Goal: Task Accomplishment & Management: Manage account settings

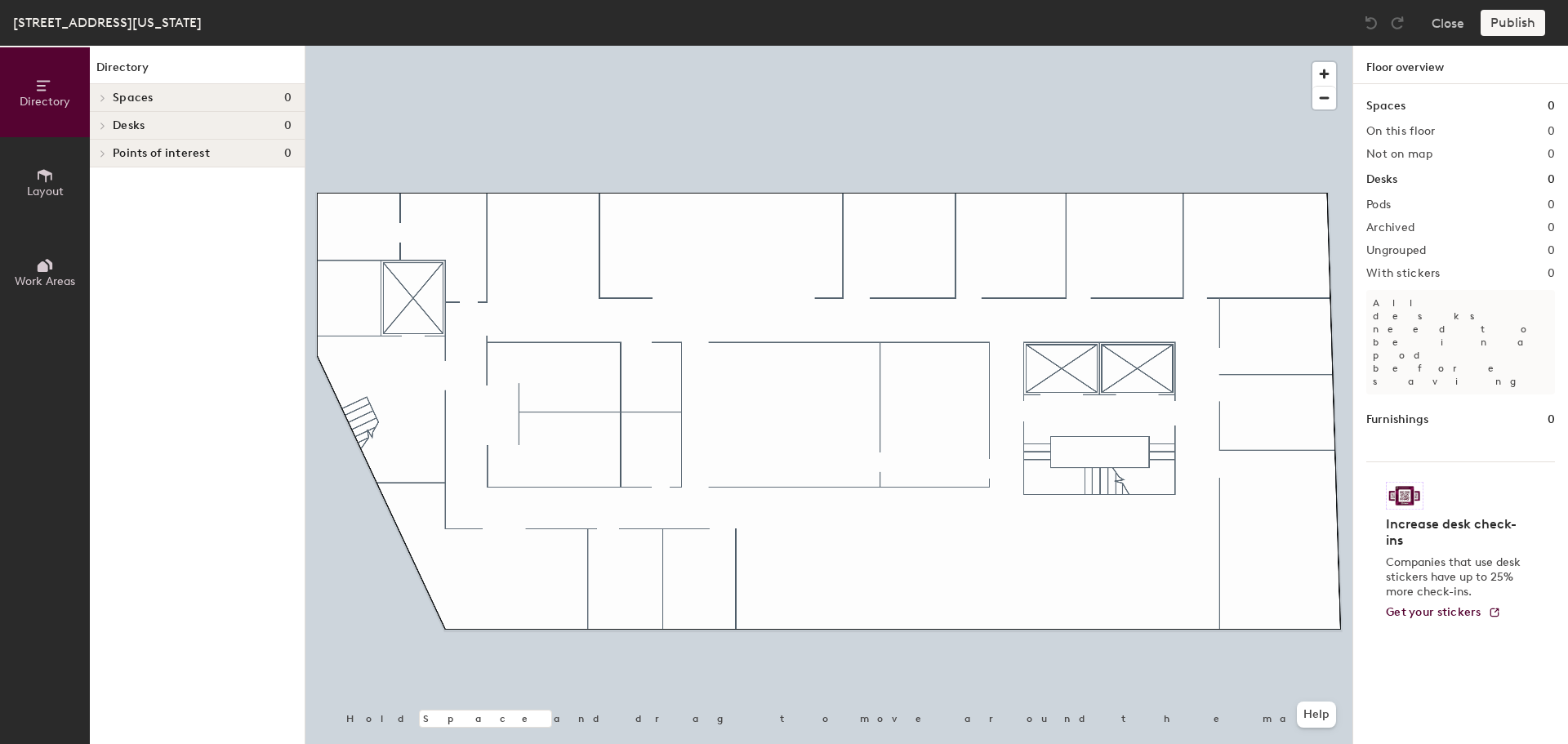
click at [47, 189] on span "Layout" at bounding box center [45, 191] width 37 height 14
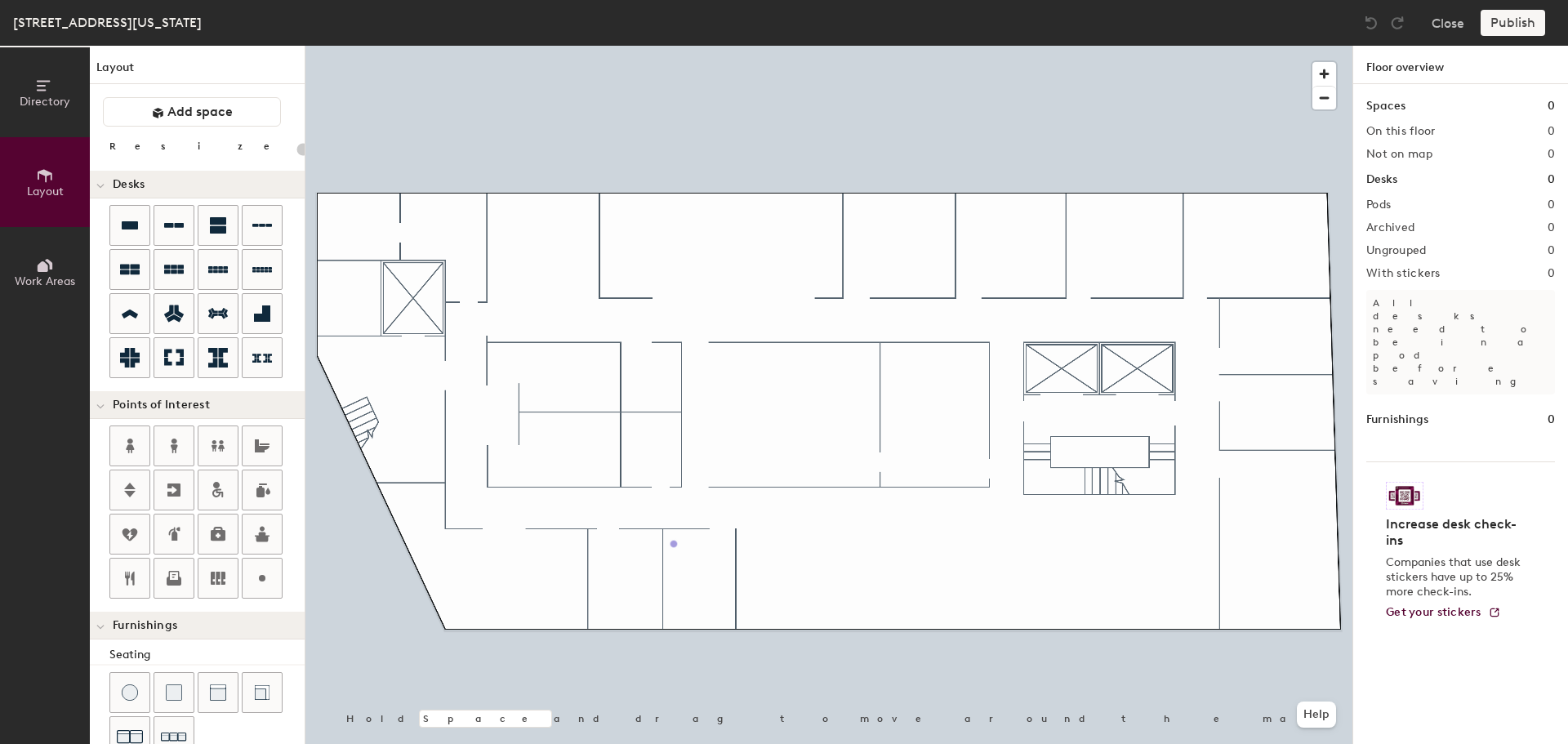
click at [674, 545] on div "Directory Layout Work Areas Layout Add space Resize Desks Points of Interest Fu…" at bounding box center [784, 395] width 1568 height 699
type input "20"
type input "401"
click at [711, 588] on span "Done" at bounding box center [700, 581] width 48 height 28
click at [595, 619] on div "Directory Layout Work Areas Layout Add space Resize Desks Points of Interest Fu…" at bounding box center [784, 395] width 1568 height 699
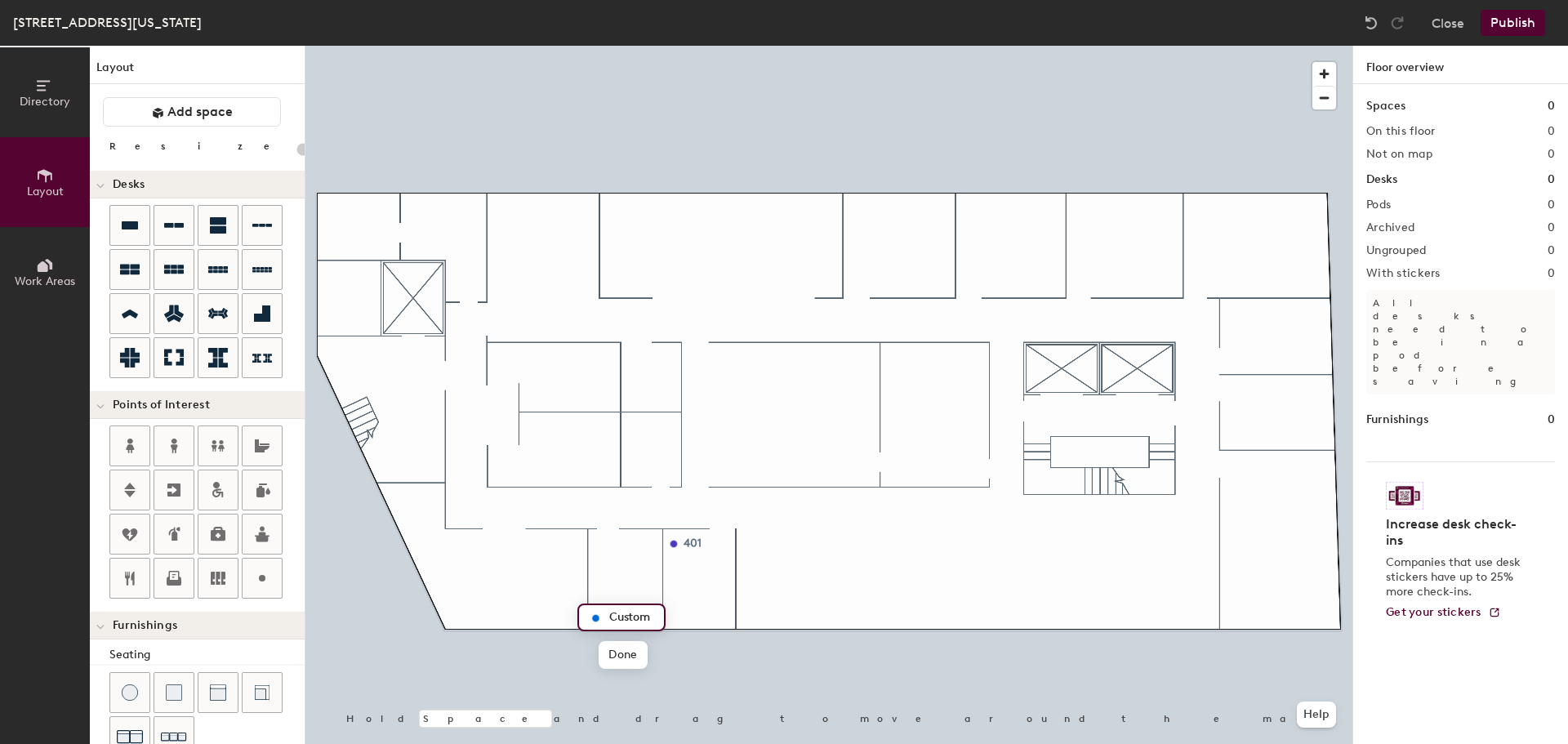
type input "20"
type input "401"
click at [603, 46] on div at bounding box center [829, 46] width 1047 height 0
click at [635, 46] on div at bounding box center [829, 46] width 1047 height 0
click at [619, 46] on div at bounding box center [829, 46] width 1047 height 0
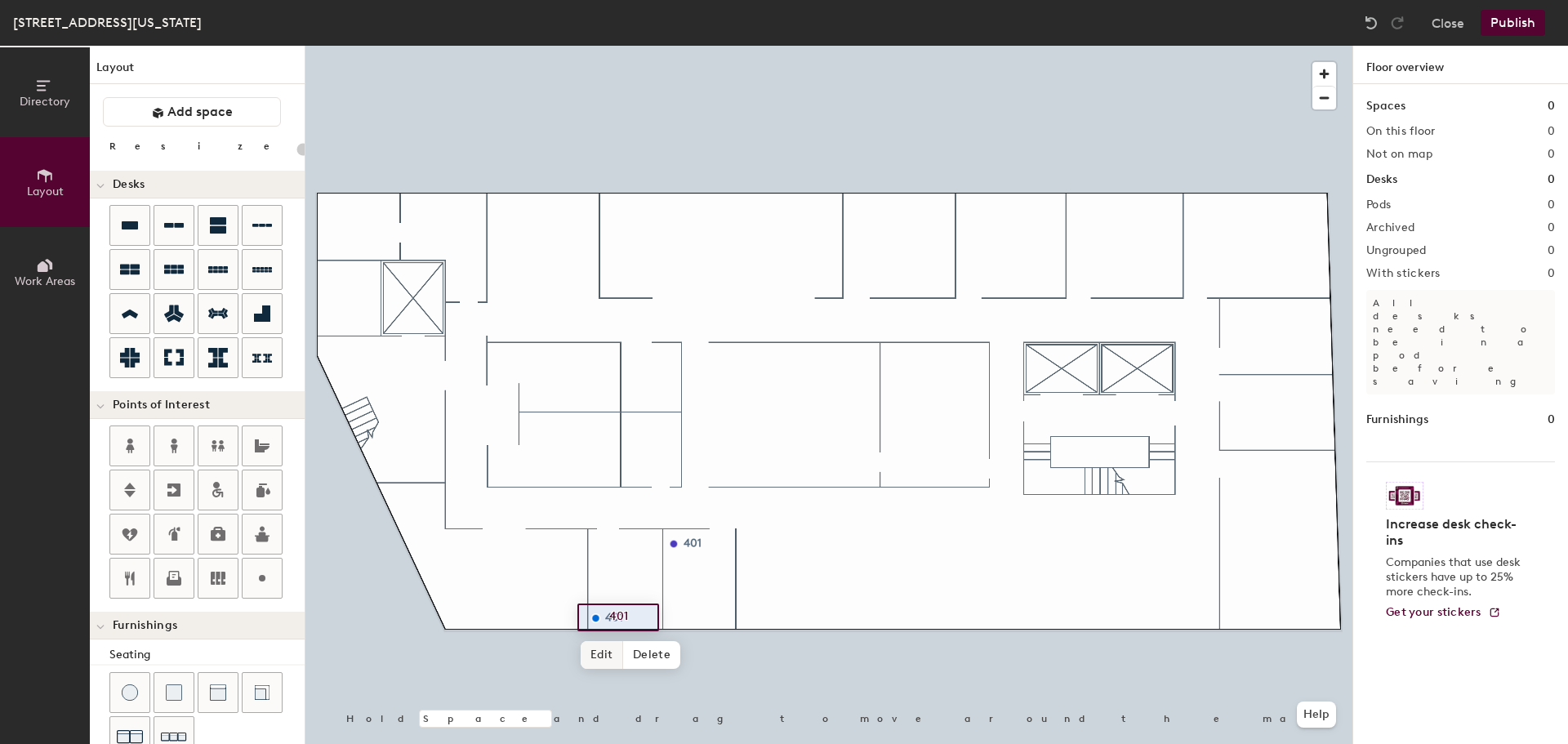
click at [600, 657] on span "Edit" at bounding box center [602, 656] width 42 height 28
type input "20"
click at [636, 619] on input "401" at bounding box center [632, 618] width 53 height 23
type input "402"
click at [631, 664] on span "Done" at bounding box center [622, 656] width 48 height 28
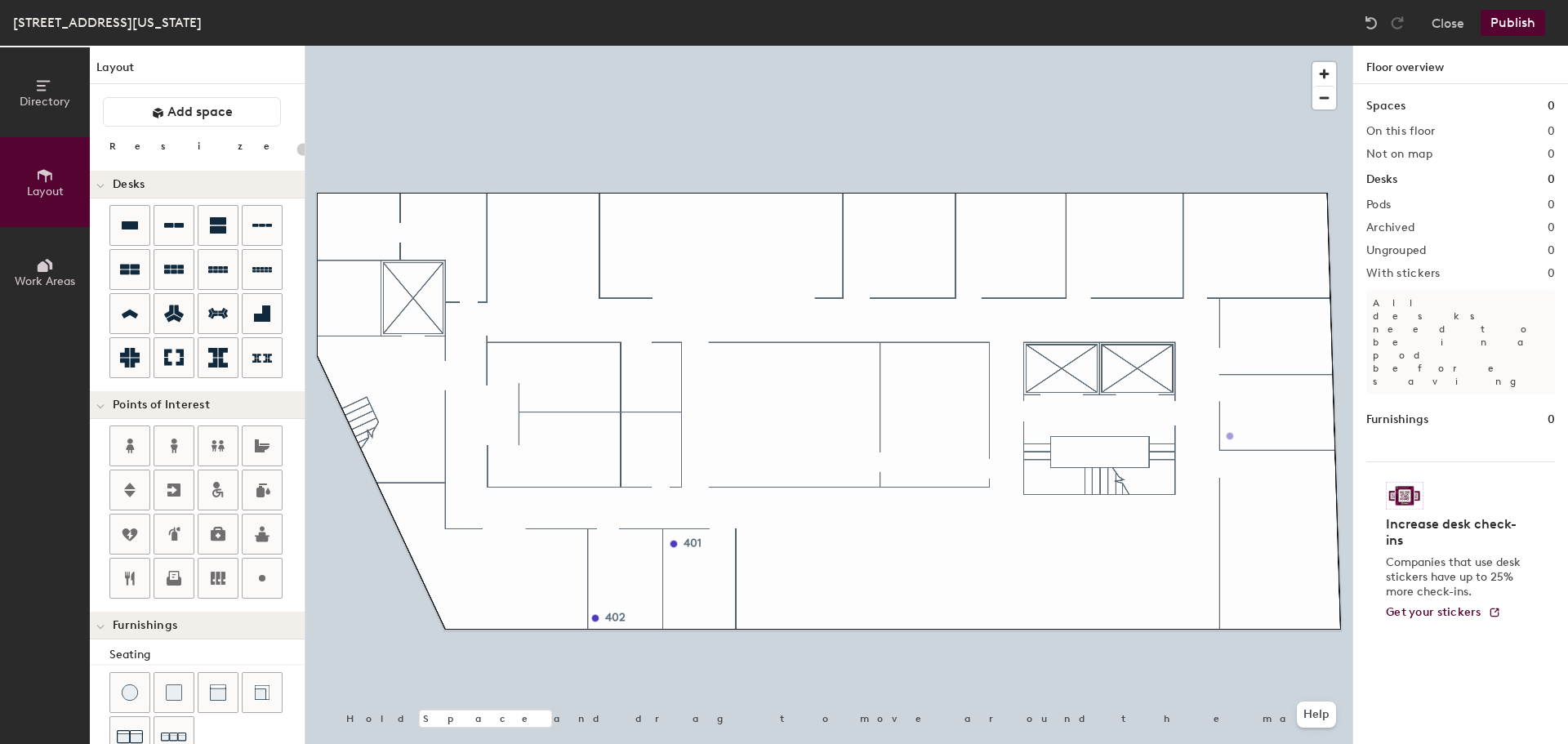
click at [1230, 436] on div "Directory Layout Work Areas Layout Add space Resize Desks Points of Interest Fu…" at bounding box center [784, 395] width 1568 height 699
type input "20"
type input "411"
click at [1230, 617] on div "Directory Layout Work Areas Layout Add space Resize Desks Points of Interest Fu…" at bounding box center [784, 395] width 1568 height 699
type input "20"
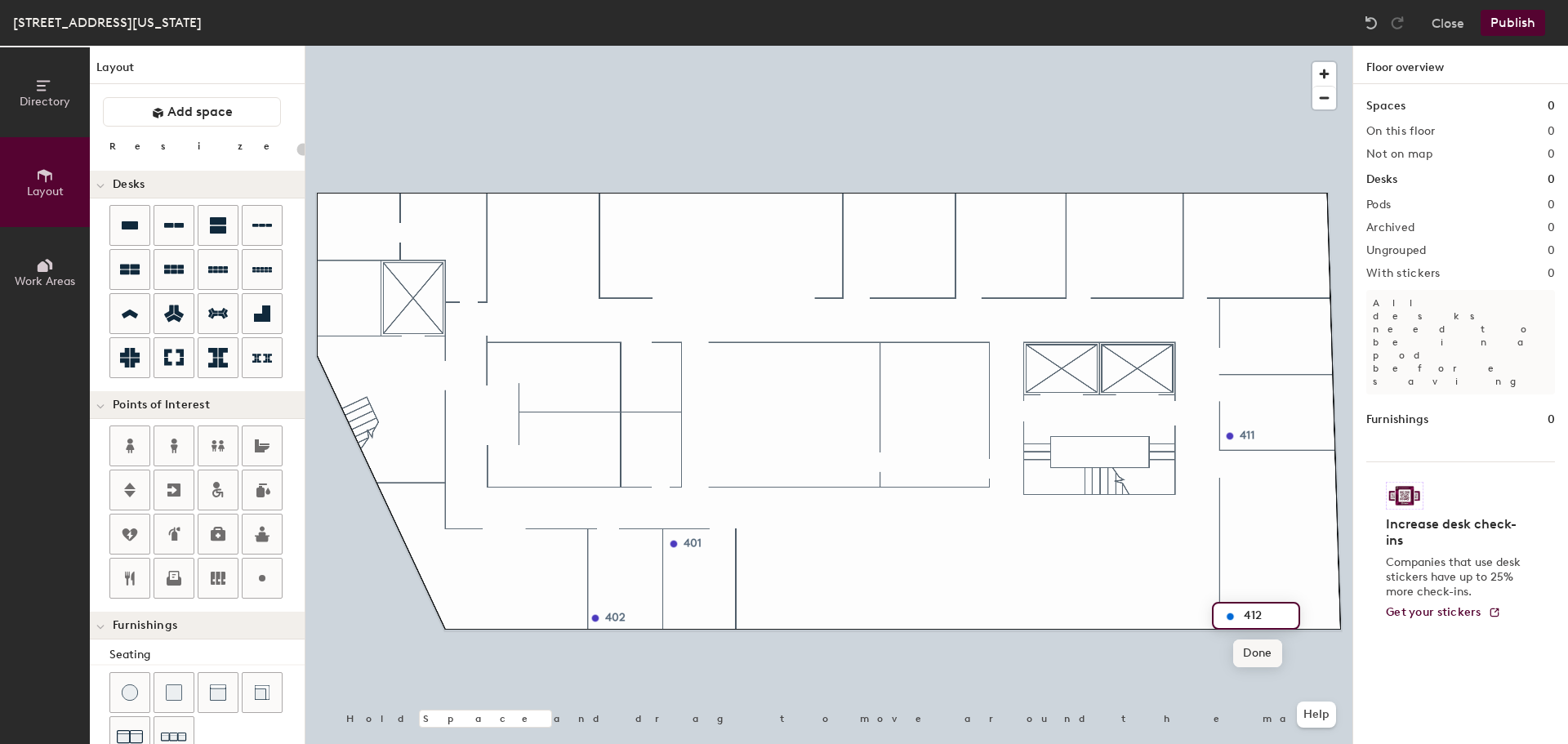
type input "412"
click at [1264, 661] on span "Done" at bounding box center [1257, 654] width 48 height 28
click at [1231, 313] on div "Directory Layout Work Areas Layout Add space Resize Desks Points of Interest Fu…" at bounding box center [784, 395] width 1568 height 699
type input "20"
type input "410"
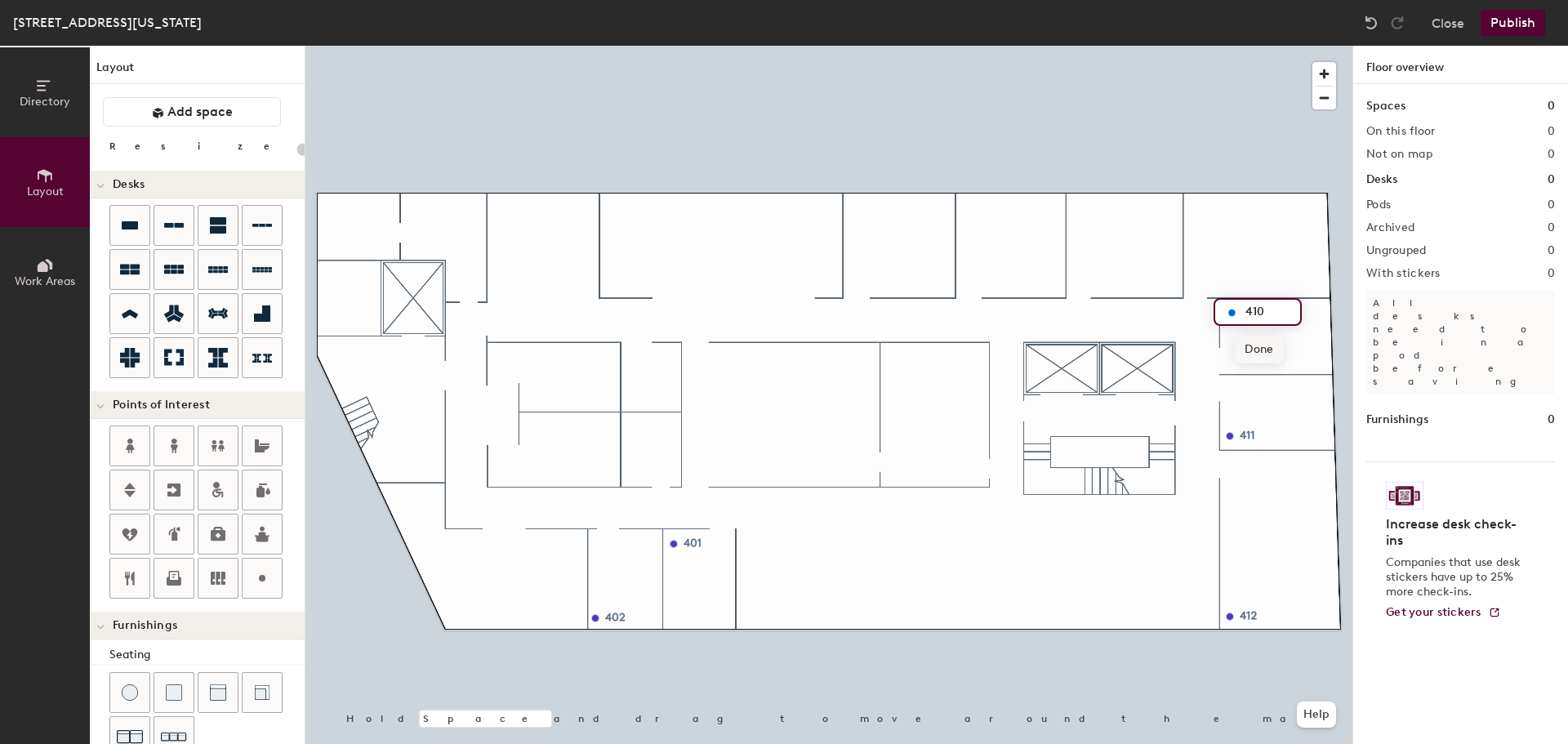
click at [1268, 345] on span "Done" at bounding box center [1258, 350] width 48 height 28
click at [1197, 209] on div "Directory Layout Work Areas Layout Add space Resize Desks Points of Interest Fu…" at bounding box center [784, 395] width 1568 height 699
type input "20"
type input "409"
click at [1226, 254] on span "Done" at bounding box center [1223, 245] width 48 height 28
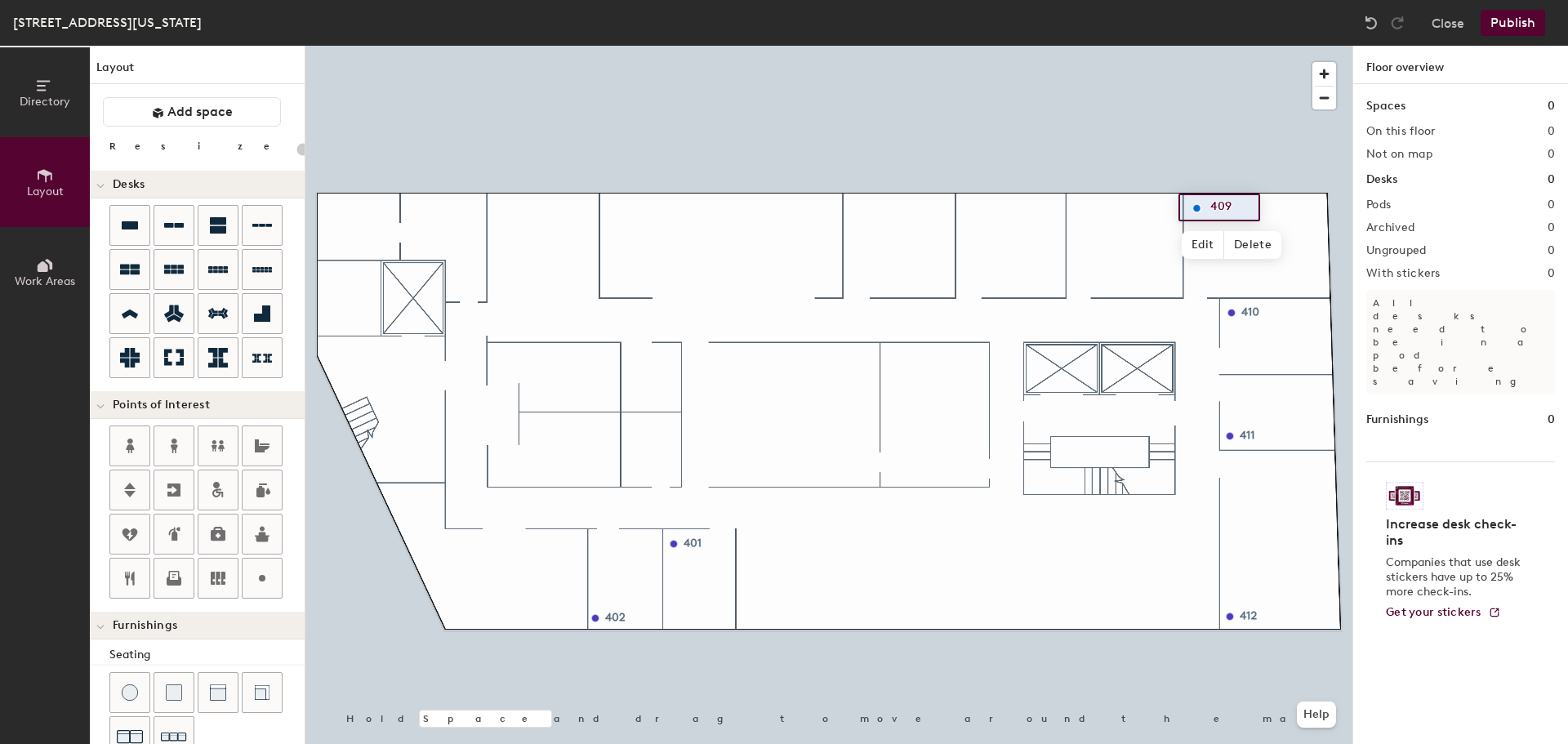
click at [1110, 46] on div at bounding box center [829, 46] width 1047 height 0
click at [328, 207] on div "Directory Layout Work Areas Layout Add space Resize Desks Points of Interest Fu…" at bounding box center [784, 395] width 1568 height 699
type input "20"
type input "IT Closet"
click at [627, 480] on div "Directory Layout Work Areas Layout Add space Resize Desks Points of Interest Fu…" at bounding box center [784, 395] width 1568 height 699
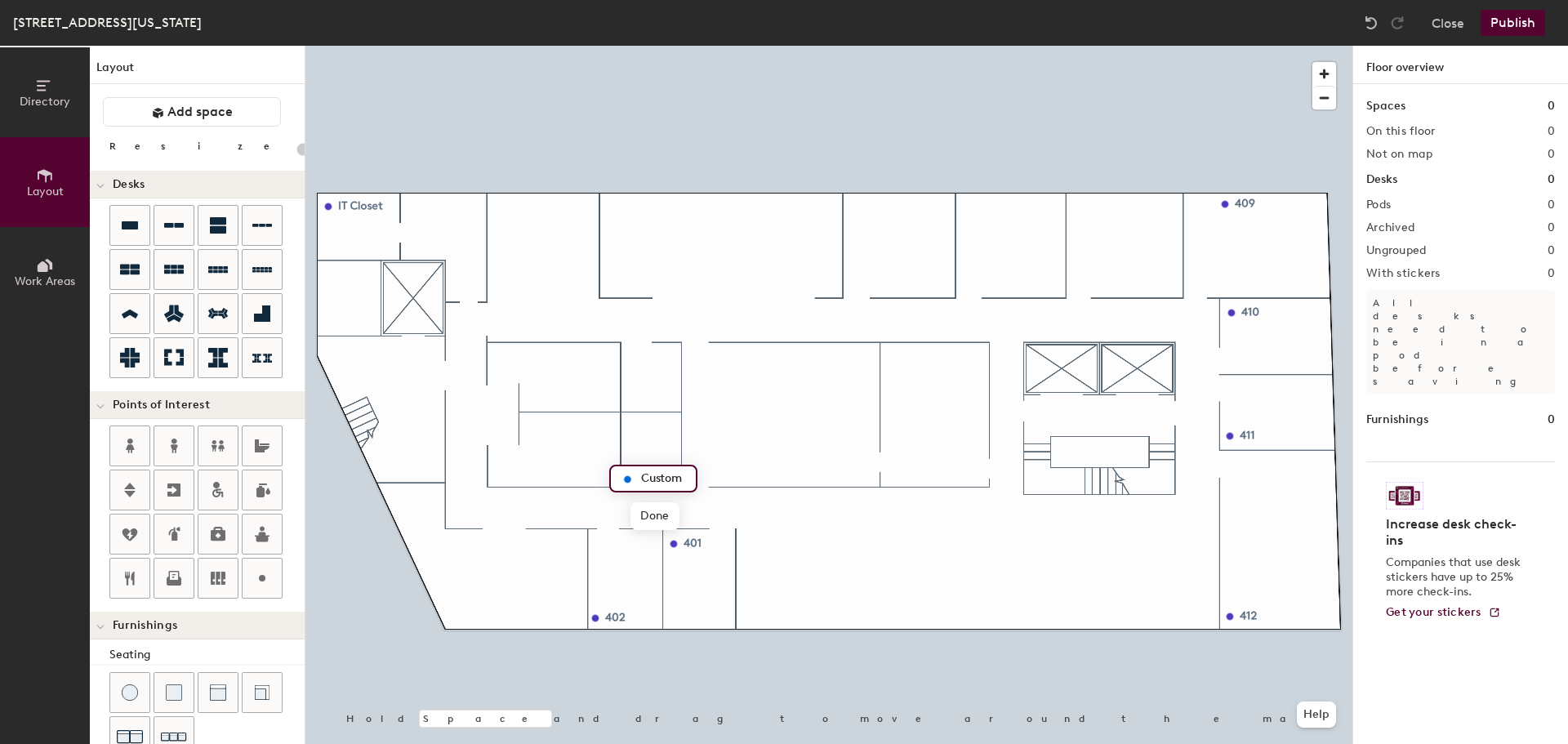
type input "20"
type input "4"
type input "20"
type input "416"
drag, startPoint x: 263, startPoint y: 579, endPoint x: 693, endPoint y: 491, distance: 438.9
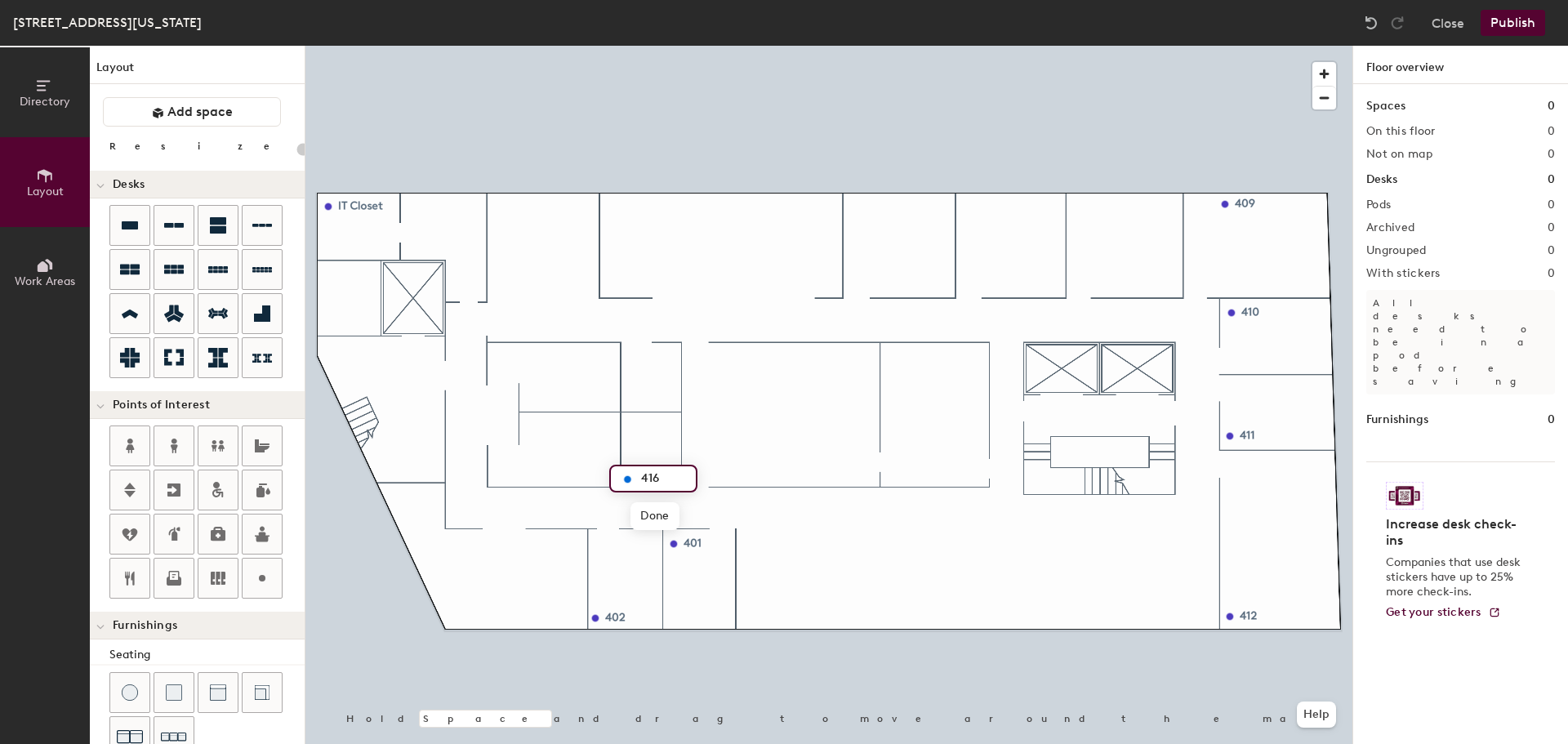
click at [755, 46] on div at bounding box center [829, 46] width 1047 height 0
click at [627, 404] on div "Directory Layout Work Areas Layout Add space Resize Desks Points of Interest Fu…" at bounding box center [784, 395] width 1568 height 699
type input "20"
type input "417"
click at [838, 356] on div "Directory Layout Work Areas Layout Add space Resize Desks Points of Interest Fu…" at bounding box center [784, 395] width 1568 height 699
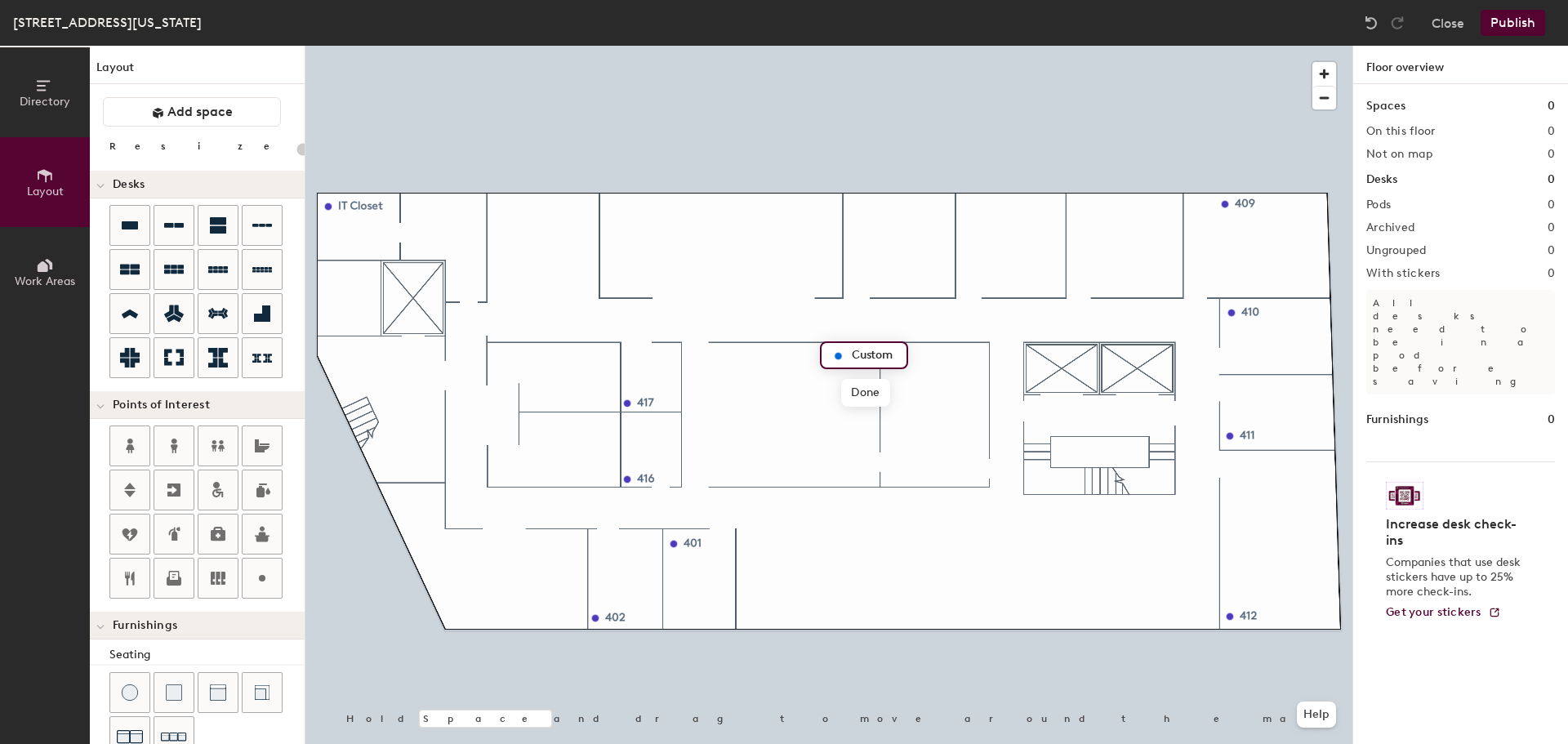
type input "20"
type input "415"
click at [865, 391] on span "Done" at bounding box center [865, 393] width 48 height 28
click at [892, 356] on div "Directory Layout Work Areas Layout Add space Resize Desks Points of Interest Fu…" at bounding box center [784, 395] width 1568 height 699
type input "20"
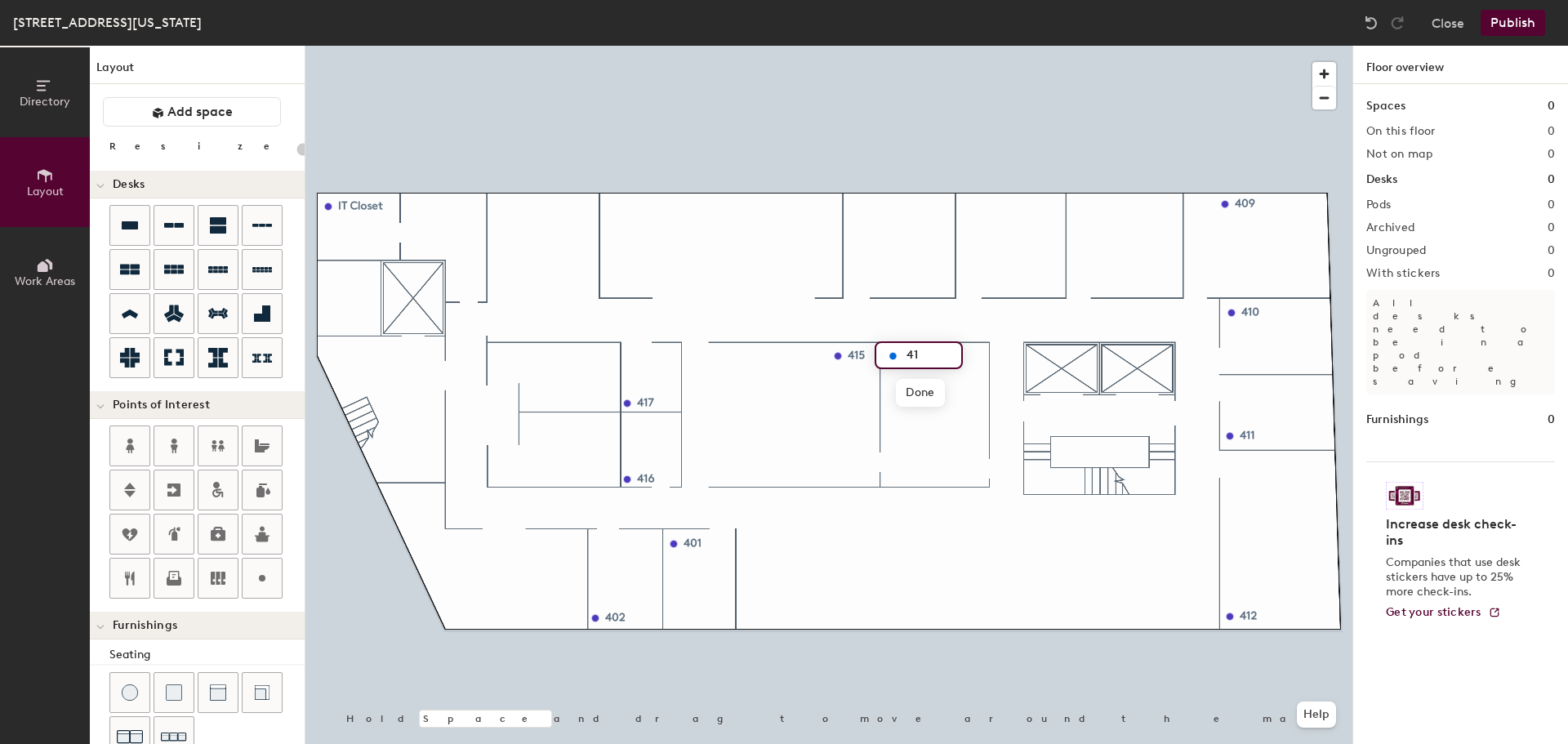
type input "414"
type input "20"
type input "414"
click at [1060, 370] on div "Directory Layout Work Areas Layout Add space Resize Desks Points of Interest Fu…" at bounding box center [784, 395] width 1568 height 699
click at [1137, 369] on div "Directory Layout Work Areas Layout Add space Resize Desks Points of Interest Fu…" at bounding box center [784, 395] width 1568 height 699
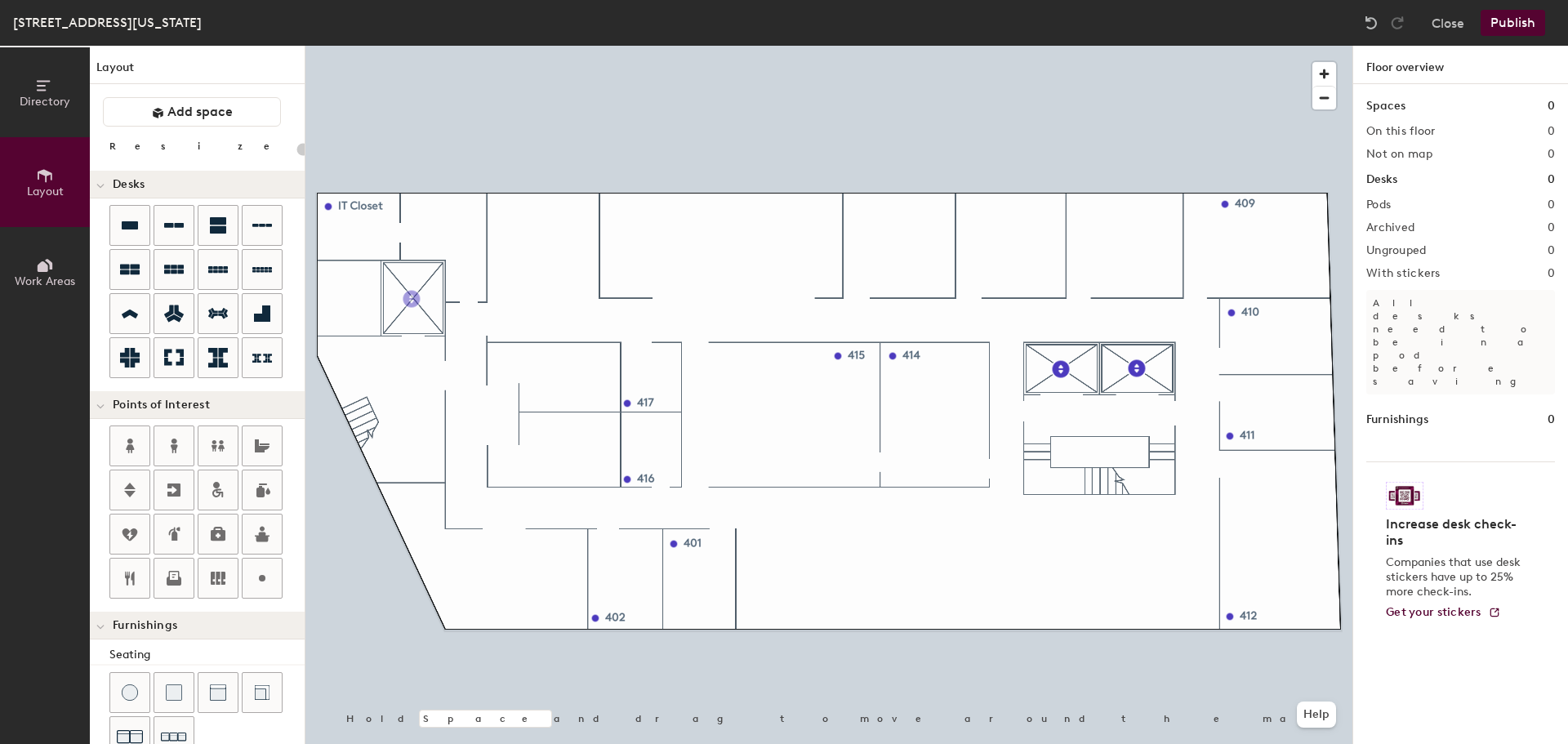
click at [412, 299] on div "Directory Layout Work Areas Layout Add space Resize Desks Points of Interest Fu…" at bounding box center [784, 395] width 1568 height 699
click at [1025, 412] on div "Directory Layout Work Areas Layout Add space Resize Desks Points of Interest Fu…" at bounding box center [784, 395] width 1568 height 699
click at [1175, 410] on div "Directory Layout Work Areas Layout Add space Resize Desks Points of Interest Fu…" at bounding box center [784, 395] width 1568 height 699
click at [445, 375] on div "Directory Layout Work Areas Layout Add space Resize Desks Points of Interest Fu…" at bounding box center [784, 395] width 1568 height 699
click at [500, 210] on div "Directory Layout Work Areas Layout Add space Resize Desks Points of Interest Fu…" at bounding box center [784, 395] width 1568 height 699
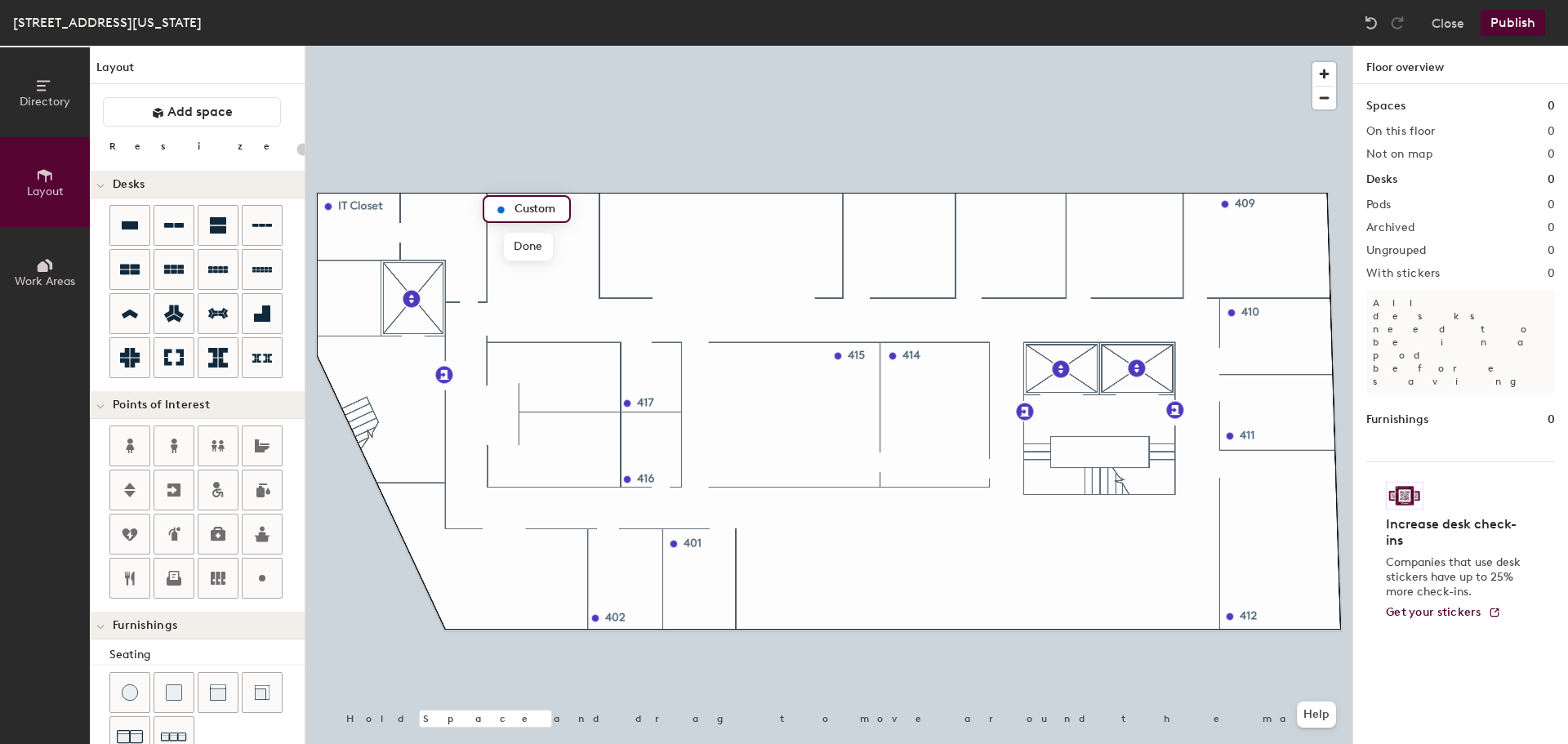
type input "20"
type input "404"
click at [533, 253] on span "Done" at bounding box center [527, 247] width 48 height 28
click at [612, 206] on div "Directory Layout Work Areas Layout Add space Resize Desks Points of Interest Fu…" at bounding box center [784, 395] width 1568 height 699
type input "20"
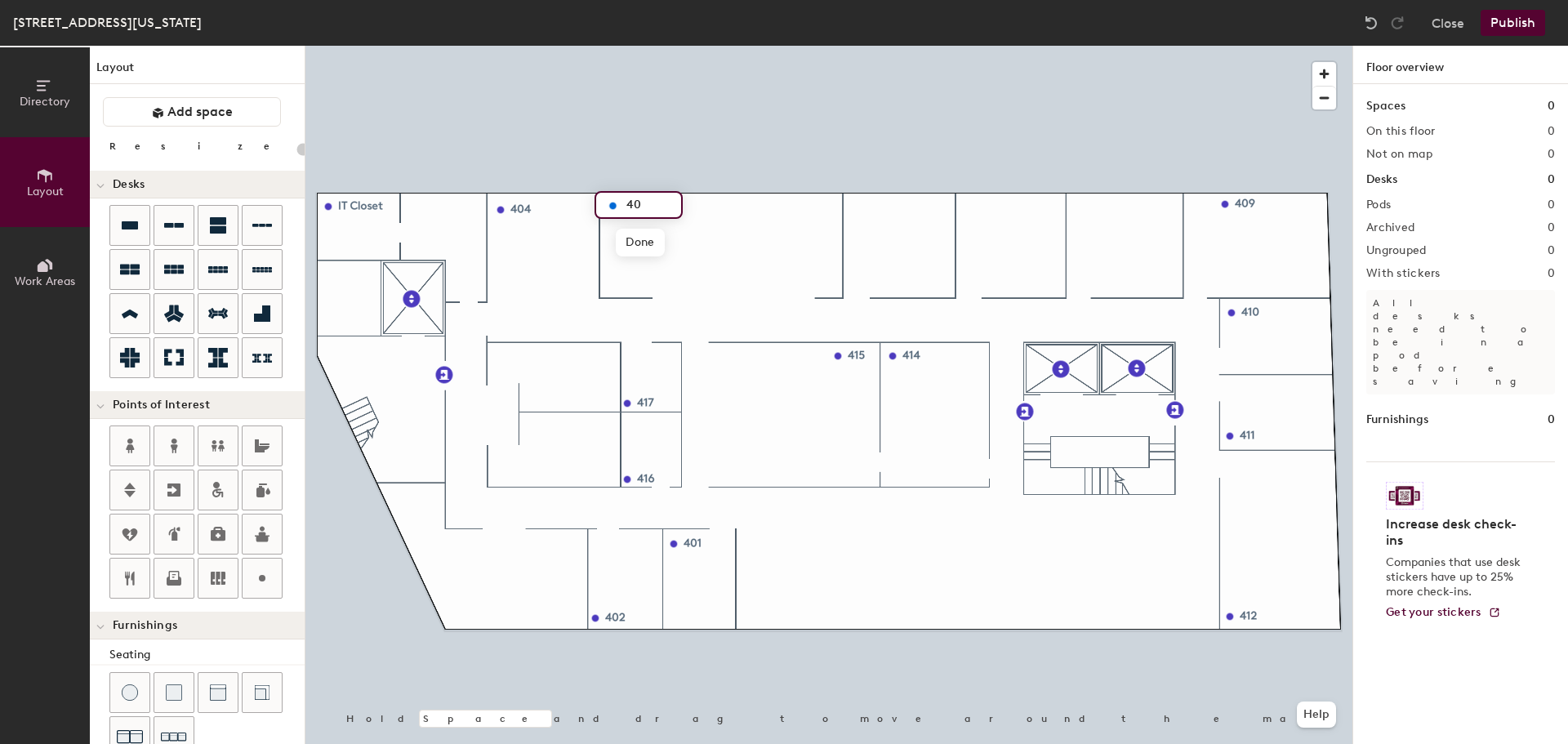
type input "405"
type input "20"
type input "405"
click at [855, 206] on div "Directory Layout Work Areas Layout Add space Resize Desks Points of Interest Fu…" at bounding box center [784, 395] width 1568 height 699
type input "20"
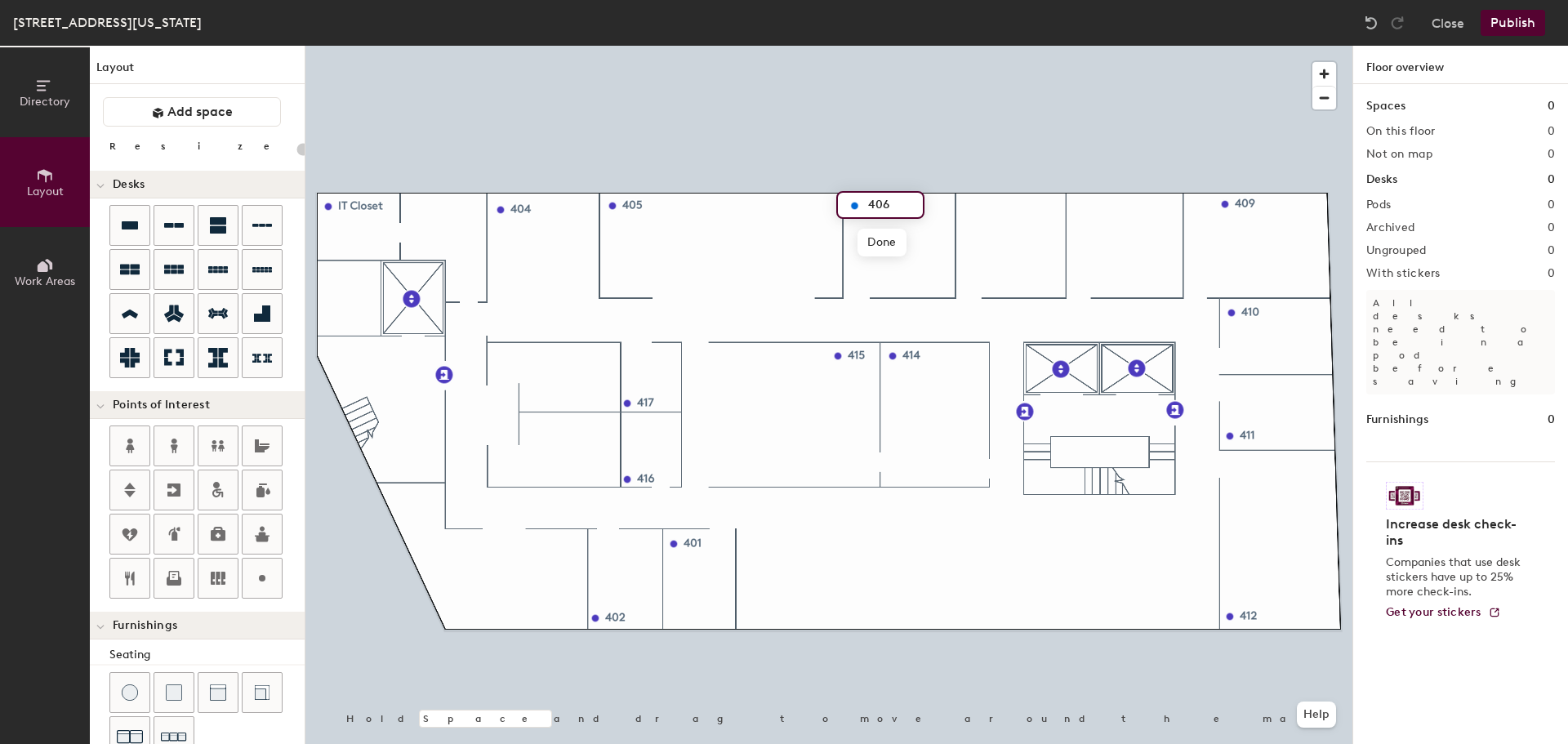
type input "406"
click at [970, 205] on div "Directory Layout Work Areas Layout Add space Resize Desks Points of Interest Fu…" at bounding box center [784, 395] width 1568 height 699
type input "20"
type input "40"
type input "20"
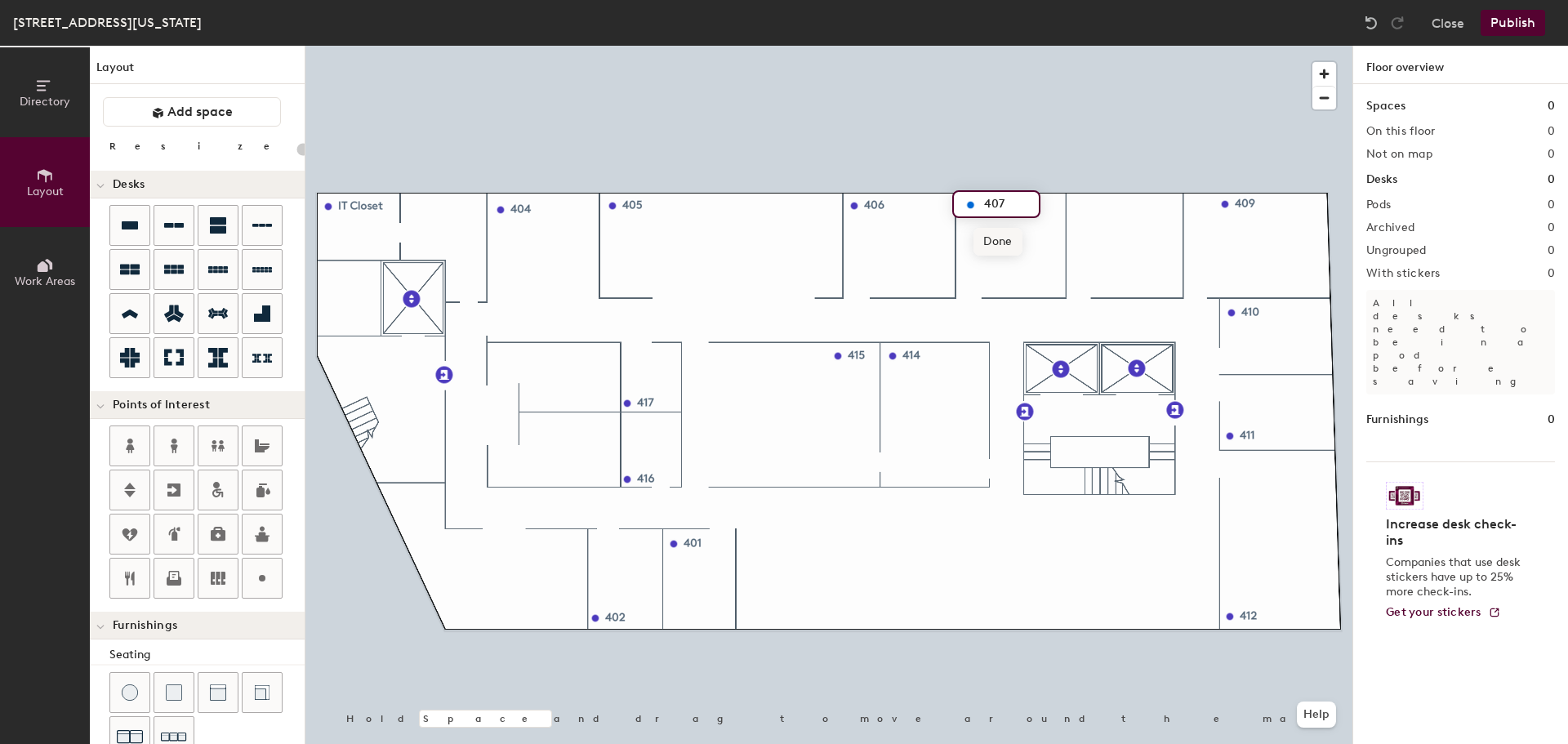
type input "407"
click at [992, 245] on span "Done" at bounding box center [996, 242] width 48 height 28
click at [1078, 204] on div "Directory Layout Work Areas Layout Add space Resize Desks Points of Interest Fu…" at bounding box center [784, 395] width 1568 height 699
type input "20"
type input "4"
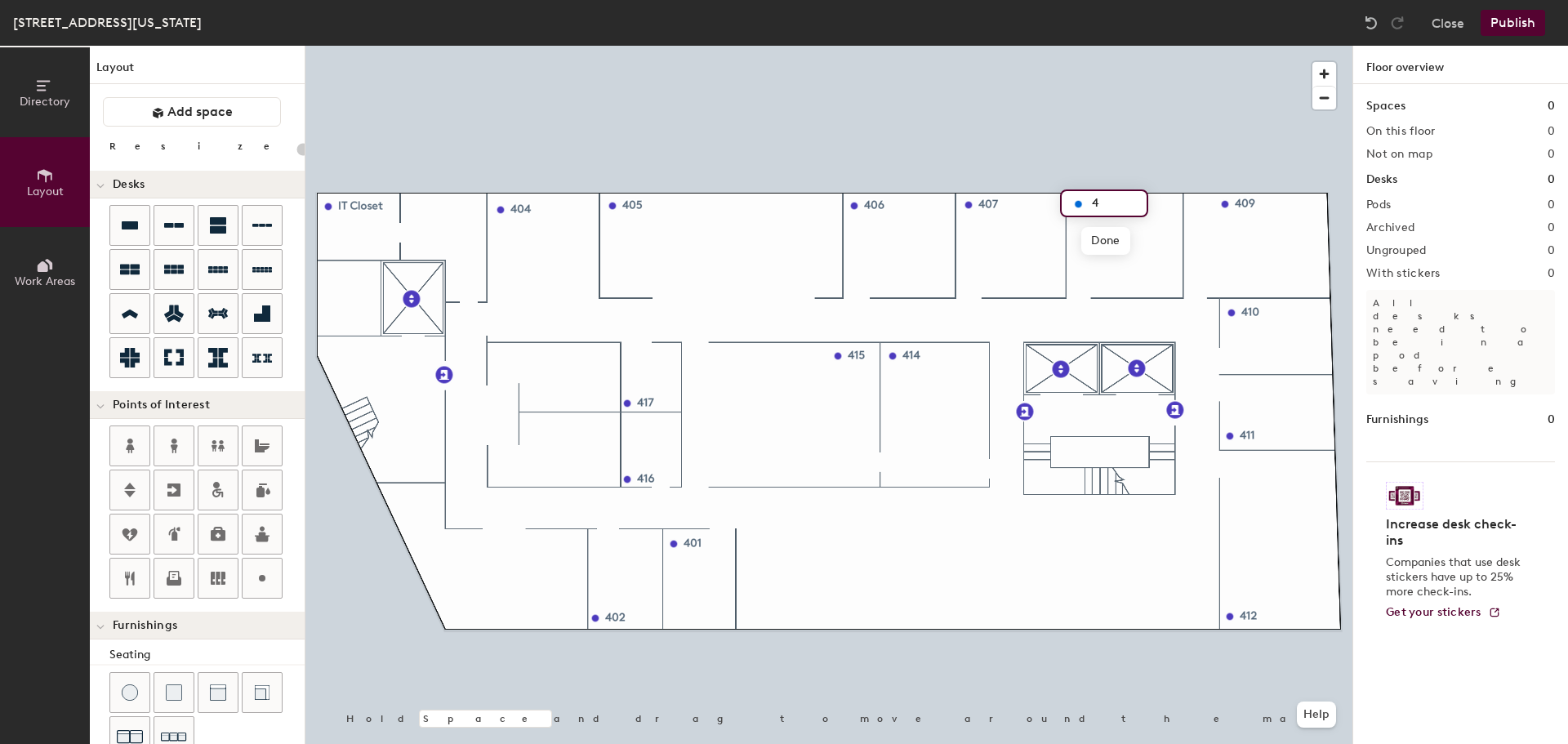
type input "20"
type input "408"
click at [1104, 246] on span "Done" at bounding box center [1105, 241] width 48 height 28
click at [397, 499] on div "Directory Layout Work Areas Layout Add space Resize Desks Points of Interest Fu…" at bounding box center [784, 395] width 1568 height 699
type input "20"
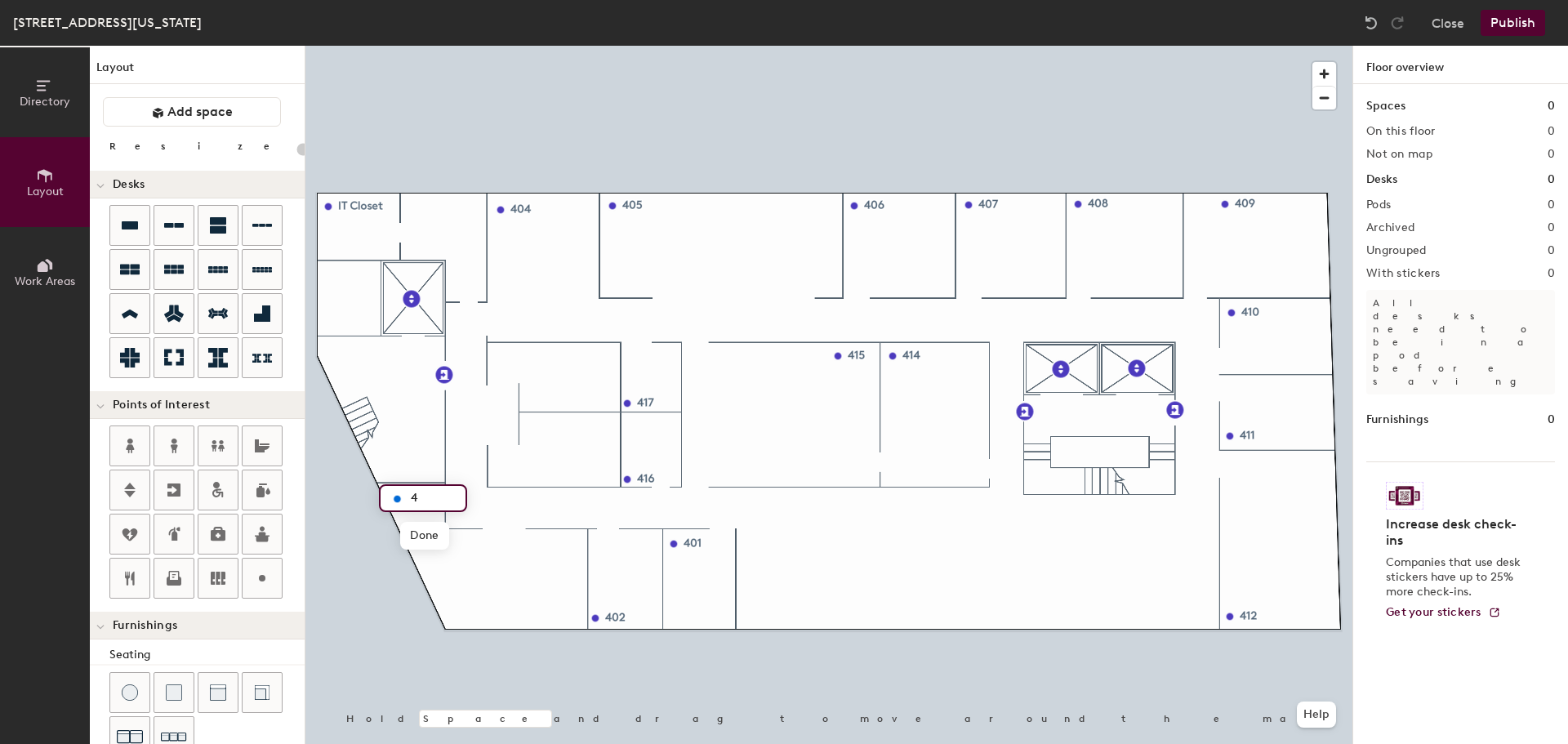
type input "40"
type input "20"
type input "403"
drag, startPoint x: 263, startPoint y: 459, endPoint x: 232, endPoint y: 409, distance: 58.8
click at [232, 409] on div "Layout Add space Resize Desks Points of Interest Furnishings Seating Tables Boo…" at bounding box center [197, 395] width 214 height 699
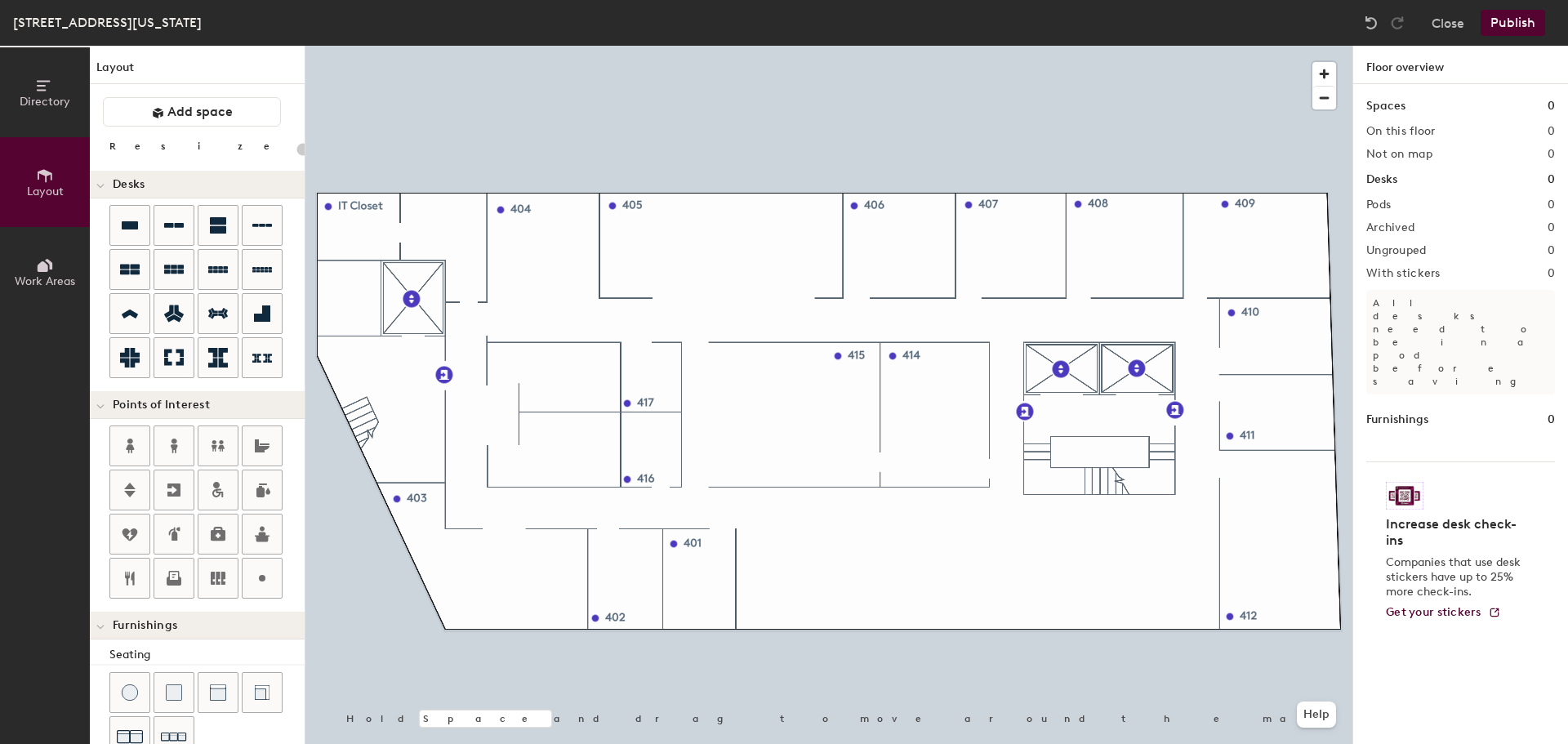
click at [506, 375] on div "Directory Layout Work Areas Layout Add space Resize Desks Points of Interest Fu…" at bounding box center [784, 395] width 1568 height 699
click at [503, 467] on div "Directory Layout Work Areas Layout Add space Resize Desks Points of Interest Fu…" at bounding box center [784, 395] width 1568 height 699
drag, startPoint x: 177, startPoint y: 442, endPoint x: 304, endPoint y: 451, distance: 127.3
click at [505, 46] on div at bounding box center [829, 46] width 1047 height 0
click at [932, 418] on div "Directory Layout Work Areas Layout Add space Resize Desks Points of Interest Fu…" at bounding box center [784, 395] width 1568 height 699
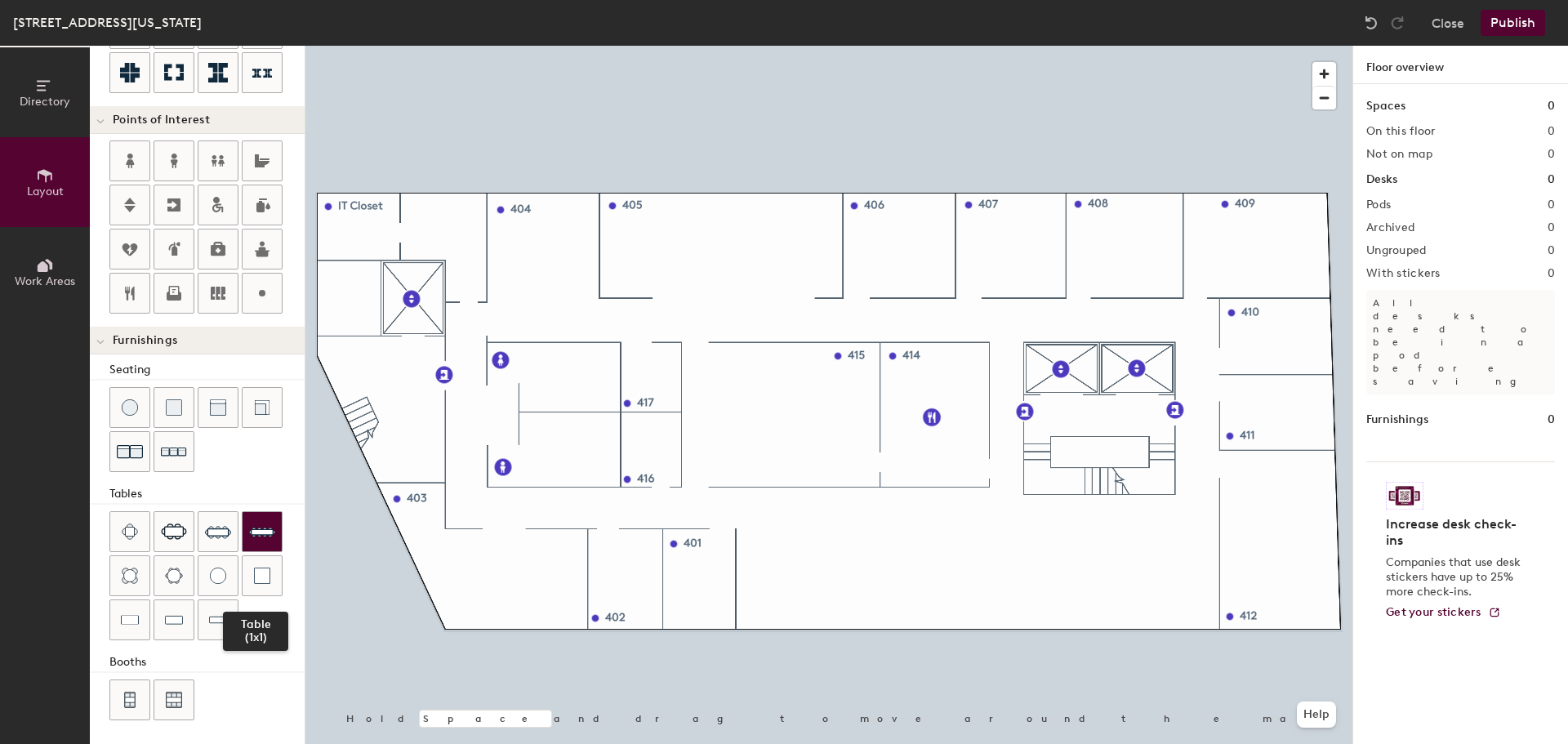
scroll to position [288, 0]
click at [930, 404] on div "Directory Layout Work Areas Layout Add space Resize Desks Points of Interest Fu…" at bounding box center [784, 395] width 1568 height 699
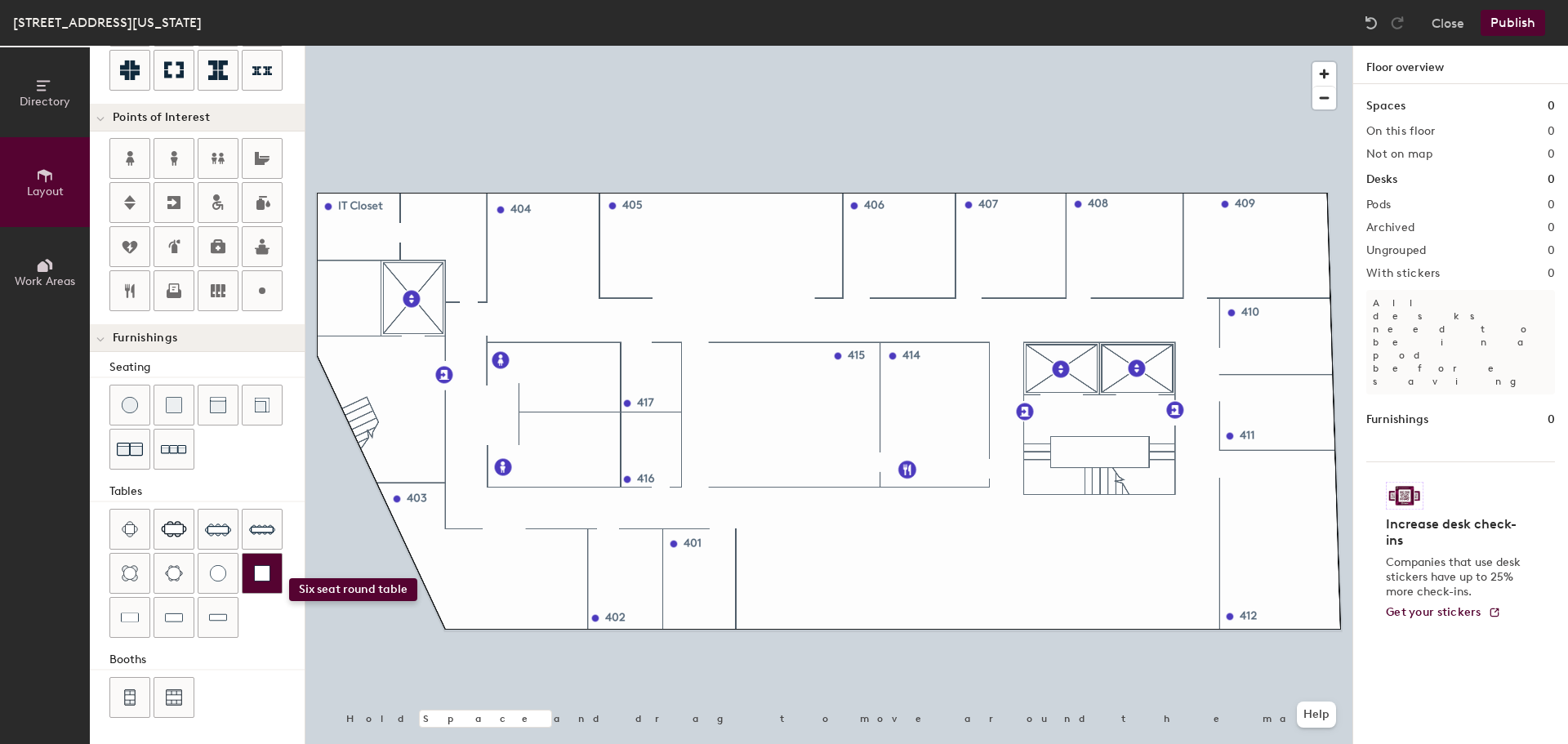
drag, startPoint x: 181, startPoint y: 570, endPoint x: 271, endPoint y: 579, distance: 90.4
click at [283, 579] on div at bounding box center [207, 575] width 196 height 133
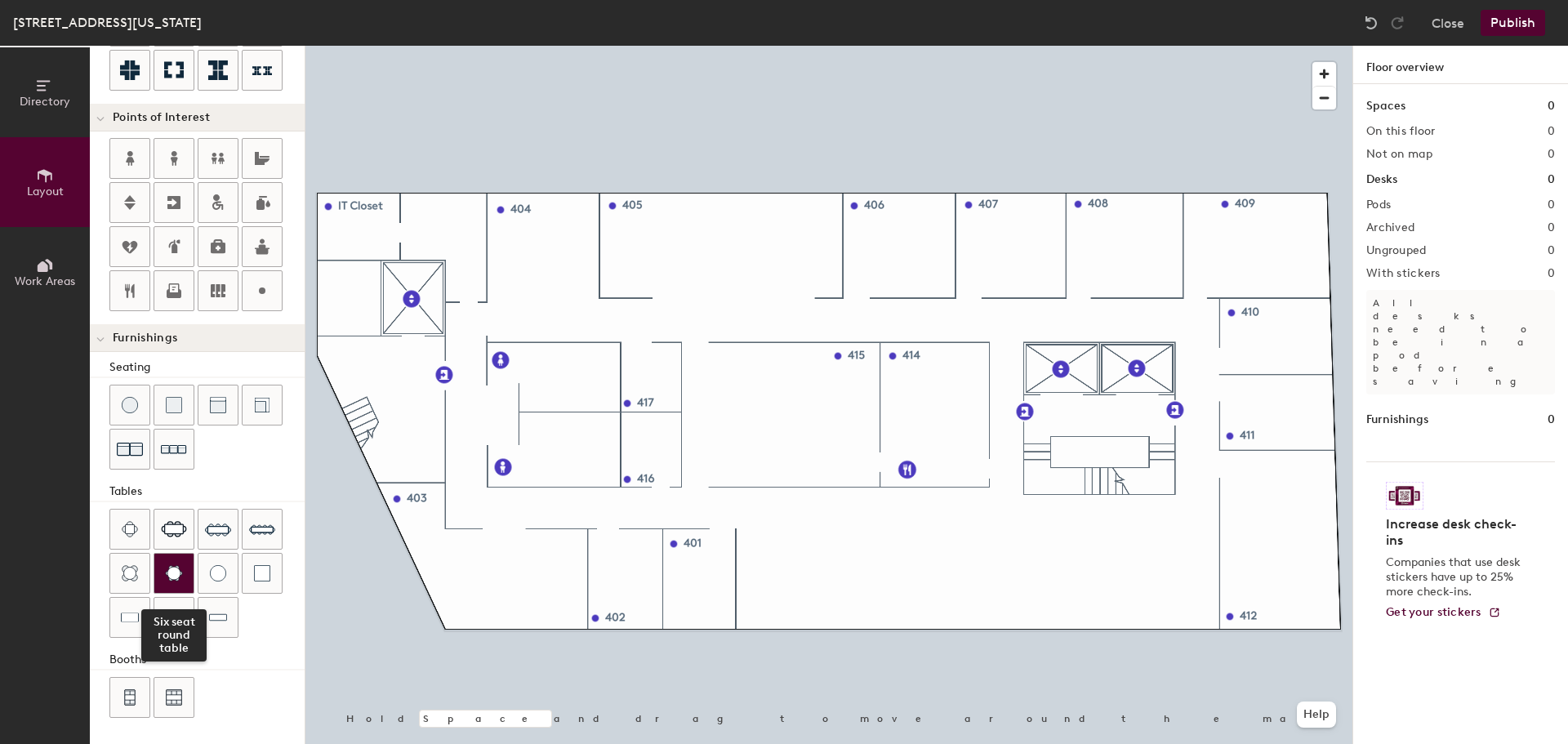
click at [171, 569] on img at bounding box center [173, 573] width 18 height 16
click at [239, 642] on div "Seating Tables Booths" at bounding box center [197, 540] width 214 height 363
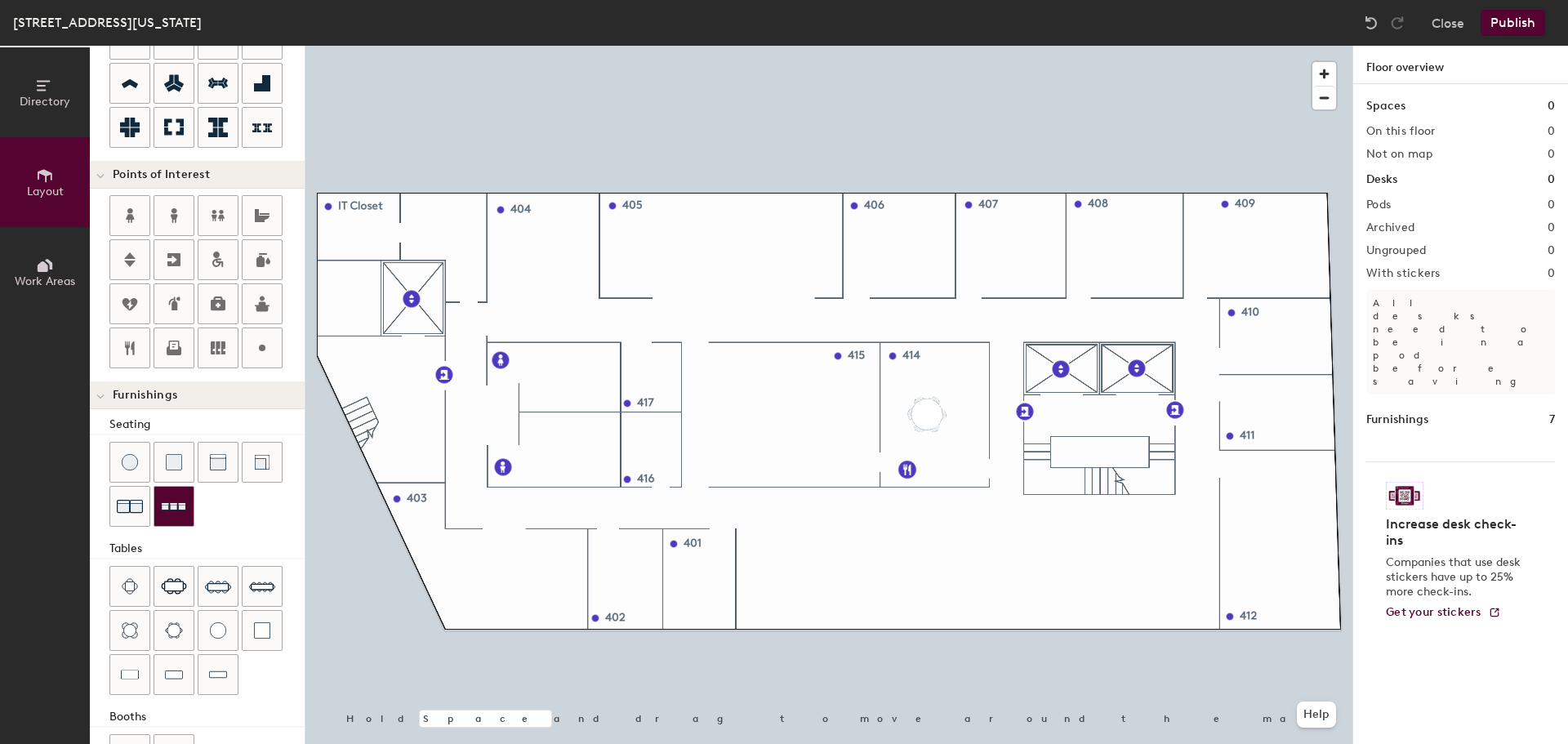
scroll to position [206, 0]
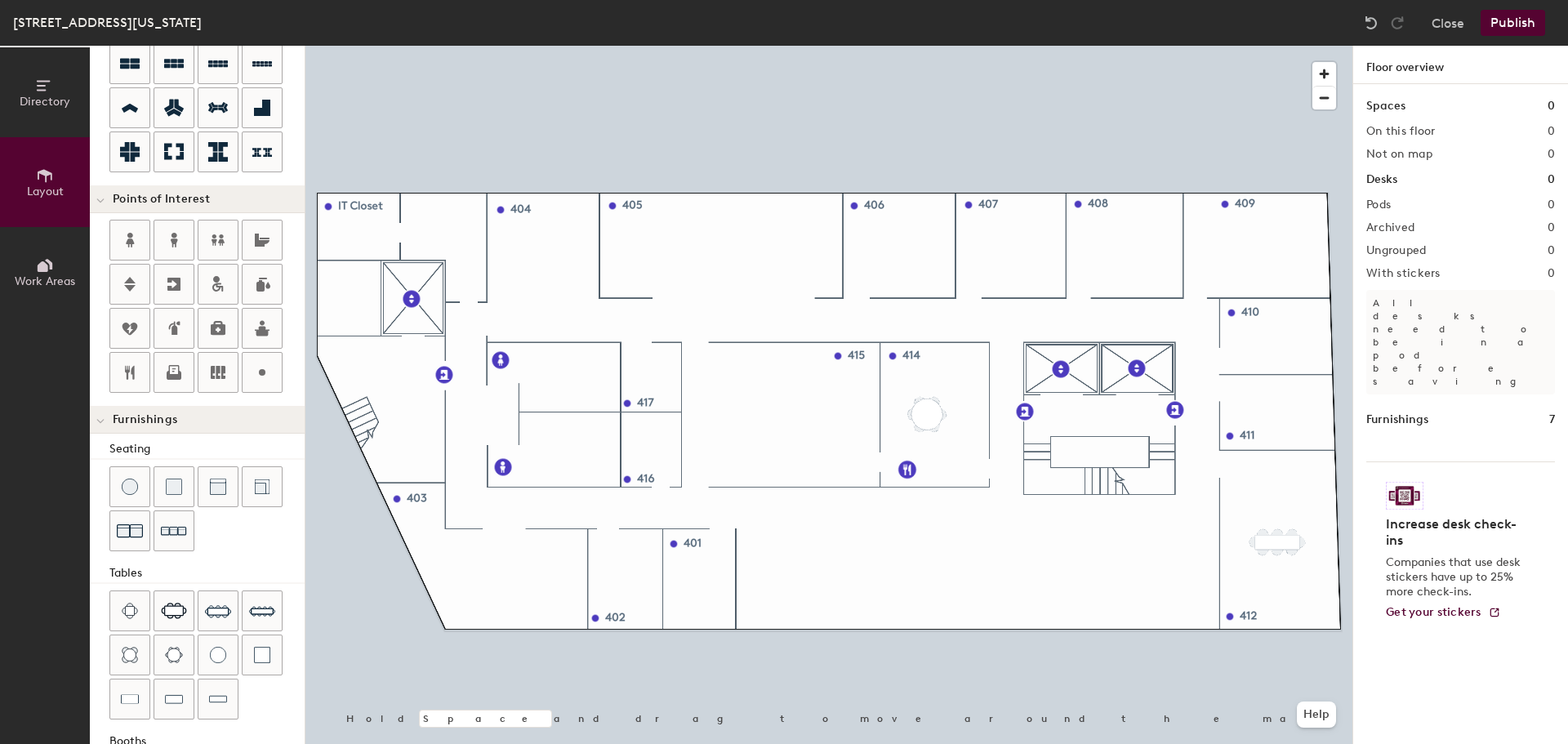
click at [1278, 540] on div "Directory Layout Work Areas Layout Add space Resize Desks Points of Interest Fu…" at bounding box center [784, 395] width 1568 height 699
drag, startPoint x: 211, startPoint y: 612, endPoint x: 278, endPoint y: 609, distance: 67.1
click at [278, 609] on div "Ten seat table" at bounding box center [207, 657] width 196 height 133
click at [216, 614] on img at bounding box center [218, 611] width 26 height 26
click at [1309, 46] on div at bounding box center [829, 46] width 1047 height 0
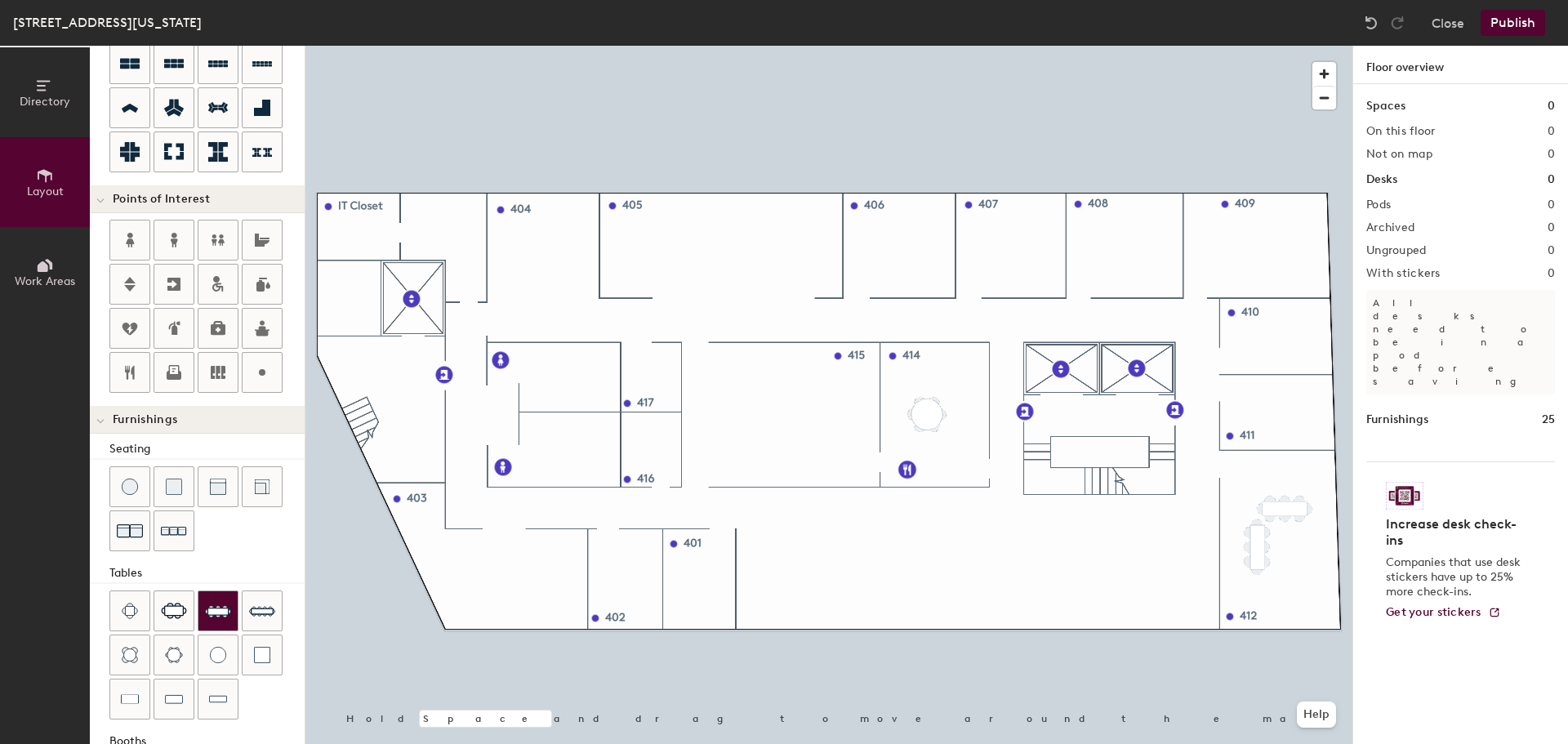
click at [215, 604] on img at bounding box center [218, 611] width 26 height 26
type input "20"
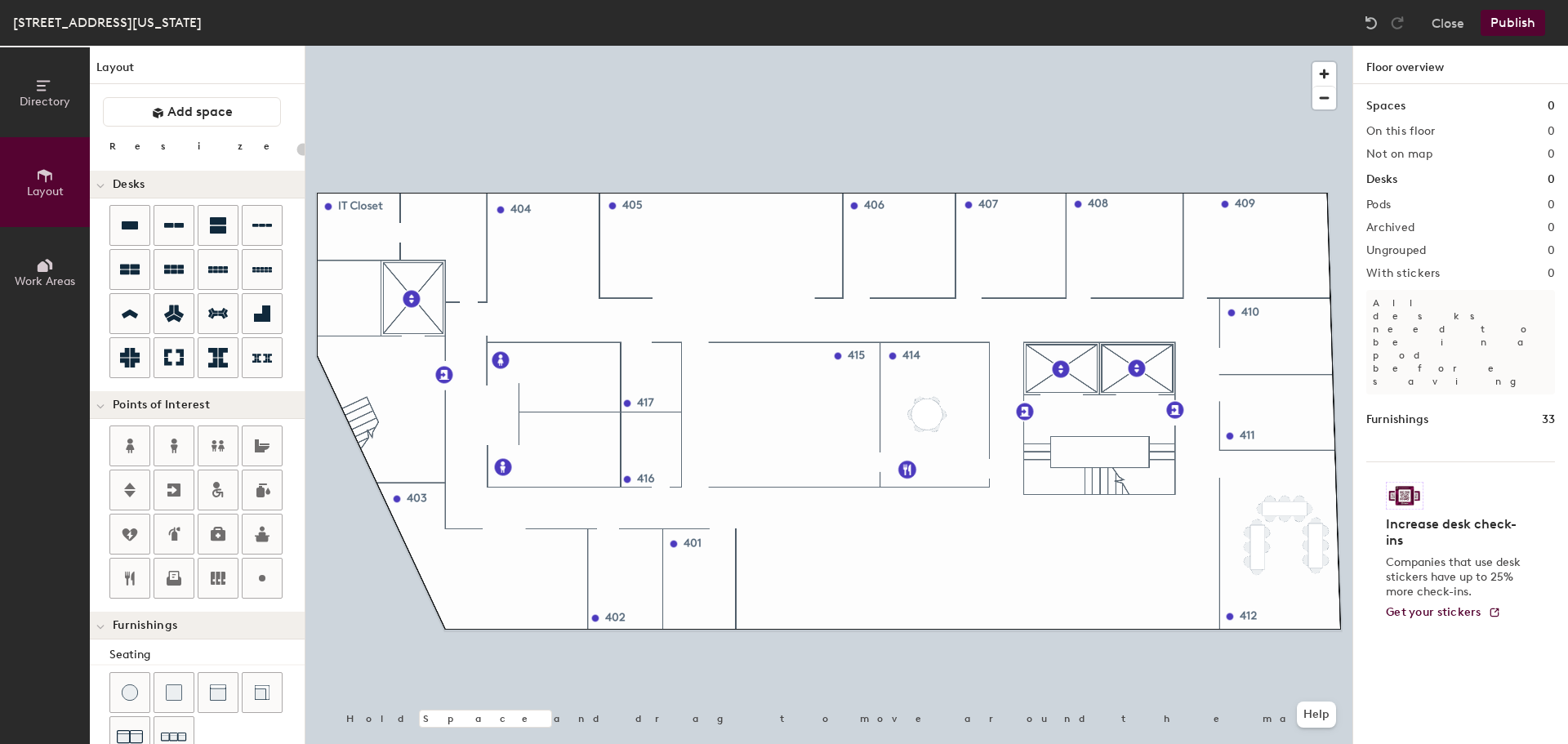
scroll to position [206, 0]
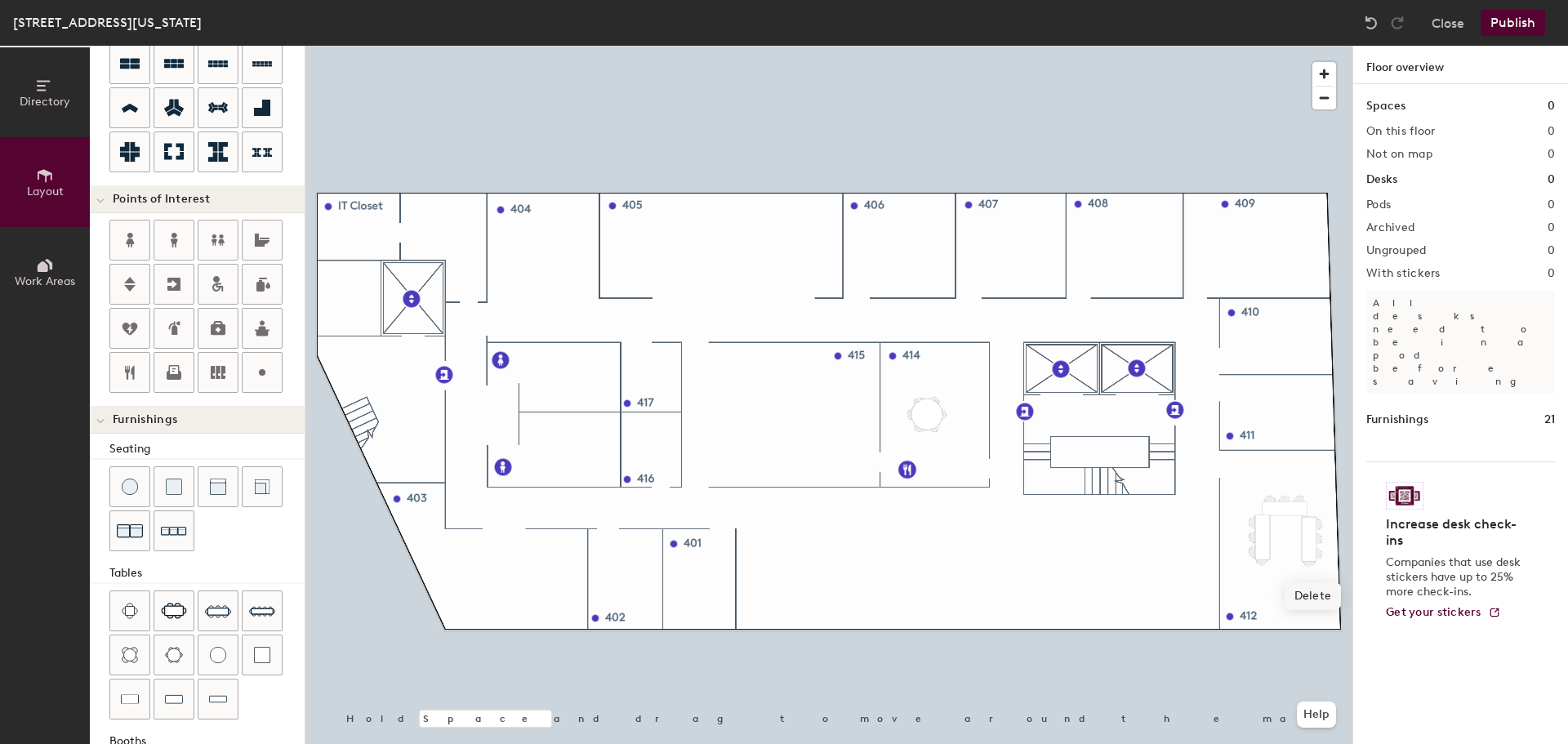
click at [1290, 589] on span "Delete" at bounding box center [1312, 596] width 57 height 28
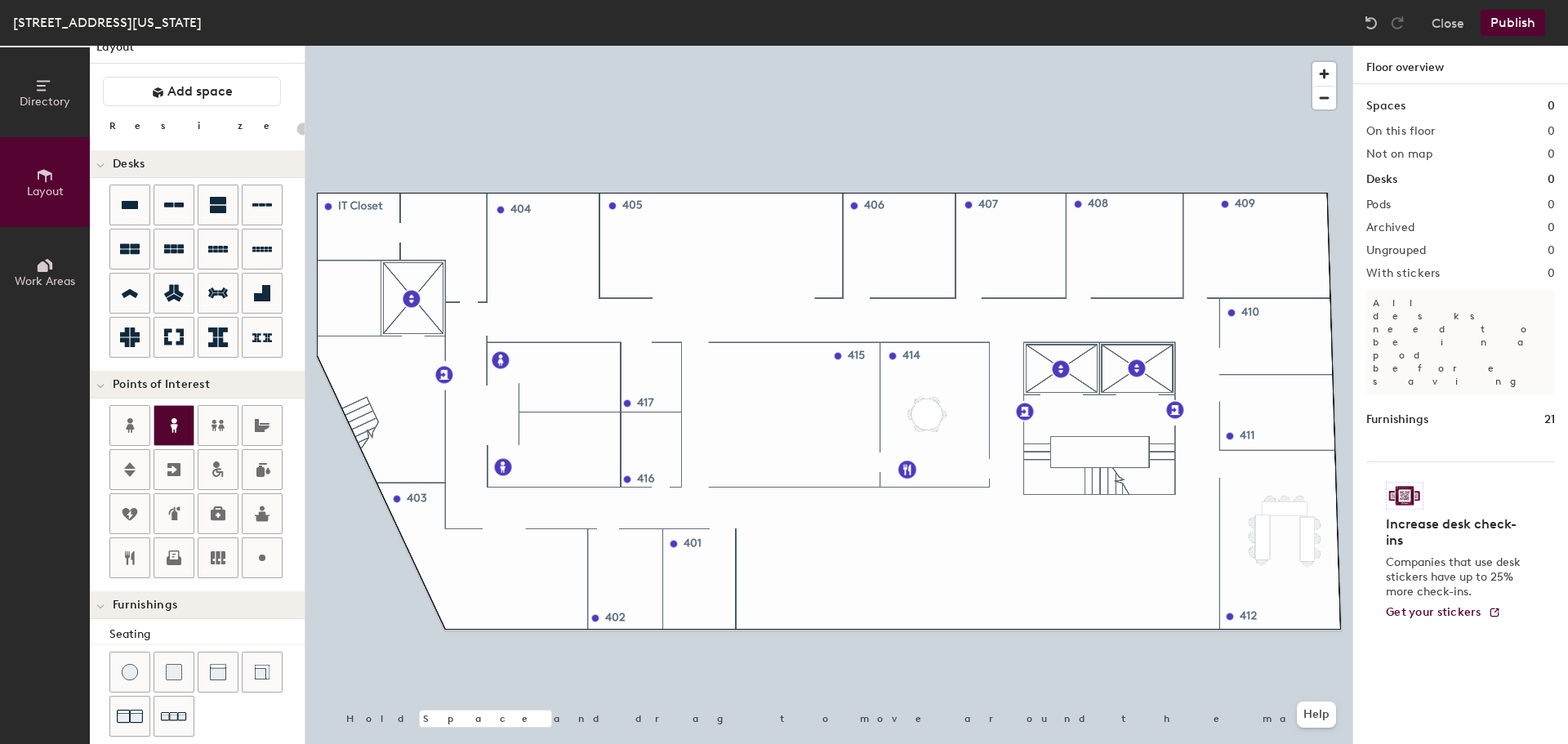
scroll to position [0, 0]
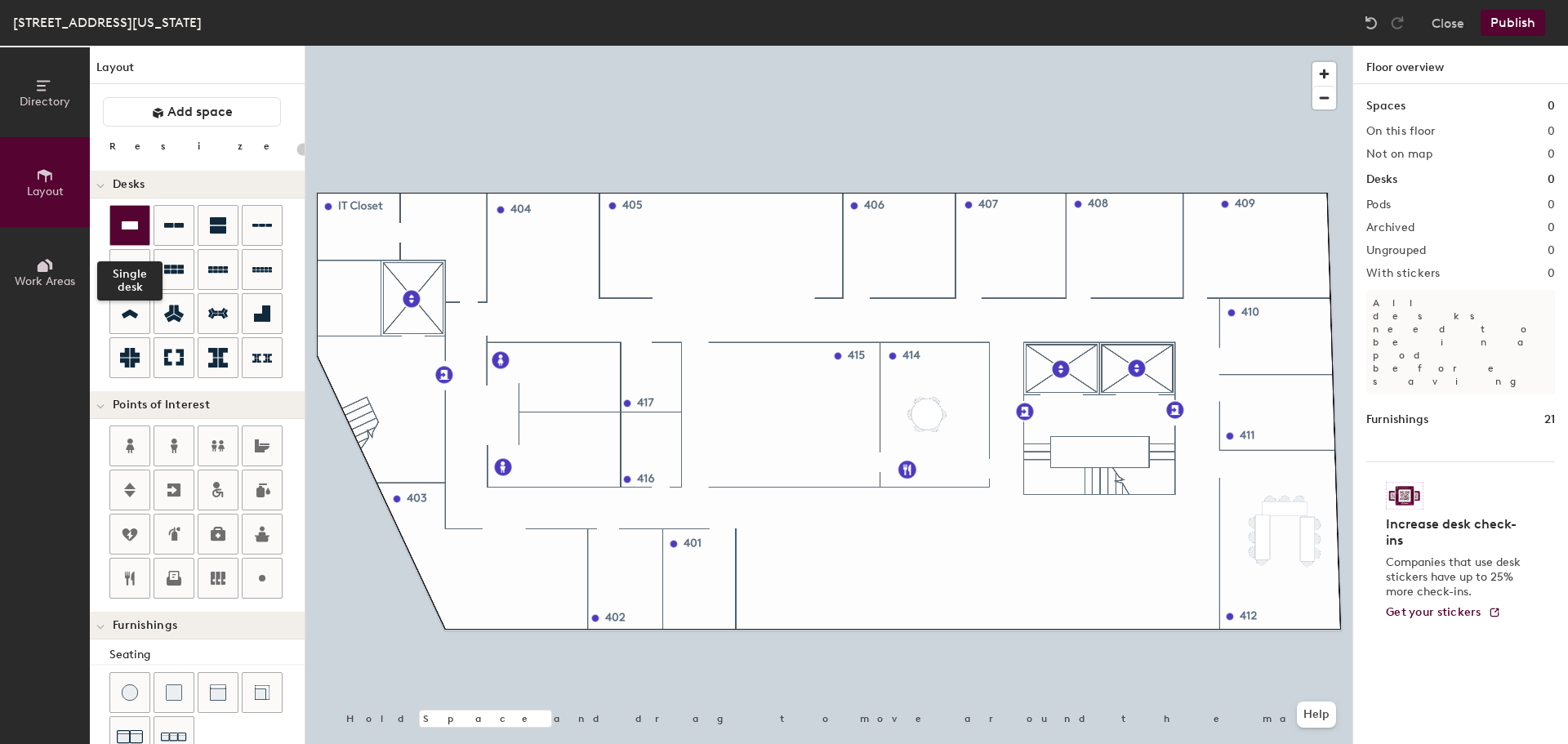
drag, startPoint x: 138, startPoint y: 219, endPoint x: 147, endPoint y: 237, distance: 20.1
click at [147, 237] on div at bounding box center [130, 226] width 39 height 40
click at [144, 230] on div at bounding box center [130, 226] width 39 height 40
click at [128, 224] on icon at bounding box center [129, 225] width 16 height 8
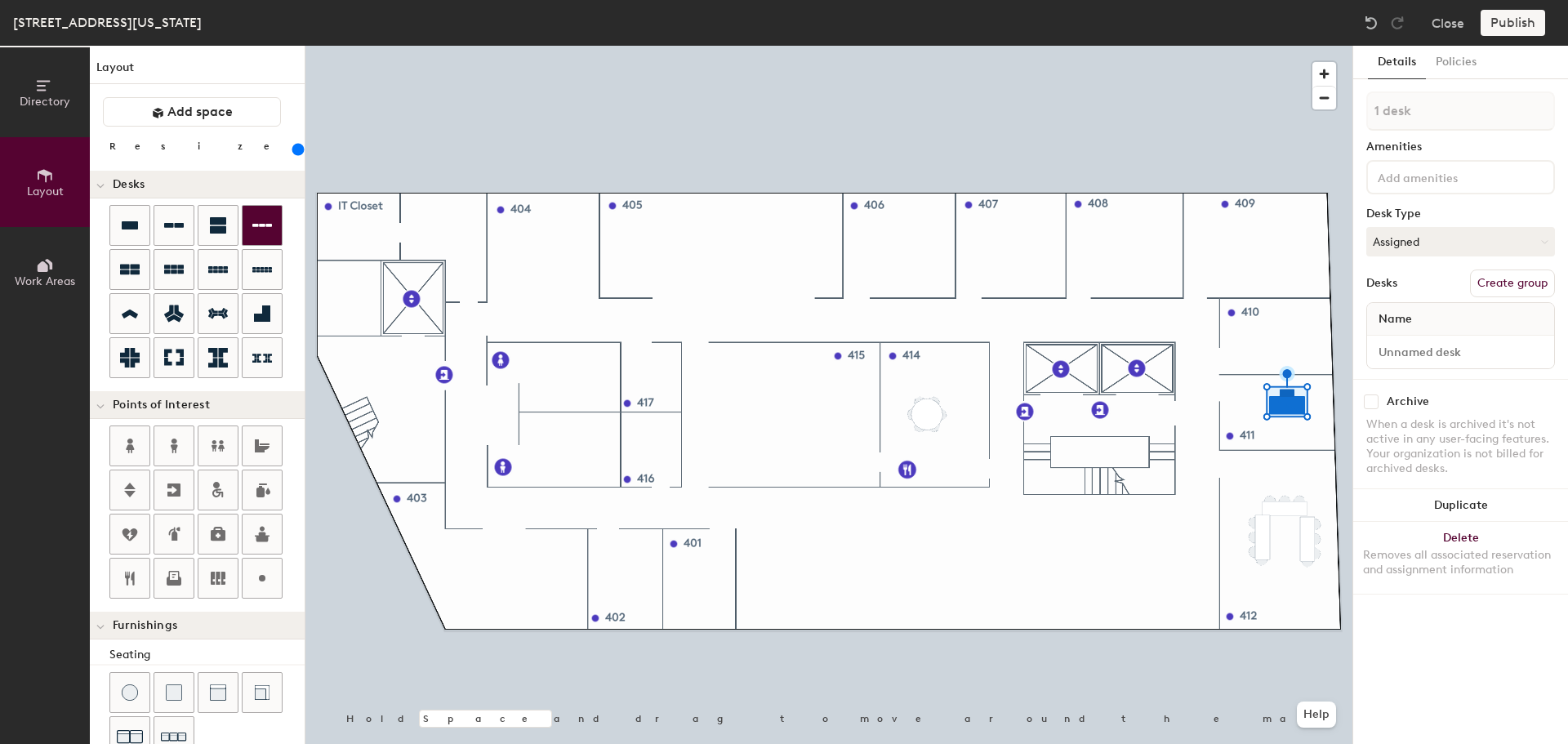
click at [1163, 46] on div at bounding box center [829, 46] width 1047 height 0
drag, startPoint x: 196, startPoint y: 150, endPoint x: 156, endPoint y: 152, distance: 40.0
click at [296, 152] on input "range" at bounding box center [296, 150] width 0 height 13
click at [296, 155] on input "range" at bounding box center [296, 150] width 0 height 13
click at [296, 150] on input "range" at bounding box center [296, 150] width 0 height 13
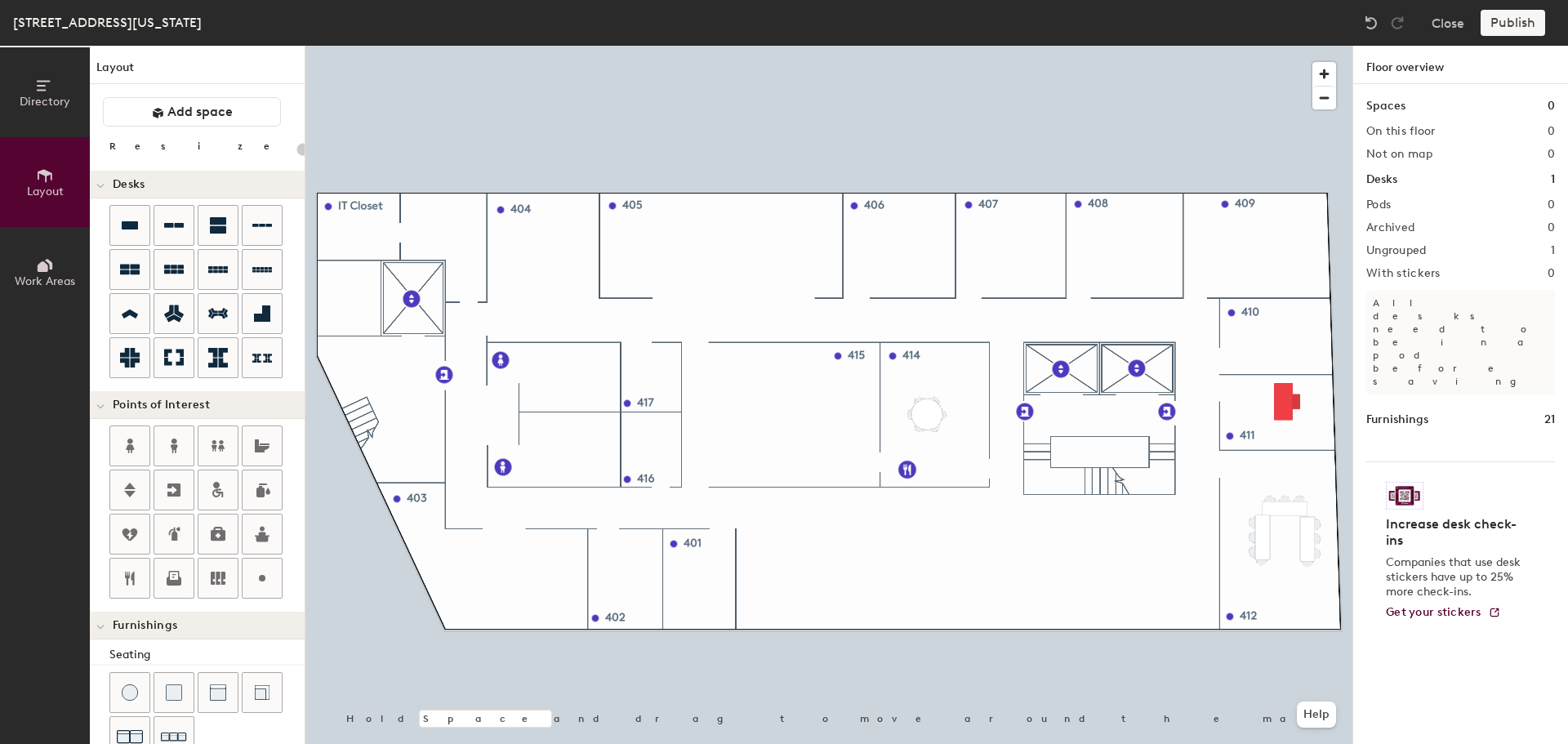
type input "20"
click at [42, 271] on icon at bounding box center [42, 266] width 10 height 10
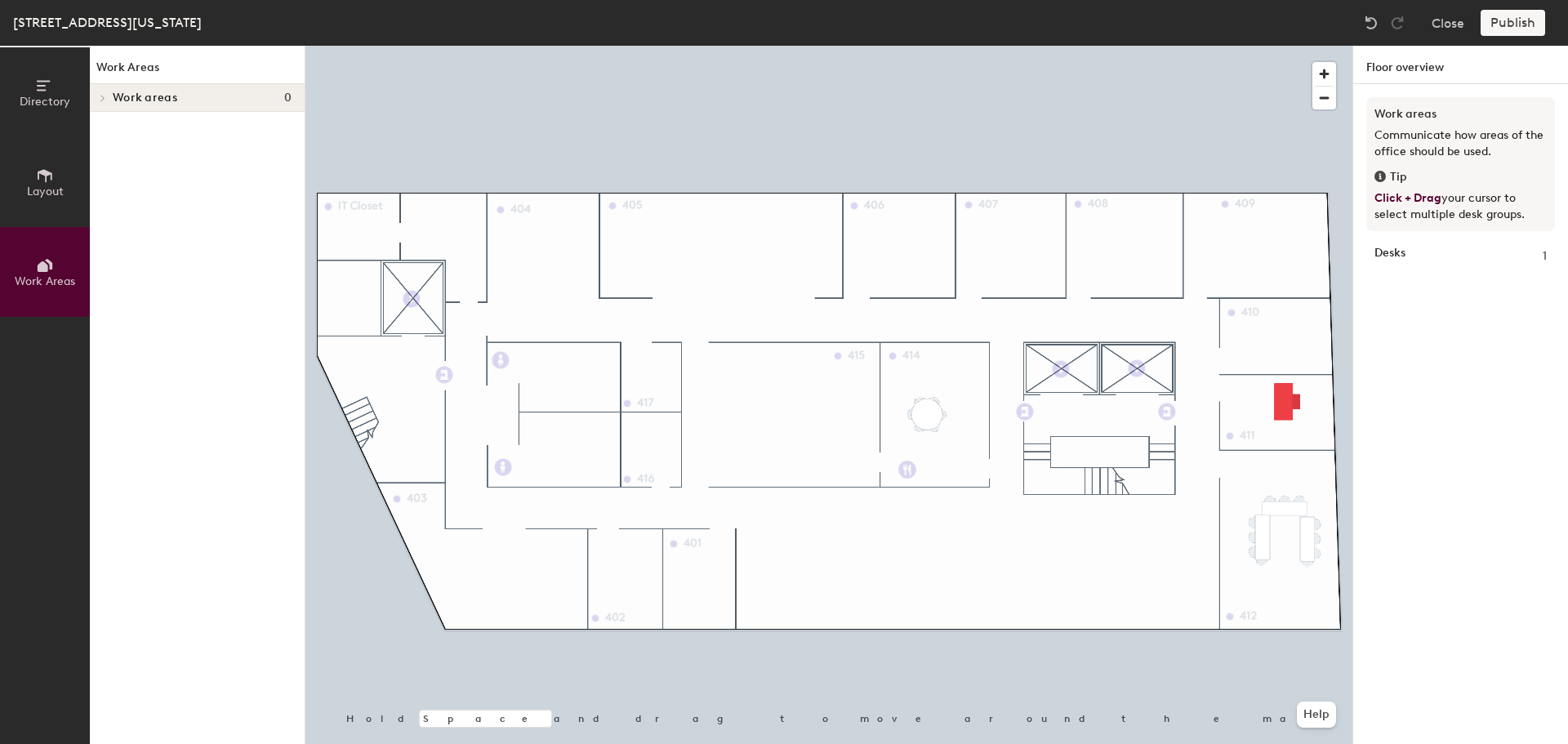
click at [34, 192] on span "Layout" at bounding box center [45, 191] width 37 height 14
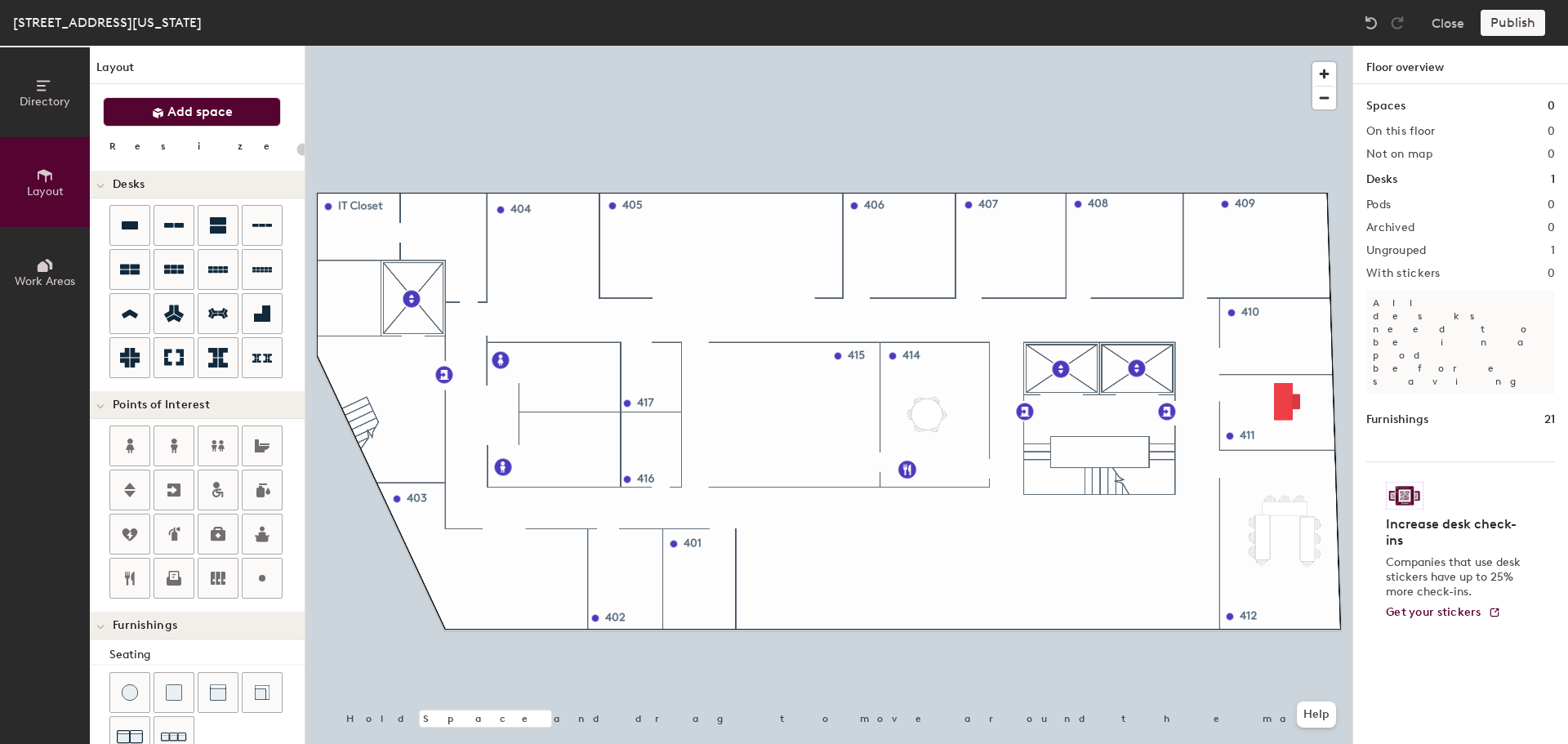
click at [183, 121] on button "Add space" at bounding box center [191, 111] width 178 height 29
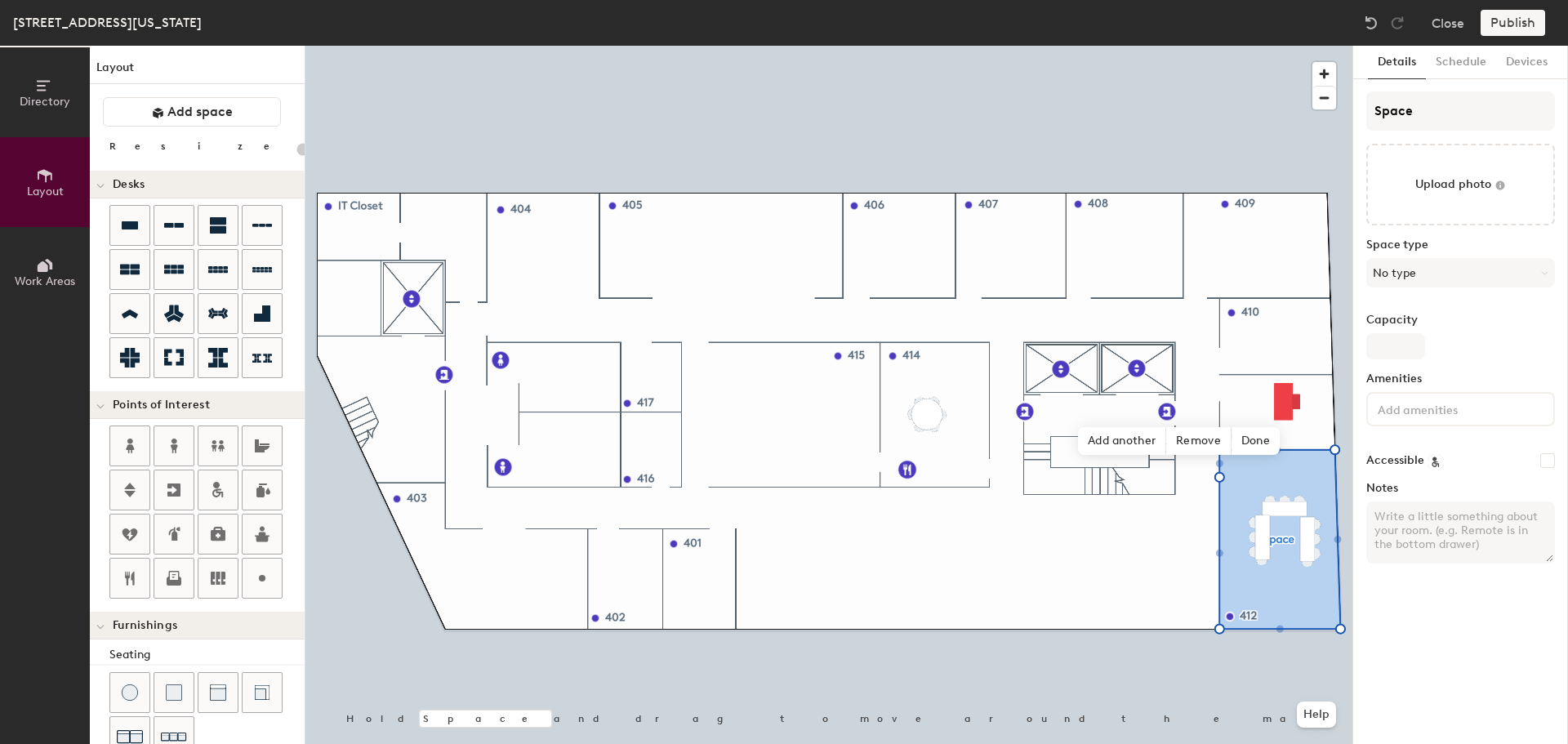
type input "20"
click at [1191, 106] on div "Directory Layout Work Areas Layout Add space Resize Desks Points of Interest Fu…" at bounding box center [784, 395] width 1568 height 699
type input "412"
type input "20"
type input "412"
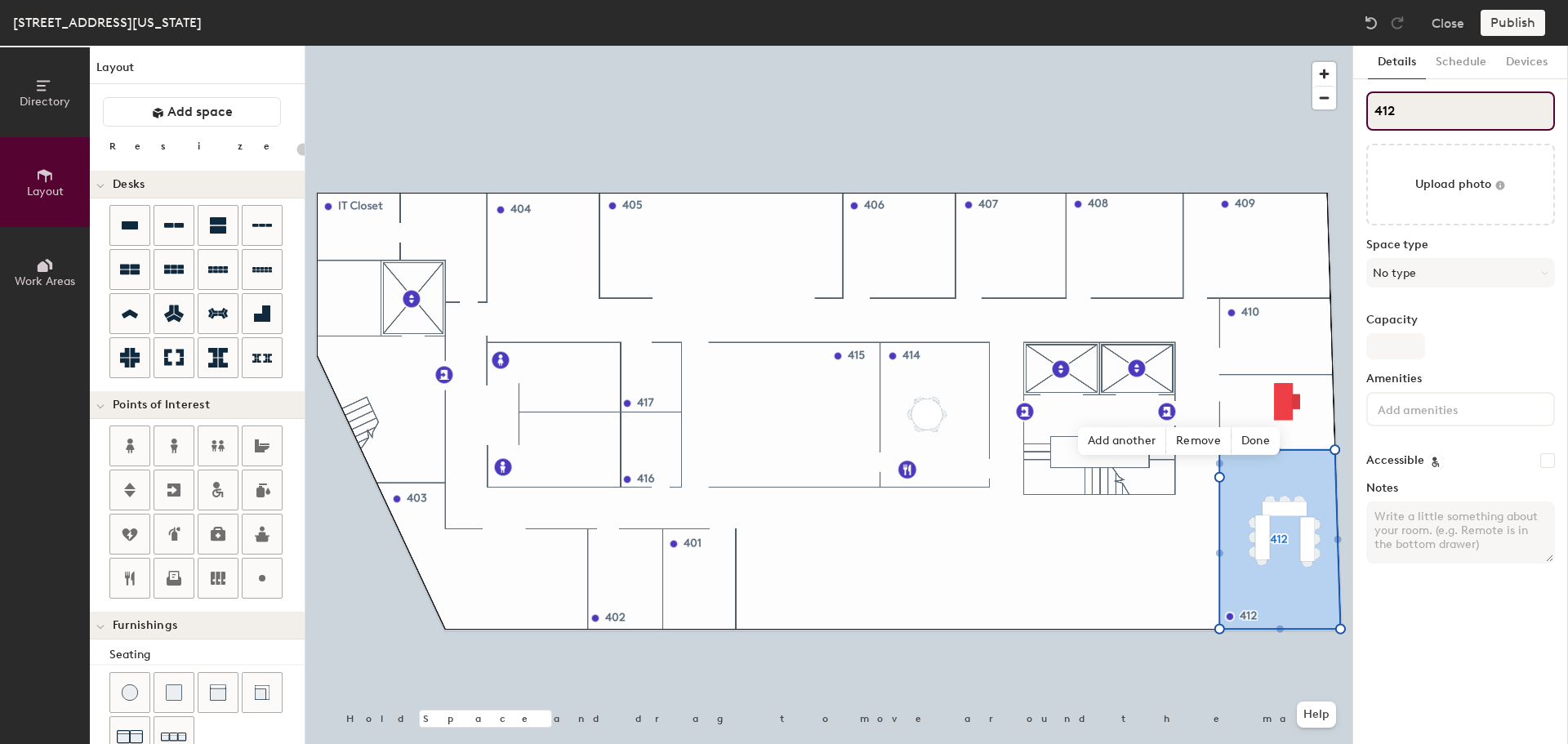
type input "20"
type input "412 -"
type input "20"
type input "412 - Co"
type input "20"
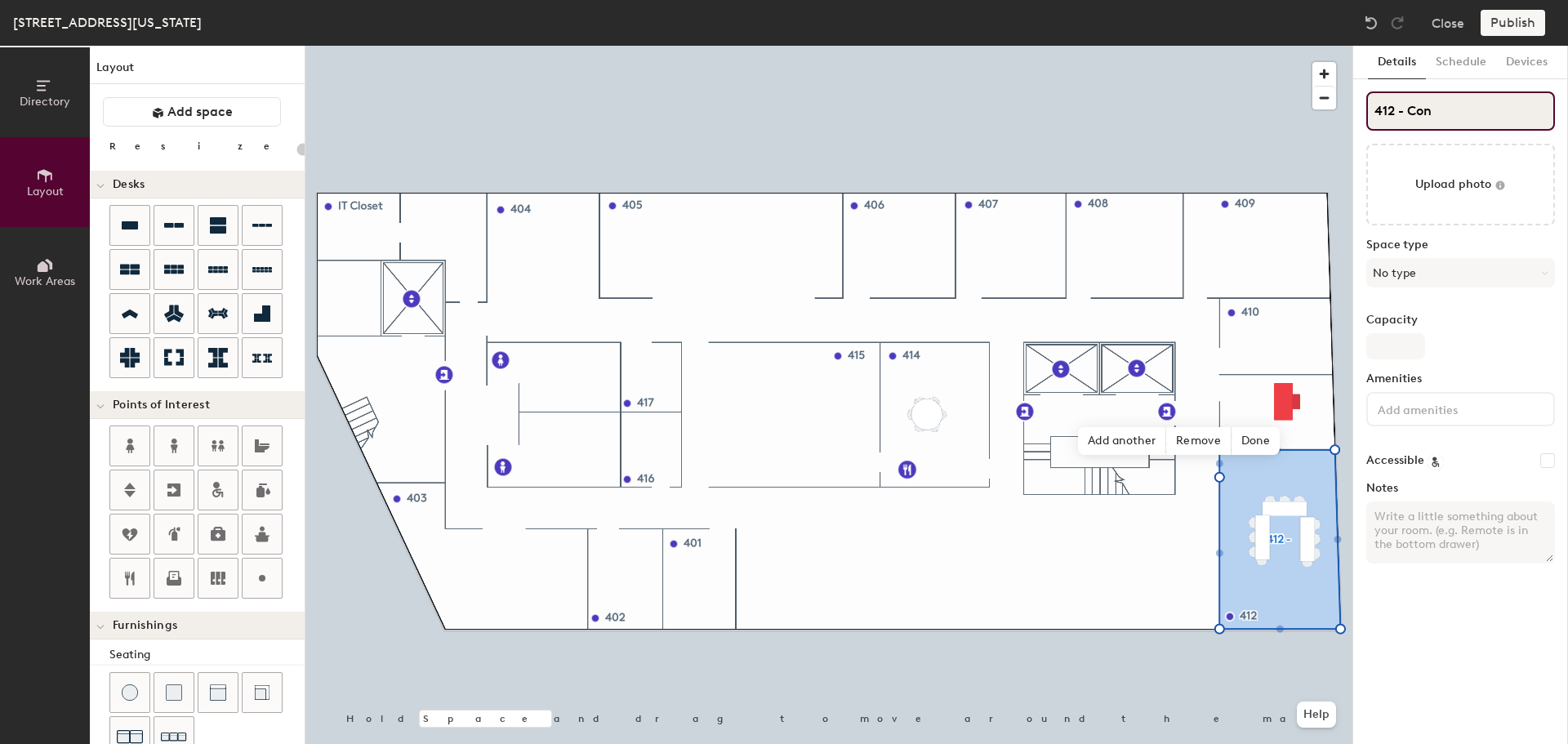
type input "412 - Conf"
type input "20"
type input "412 - Confe"
type input "20"
type input "412 - Confere"
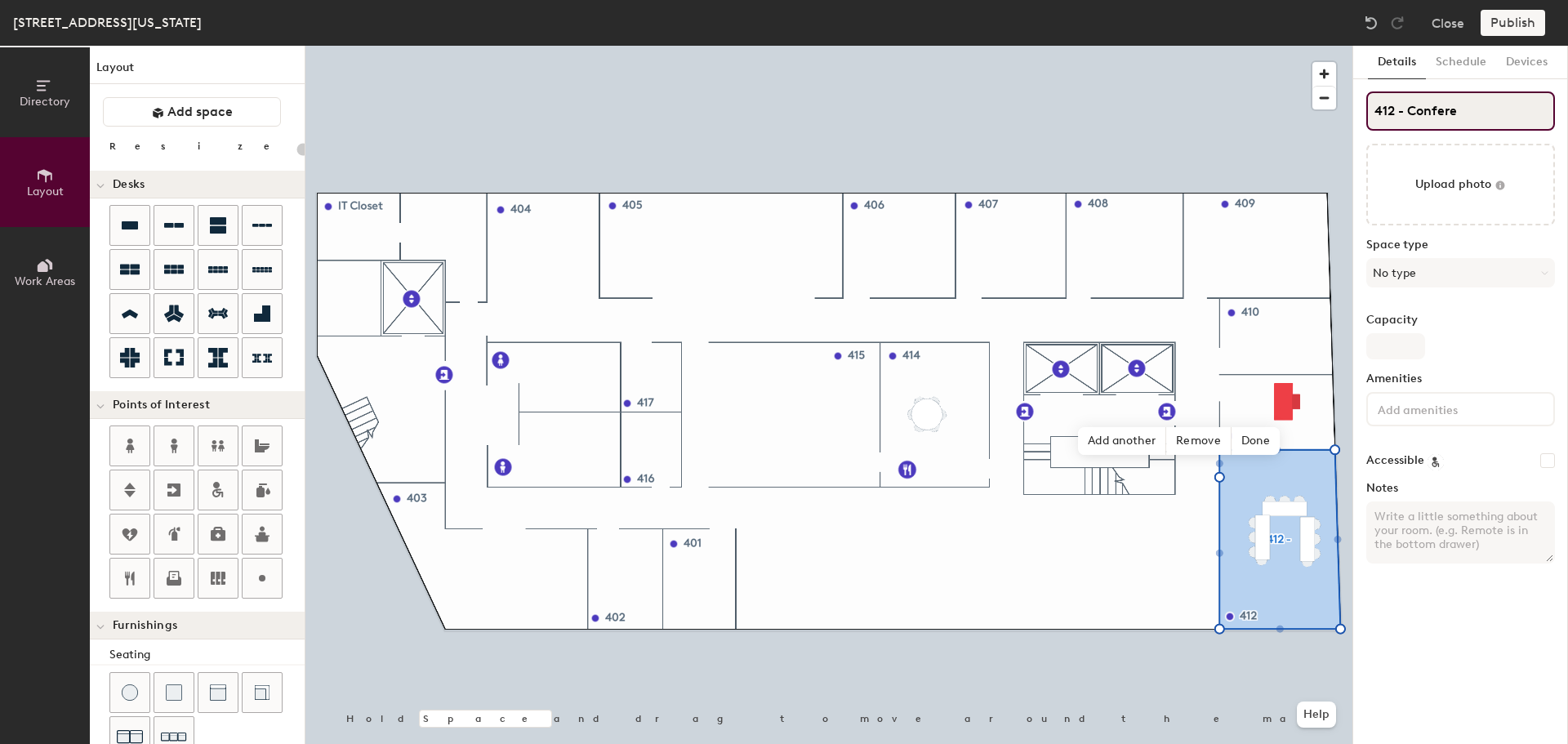
type input "20"
type input "412 - Conferenc"
type input "20"
type input "412 - Conference"
type input "20"
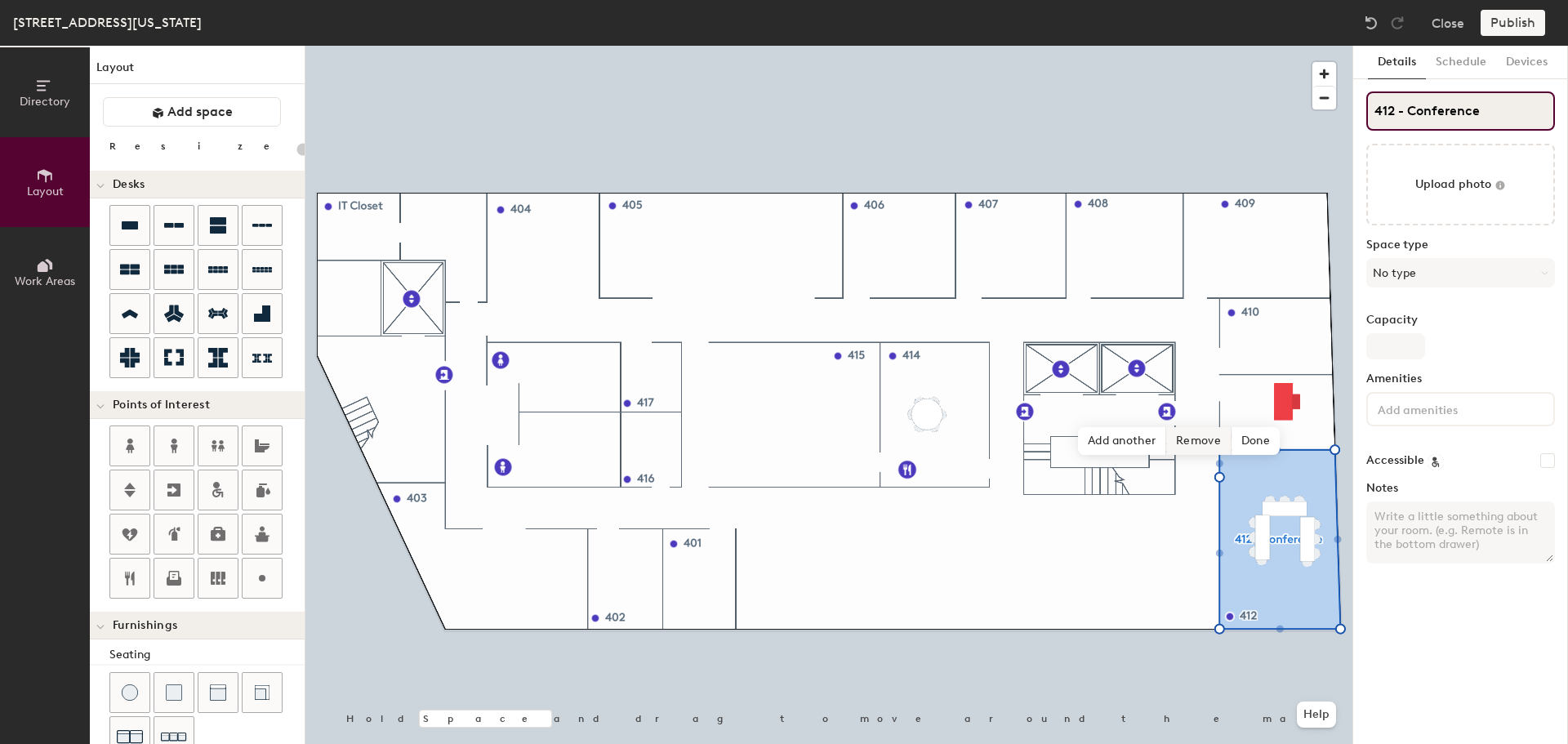
type input "412 - Conference"
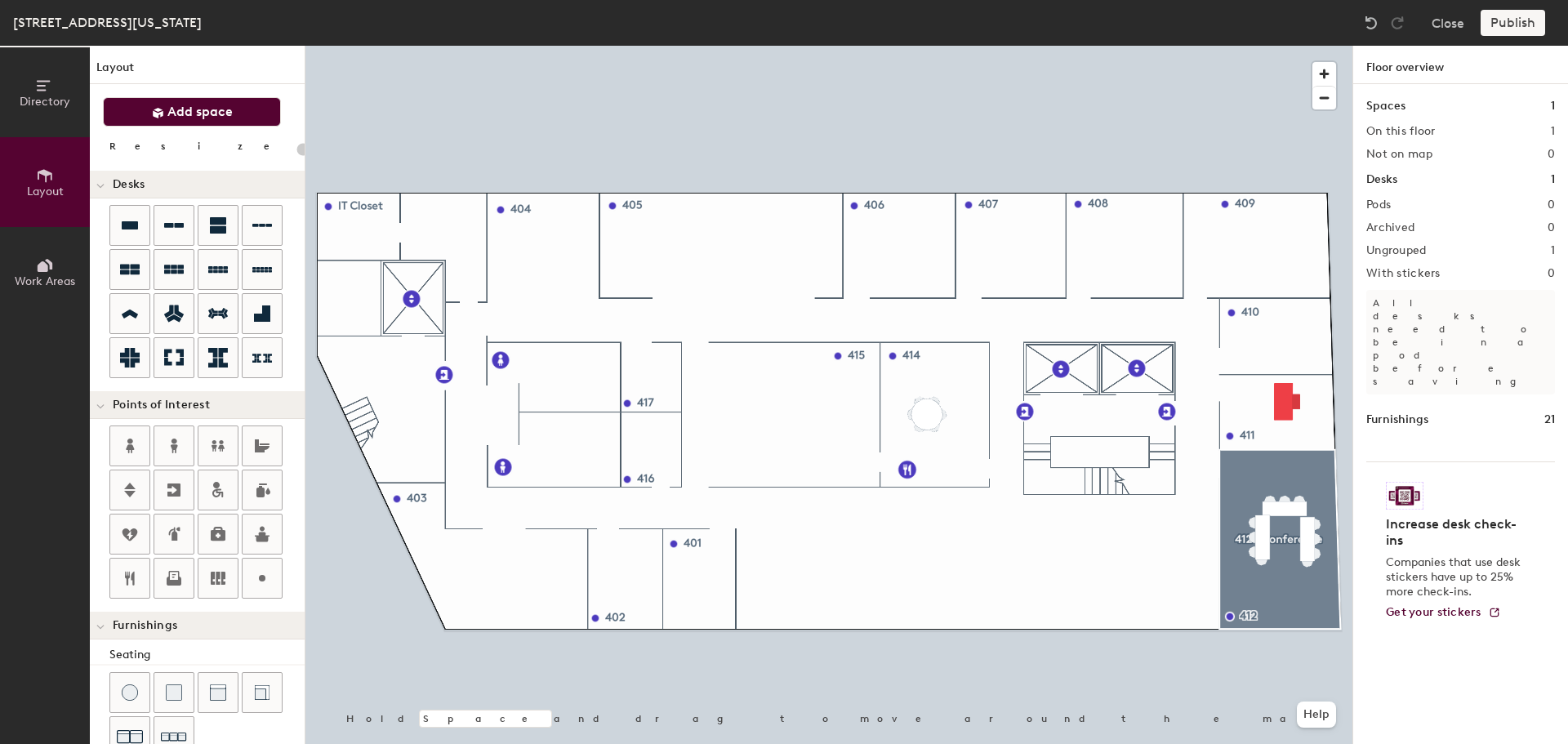
click at [221, 118] on span "Add space" at bounding box center [199, 111] width 65 height 16
click at [205, 109] on span "Add space" at bounding box center [199, 111] width 65 height 16
click at [208, 122] on button "Add space" at bounding box center [191, 111] width 178 height 29
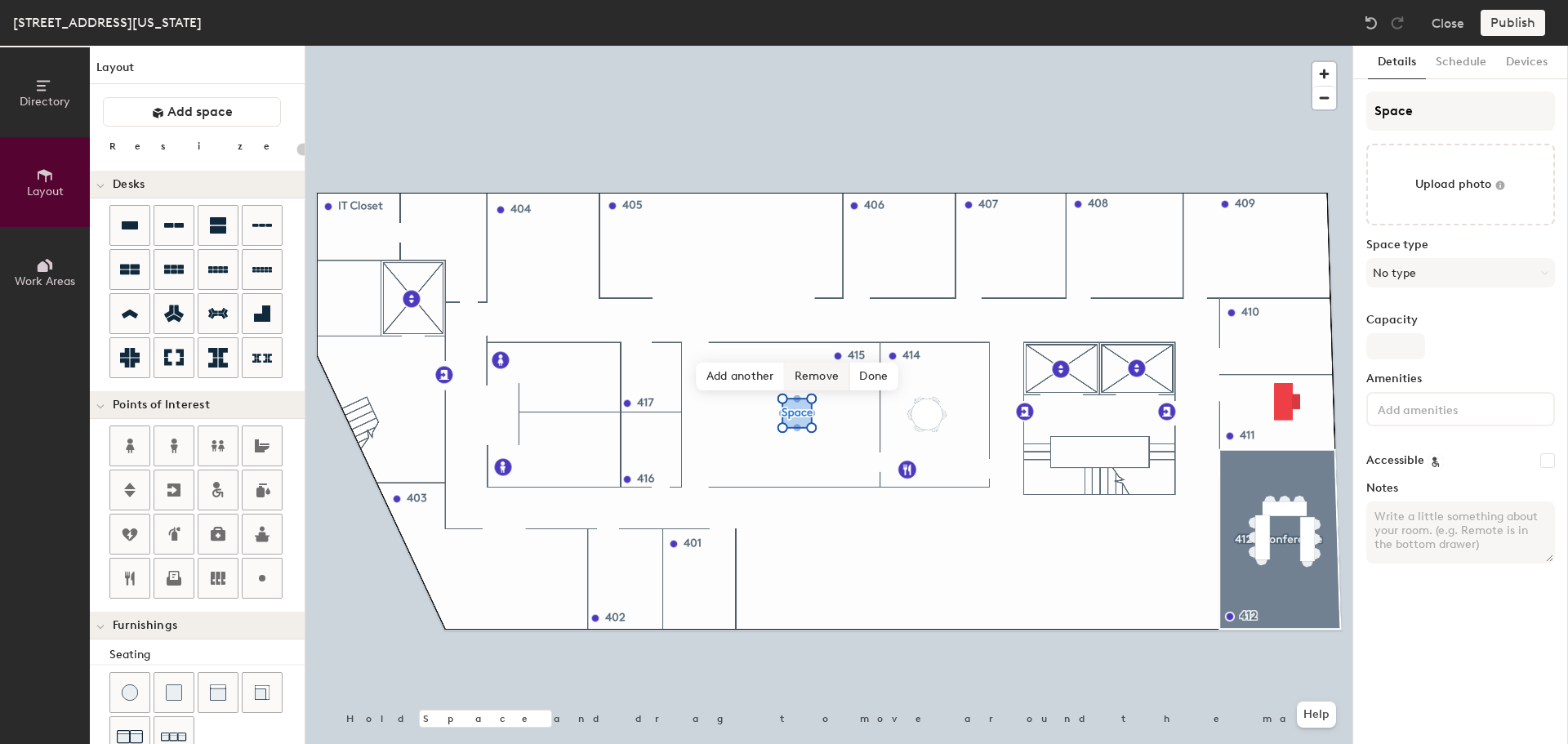
click at [820, 378] on span "Remove" at bounding box center [817, 377] width 65 height 28
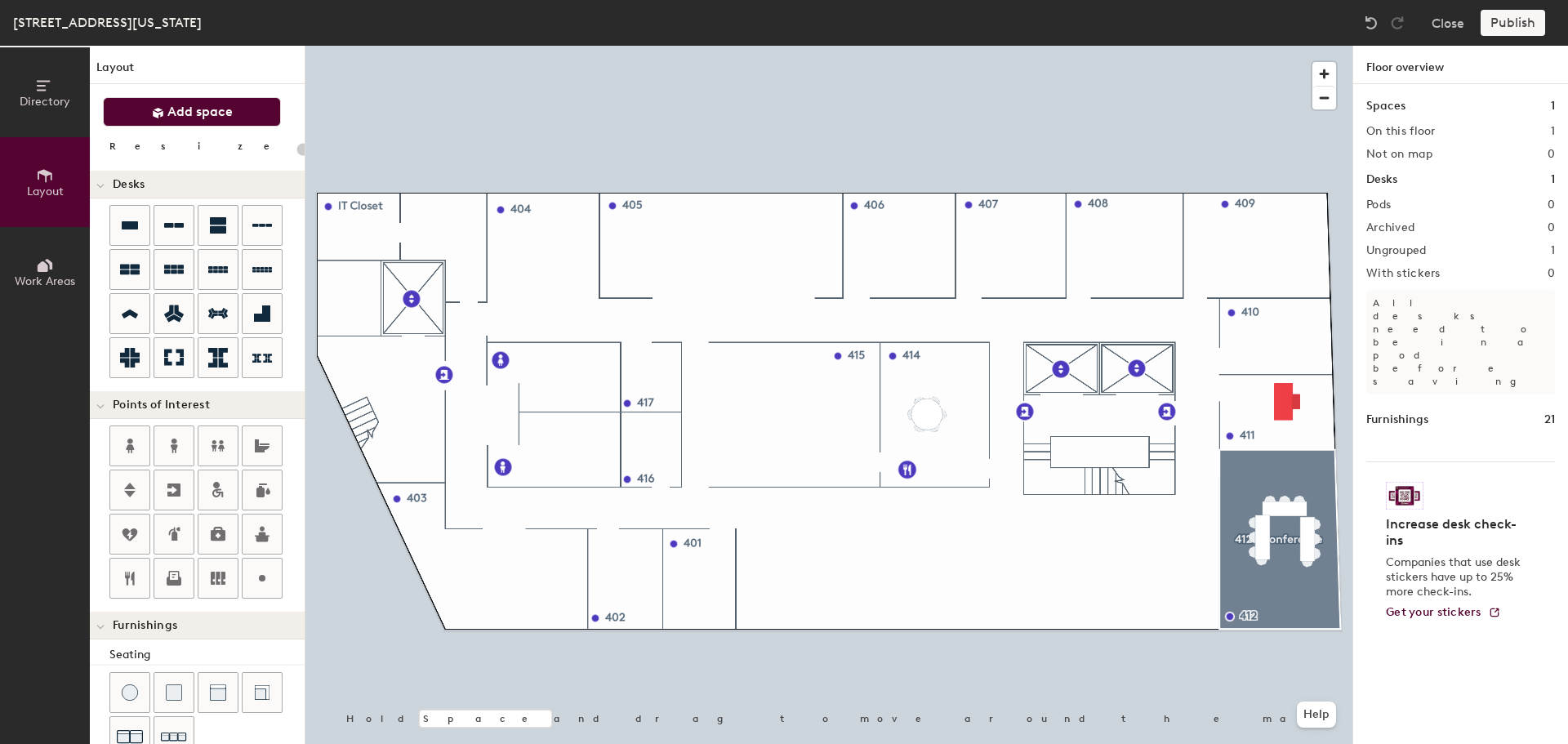
click at [230, 122] on button "Add space" at bounding box center [191, 111] width 178 height 29
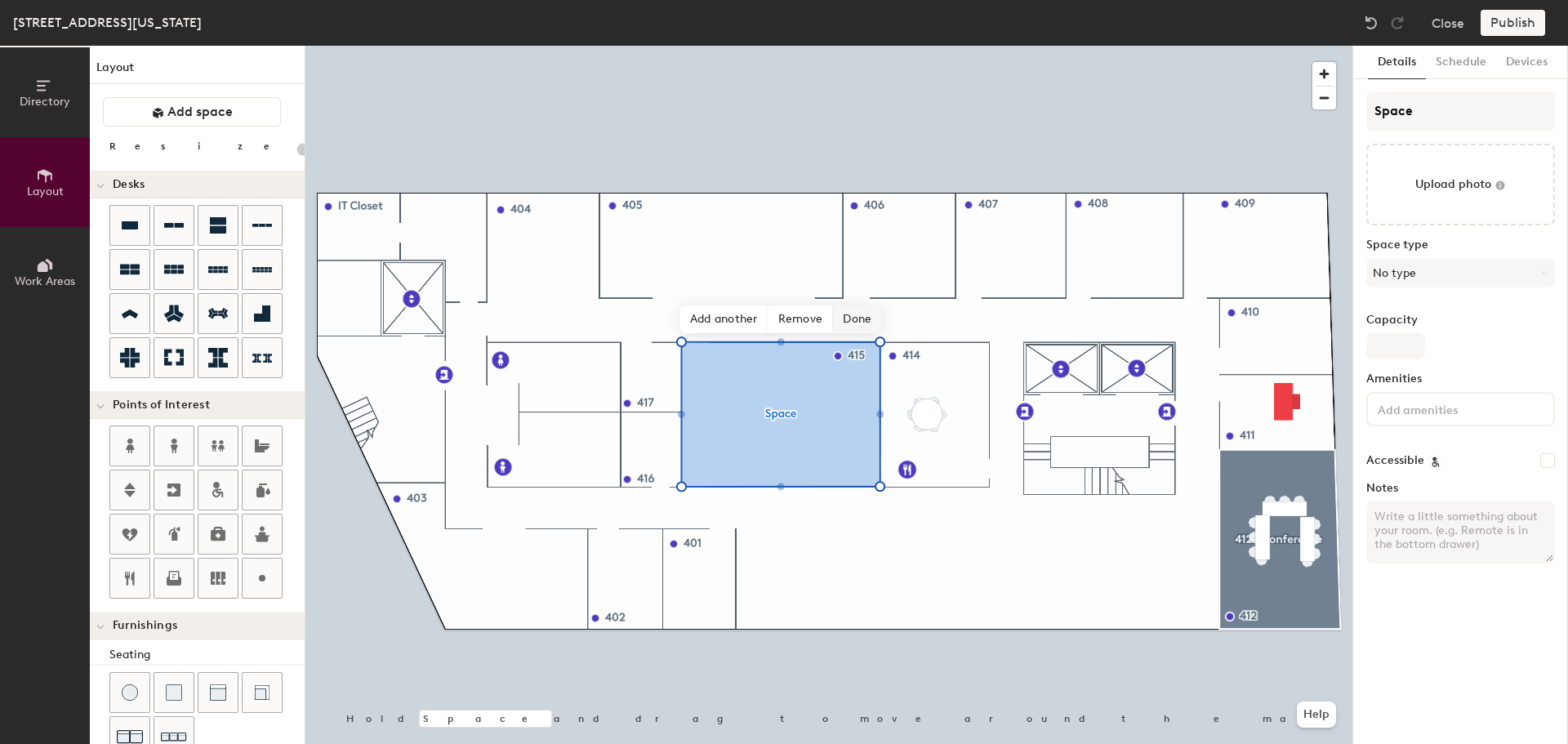
type input "20"
click at [855, 316] on span "Done" at bounding box center [856, 320] width 48 height 28
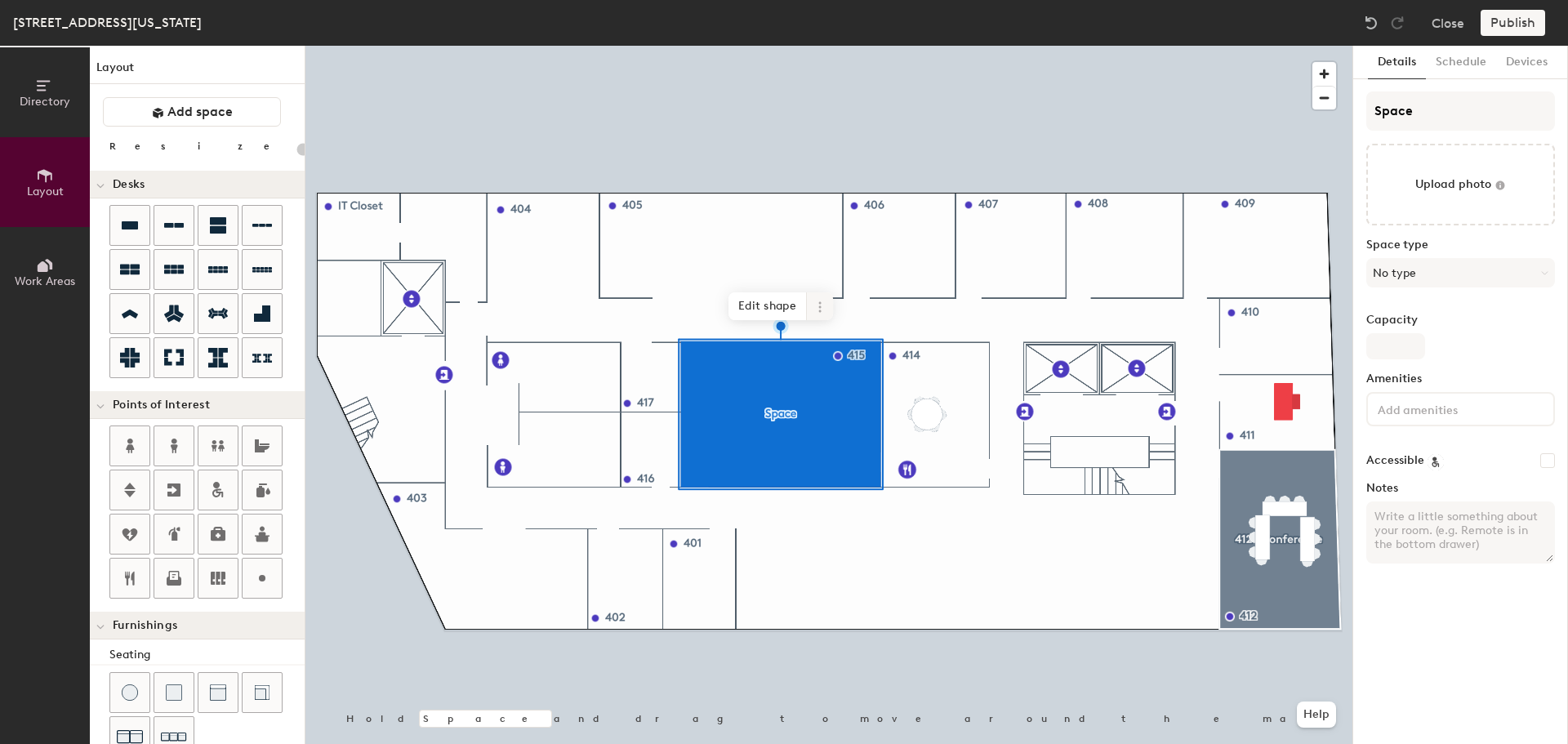
click at [817, 302] on icon at bounding box center [820, 308] width 13 height 13
click at [1448, 115] on input "Space" at bounding box center [1460, 111] width 189 height 40
click at [1321, 118] on div "Directory Layout Work Areas Layout Add space Resize Desks Points of Interest Fu…" at bounding box center [784, 395] width 1568 height 699
type input "41"
type input "20"
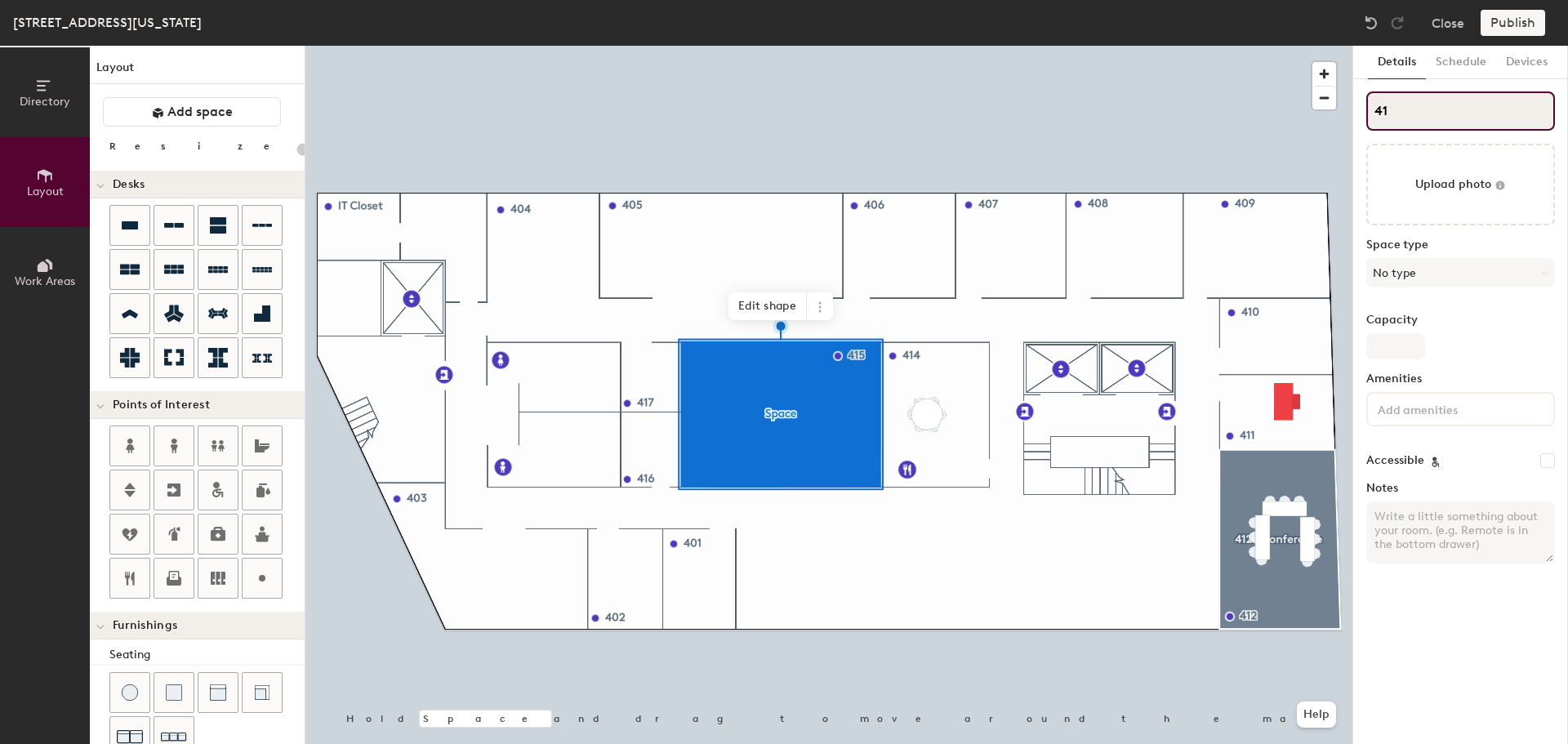
type input "415"
type input "20"
type input "415"
type input "20"
type input "415 -"
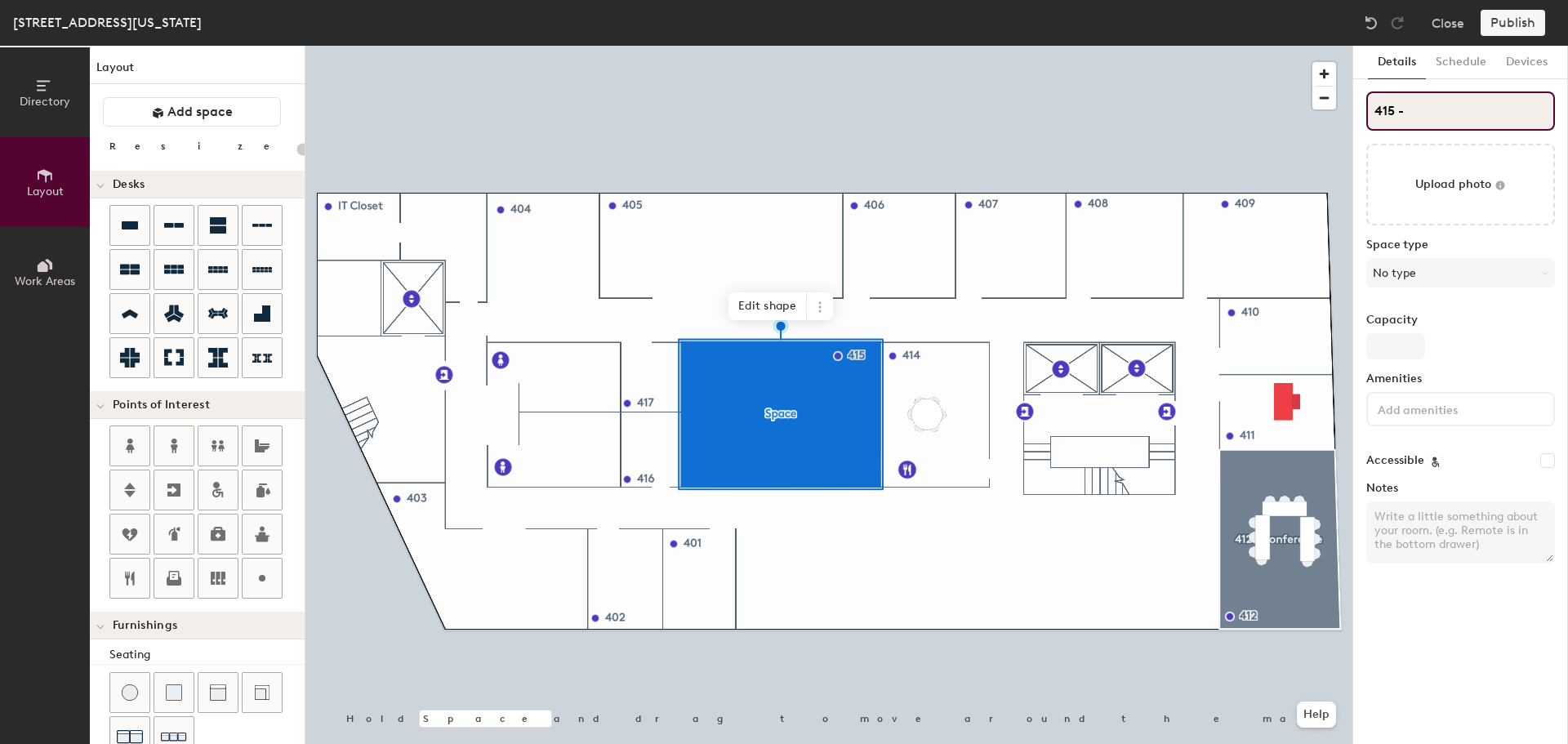
type input "20"
type input "415 - C"
type input "20"
type input "415 - Conf"
type input "20"
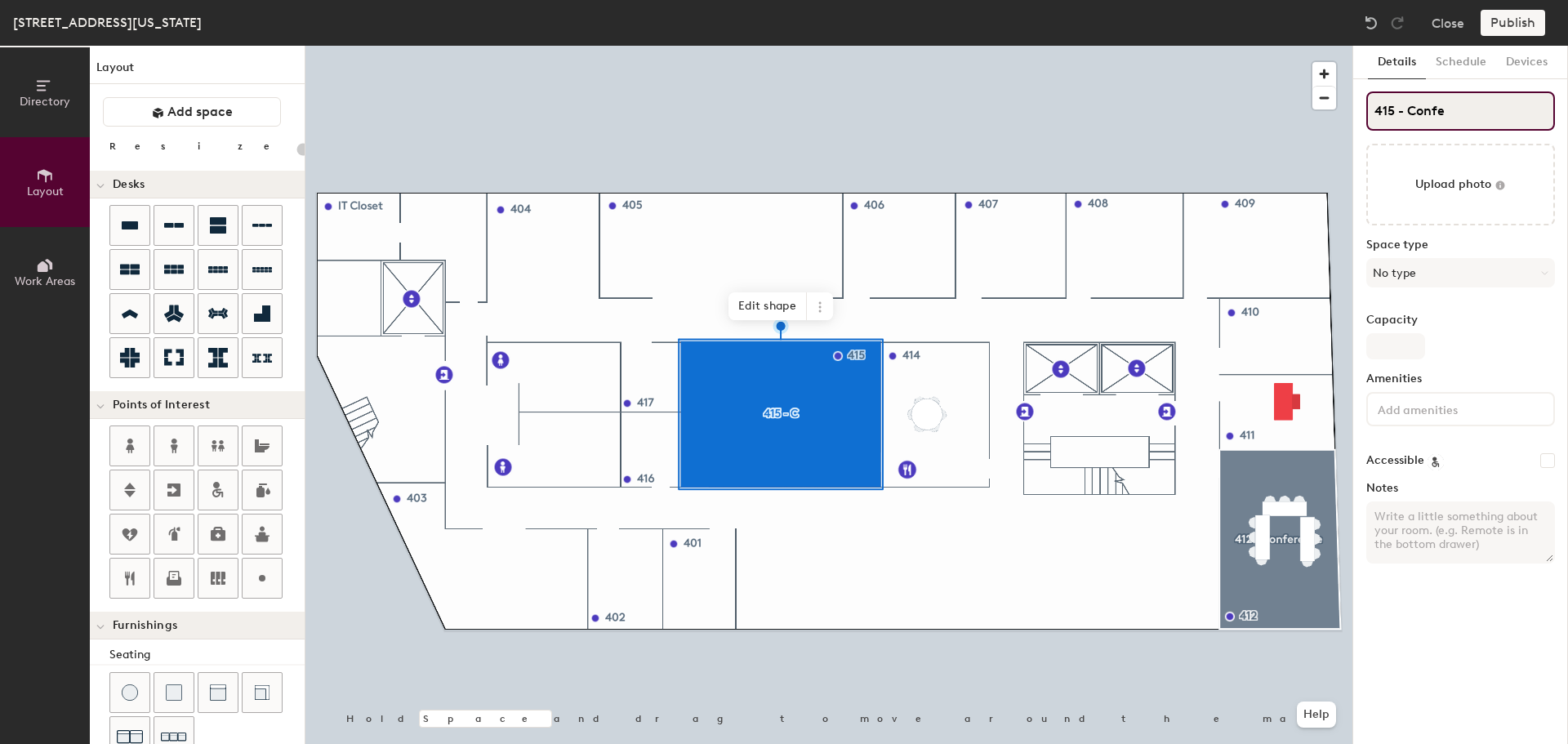
type input "415 - Confer"
type input "20"
type input "415 - Confere"
type input "20"
type input "415 - Conference"
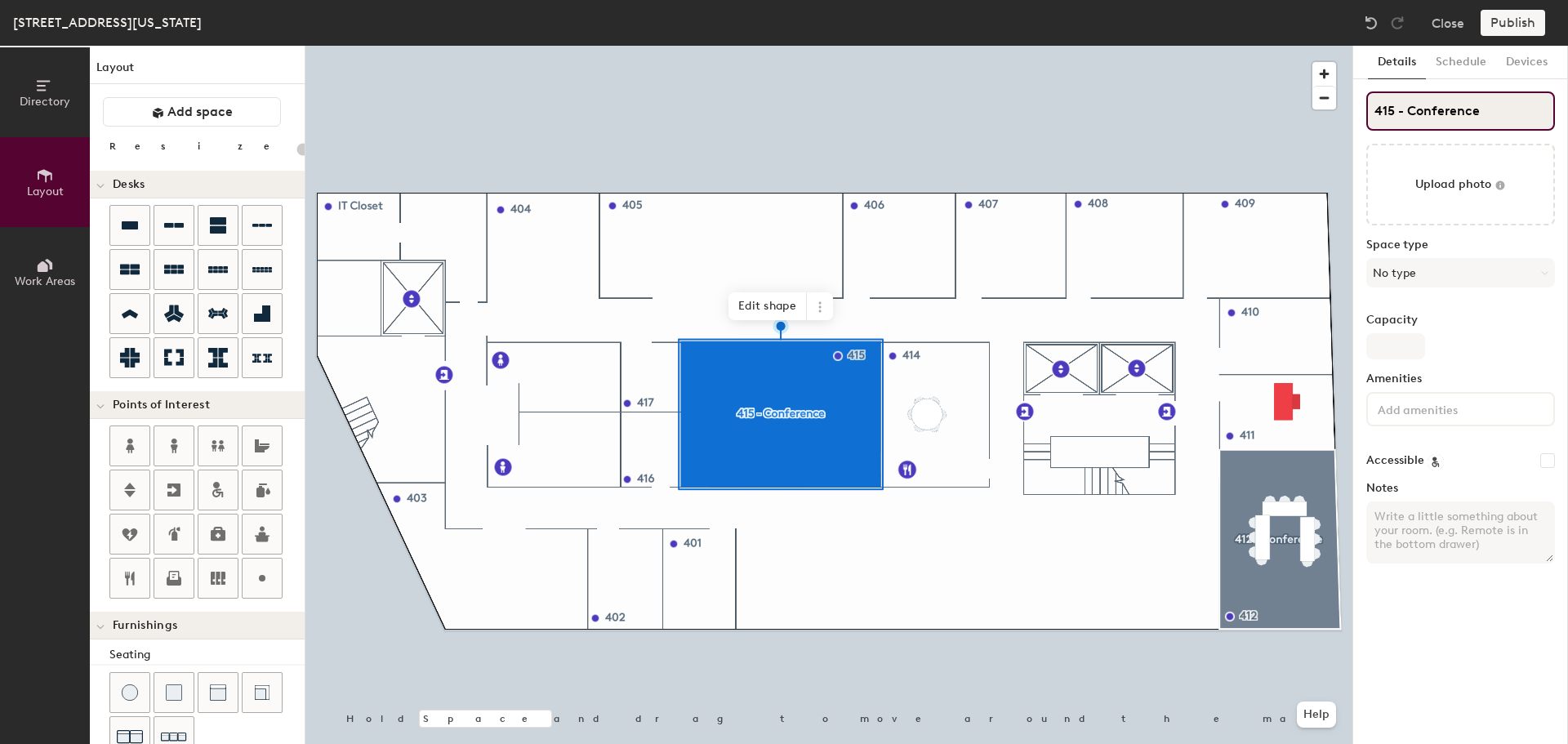
type input "20"
type input "415 - Conference"
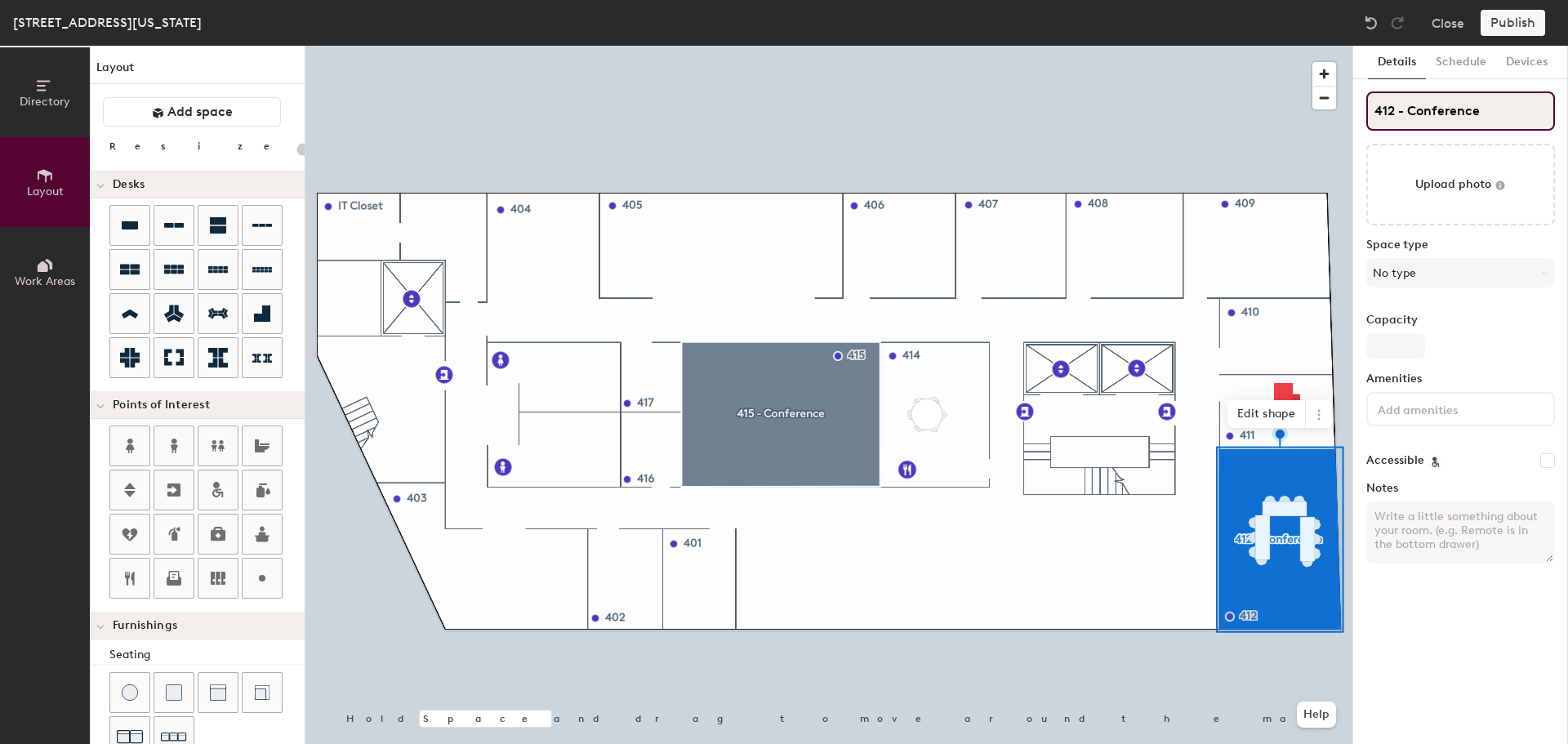
click at [1455, 111] on input "412 - Conference" at bounding box center [1460, 111] width 189 height 40
type input "20"
type input "412 - Mee"
type input "20"
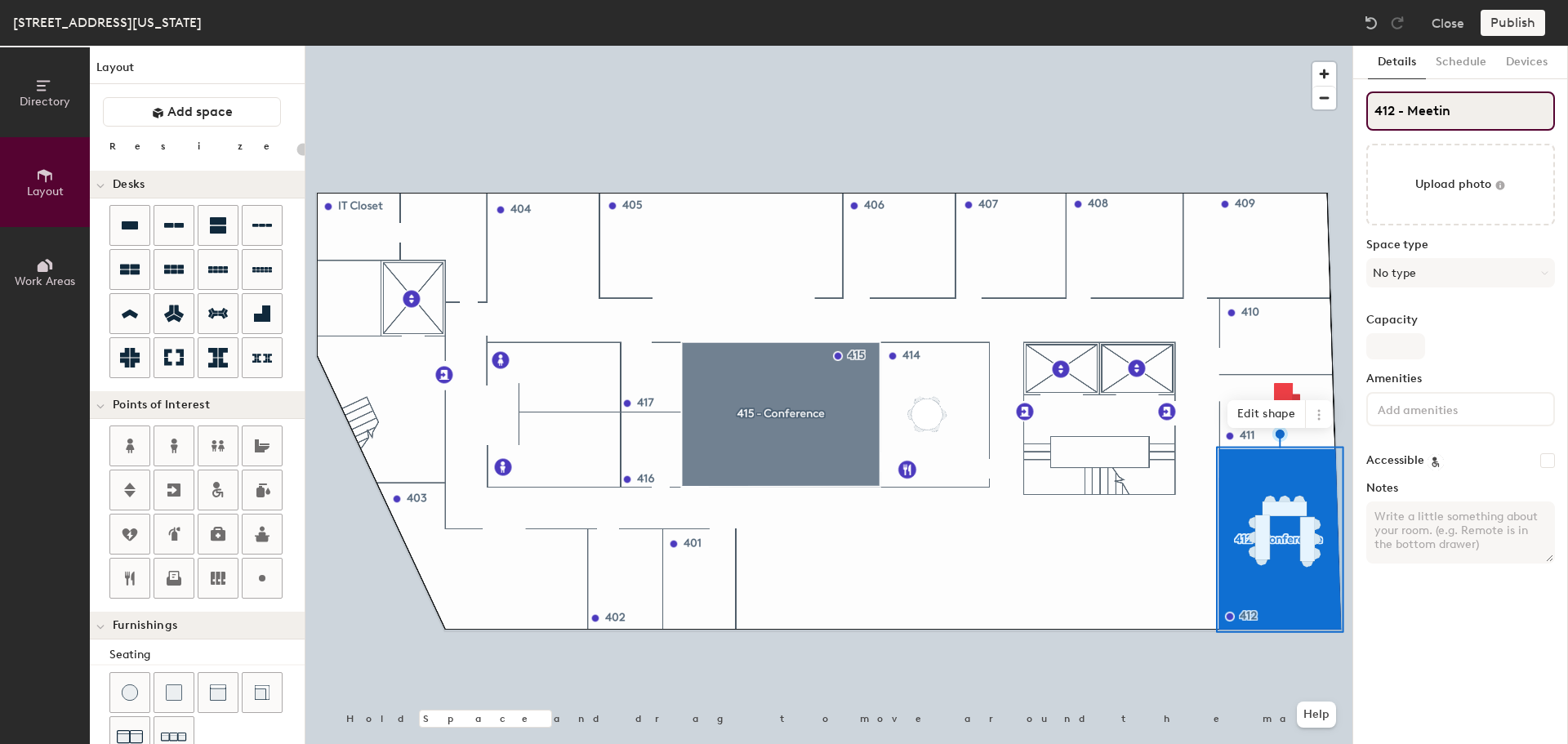
type input "412 - Meeting"
type input "20"
type input "412 - Meeting"
click at [1362, 129] on div "Details Schedule Devices 412 - Meeting Upload photo Space type No type Capacity…" at bounding box center [1460, 395] width 214 height 699
click at [1422, 283] on button "No type" at bounding box center [1460, 272] width 189 height 29
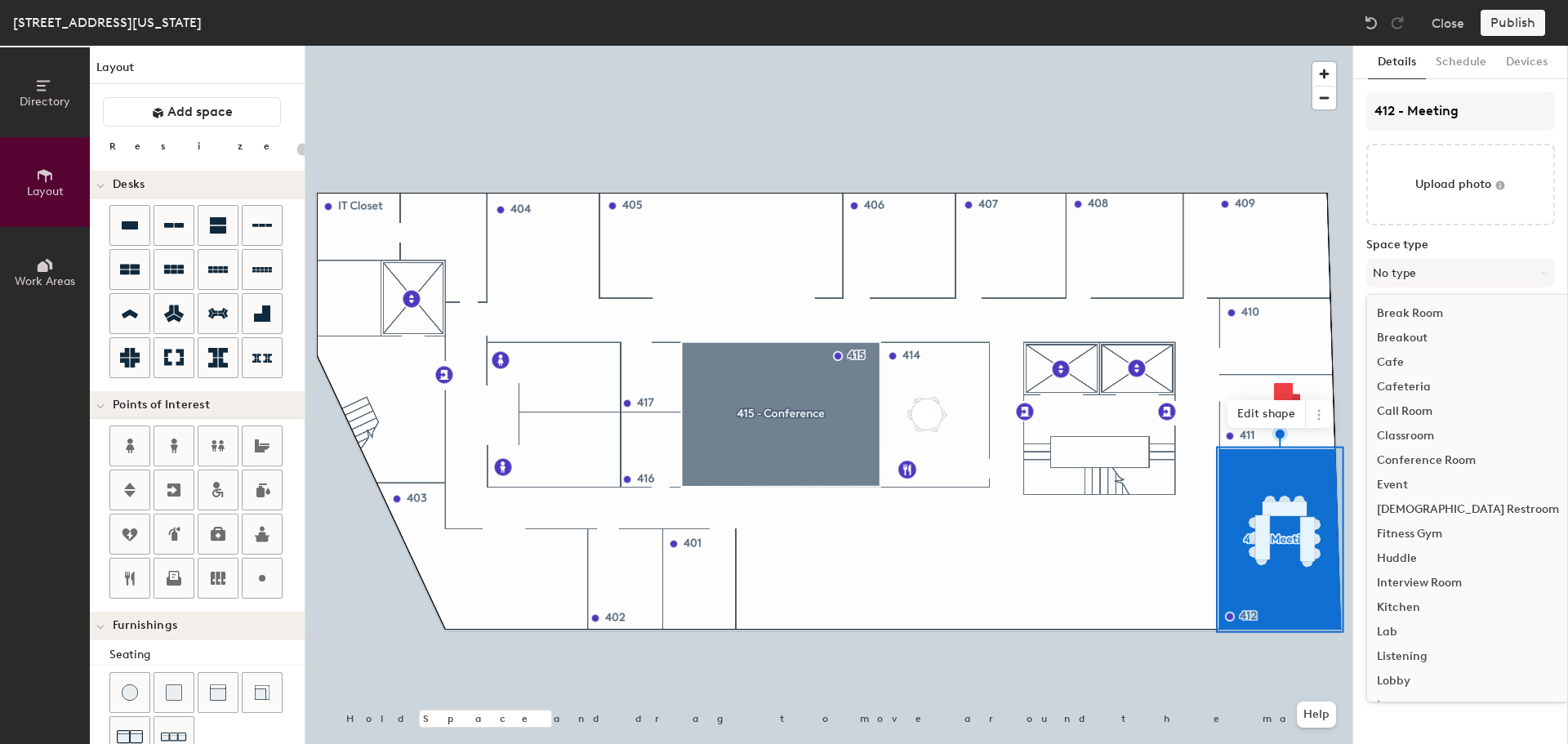
click at [1434, 458] on div "Conference Room" at bounding box center [1467, 461] width 202 height 24
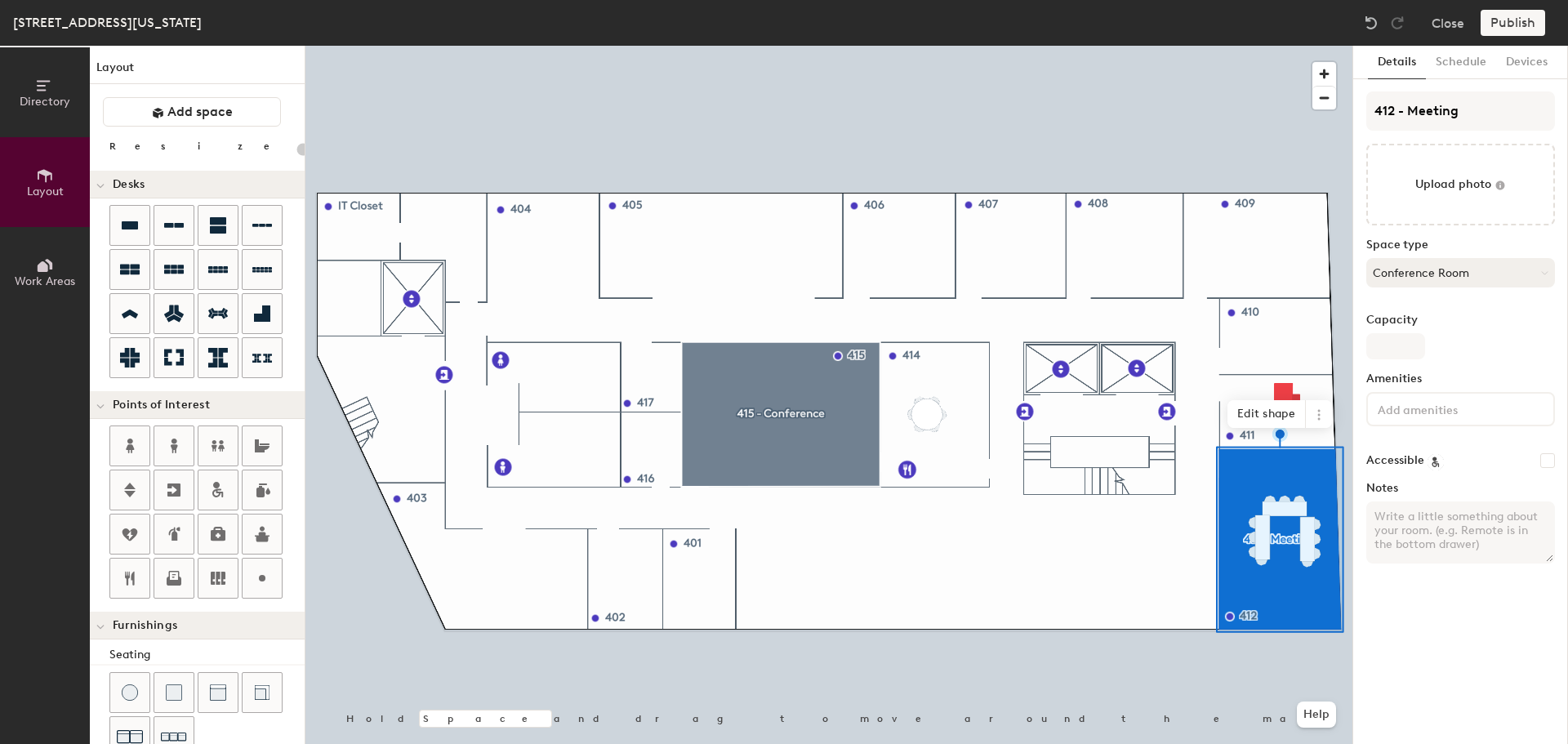
click at [1442, 269] on button "Conference Room" at bounding box center [1460, 272] width 189 height 29
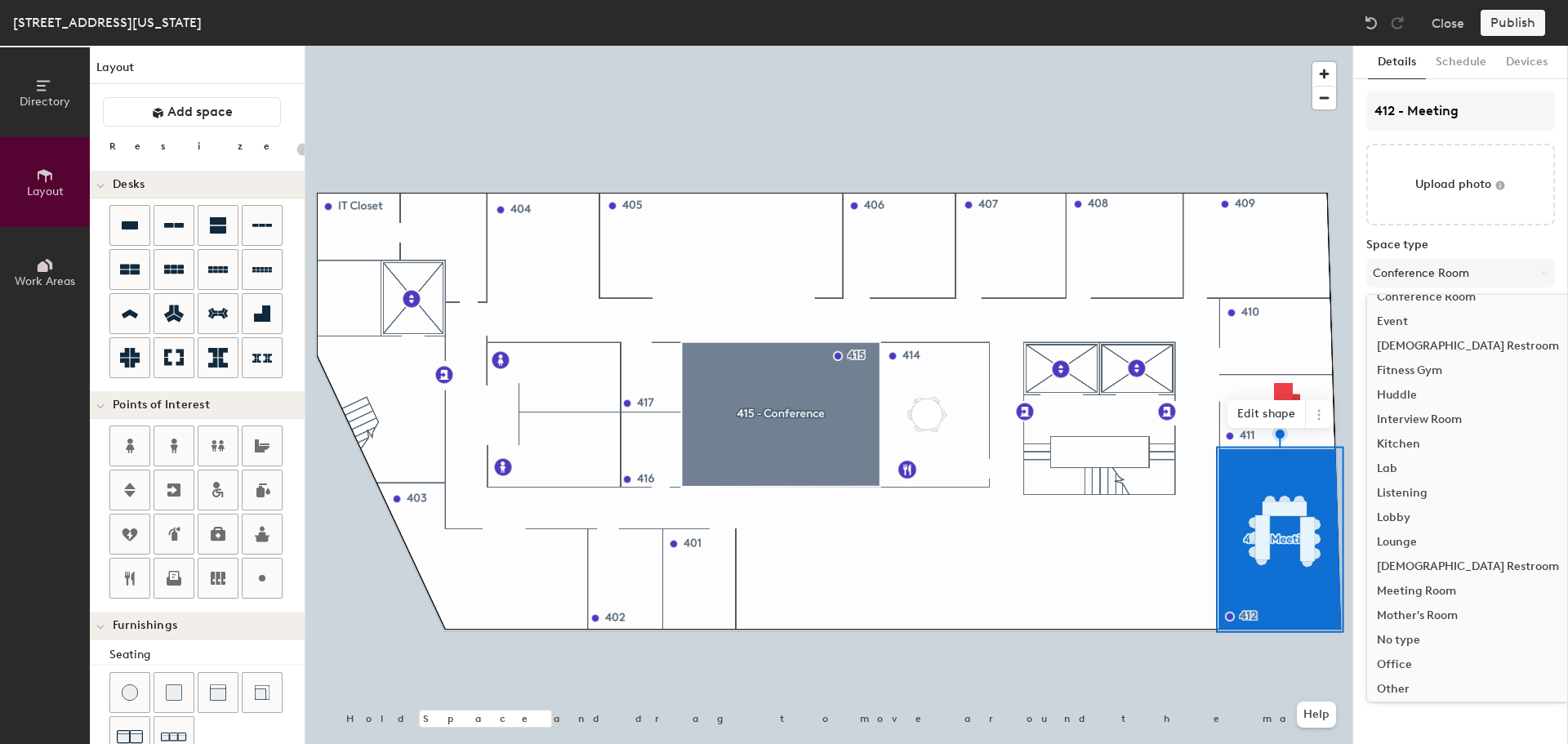
scroll to position [245, 0]
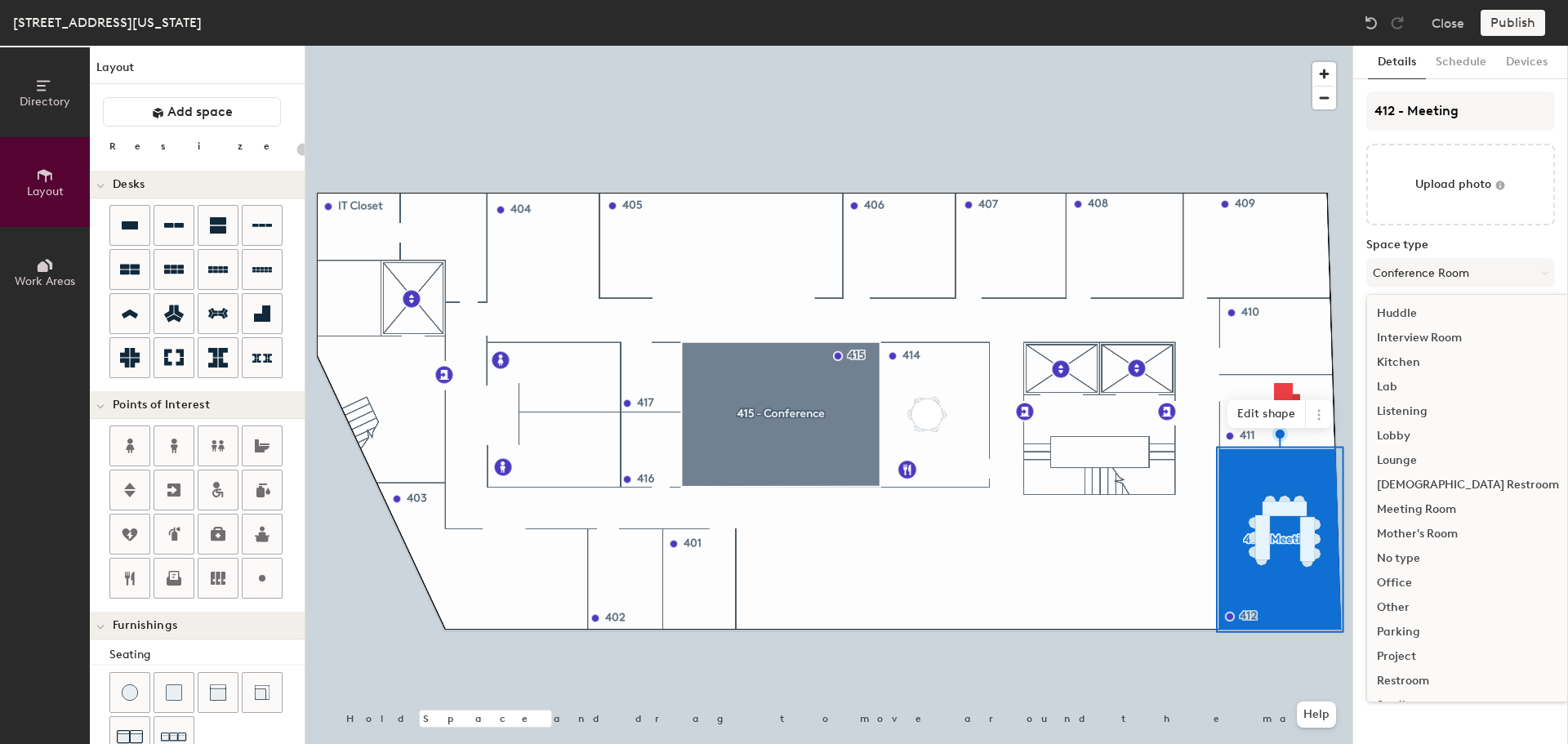
click at [1458, 512] on div "Meeting Room" at bounding box center [1467, 510] width 202 height 24
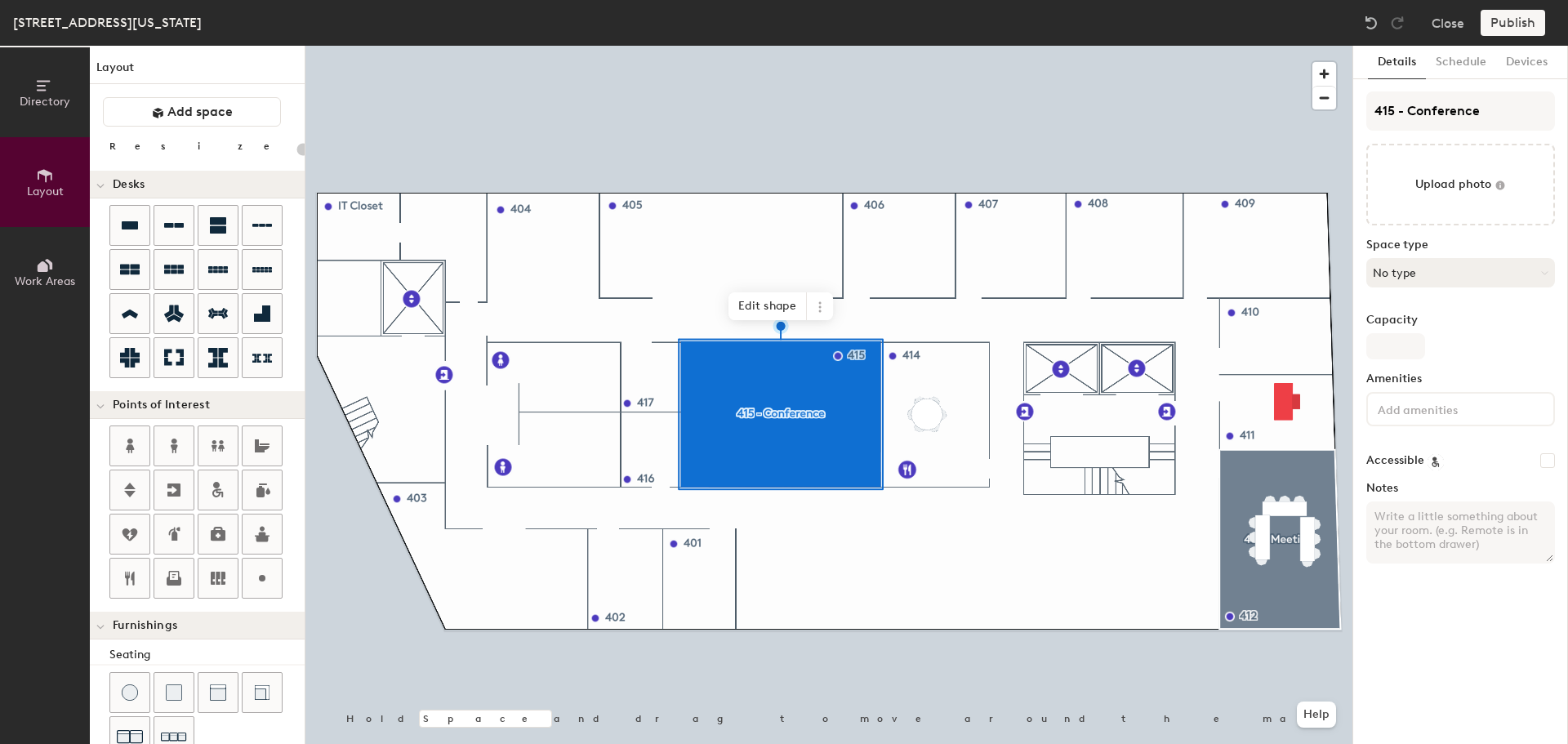
click at [1465, 271] on button "No type" at bounding box center [1460, 272] width 189 height 29
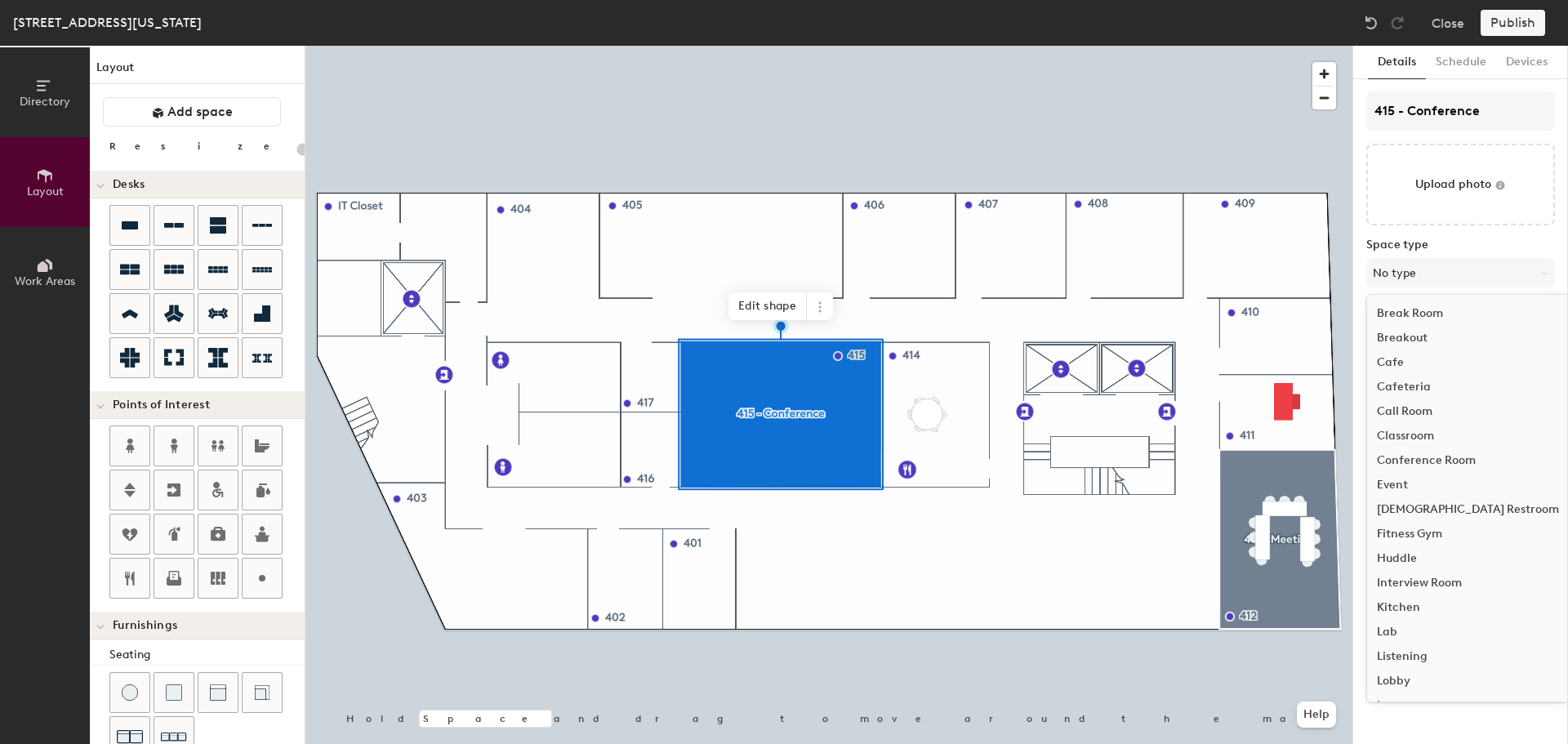
click at [1433, 461] on div "Conference Room" at bounding box center [1467, 461] width 202 height 24
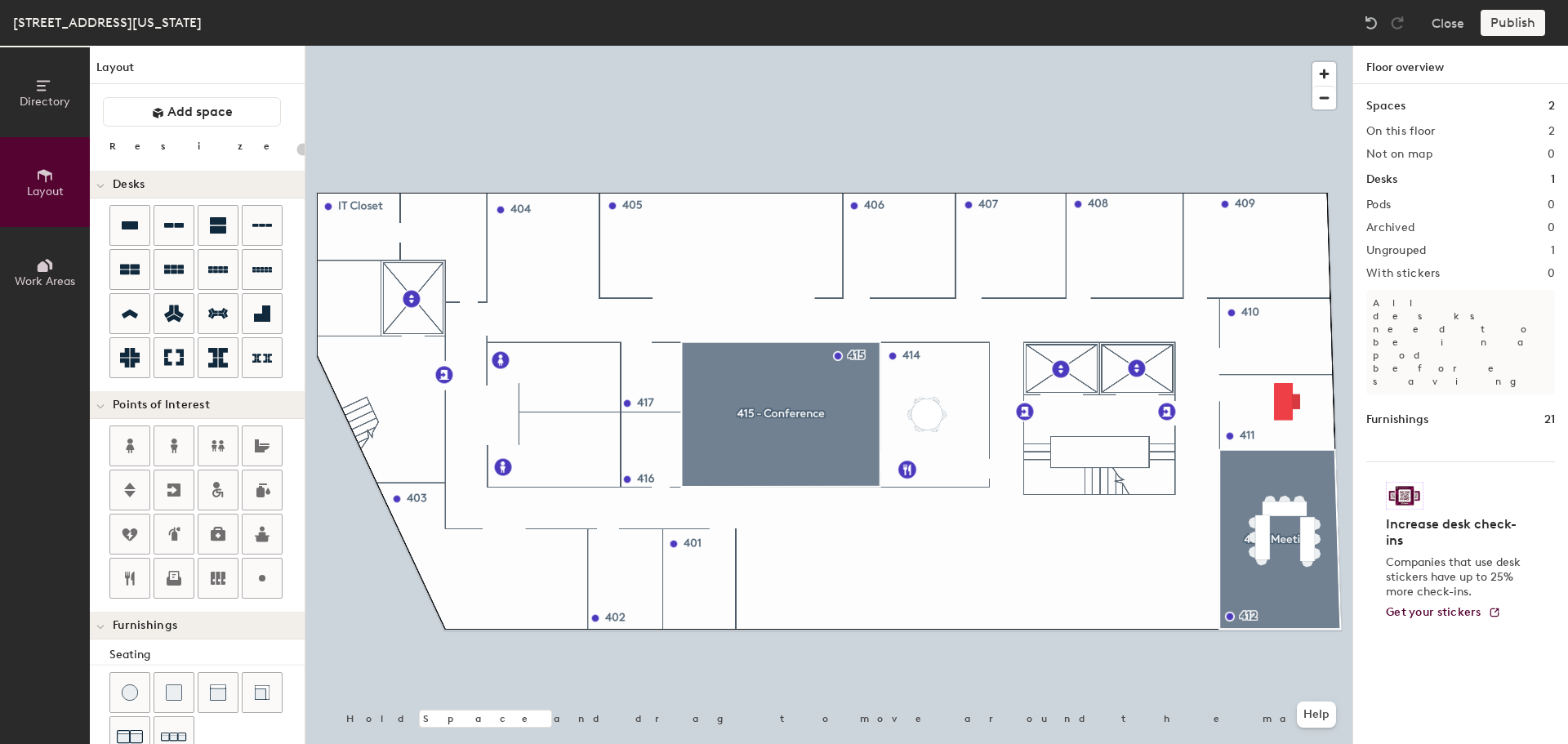
click at [1282, 46] on div at bounding box center [829, 46] width 1047 height 0
click at [1106, 46] on div at bounding box center [829, 46] width 1047 height 0
click at [1132, 46] on div at bounding box center [829, 46] width 1047 height 0
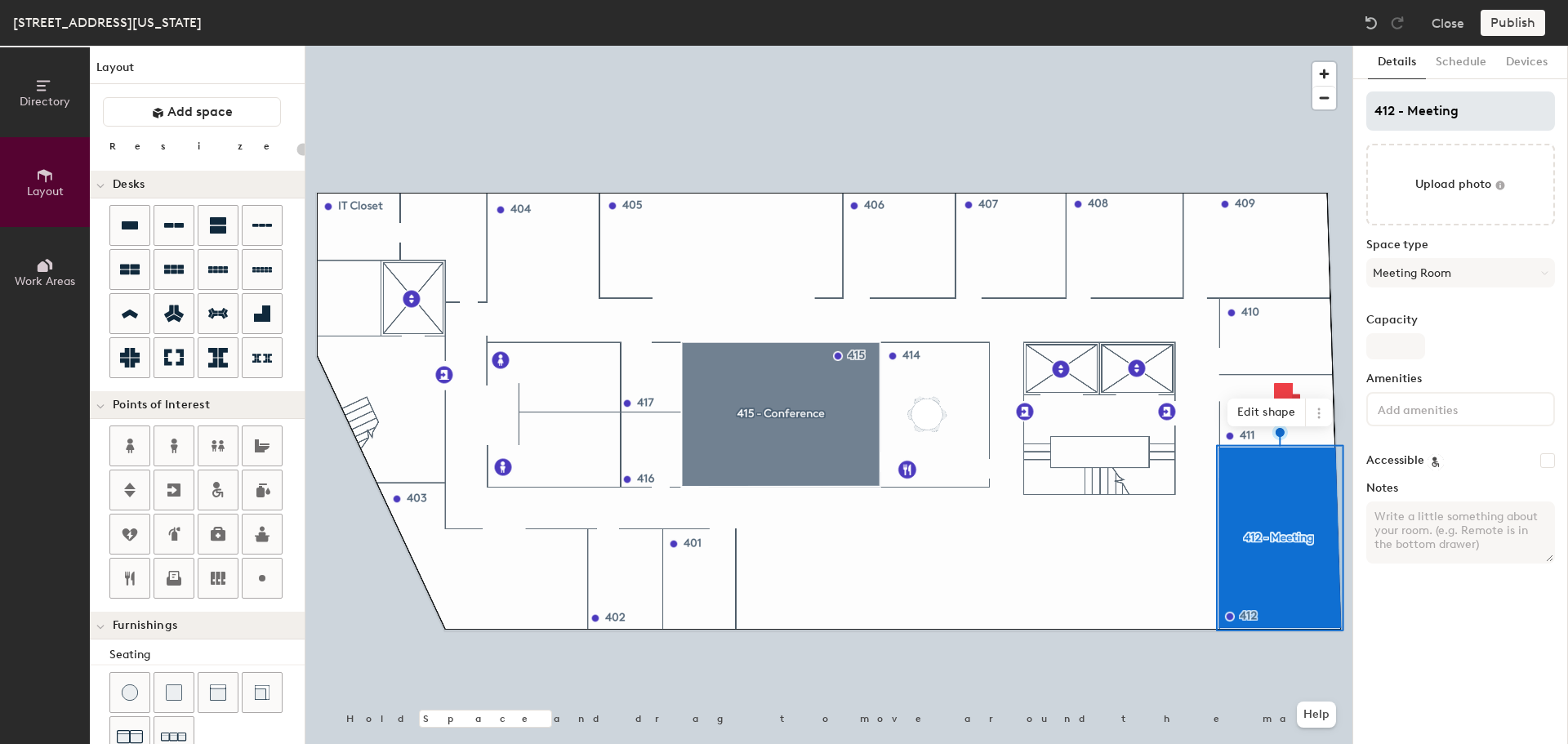
type input "20"
click at [1289, 127] on div "Directory Layout Work Areas Layout Add space Resize Desks Points of Interest Fu…" at bounding box center [784, 395] width 1568 height 699
type input "EW"
type input "20"
type input "EWW"
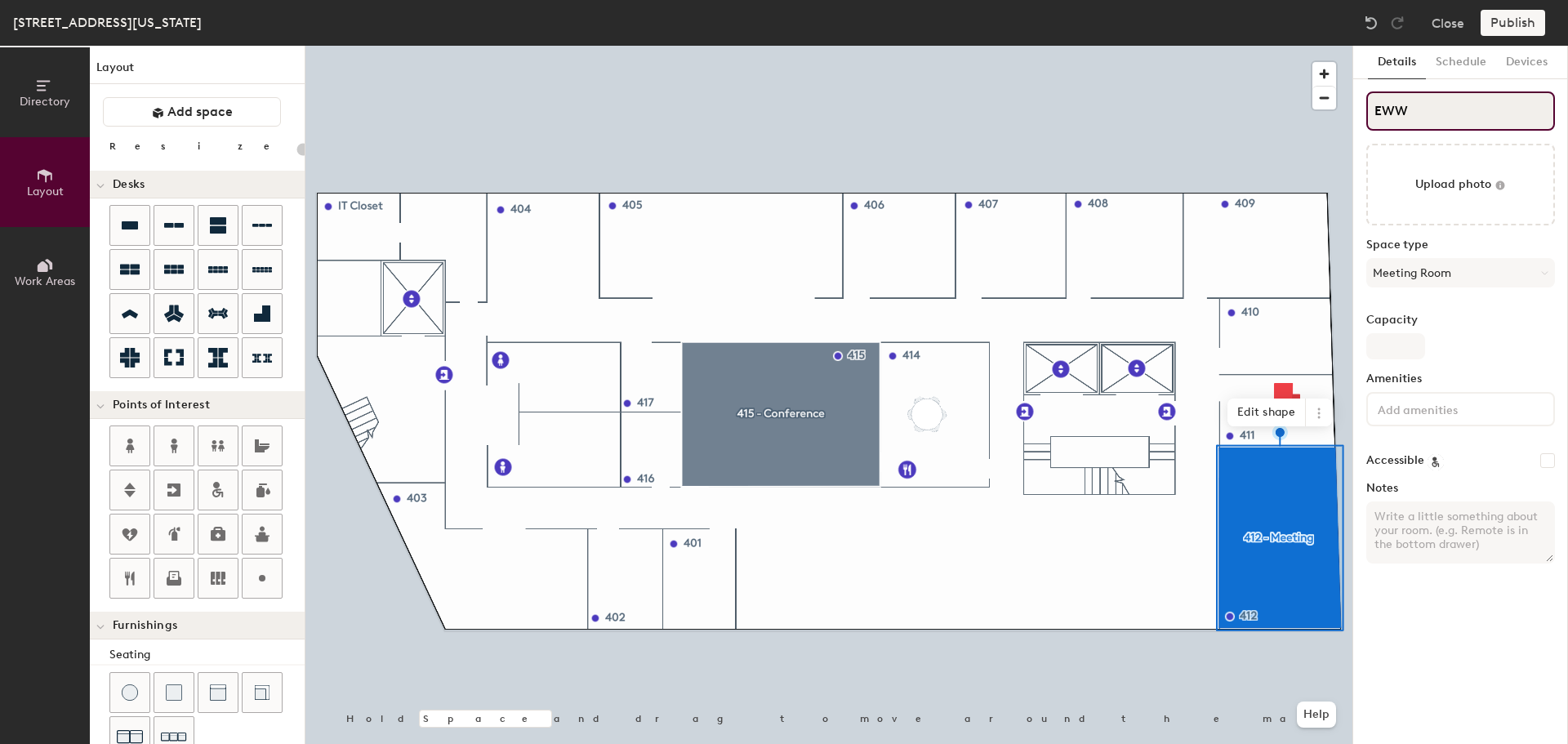
type input "20"
type input "EW"
type input "20"
type input "EW"
type input "20"
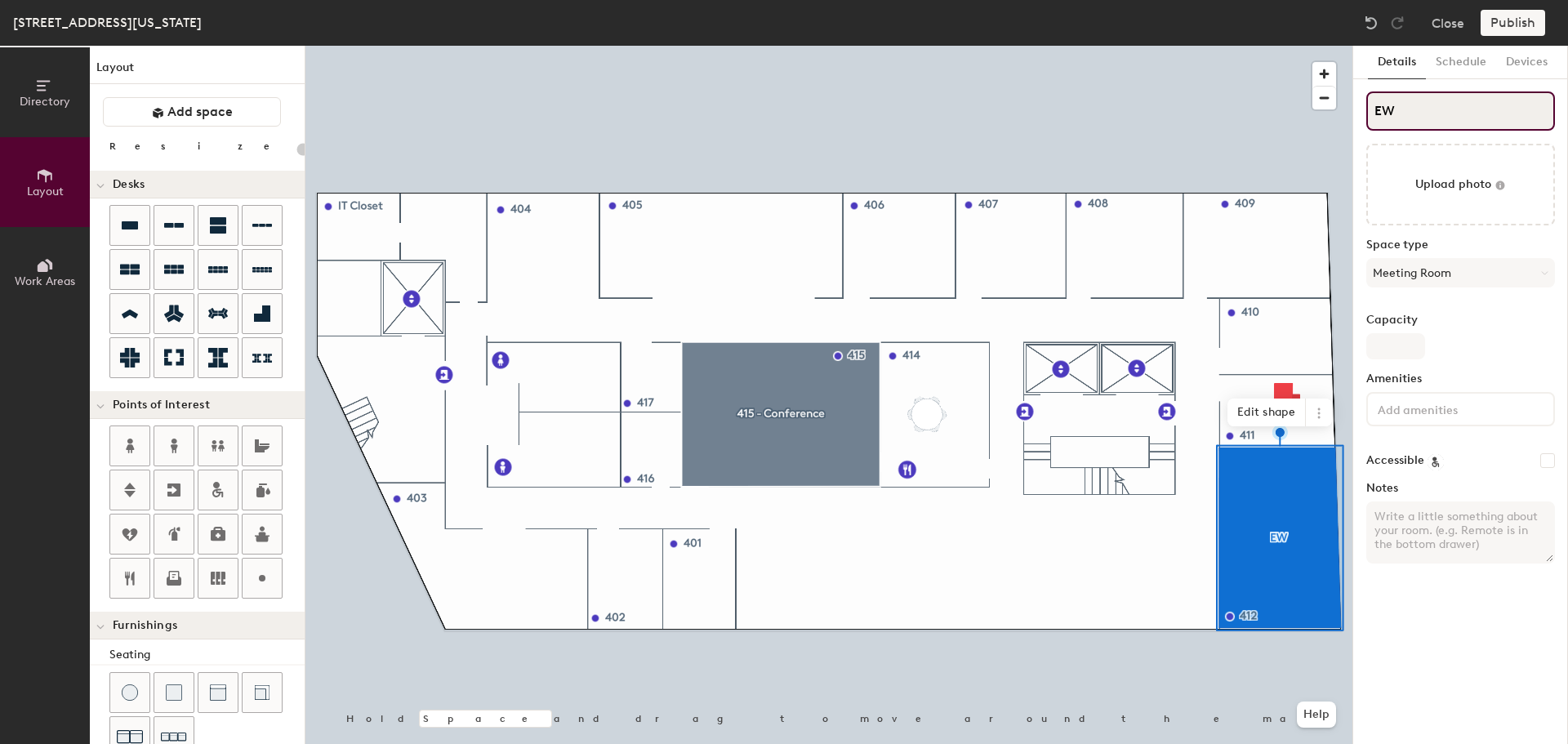
type input "EW M"
type input "20"
type input "EW Mee"
type input "20"
type input "EW Meeting"
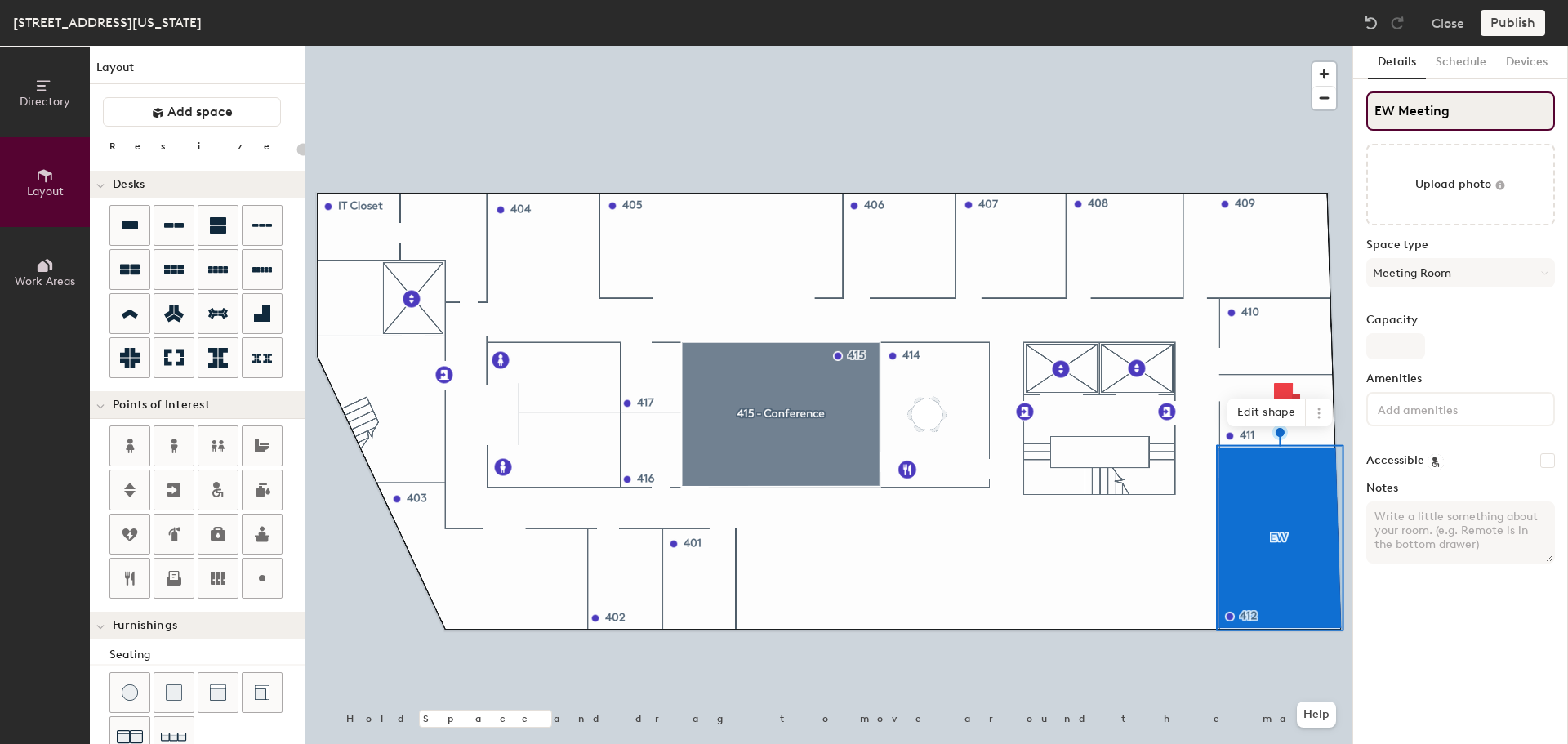
type input "20"
type input "EW Meeting R"
type input "20"
type input "EW Meeting Room"
type input "20"
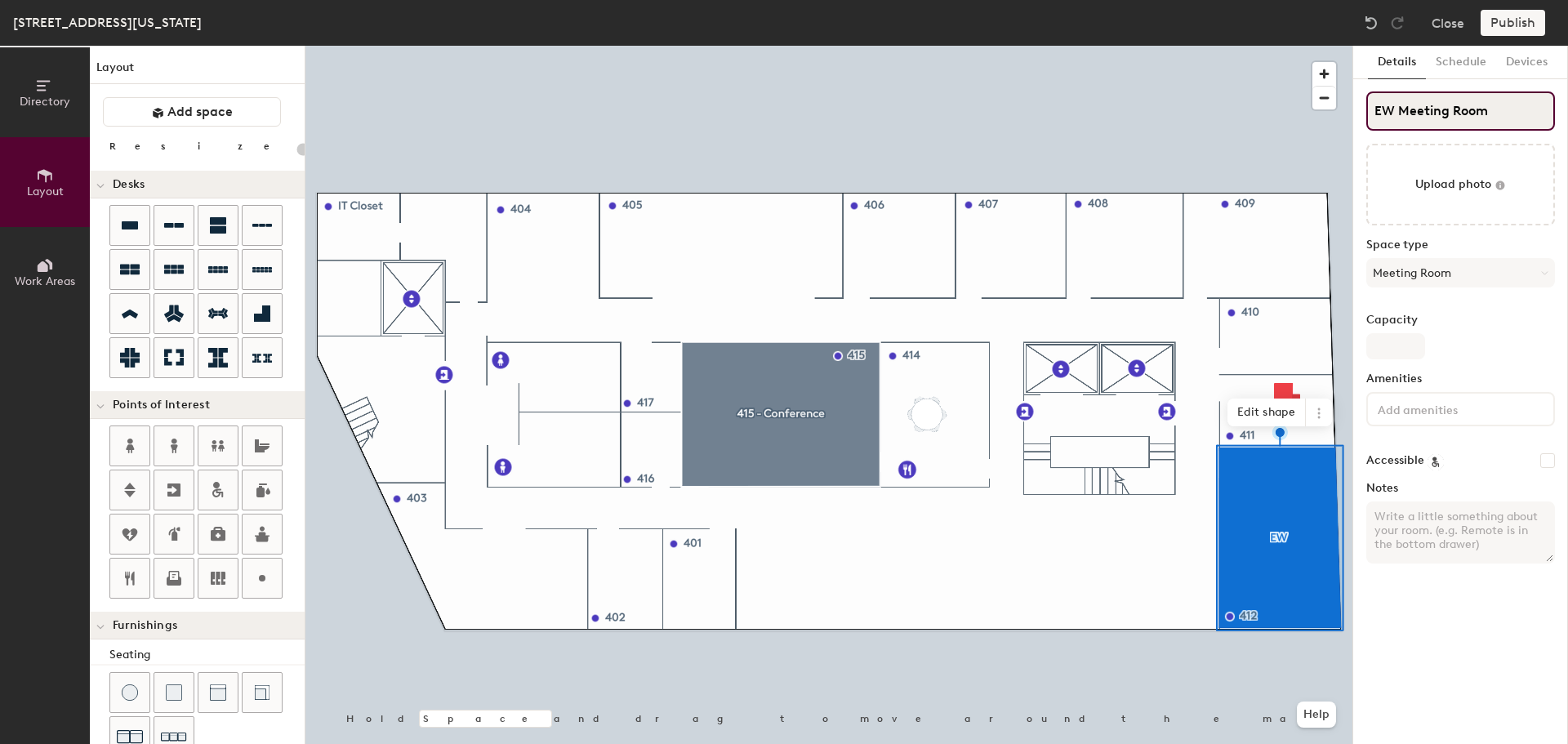
type input "EW Meeting Room"
type input "20"
type input "EW Meeting Room 412"
type input "20"
click at [1394, 109] on input "EW Meeting Room 412" at bounding box center [1460, 111] width 189 height 40
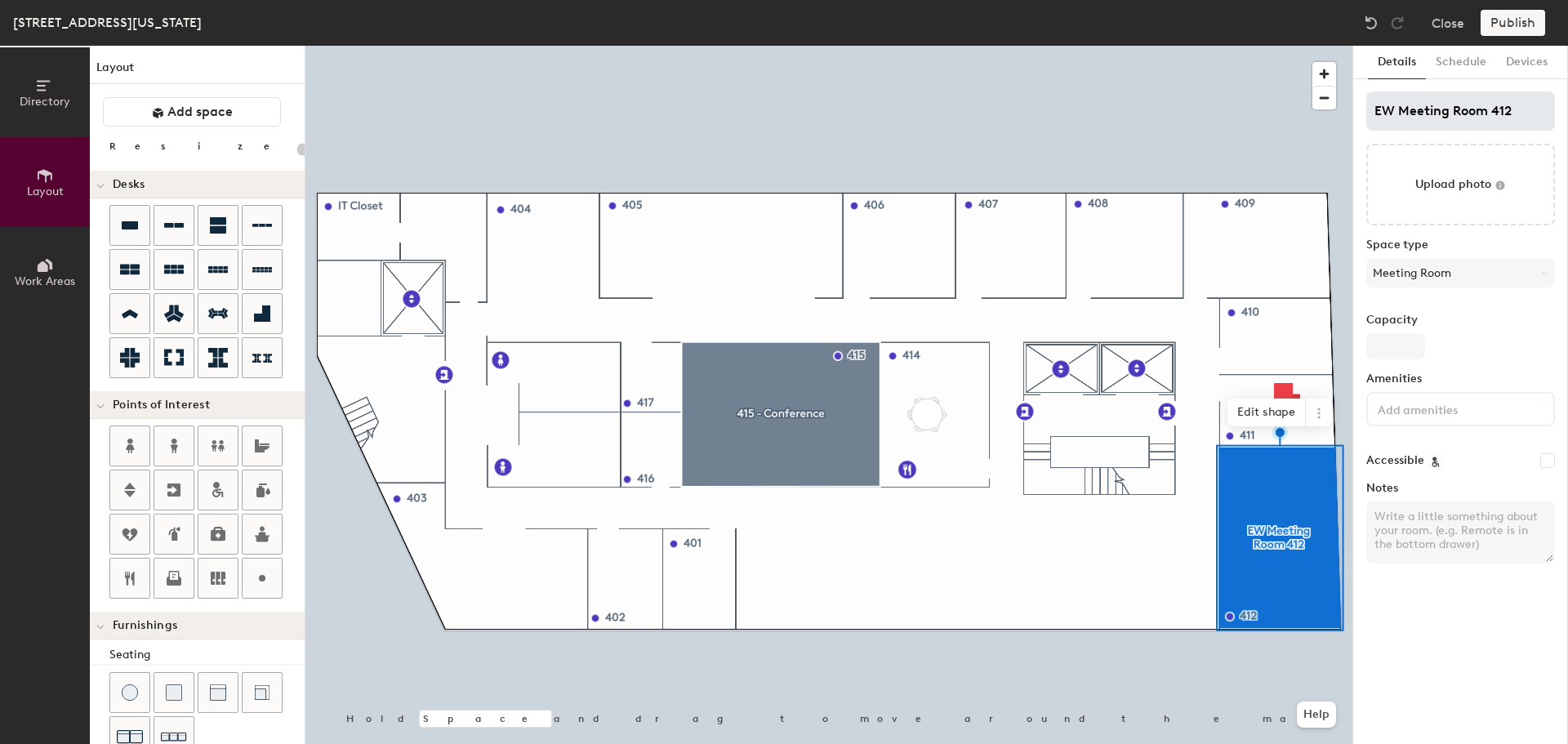
type input "EW4 Meeting Room 412"
type input "20"
type input "EW4 Meeting Room 412"
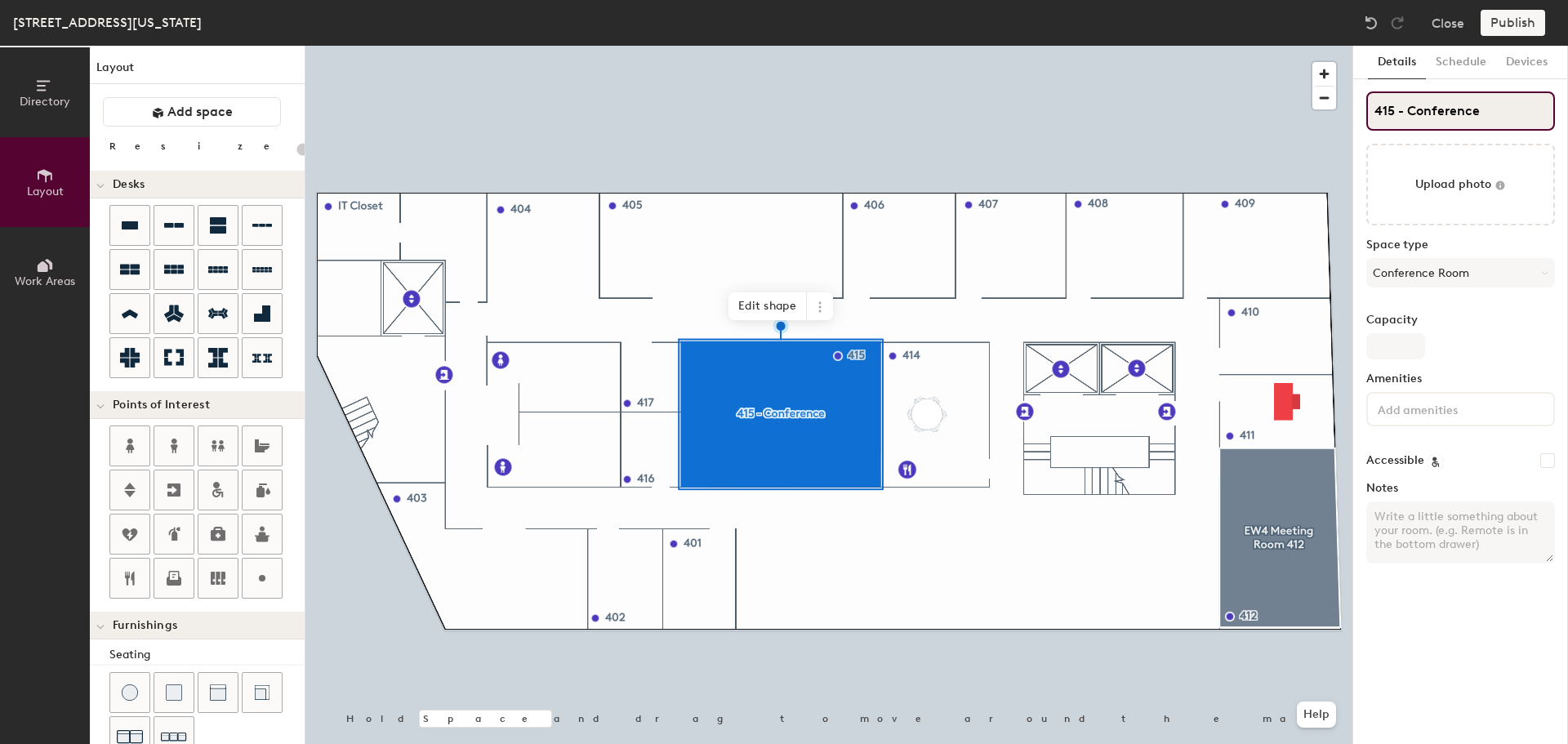
type input "20"
click at [1372, 110] on input "415 - Conference" at bounding box center [1460, 111] width 189 height 40
drag, startPoint x: 1407, startPoint y: 113, endPoint x: 1398, endPoint y: 113, distance: 9.0
click at [1398, 113] on input "415 - Conference" at bounding box center [1460, 111] width 189 height 40
type input "415 Conference"
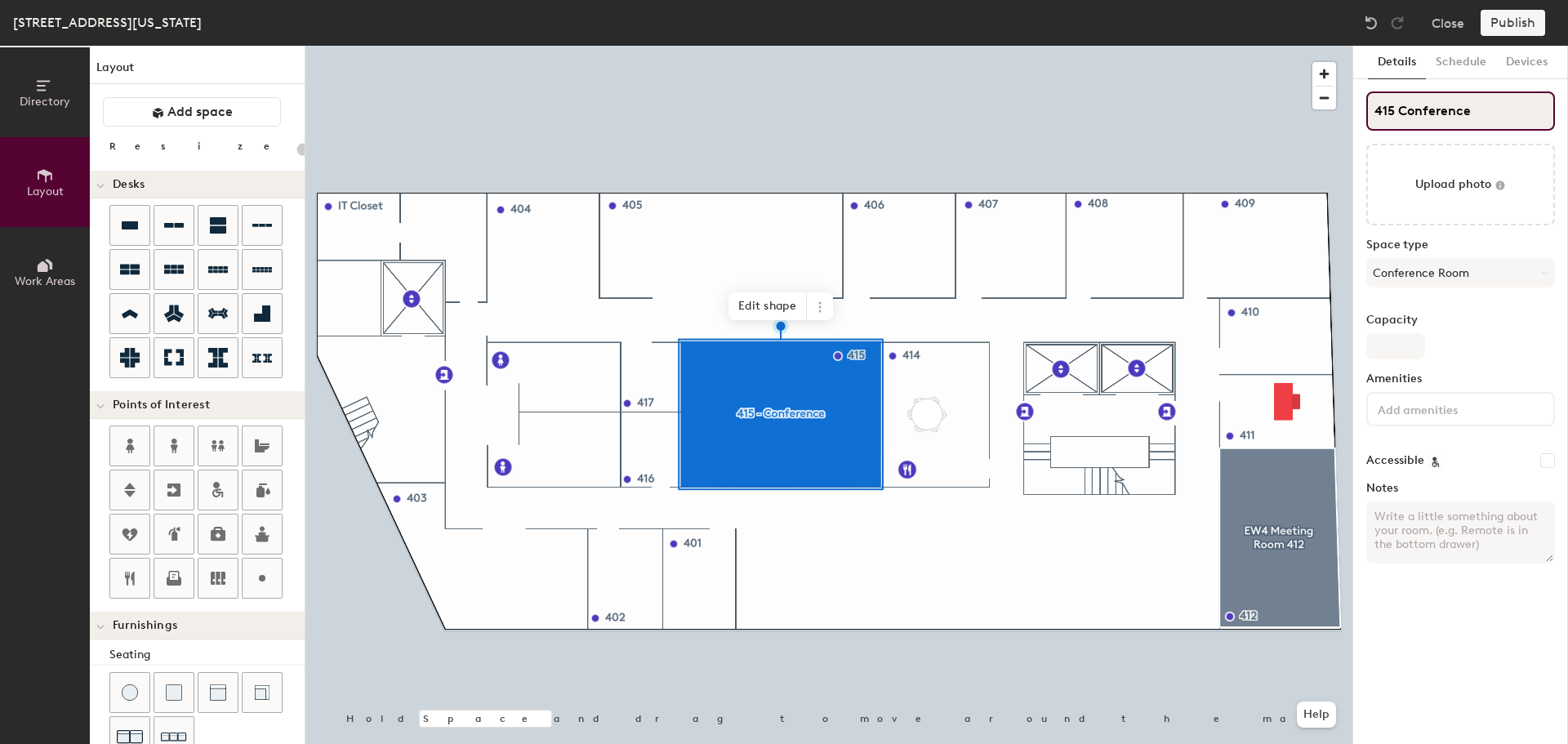
type input "20"
type input "4Conference"
type input "20"
type input "Conference"
type input "20"
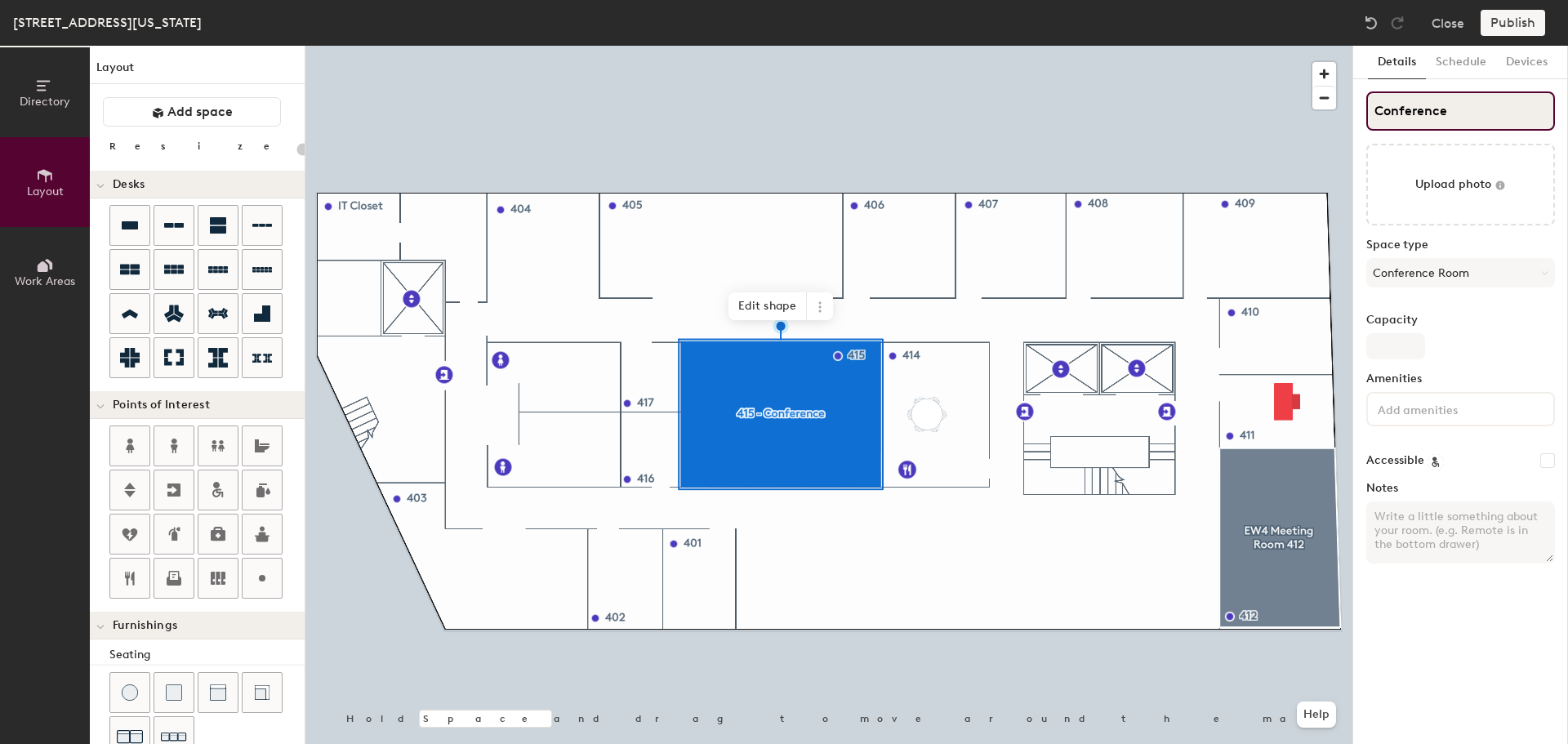
type input "WConference"
type input "20"
type input "EWConference"
type input "20"
type input "EW$ Conference"
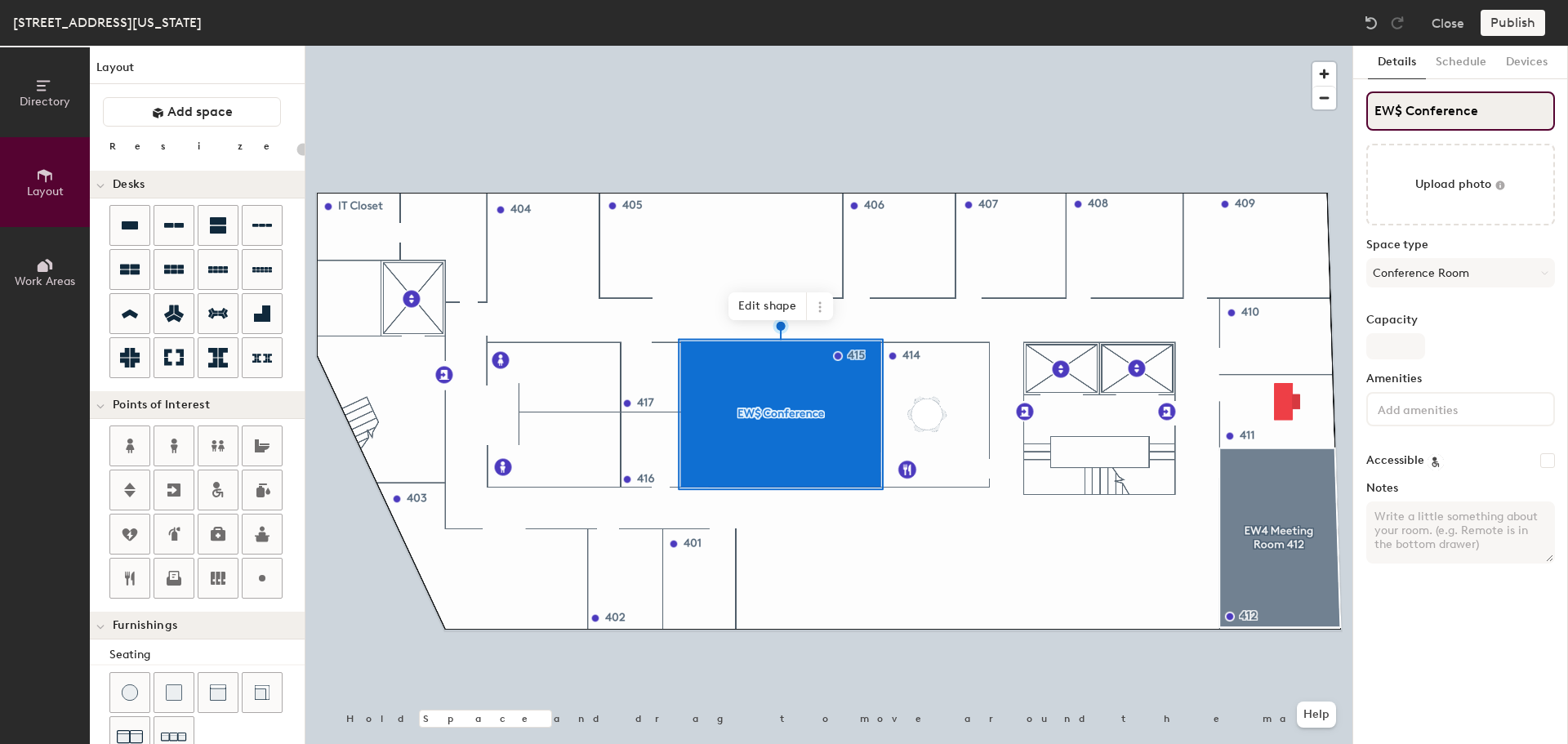
type input "20"
type input "EW4Conference"
type input "20"
type input "EW4 Conference"
click at [1484, 109] on input "EW4 Conference" at bounding box center [1460, 111] width 189 height 40
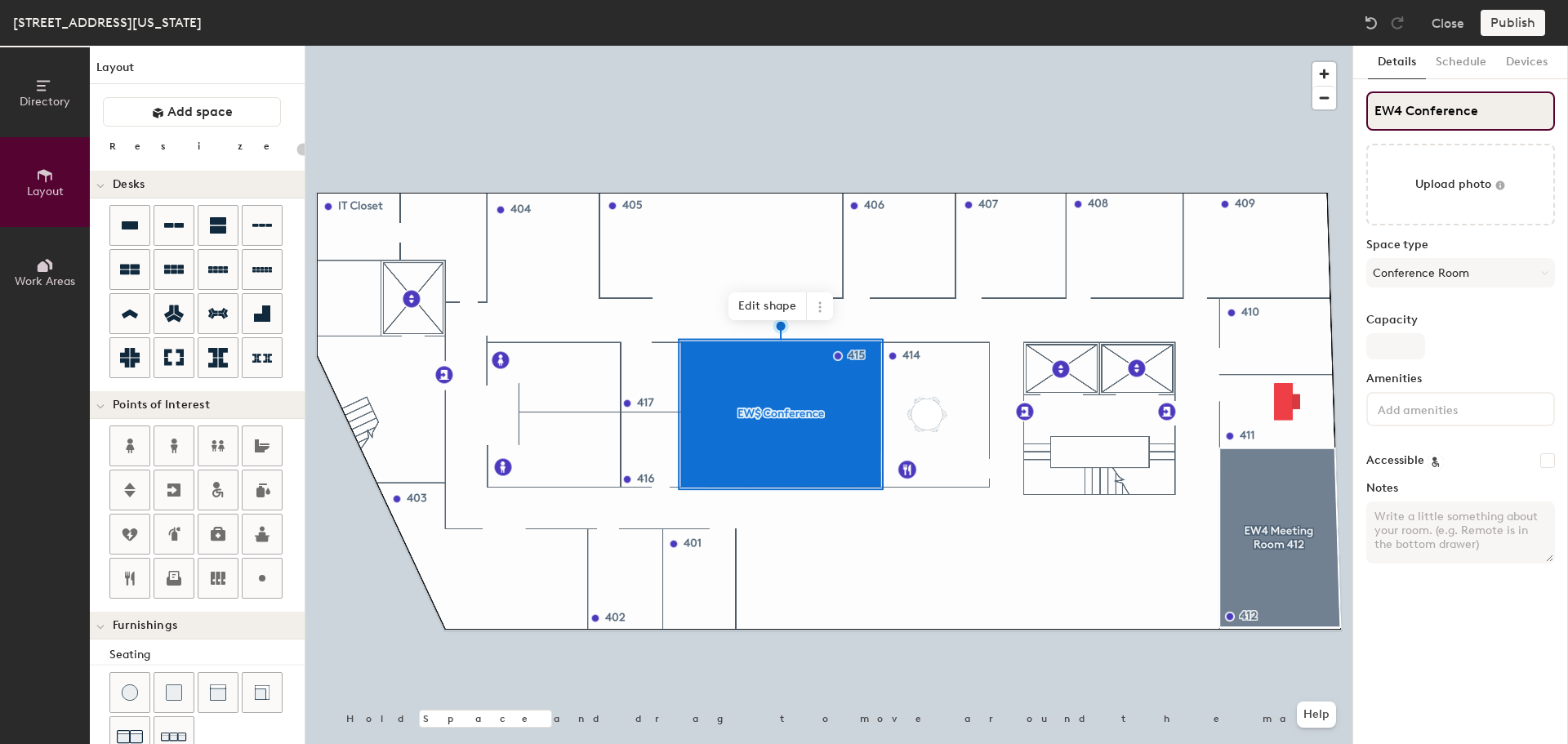
type input "20"
type input "EW4 Conference"
type input "20"
type input "EW4 Conference R"
type input "20"
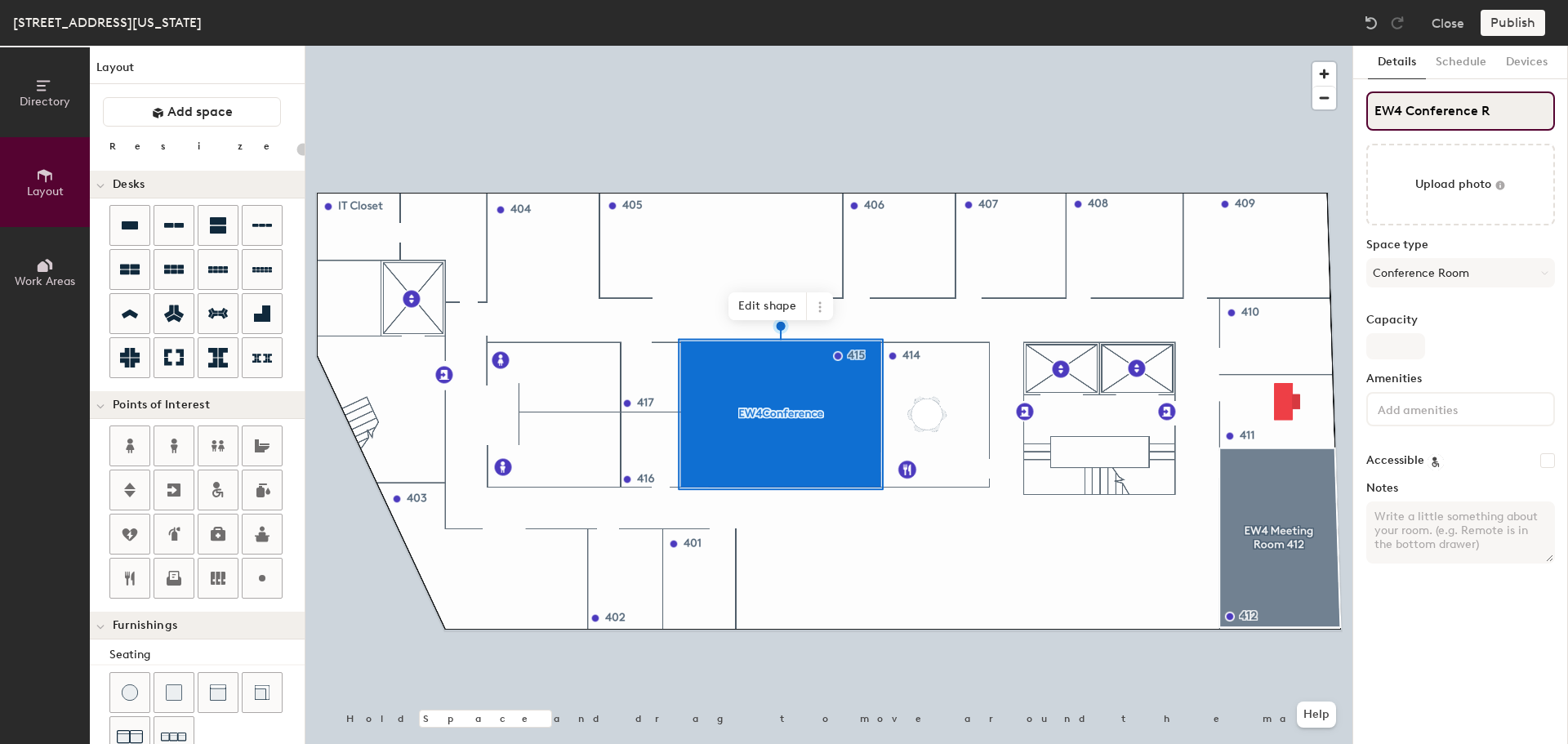
type input "EW4 Conference Ro"
type input "20"
type input "EW4 Conference Roo"
type input "20"
type input "EW4 Conference Room"
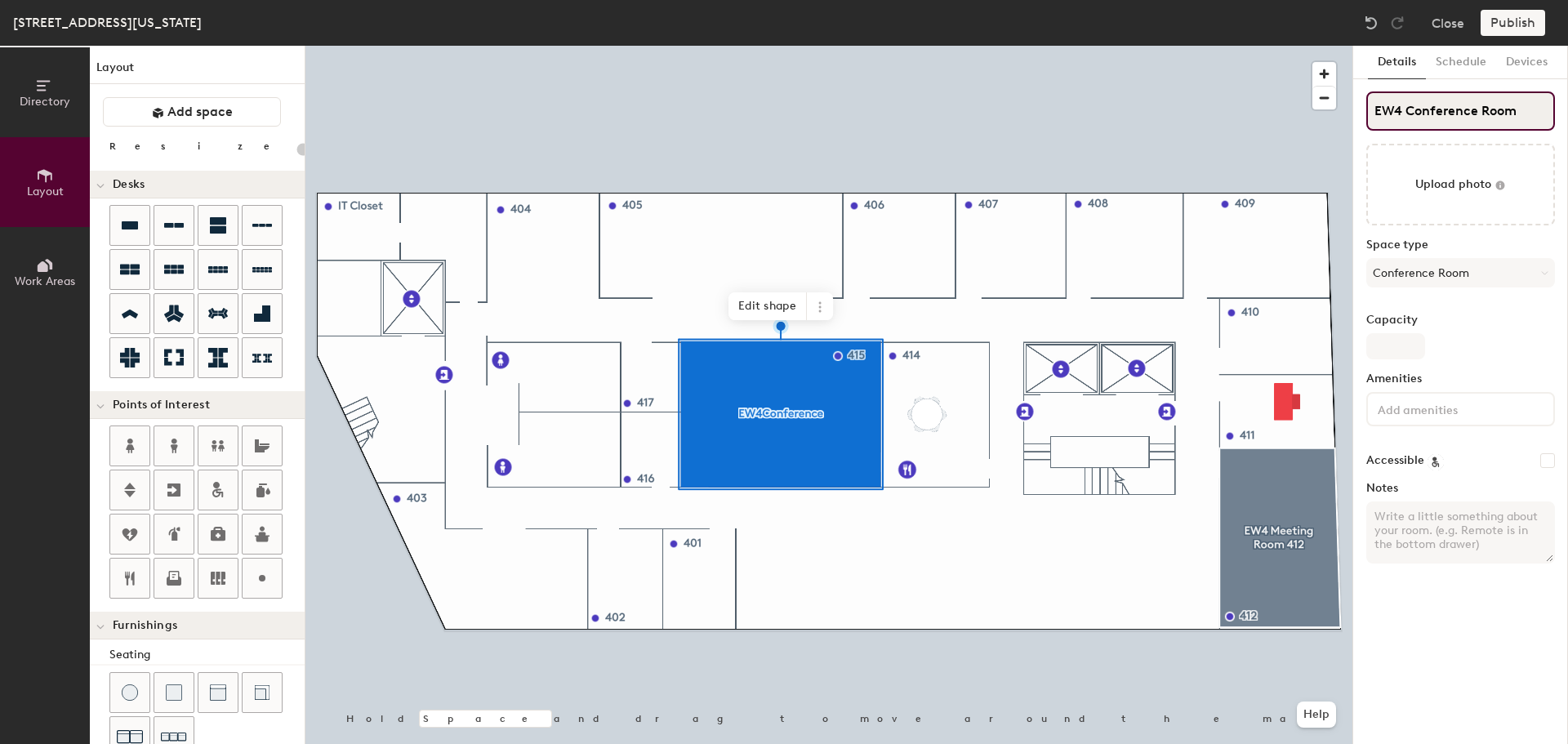
type input "20"
type input "EW4 Conference Room 415"
type input "20"
type input "EW4 Conference Room 415"
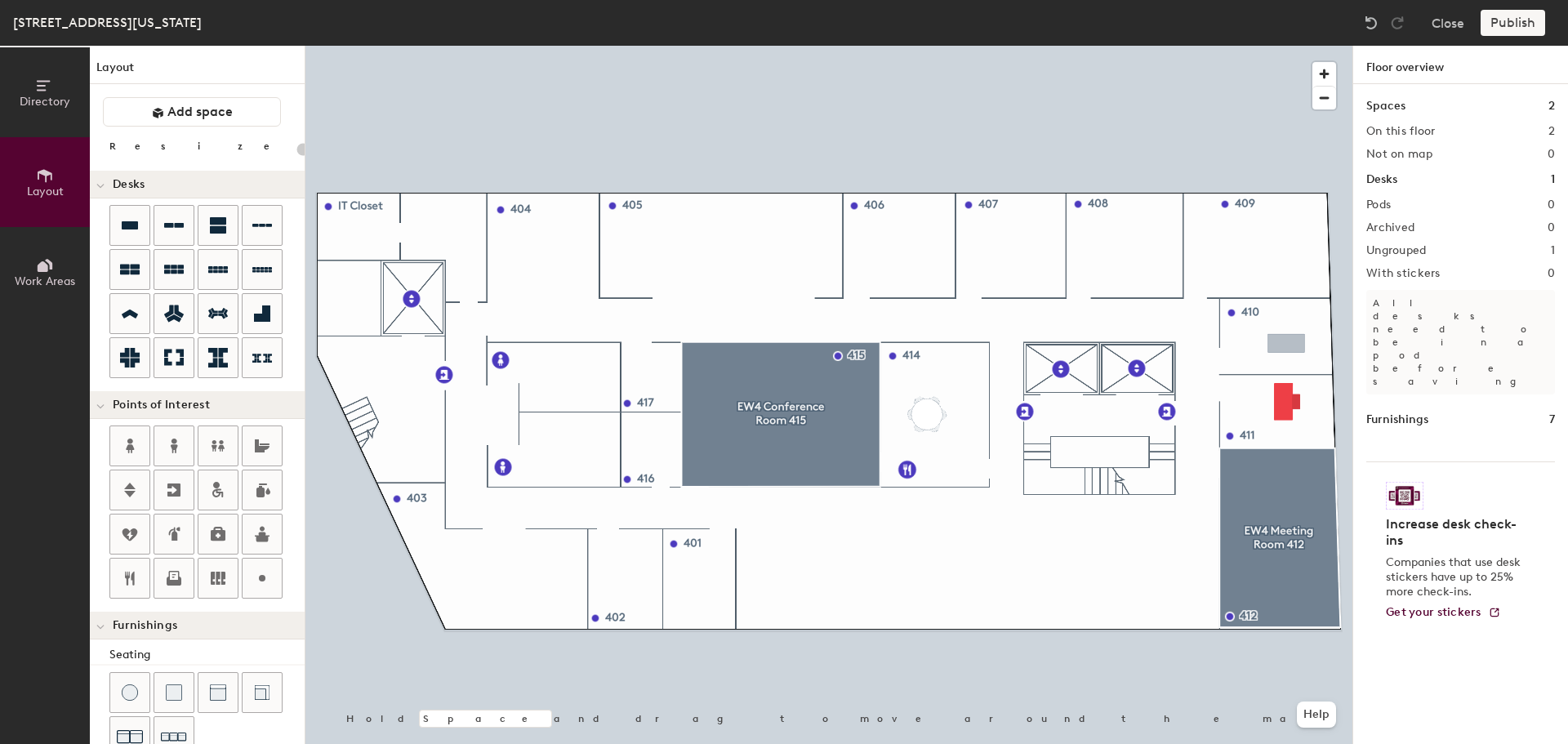
click at [1288, 341] on div "Directory Layout Work Areas Layout Add space Resize Desks Points of Interest Fu…" at bounding box center [784, 395] width 1568 height 699
click at [1280, 241] on div "Directory Layout Work Areas Layout Add space Resize Desks Points of Interest Fu…" at bounding box center [784, 395] width 1568 height 699
click at [1137, 231] on div "Directory Layout Work Areas Layout Add space Resize Desks Points of Interest Fu…" at bounding box center [784, 395] width 1568 height 699
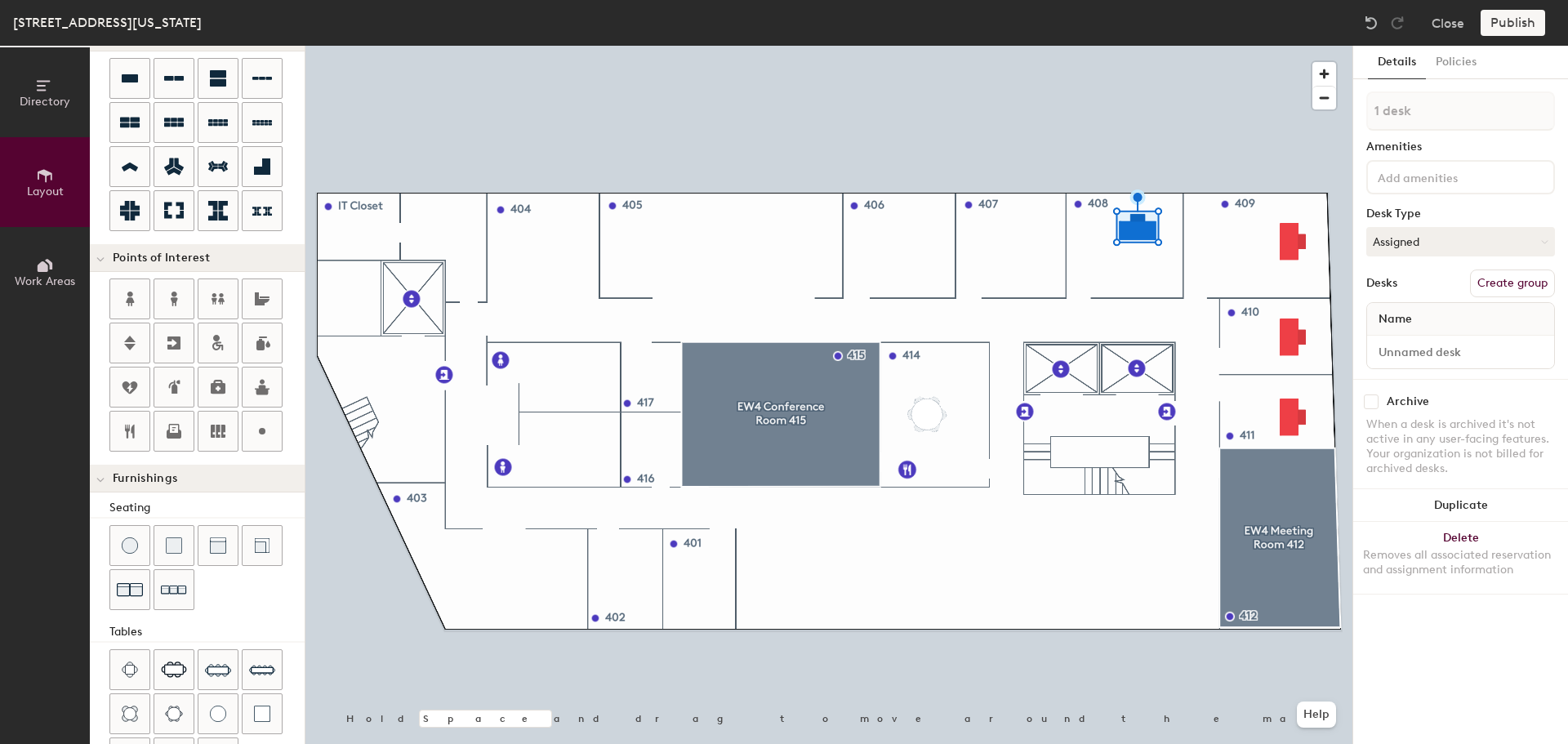
scroll to position [245, 0]
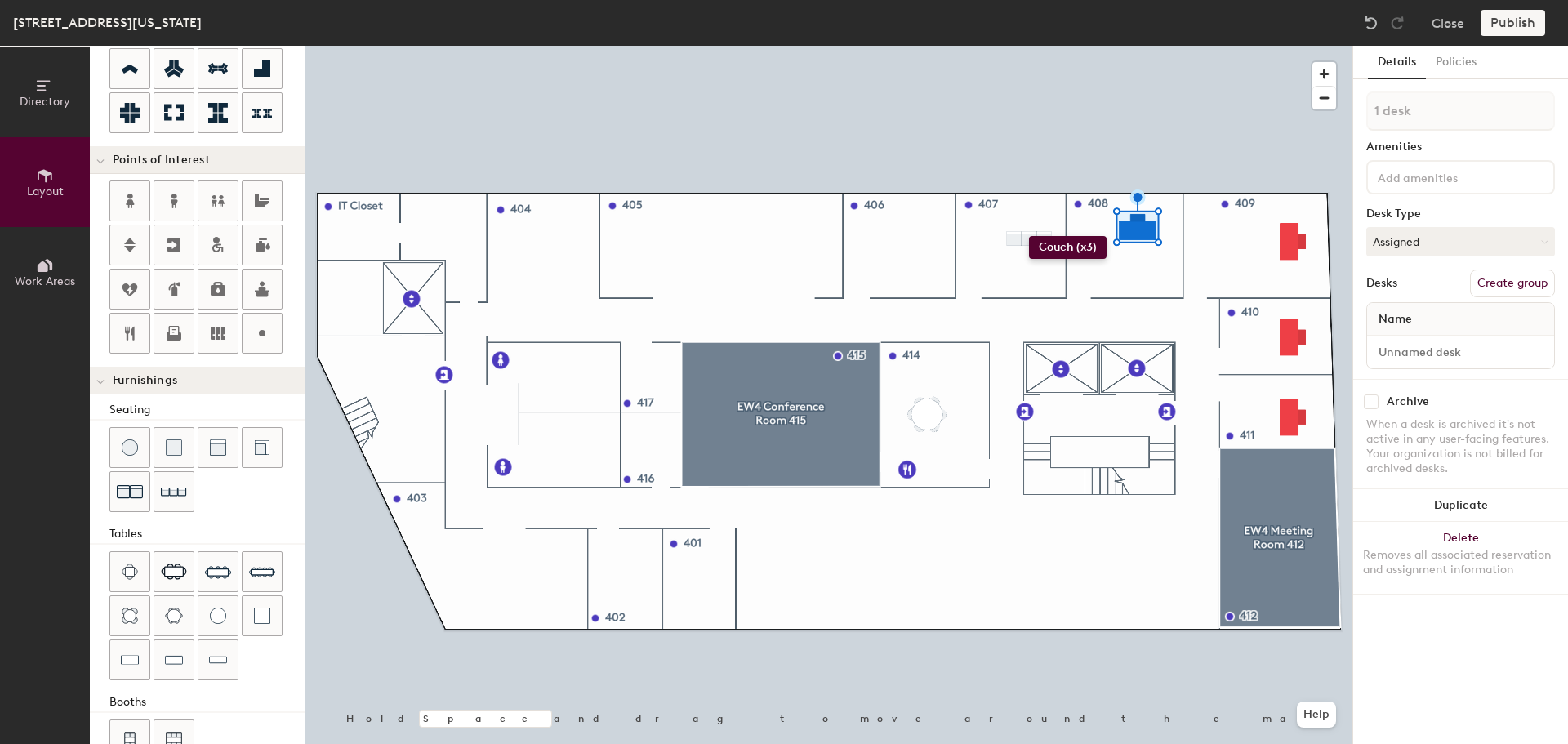
click at [1029, 236] on div "Directory Layout Work Areas Layout Add space Resize Desks Points of Interest Fu…" at bounding box center [784, 395] width 1568 height 699
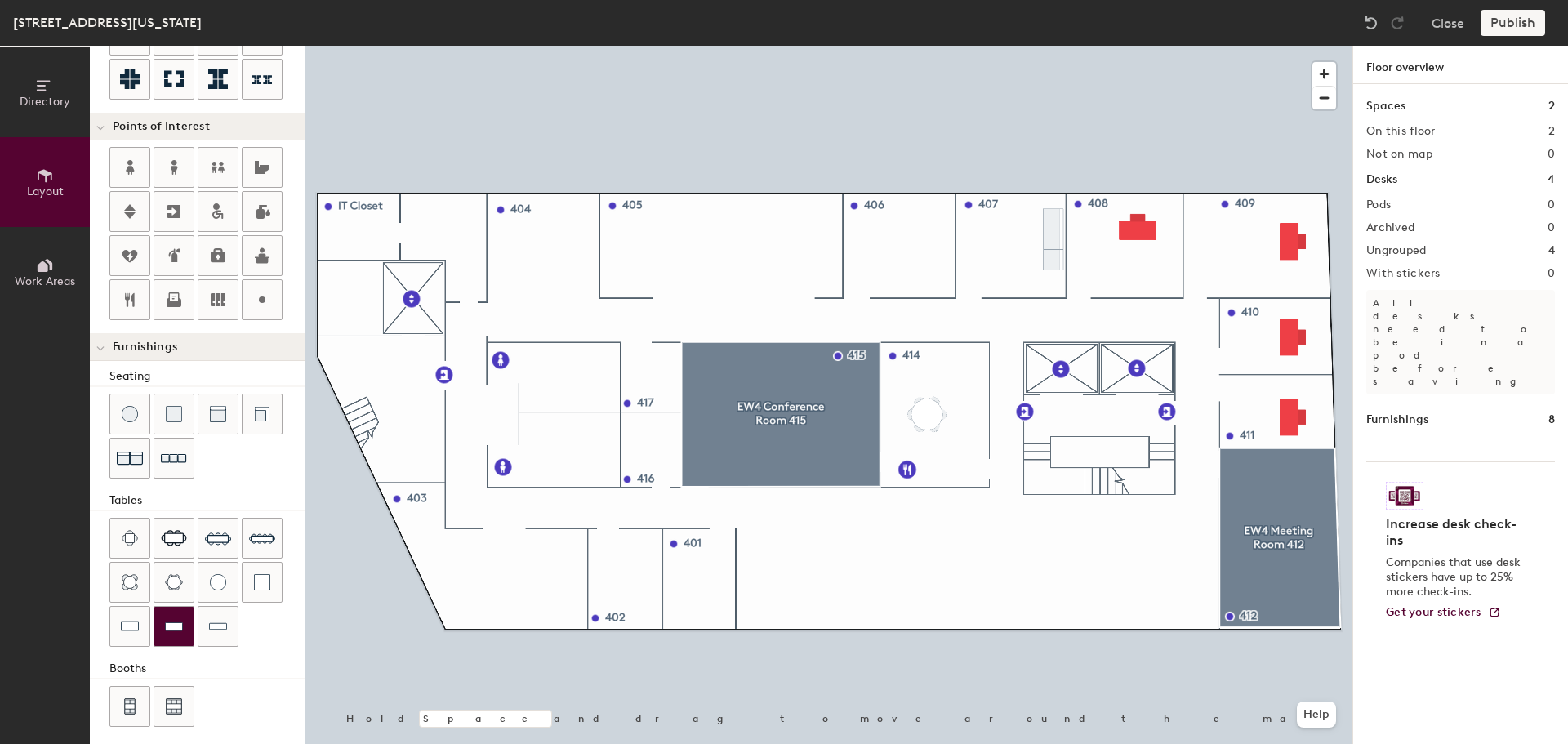
scroll to position [288, 0]
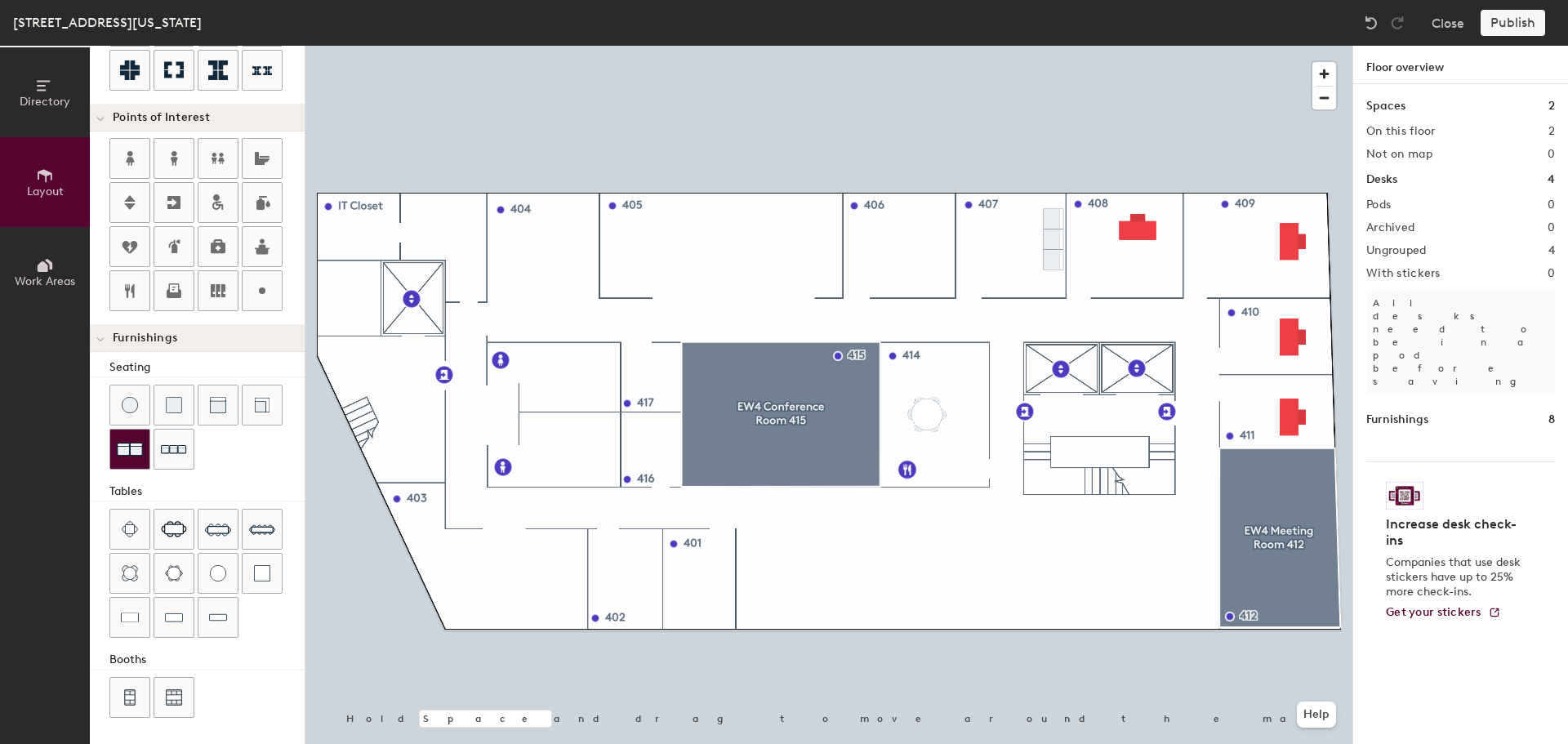
click at [132, 454] on img at bounding box center [130, 450] width 26 height 26
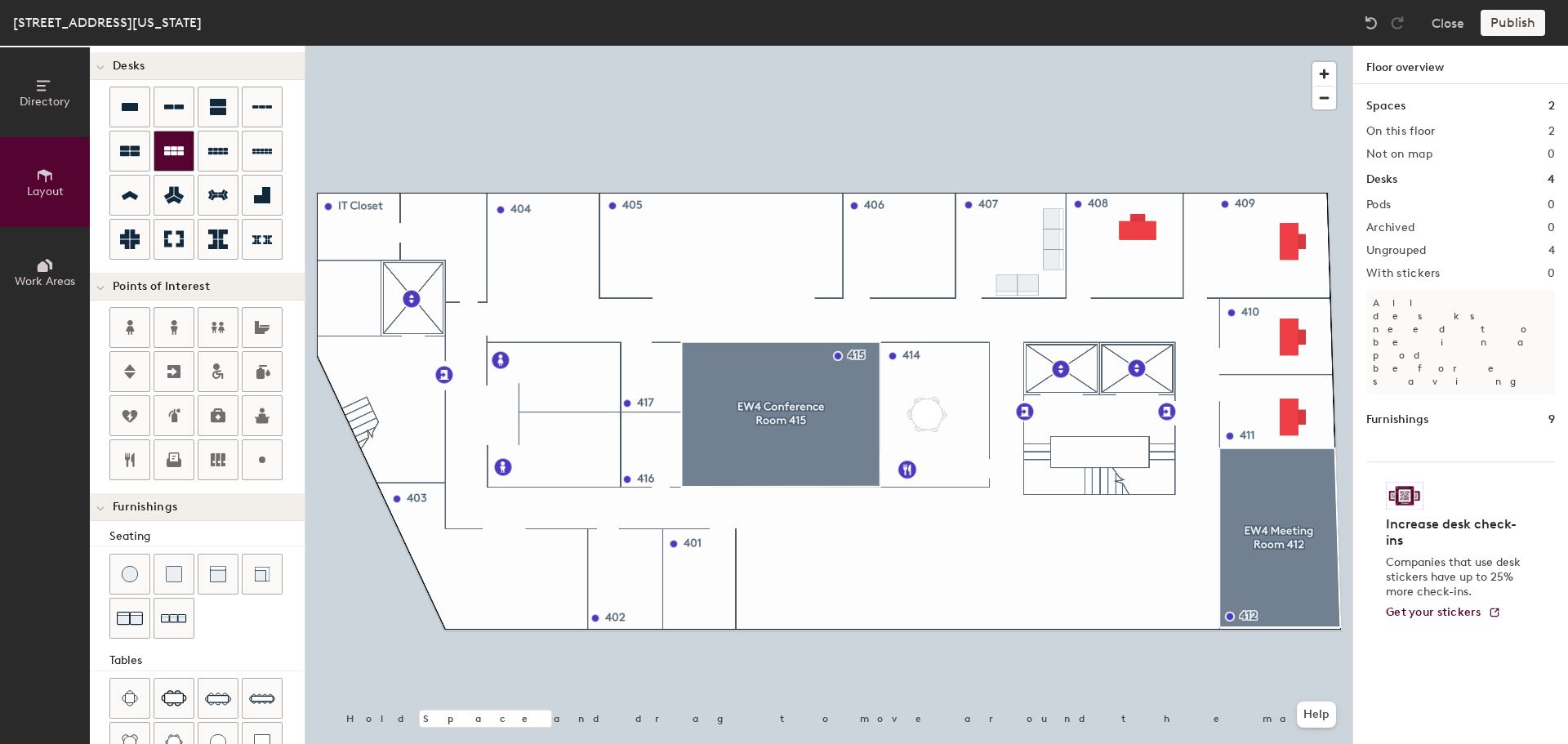
scroll to position [0, 0]
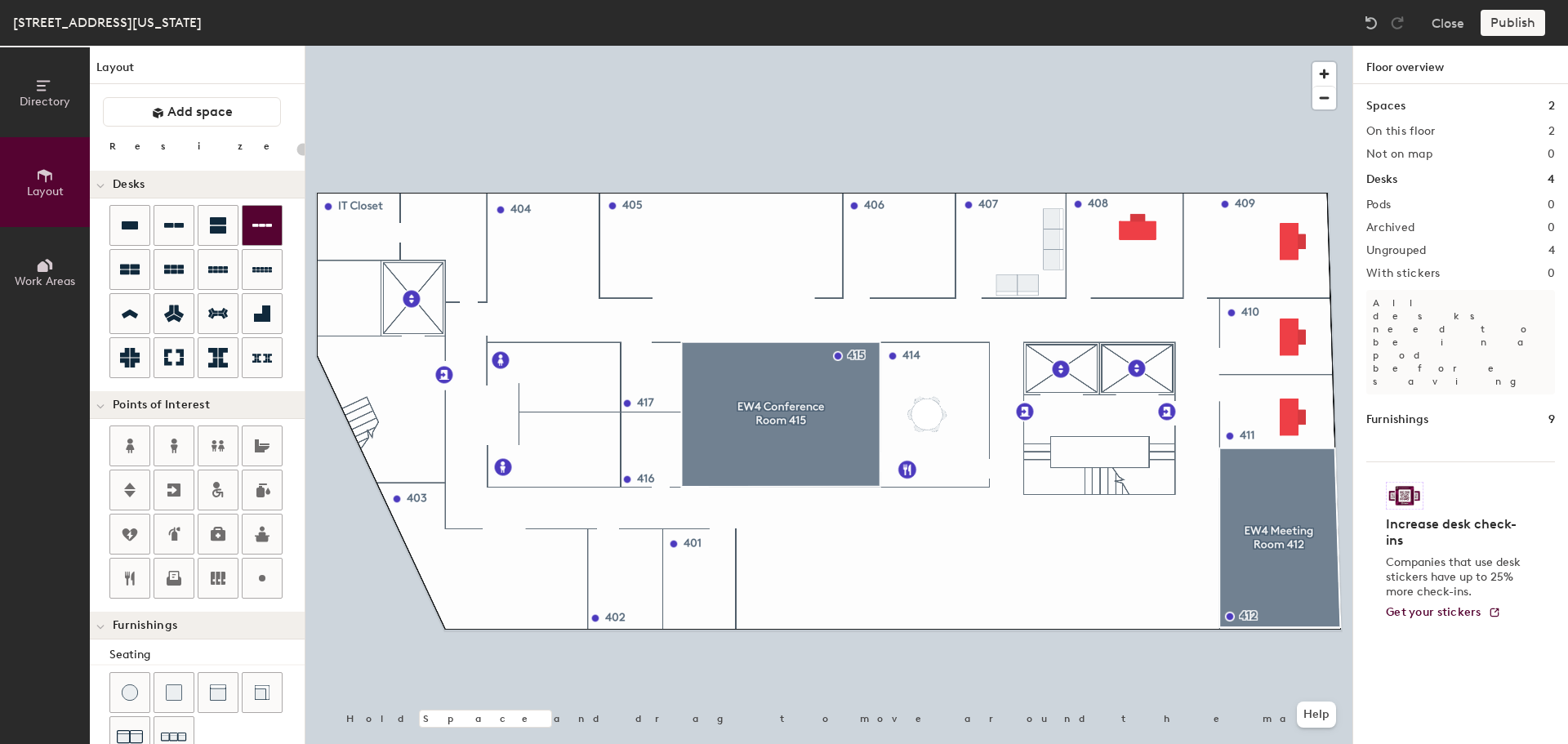
click at [878, 240] on div "Directory Layout Work Areas Layout Add space Resize Desks Points of Interest Fu…" at bounding box center [784, 395] width 1568 height 699
click at [920, 230] on div "Directory Layout Work Areas Layout Add space Resize Desks Points of Interest Fu…" at bounding box center [784, 395] width 1568 height 699
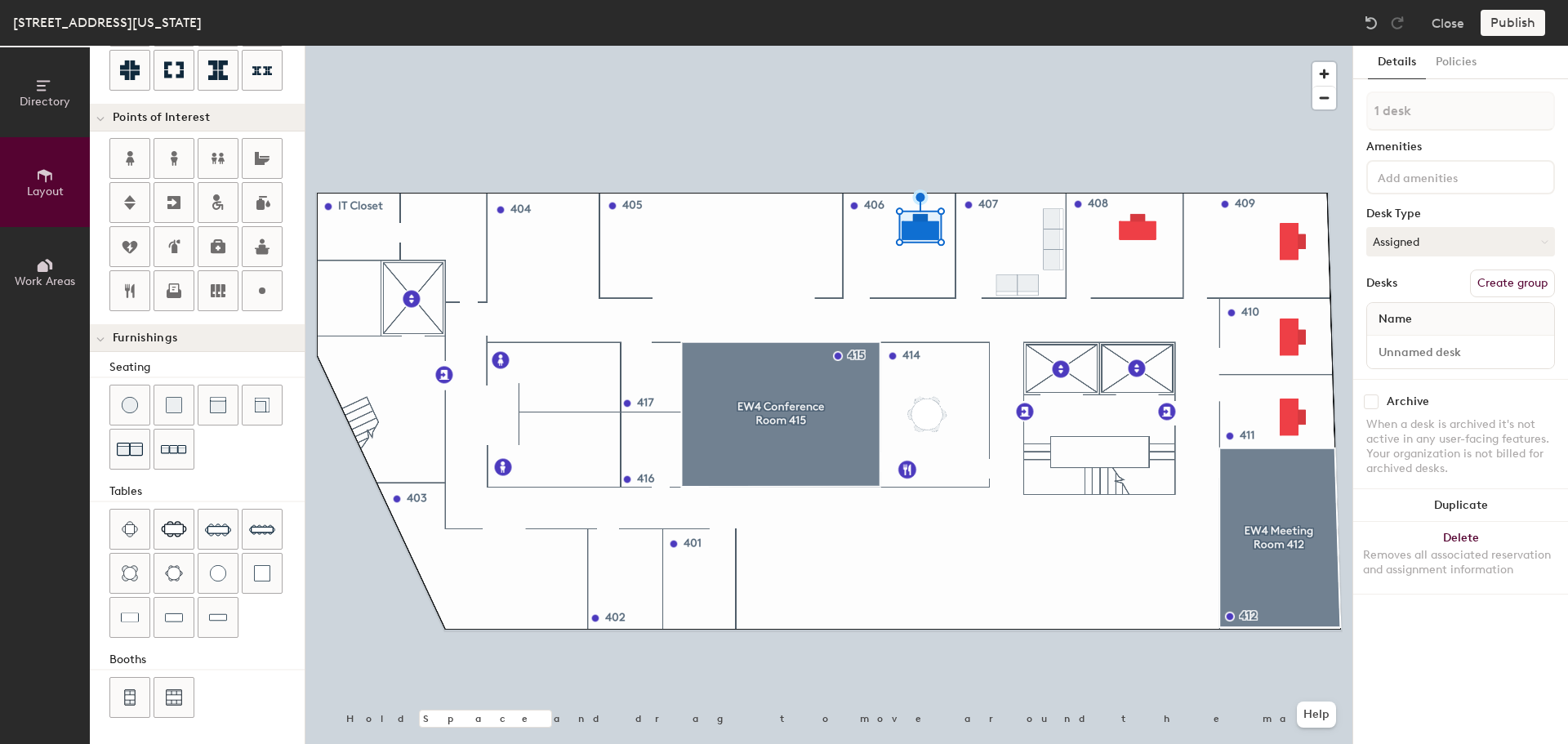
scroll to position [206, 0]
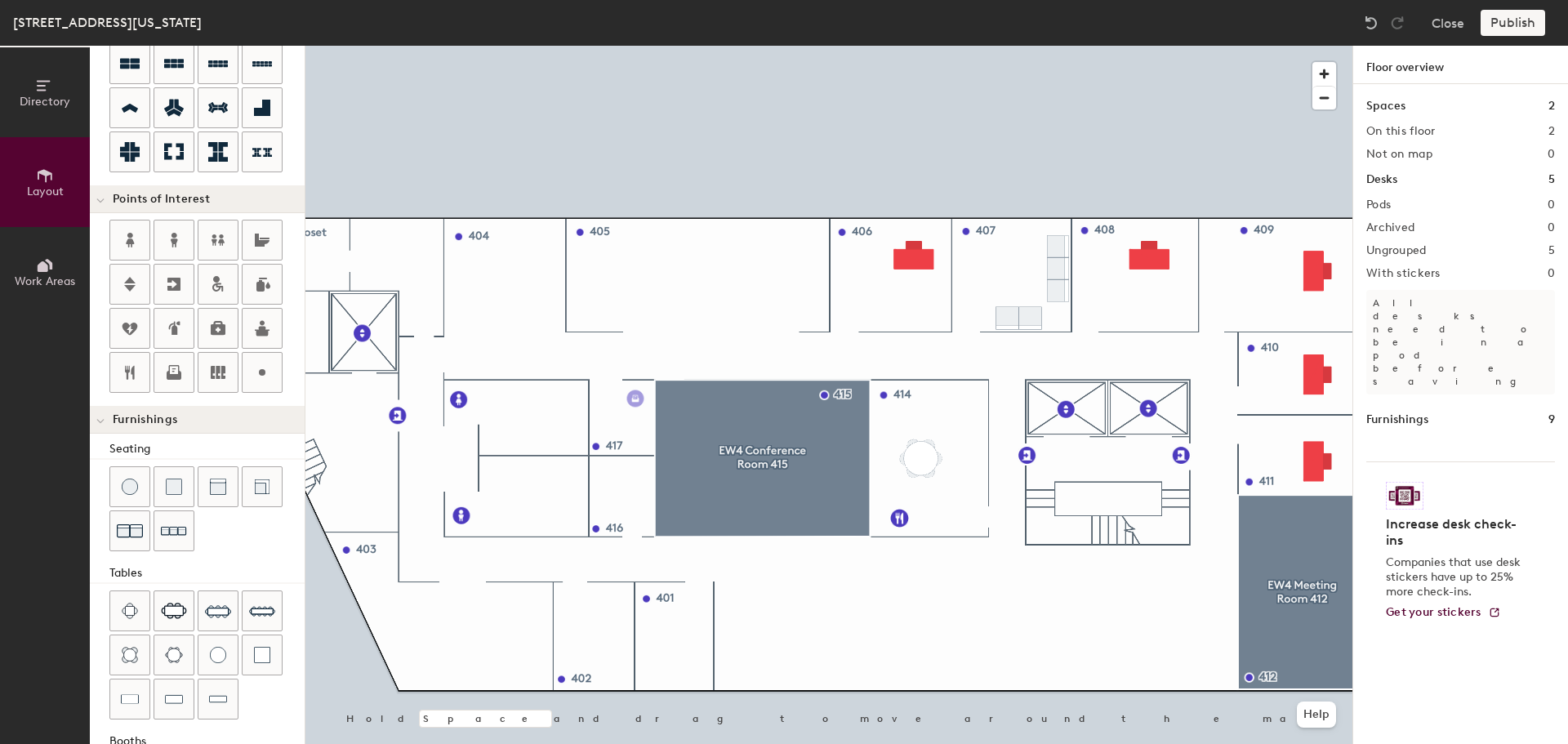
click at [635, 399] on div "Directory Layout Work Areas Layout Add space Resize Desks Points of Interest Fu…" at bounding box center [784, 395] width 1568 height 699
click at [523, 236] on div "Directory Layout Work Areas Layout Add space Resize Desks Points of Interest Fu…" at bounding box center [784, 395] width 1568 height 699
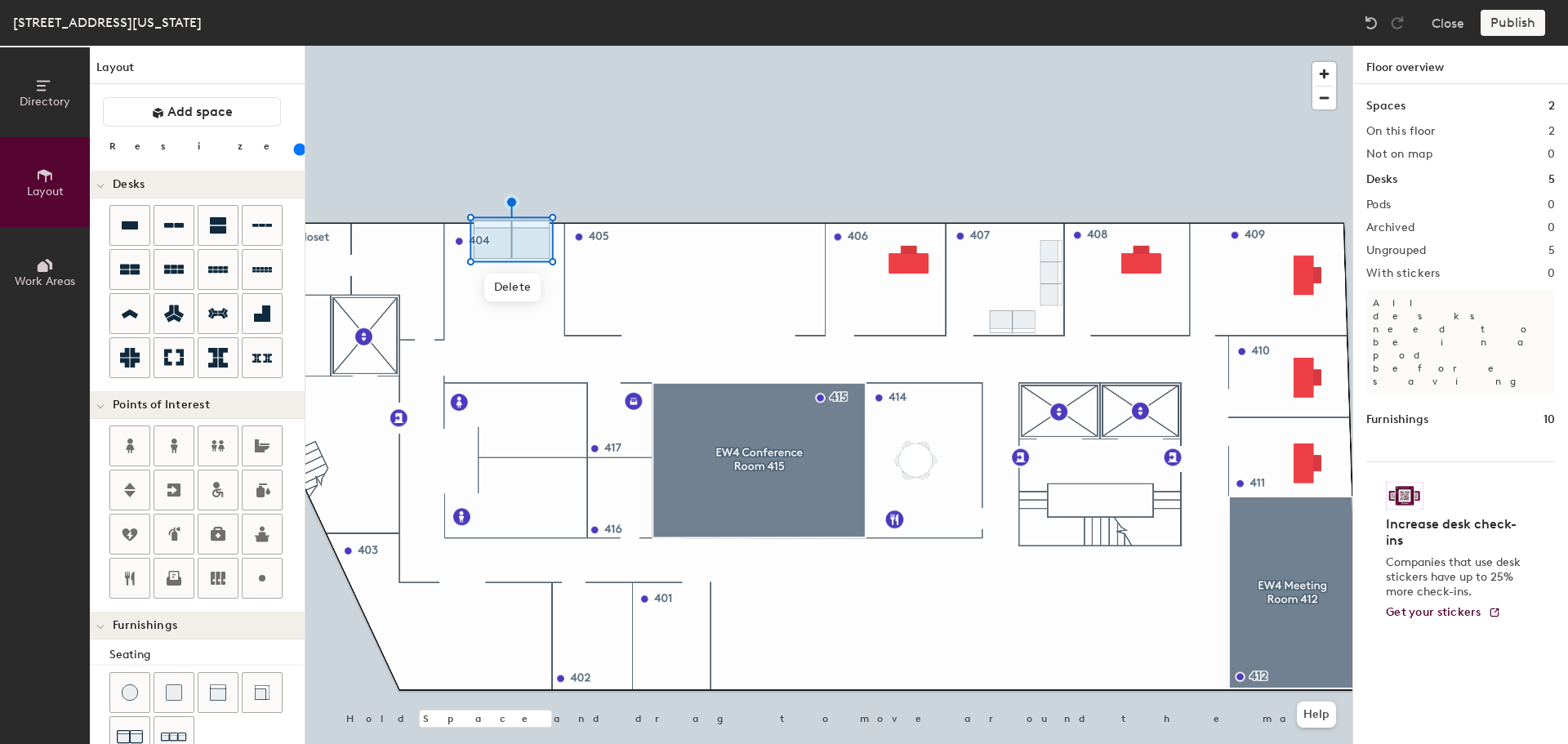
click at [1044, 46] on div at bounding box center [829, 46] width 1047 height 0
click at [296, 148] on input "range" at bounding box center [296, 150] width 0 height 13
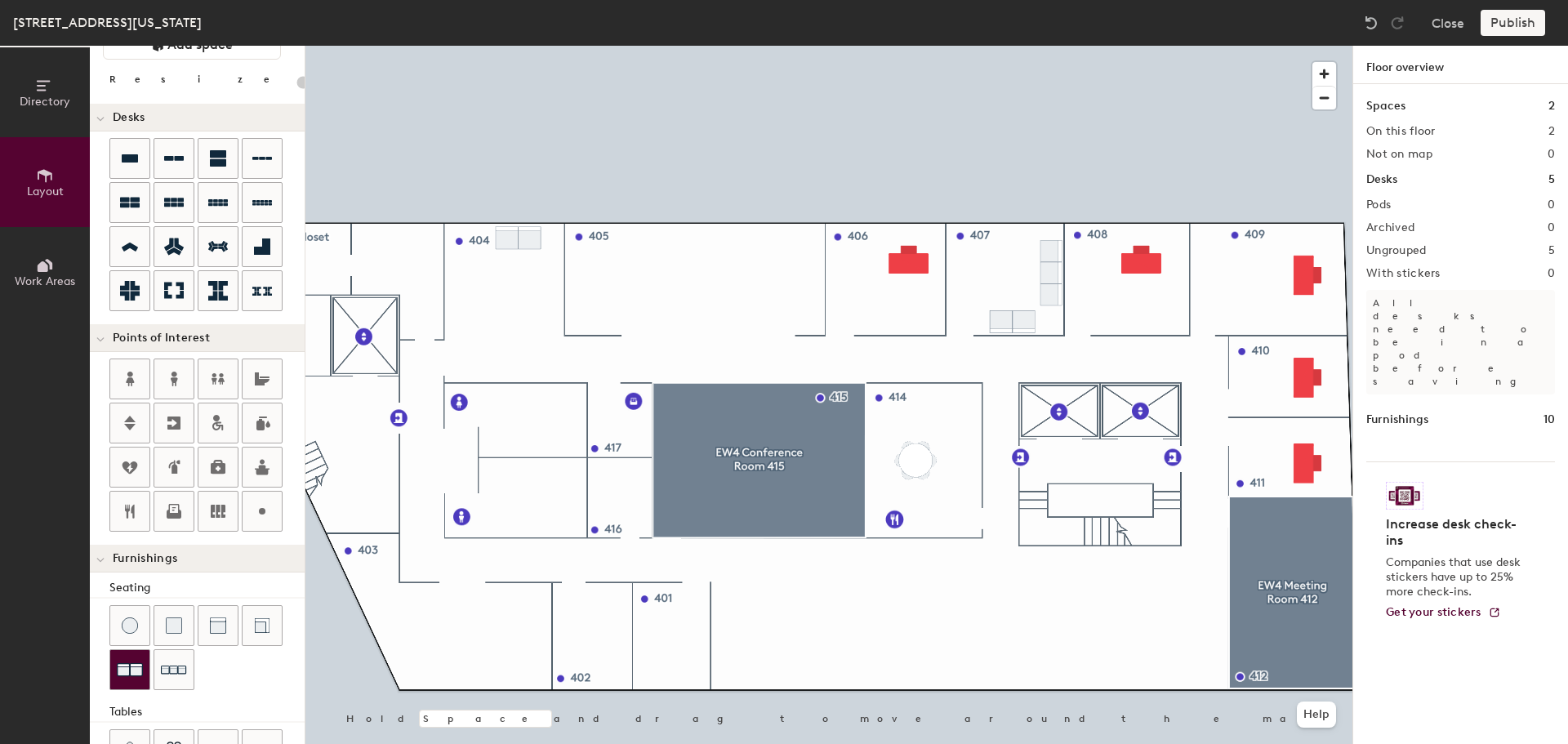
scroll to position [82, 0]
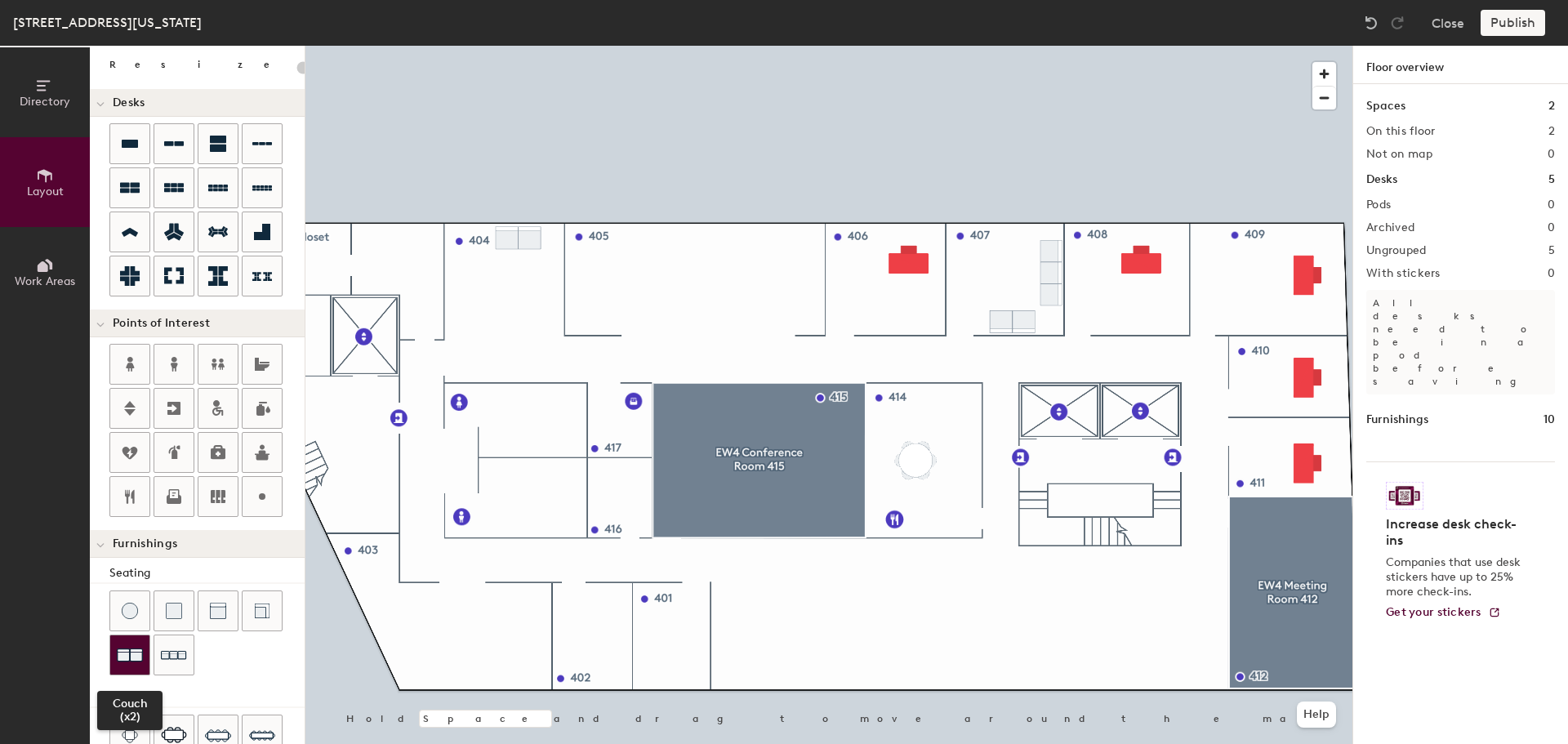
click at [133, 657] on img at bounding box center [130, 656] width 26 height 26
click at [296, 65] on input "range" at bounding box center [296, 68] width 0 height 13
click at [296, 67] on input "range" at bounding box center [296, 68] width 0 height 13
click at [131, 657] on img at bounding box center [130, 656] width 26 height 26
type input "120"
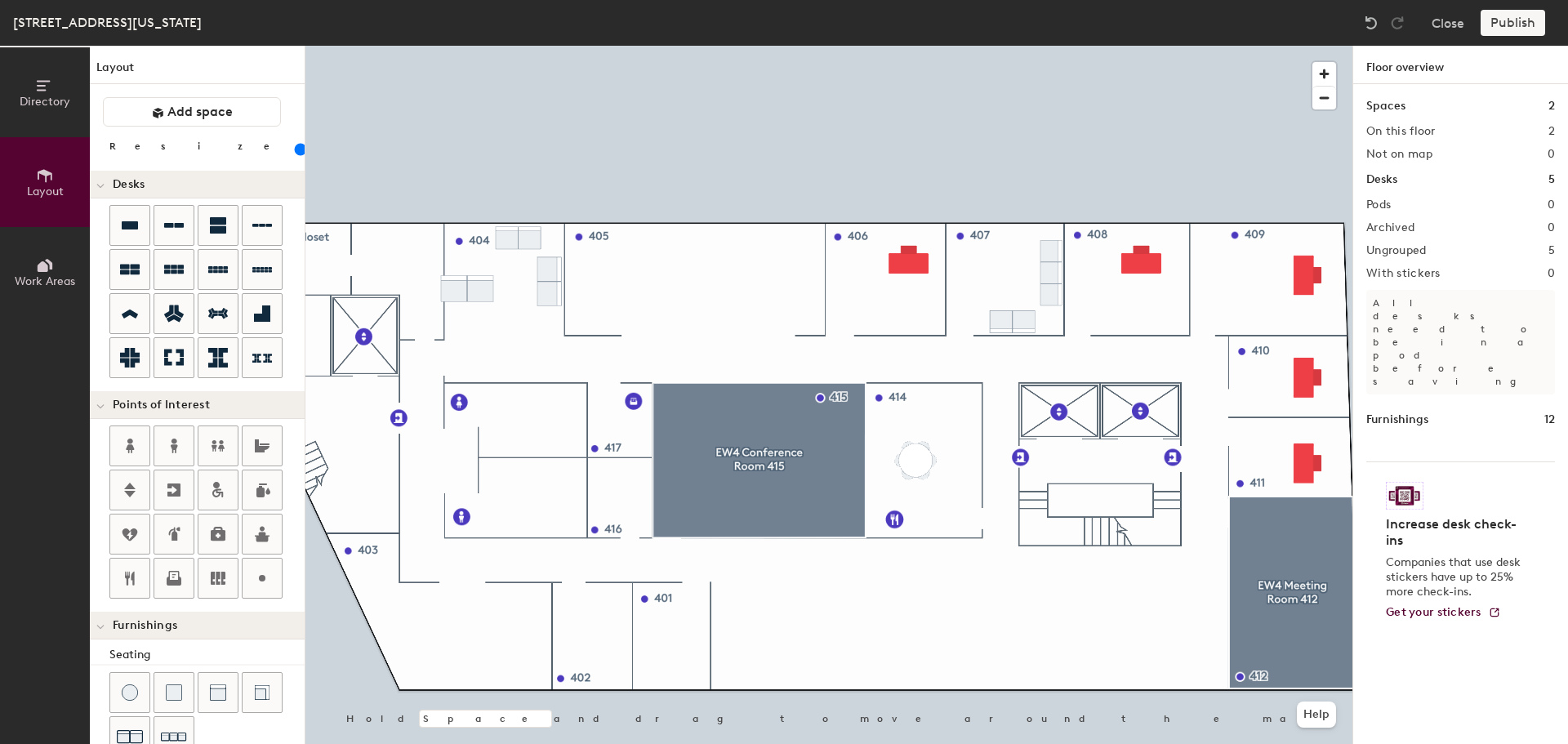
scroll to position [82, 0]
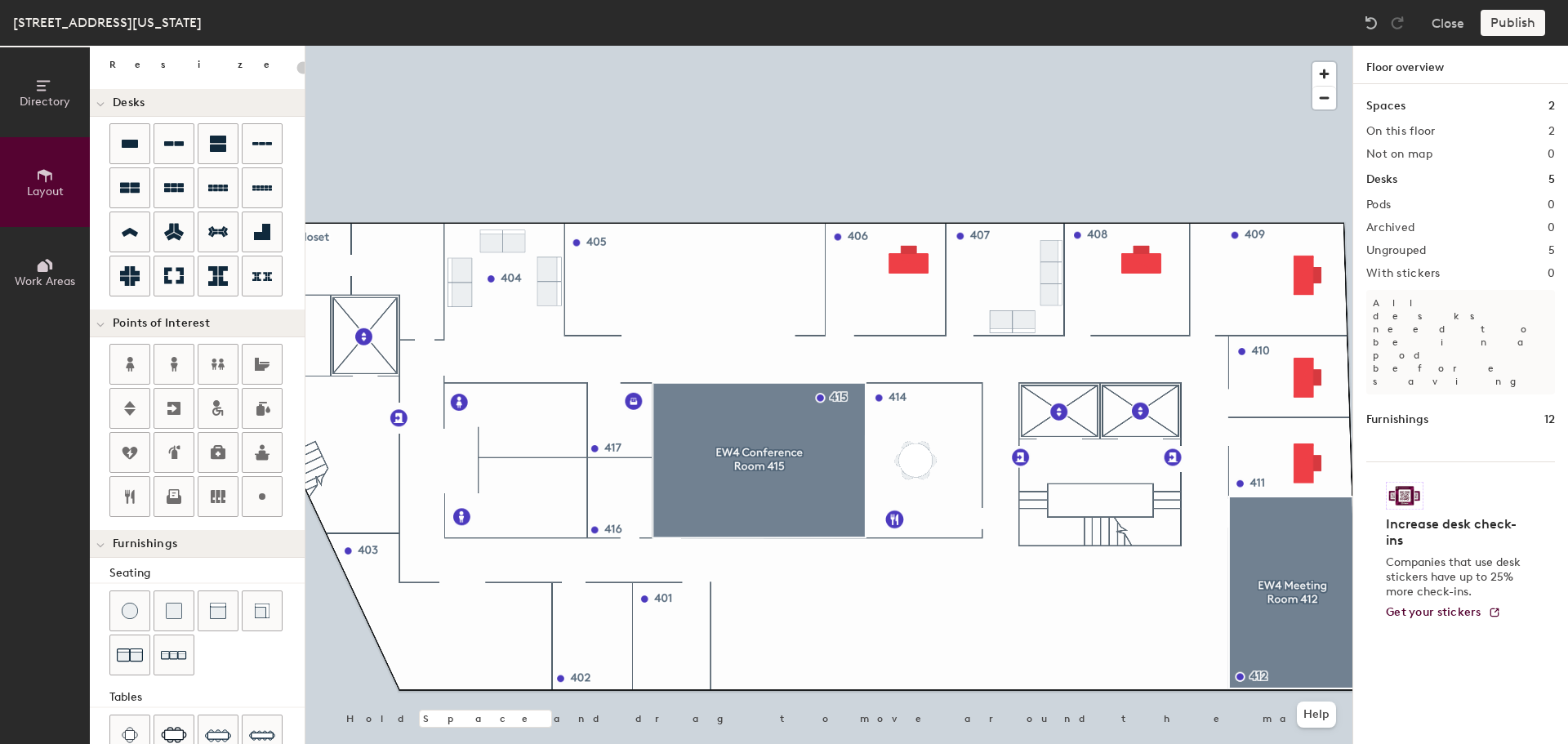
click at [668, 650] on div "Directory Layout Work Areas Layout Add space Resize Desks Points of Interest Fu…" at bounding box center [784, 395] width 1568 height 699
click at [411, 631] on div "Directory Layout Work Areas Layout Add space Resize Desks Points of Interest Fu…" at bounding box center [784, 395] width 1568 height 699
type input "20"
drag, startPoint x: 453, startPoint y: 631, endPoint x: 444, endPoint y: 631, distance: 9.0
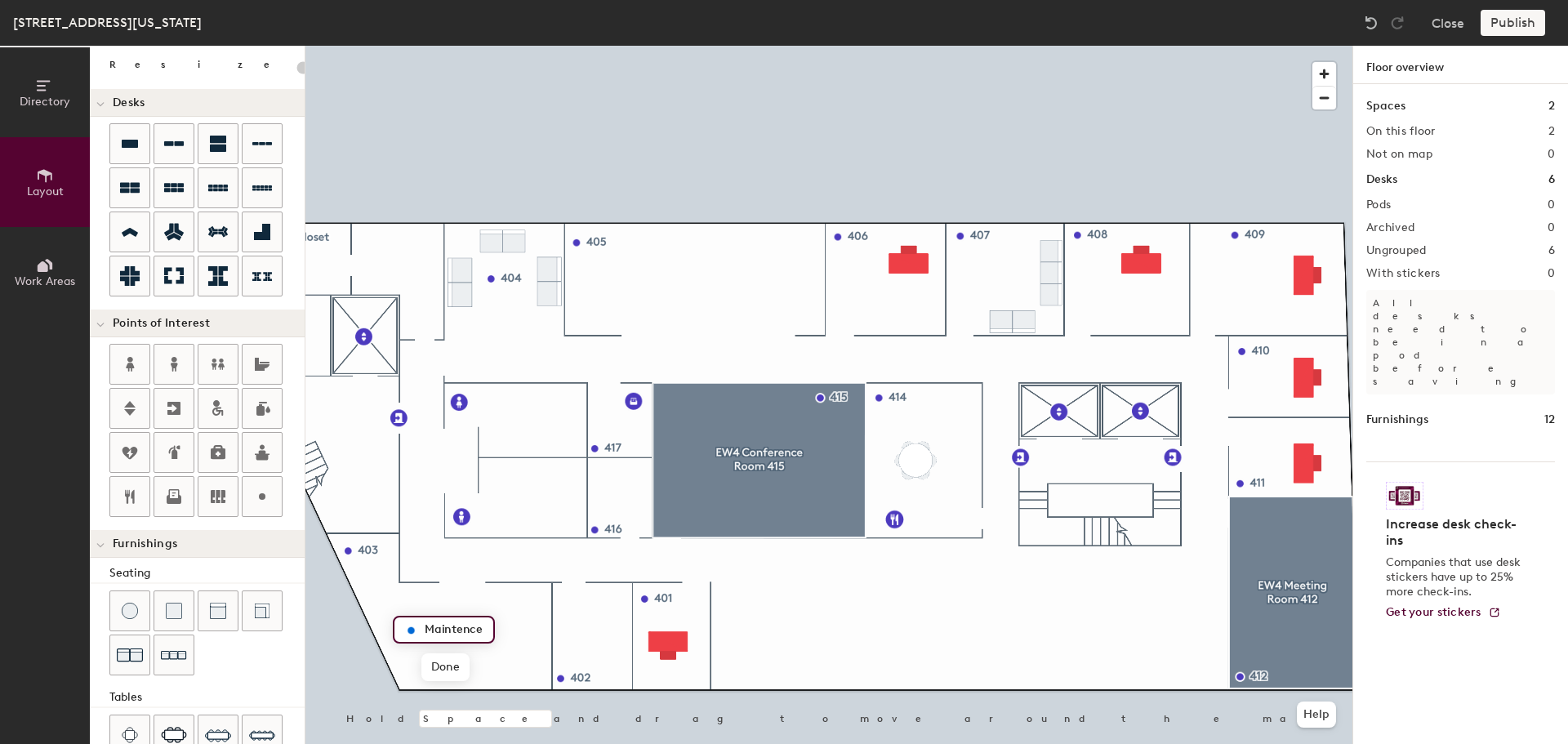
click at [444, 631] on input "Maintence" at bounding box center [453, 630] width 66 height 23
click at [452, 634] on input "Maintence" at bounding box center [453, 630] width 66 height 23
type input "Maintenance Room"
click at [472, 673] on span "Done" at bounding box center [470, 668] width 48 height 28
click at [587, 641] on div "Directory Layout Work Areas Layout Add space Resize Desks Points of Interest Fu…" at bounding box center [784, 395] width 1568 height 699
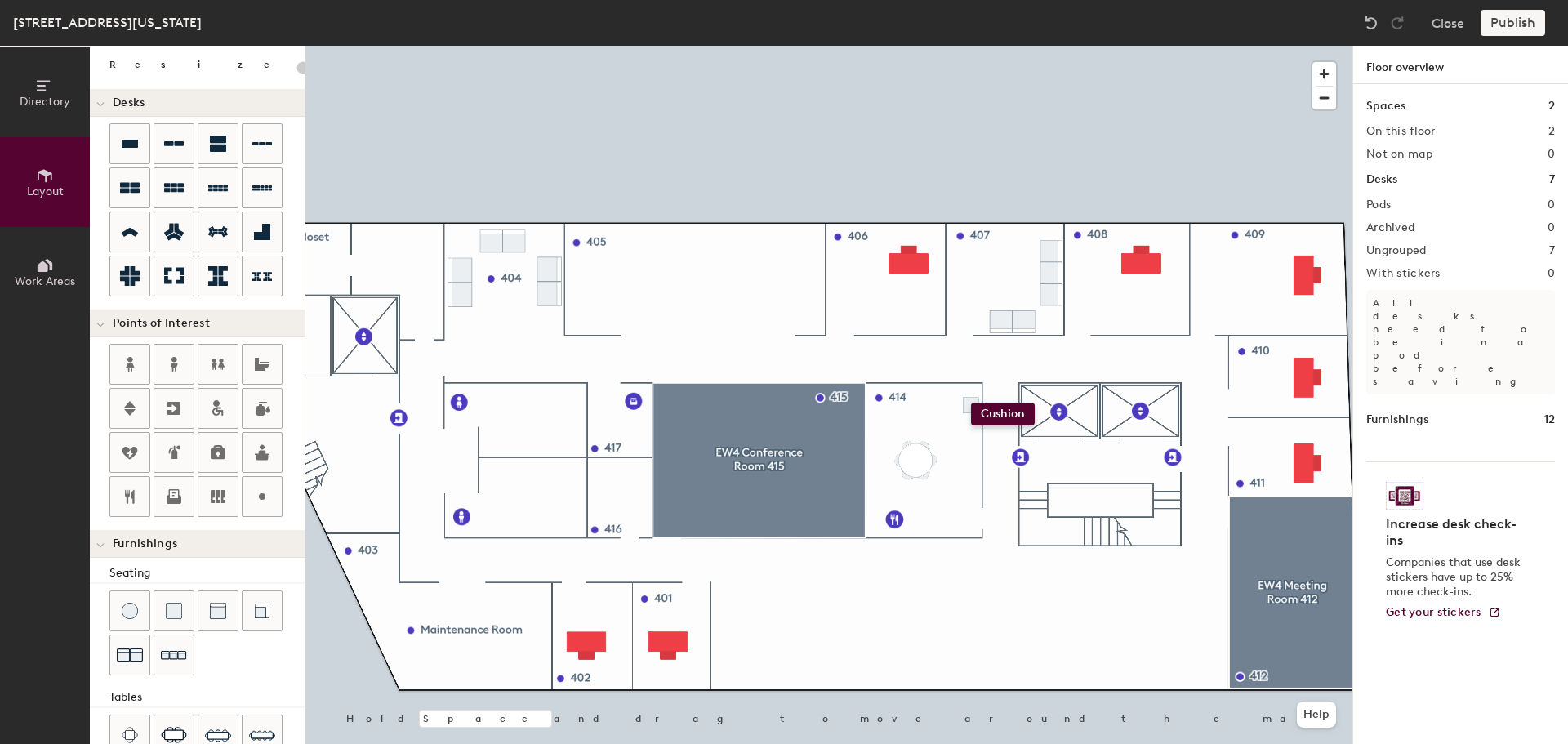
click at [971, 403] on div "Directory Layout Work Areas Layout Add space Resize Desks Points of Interest Fu…" at bounding box center [784, 395] width 1568 height 699
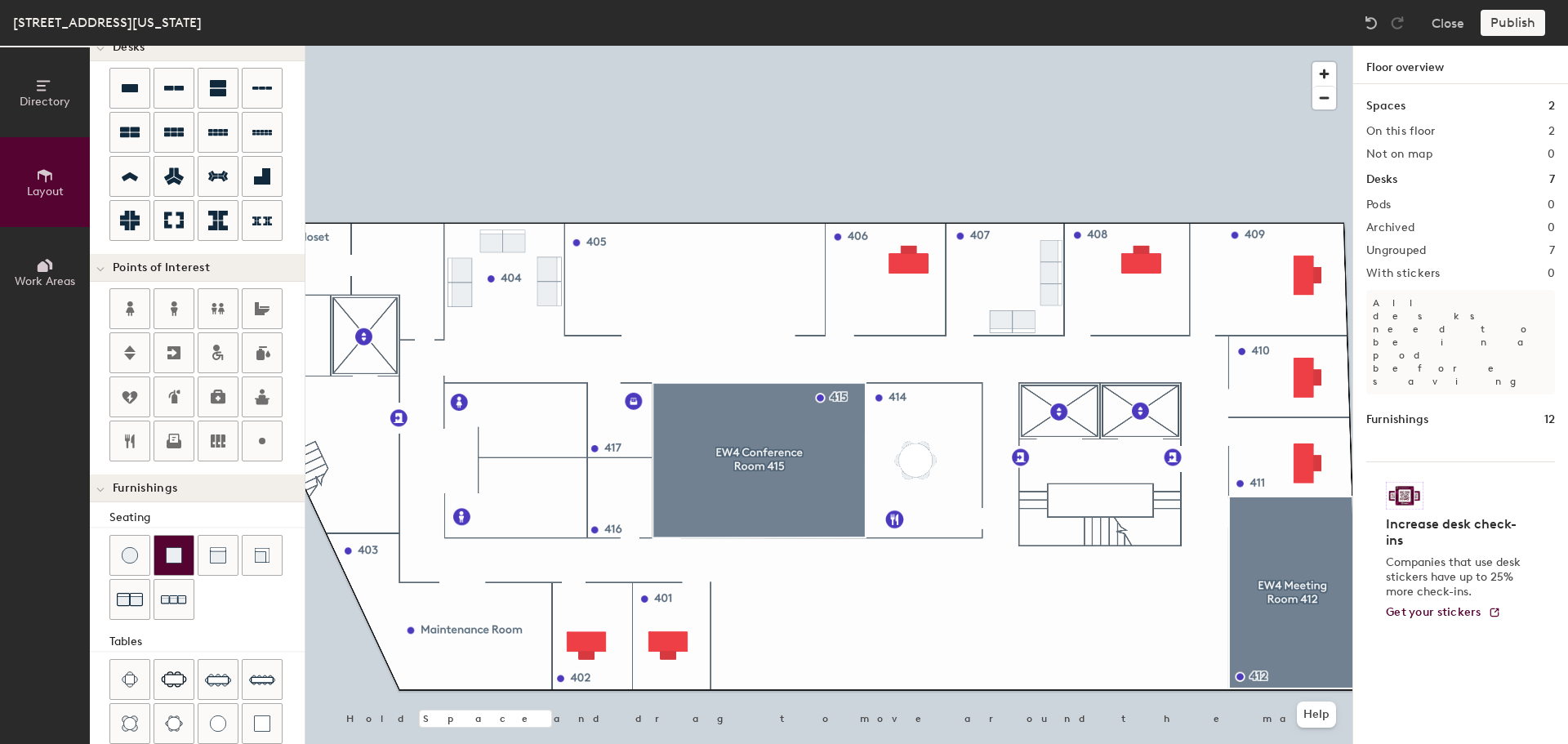
scroll to position [164, 0]
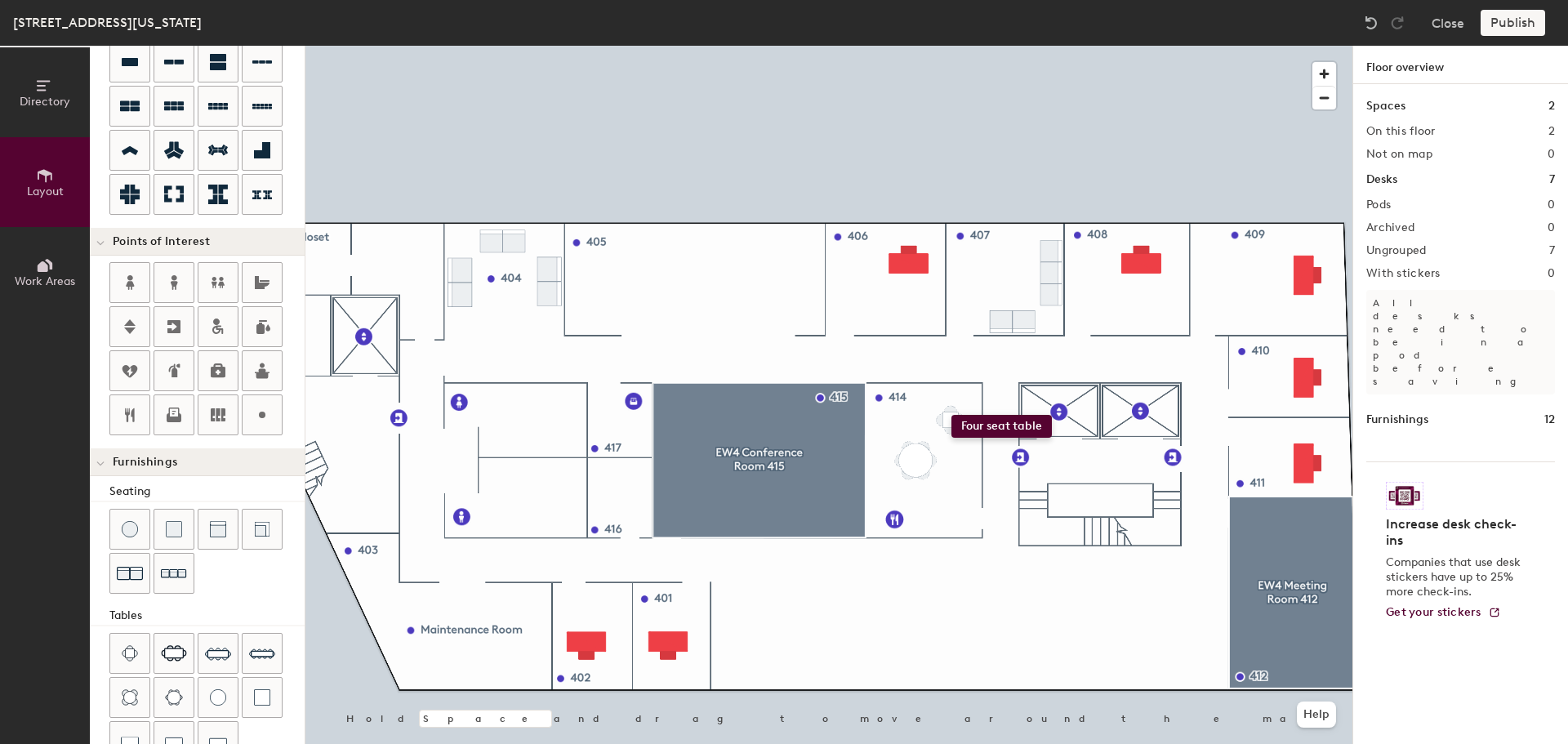
click at [951, 415] on div "Directory Layout Work Areas Layout Add space Resize Desks Points of Interest Fu…" at bounding box center [784, 395] width 1568 height 699
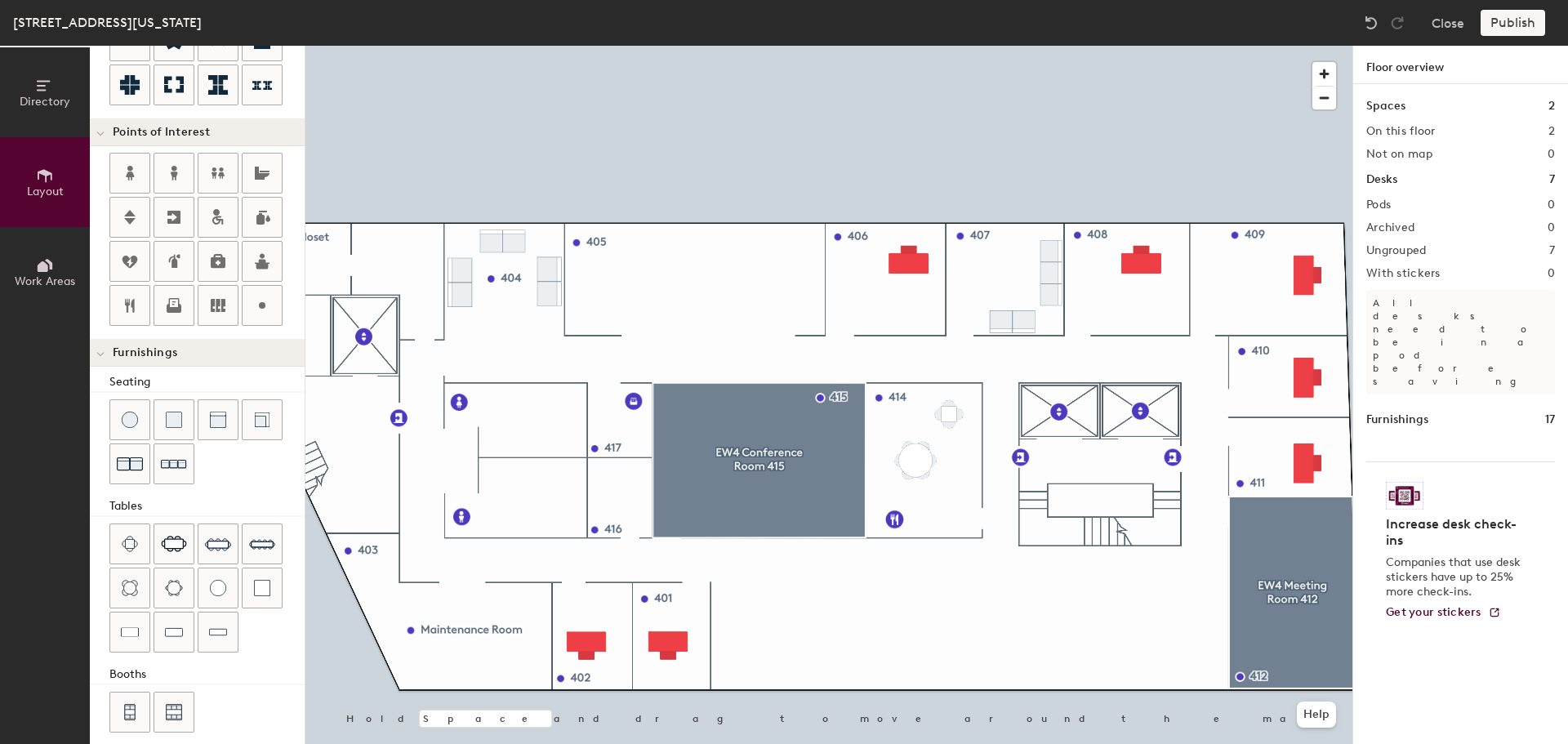
scroll to position [288, 0]
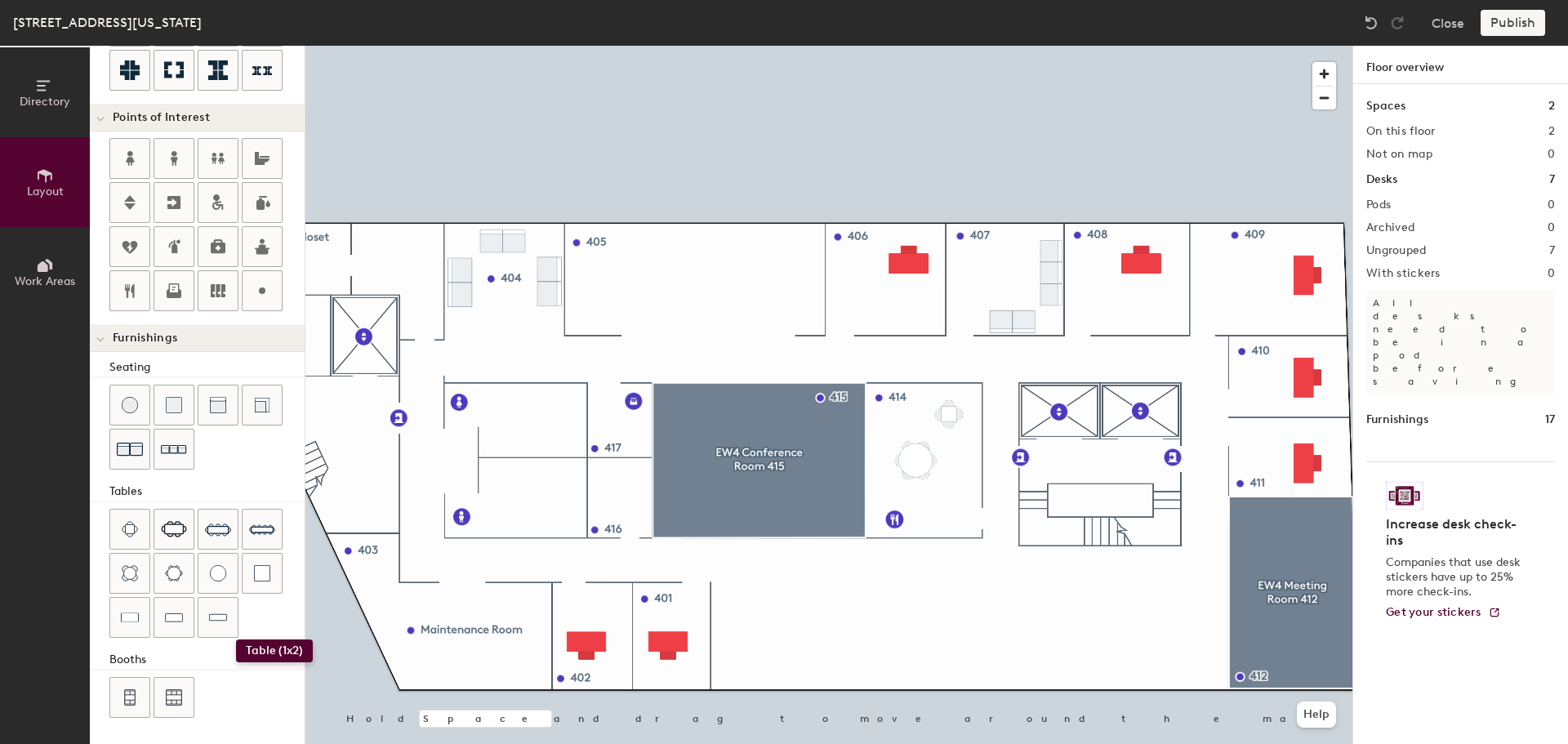
drag, startPoint x: 136, startPoint y: 617, endPoint x: 236, endPoint y: 640, distance: 102.6
click at [236, 640] on div at bounding box center [207, 575] width 196 height 133
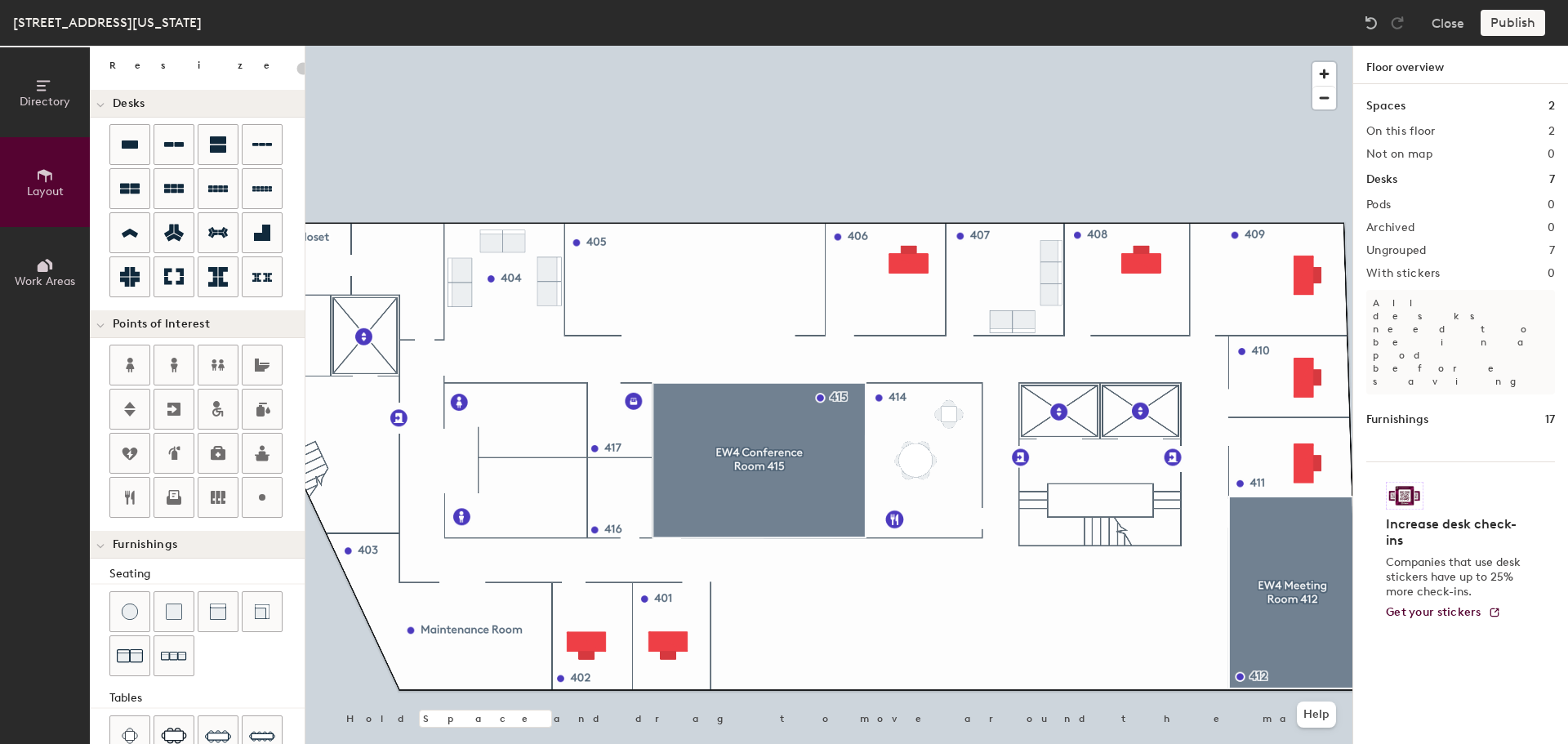
scroll to position [82, 0]
click at [698, 301] on div "Directory Layout Work Areas Layout Add space Resize Desks Points of Interest Fu…" at bounding box center [784, 395] width 1568 height 699
click at [255, 150] on icon at bounding box center [261, 143] width 20 height 20
type input "240"
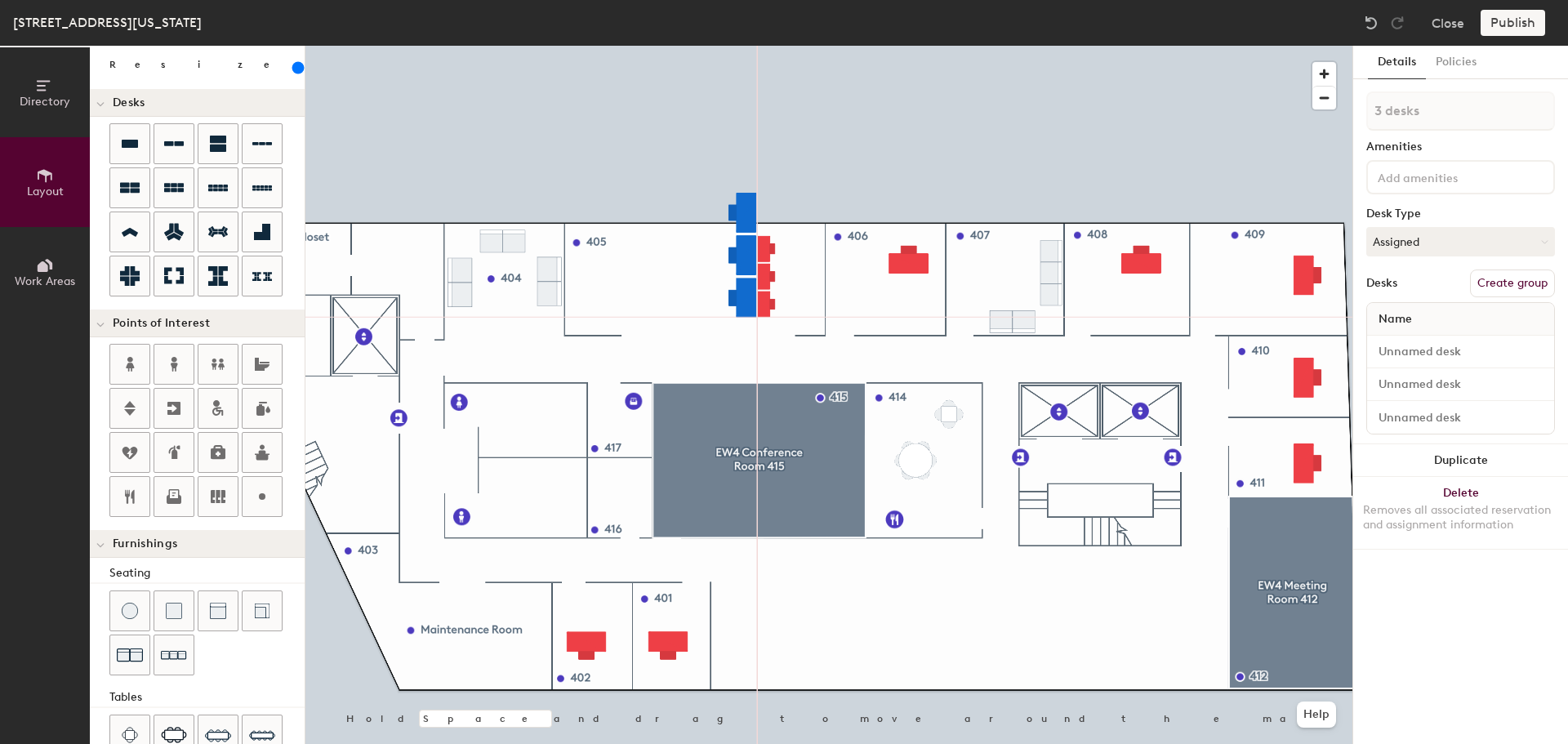
type input "1 desk"
click at [691, 46] on div at bounding box center [829, 46] width 1047 height 0
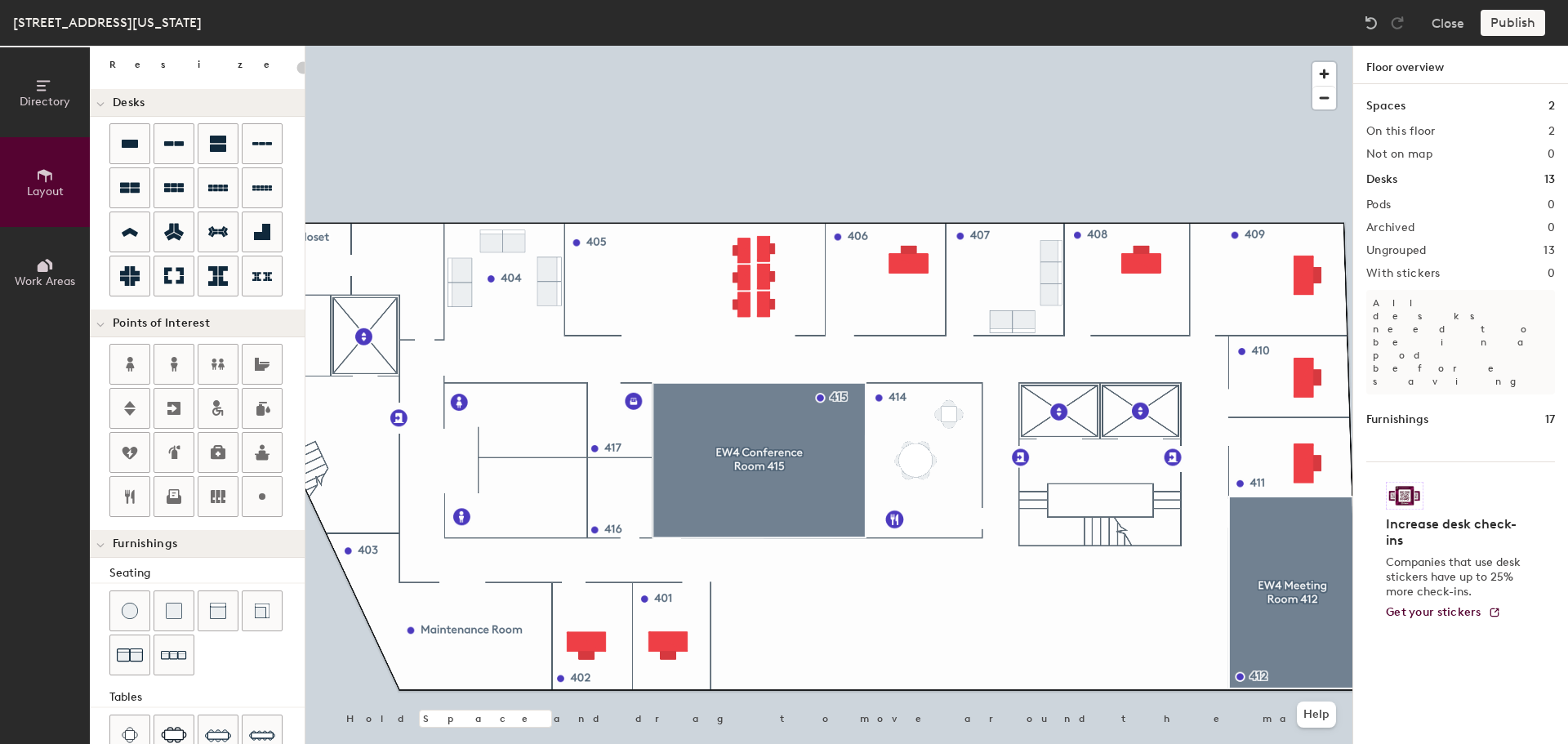
type input "20"
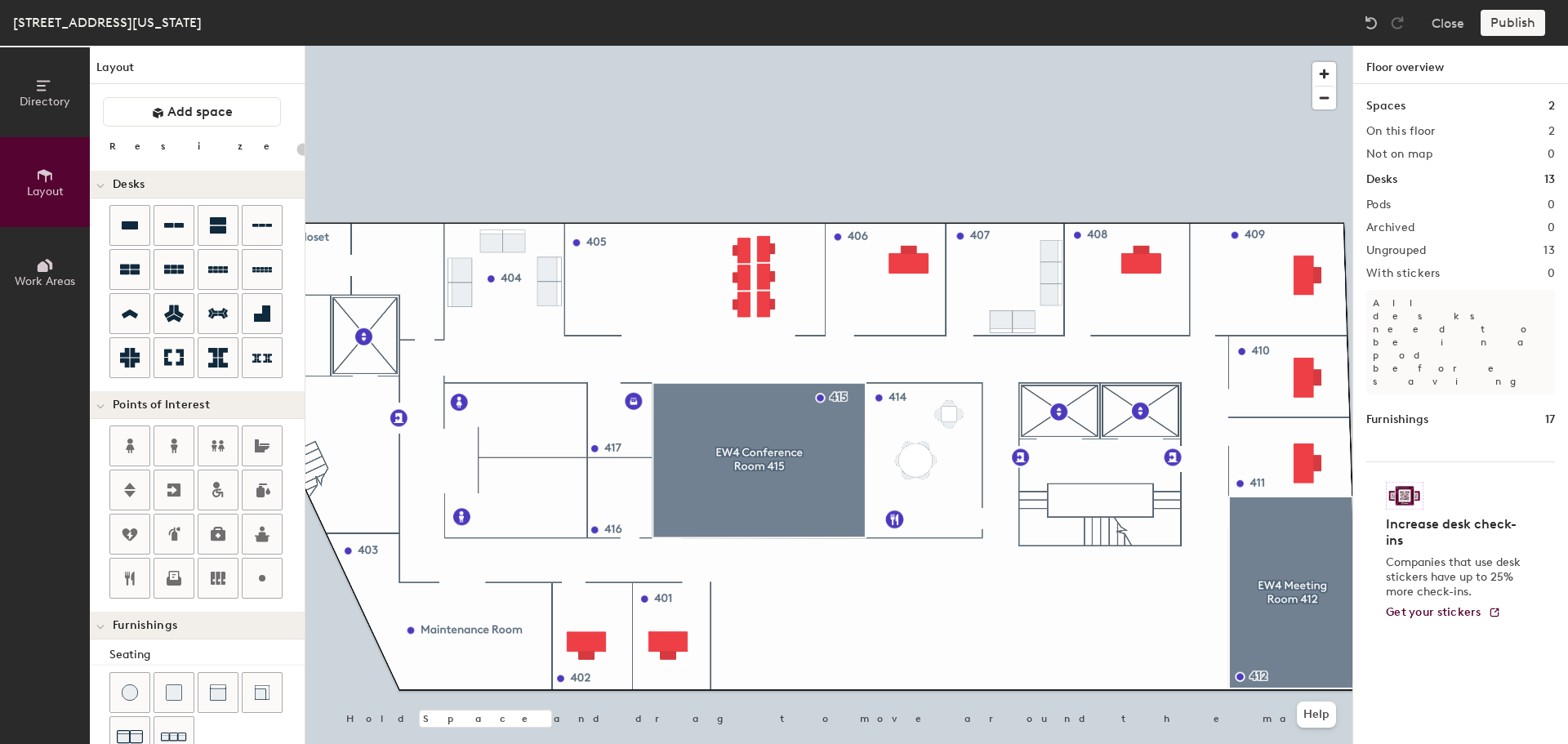
scroll to position [82, 0]
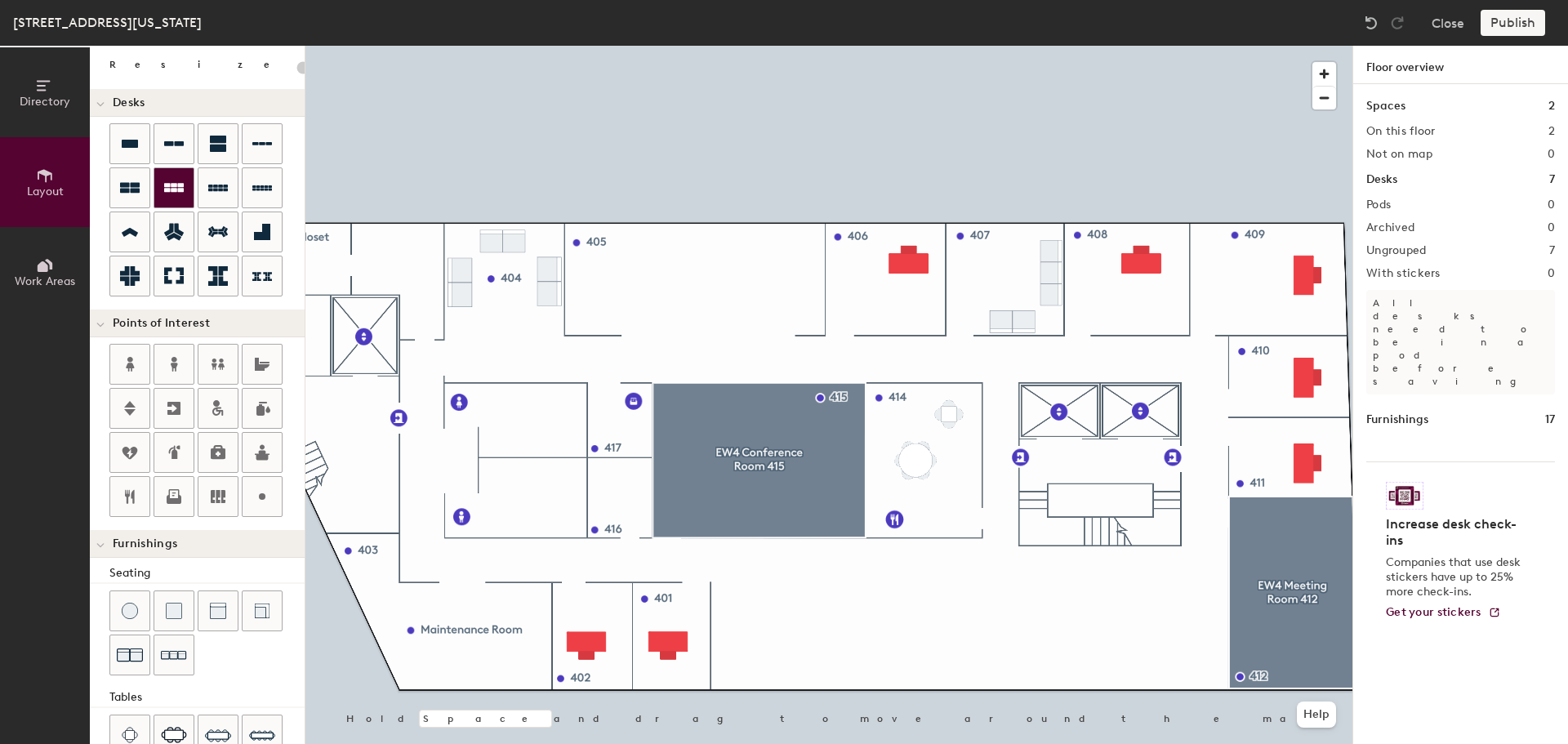
click at [186, 190] on div at bounding box center [174, 188] width 39 height 40
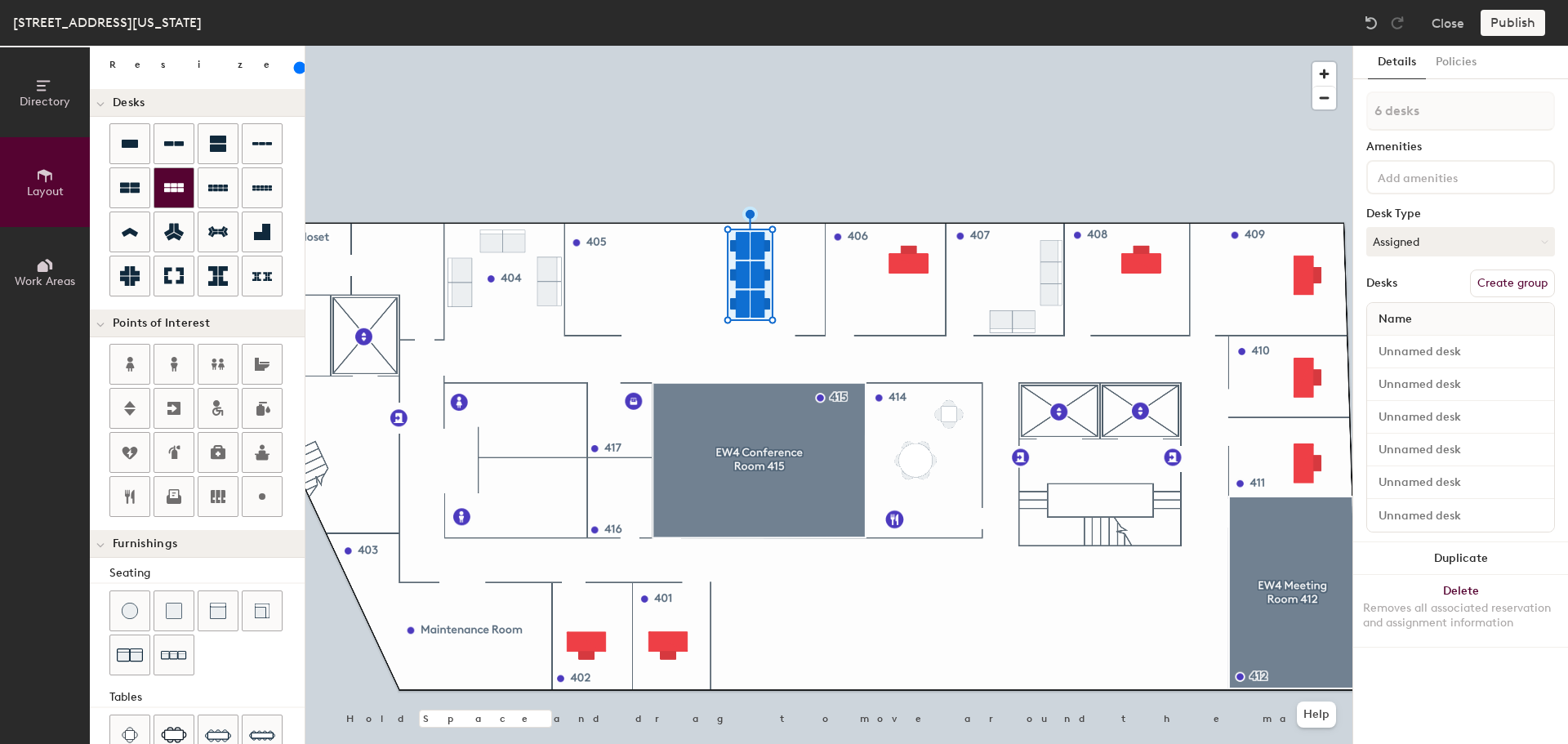
click at [171, 190] on icon at bounding box center [174, 187] width 20 height 20
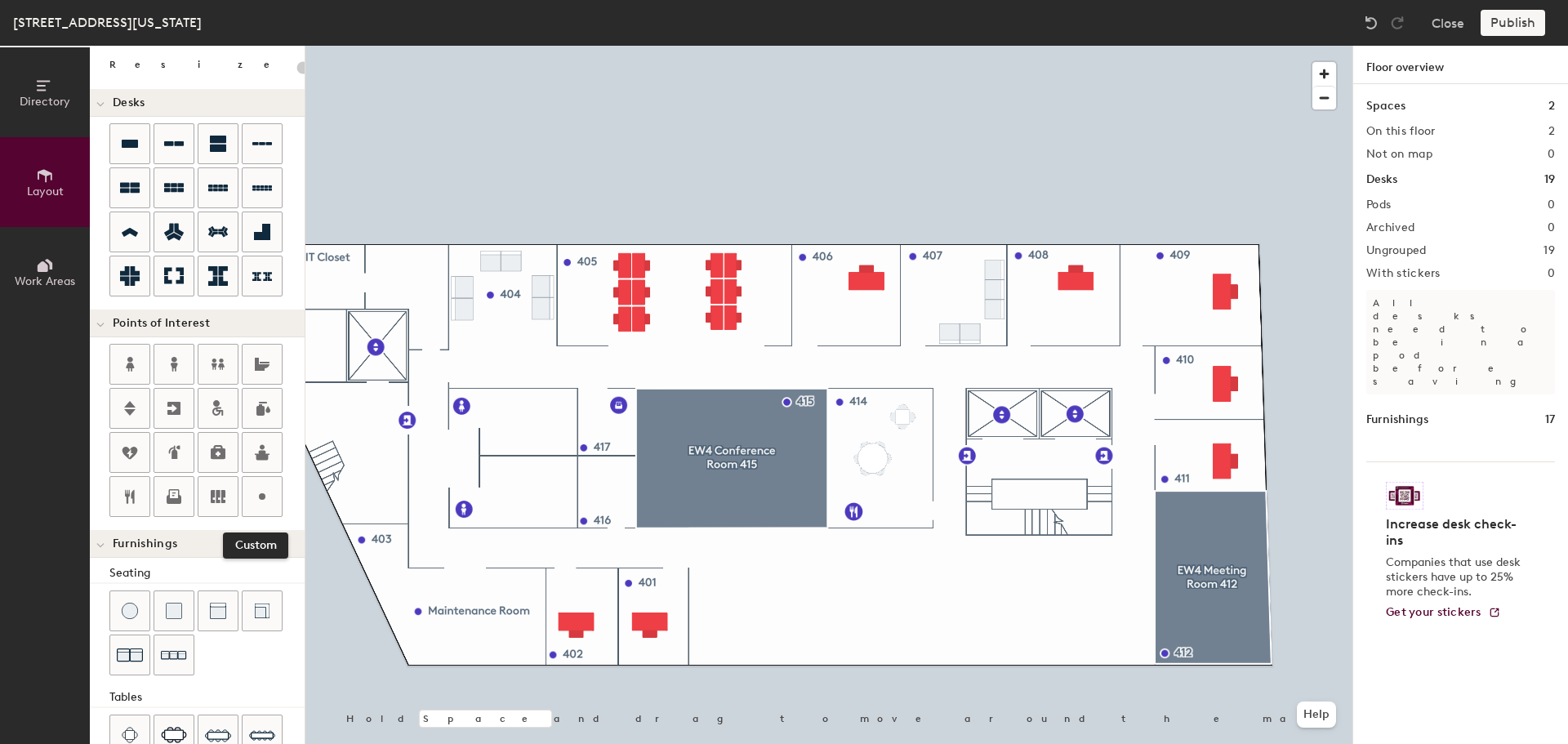
drag, startPoint x: 268, startPoint y: 490, endPoint x: 285, endPoint y: 490, distance: 17.0
click at [268, 490] on icon at bounding box center [261, 497] width 20 height 20
type input "20"
click at [712, 581] on span "Done" at bounding box center [703, 591] width 48 height 28
type input "20"
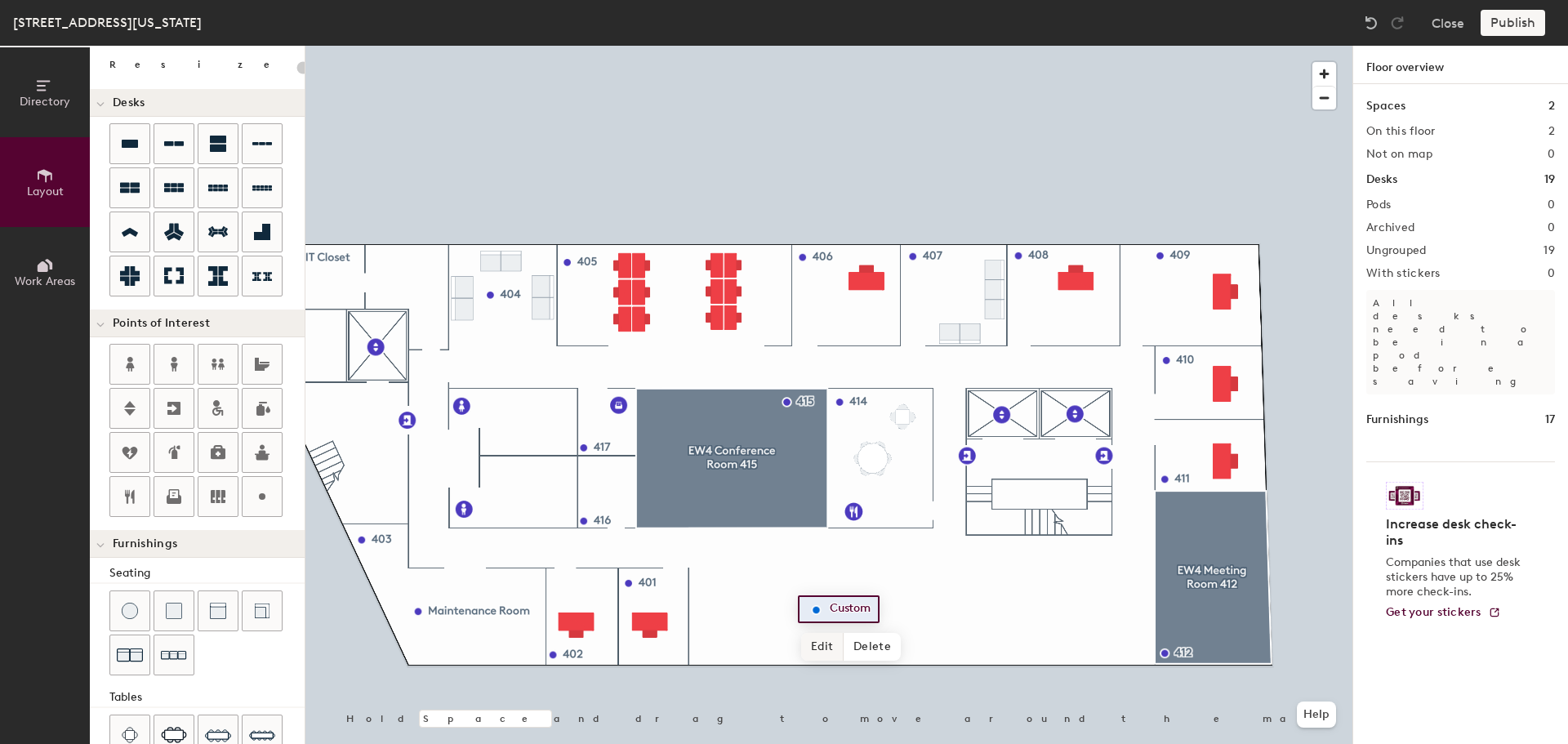
click at [824, 633] on span "Edit" at bounding box center [822, 647] width 42 height 28
type input "Open Area"
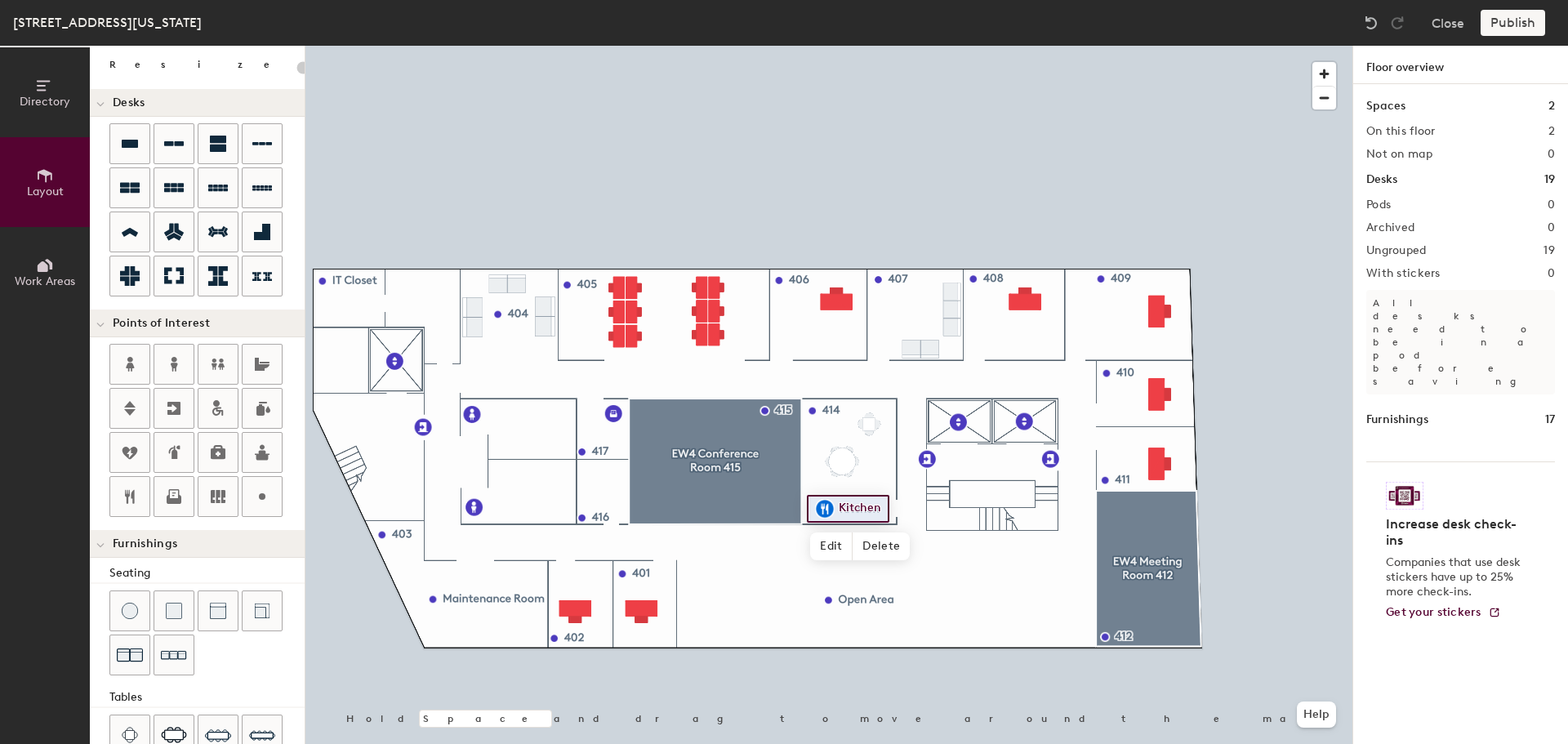
type input "20"
click at [838, 538] on span "Edit" at bounding box center [831, 546] width 42 height 28
type input "Break Room"
click at [876, 548] on span "Done" at bounding box center [863, 546] width 48 height 28
click at [622, 445] on span "Edit" at bounding box center [619, 451] width 42 height 28
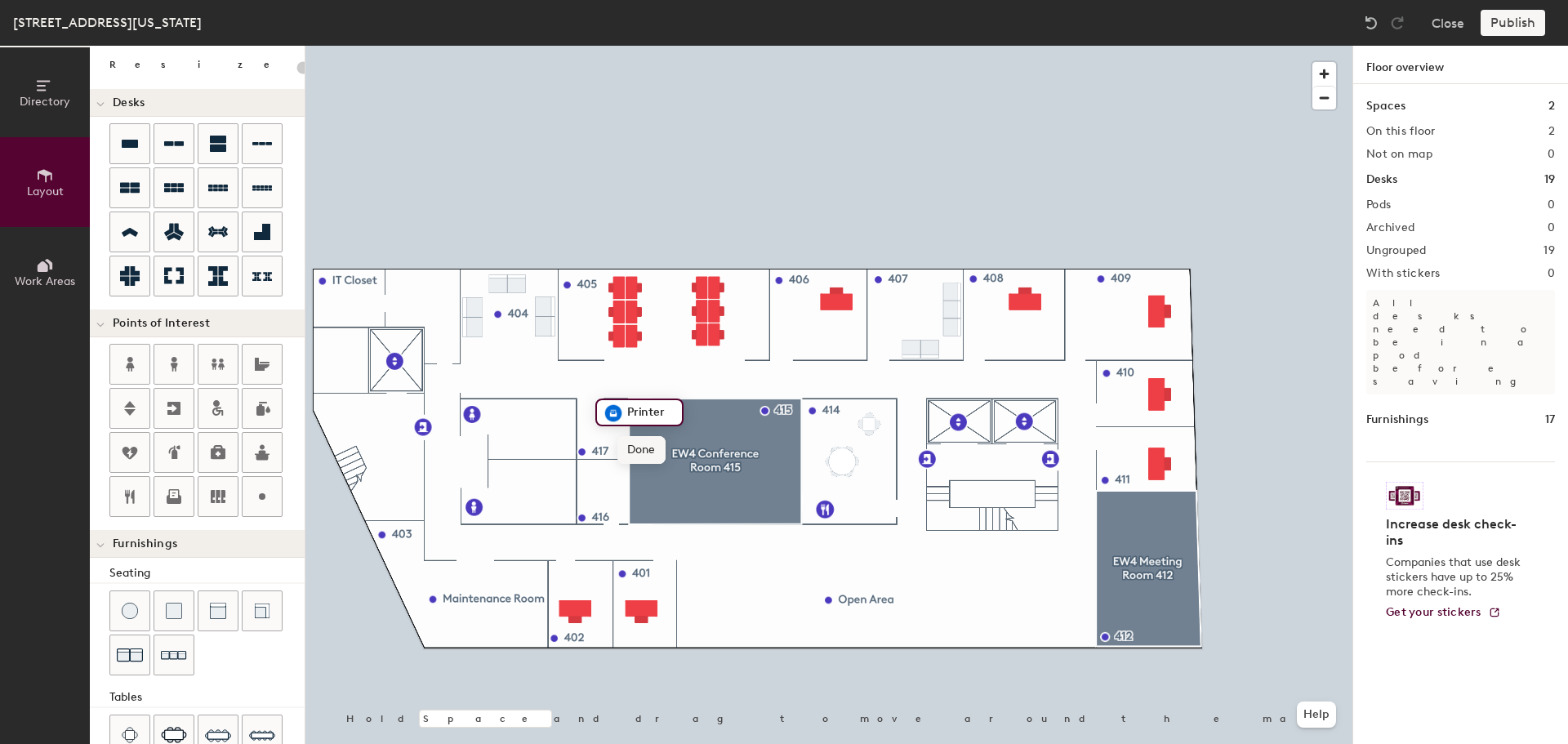
type input "20"
type input "EW4 - Copier"
click at [662, 451] on span "Done" at bounding box center [659, 451] width 48 height 28
type input "20"
click at [624, 445] on span "Edit" at bounding box center [619, 451] width 42 height 28
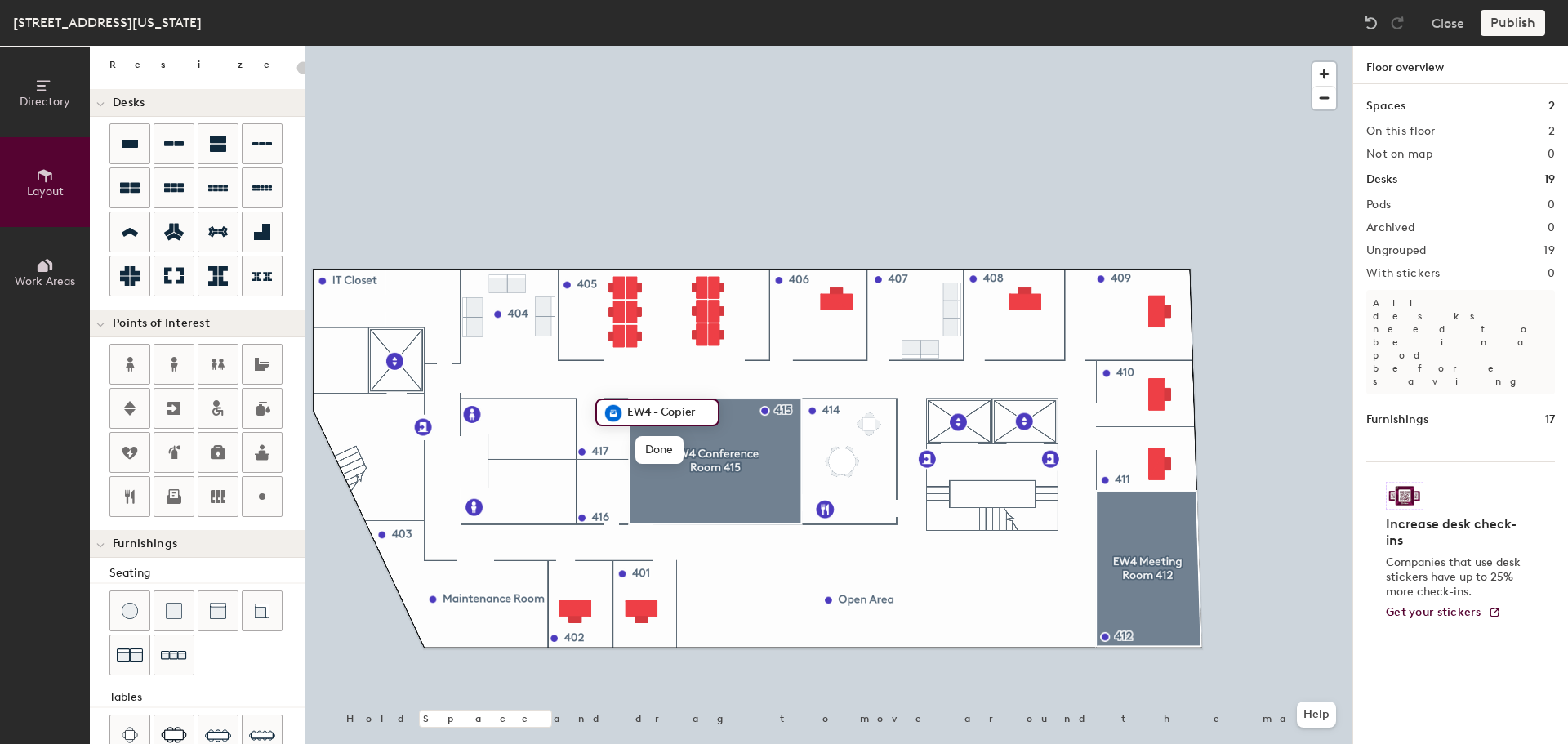
click at [663, 408] on input "EW4 - Copier" at bounding box center [667, 413] width 88 height 23
type input "EW4 - 4th Floor Copier"
click at [703, 451] on span "Done" at bounding box center [698, 451] width 48 height 28
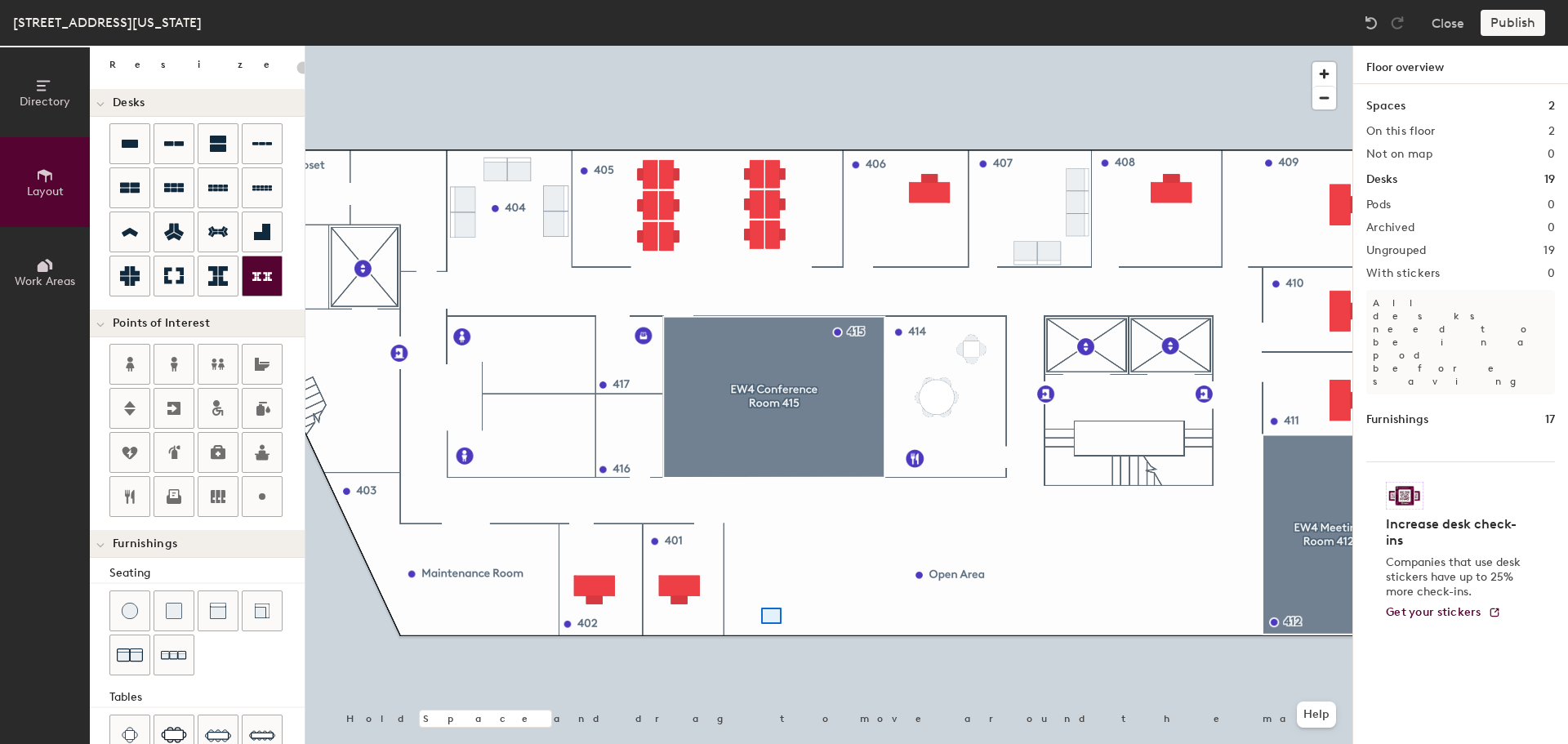
click at [761, 46] on div at bounding box center [829, 46] width 1047 height 0
click at [817, 46] on div at bounding box center [829, 46] width 1047 height 0
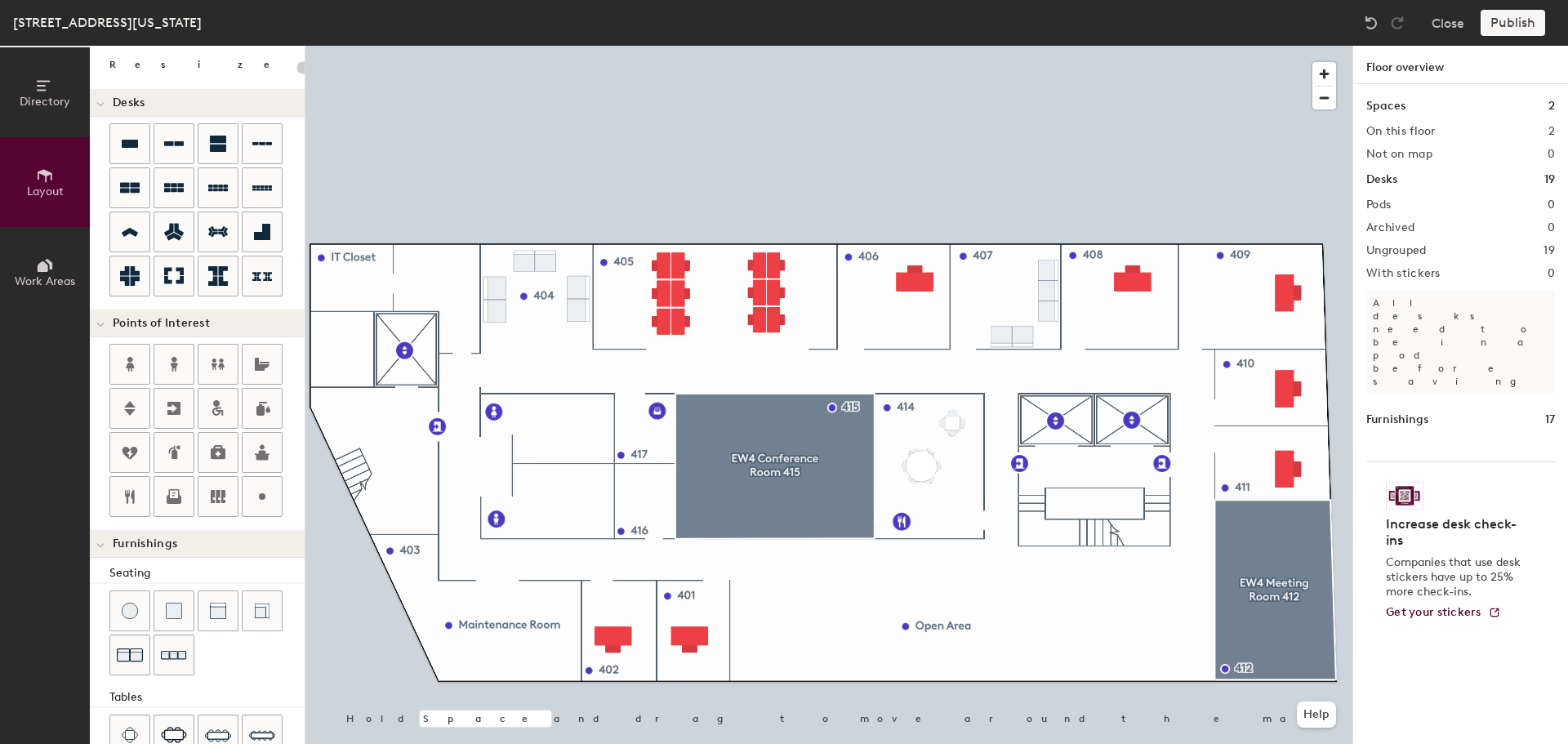
click at [682, 46] on div at bounding box center [829, 46] width 1047 height 0
type input "20"
click at [46, 112] on button "Directory" at bounding box center [45, 92] width 90 height 90
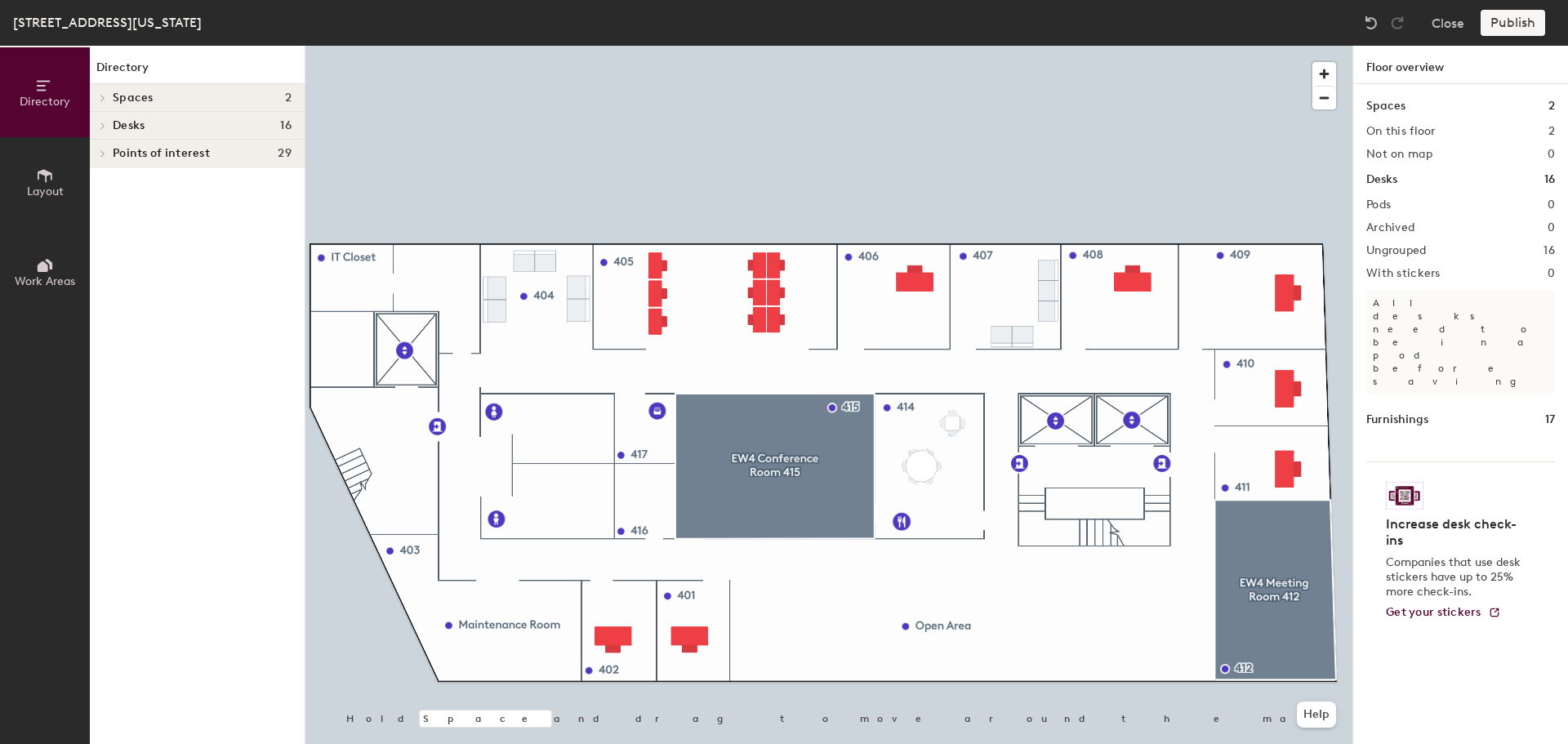
click at [634, 46] on div at bounding box center [829, 46] width 1047 height 0
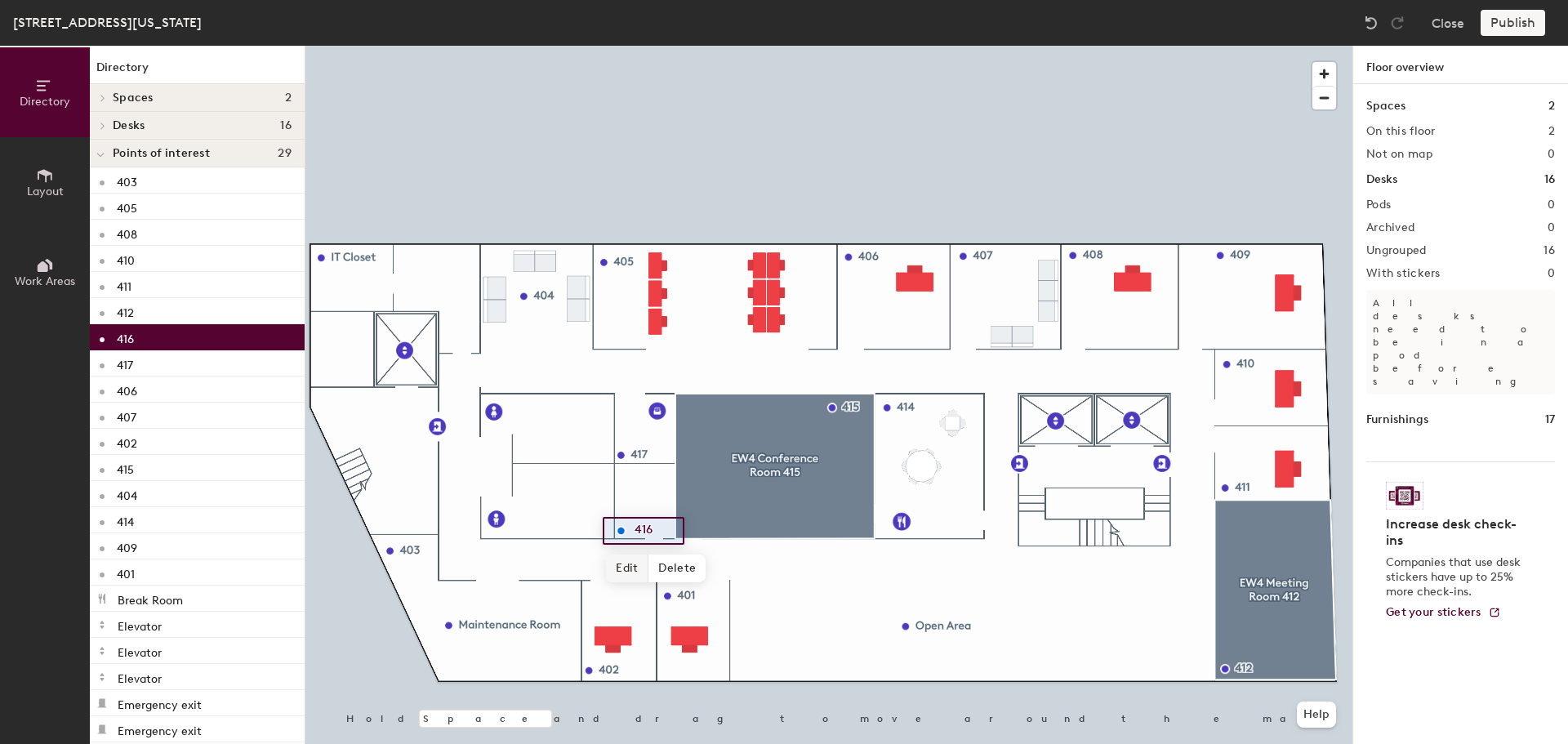
click at [632, 563] on span "Edit" at bounding box center [627, 569] width 42 height 28
click at [667, 534] on input "416" at bounding box center [657, 530] width 53 height 23
type input "416 - Storage"
click at [674, 575] on span "Done" at bounding box center [669, 569] width 48 height 28
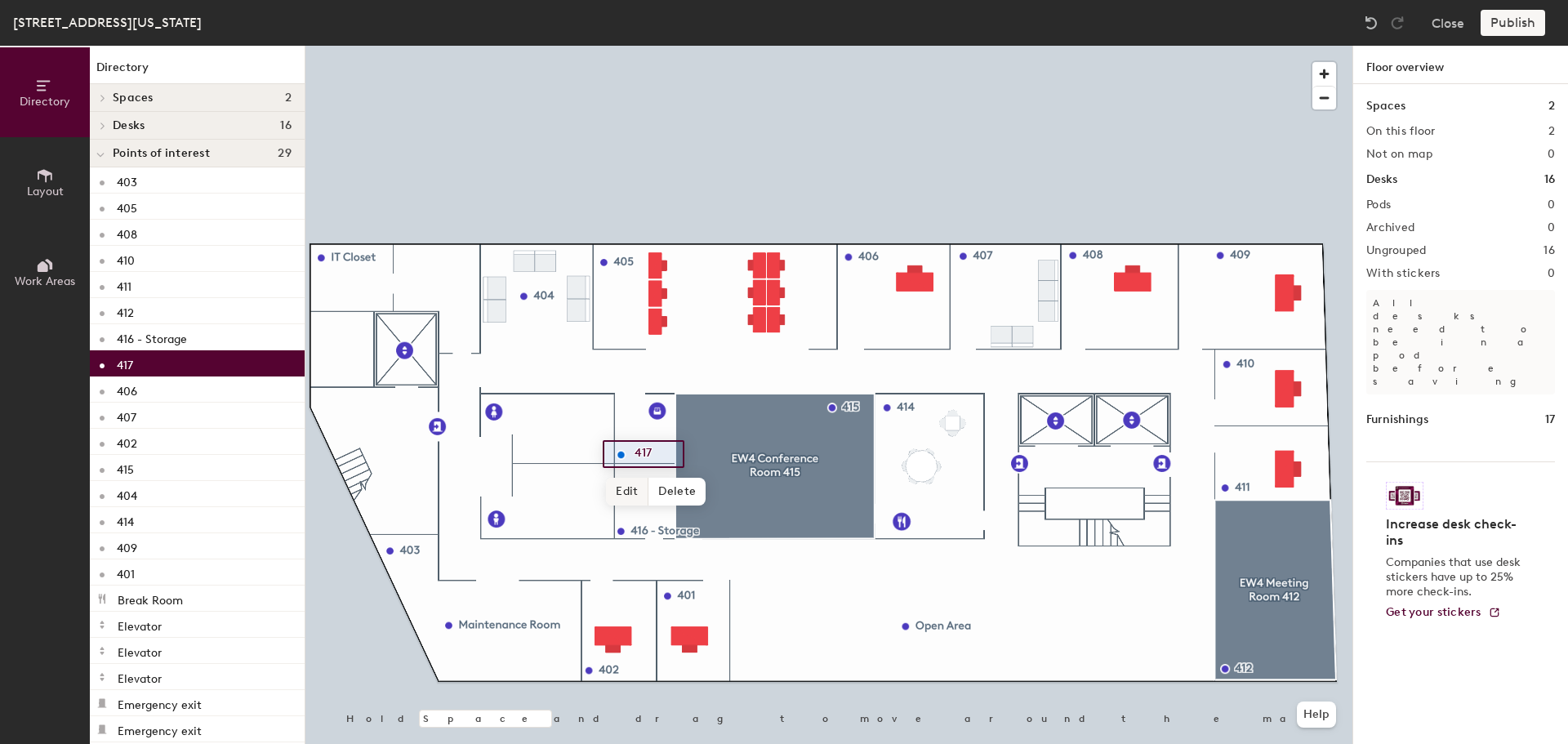
click at [623, 488] on span "Edit" at bounding box center [627, 492] width 42 height 28
click at [666, 452] on input "417" at bounding box center [657, 454] width 53 height 23
type input "417 - Mailroom"
click at [692, 493] on span "Done" at bounding box center [673, 492] width 48 height 28
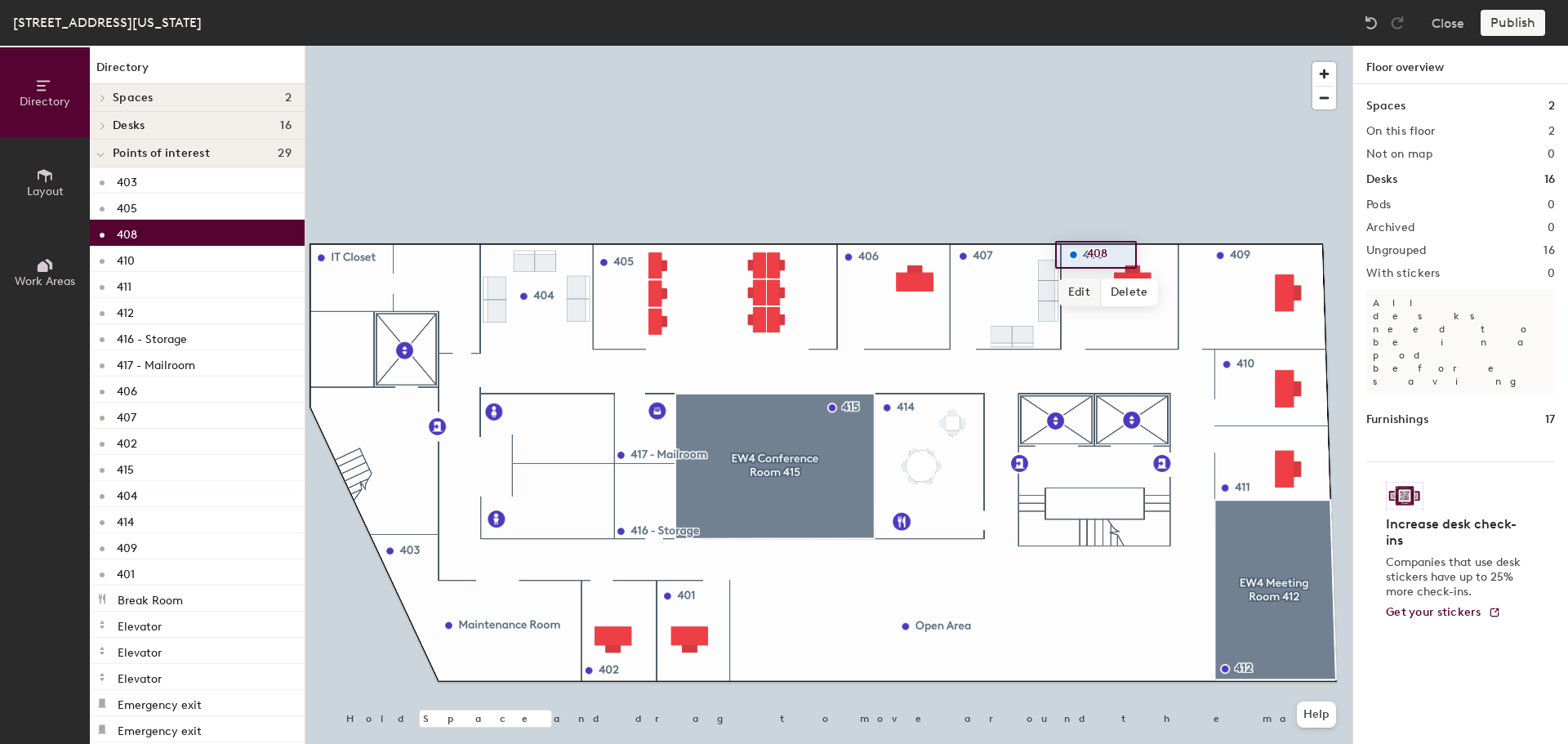
click at [1080, 286] on span "Edit" at bounding box center [1079, 293] width 42 height 28
click at [1117, 250] on input "408" at bounding box center [1109, 255] width 53 height 23
type input "408 - Leadership"
click at [1083, 290] on span "Edit" at bounding box center [1079, 293] width 42 height 28
click at [1185, 254] on input "408 - Leadership" at bounding box center [1141, 255] width 118 height 23
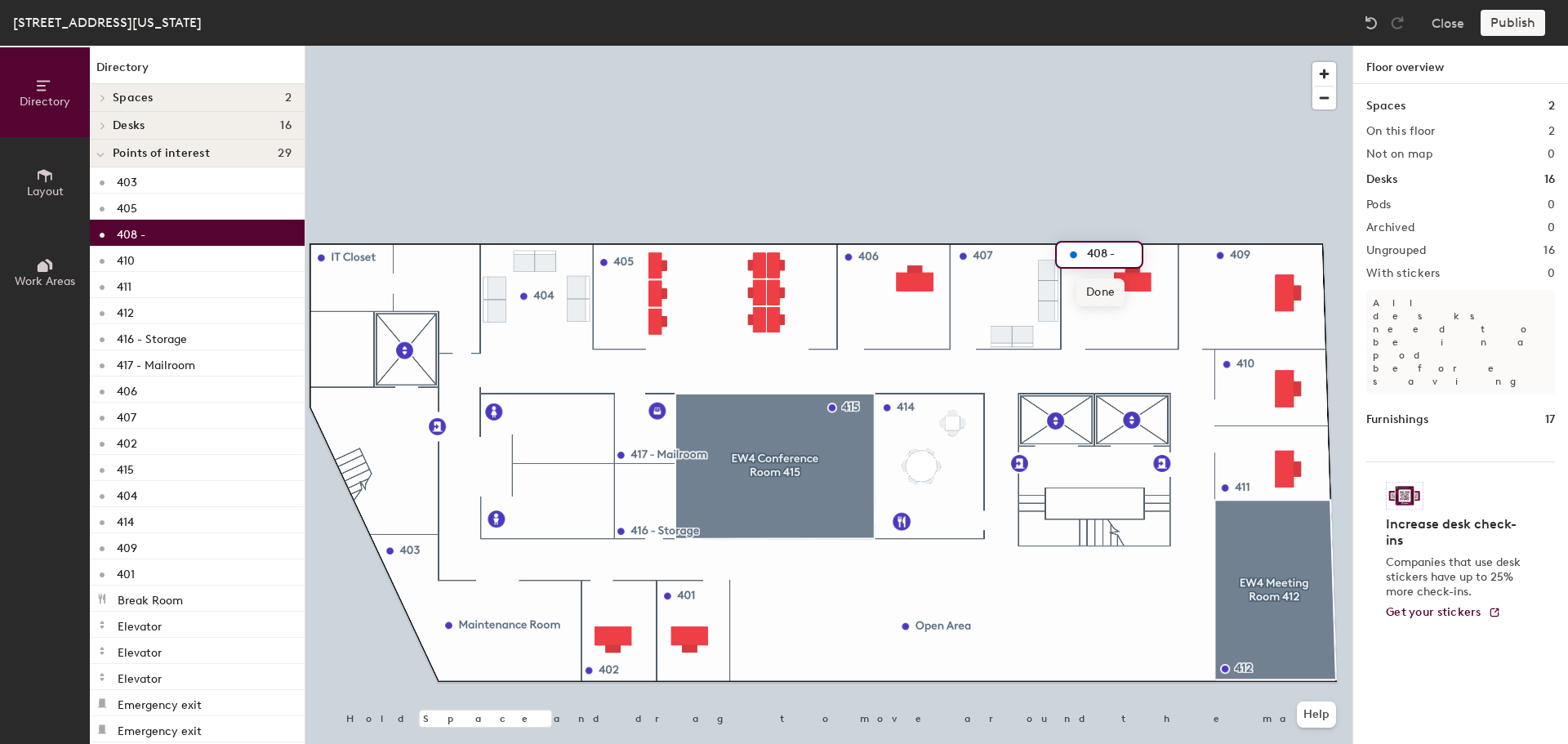
type input "408 -"
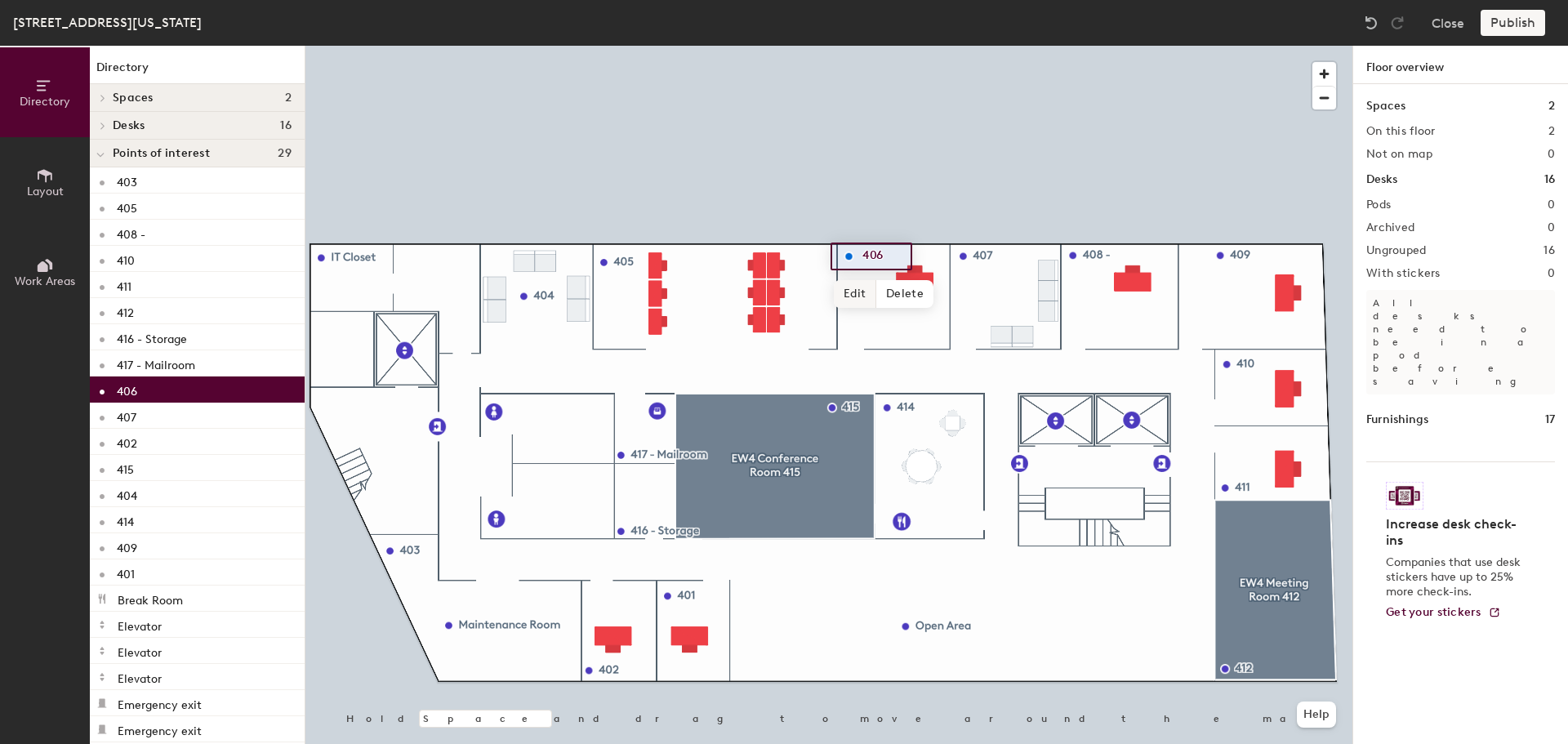
click at [855, 294] on span "Edit" at bounding box center [855, 294] width 42 height 28
click at [899, 254] on input "406" at bounding box center [885, 257] width 53 height 23
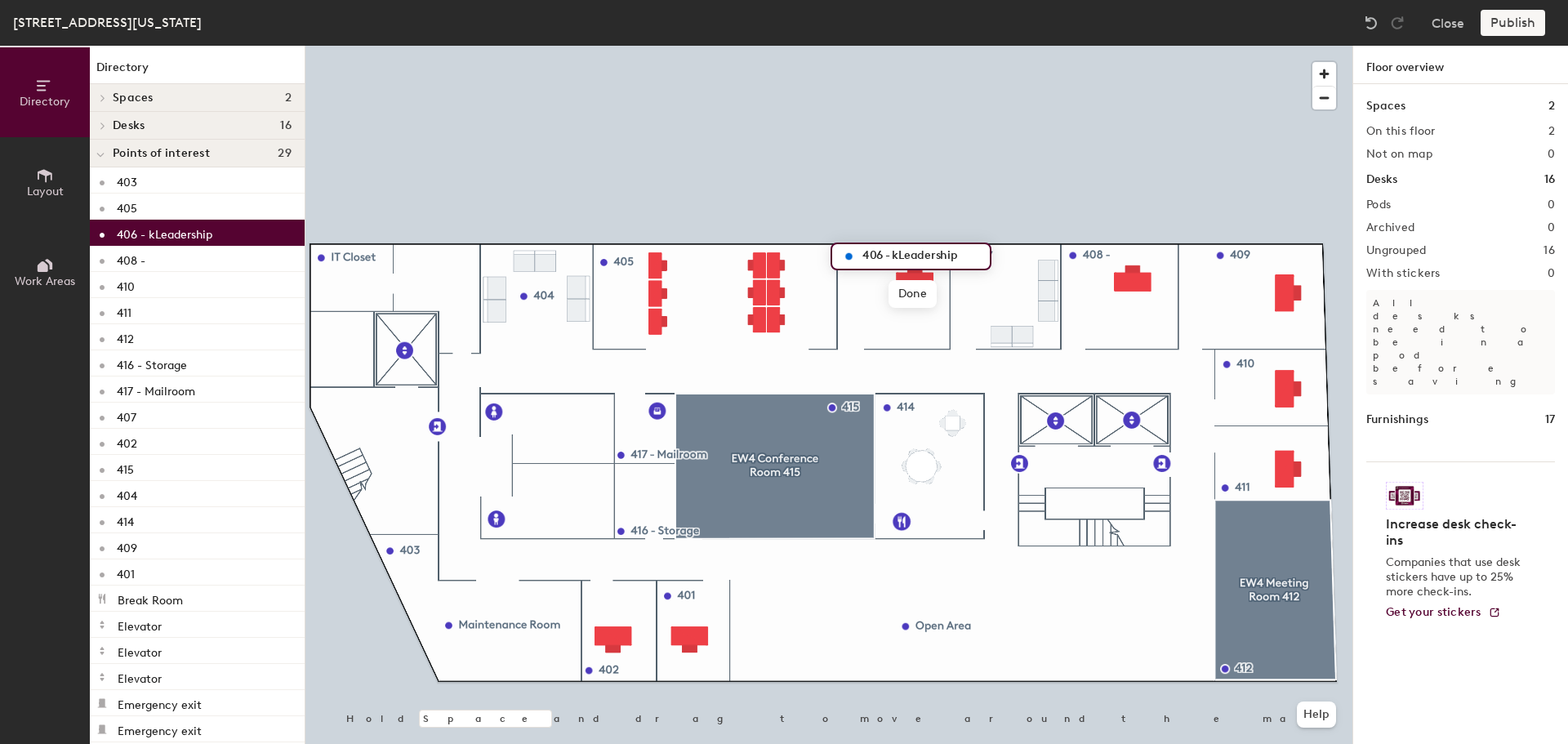
click at [898, 252] on input "406 - kLeadership" at bounding box center [920, 257] width 125 height 23
type input "406 - Leadership"
click at [912, 295] on span "Done" at bounding box center [908, 294] width 48 height 28
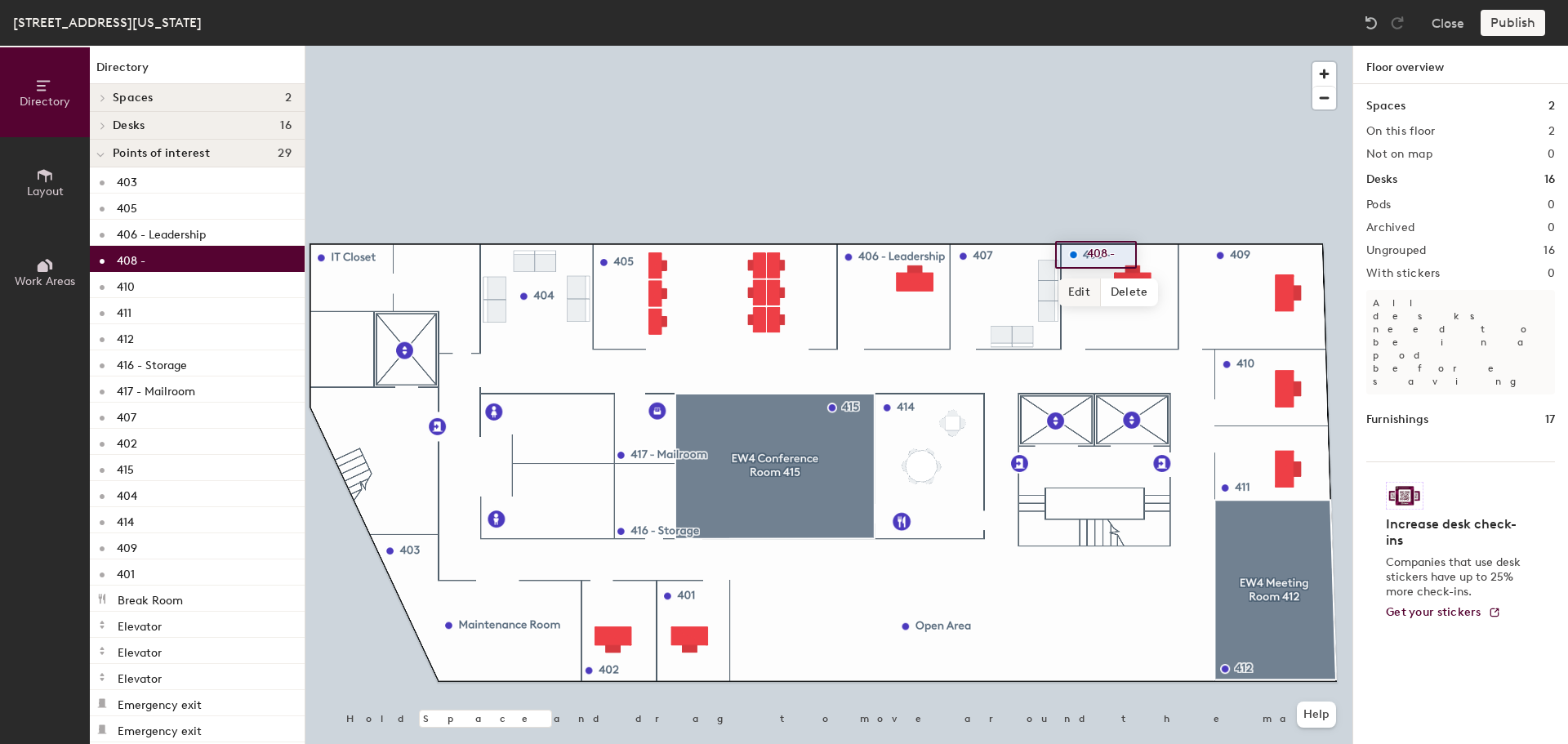
click at [1076, 283] on span "Edit" at bounding box center [1079, 293] width 42 height 28
click at [1126, 256] on input "408 -" at bounding box center [1109, 255] width 53 height 23
type input "408 - TFC Session"
click at [1141, 293] on span "Done" at bounding box center [1137, 293] width 48 height 28
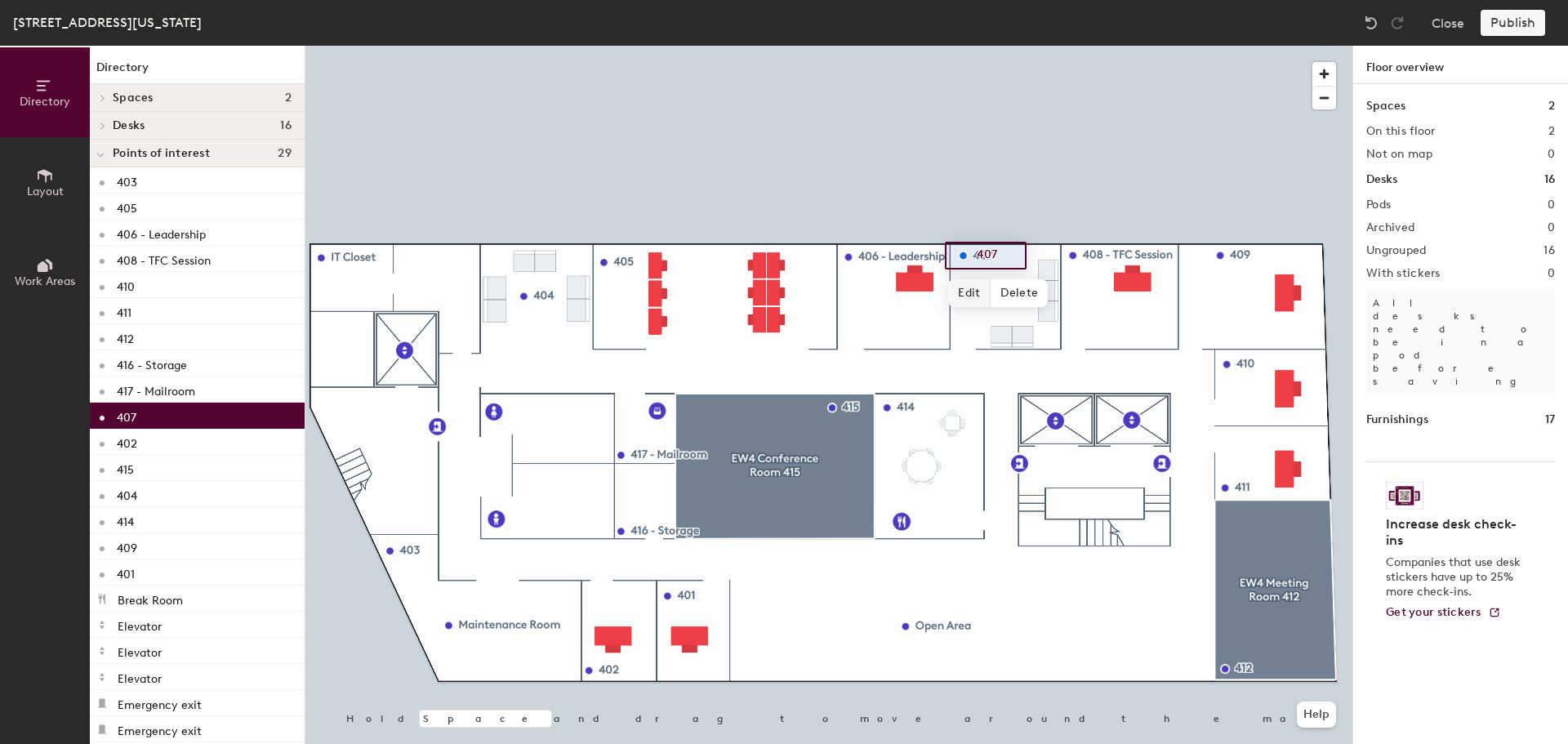
click at [973, 288] on span "Edit" at bounding box center [969, 293] width 42 height 28
click at [1004, 255] on input "407" at bounding box center [999, 256] width 53 height 23
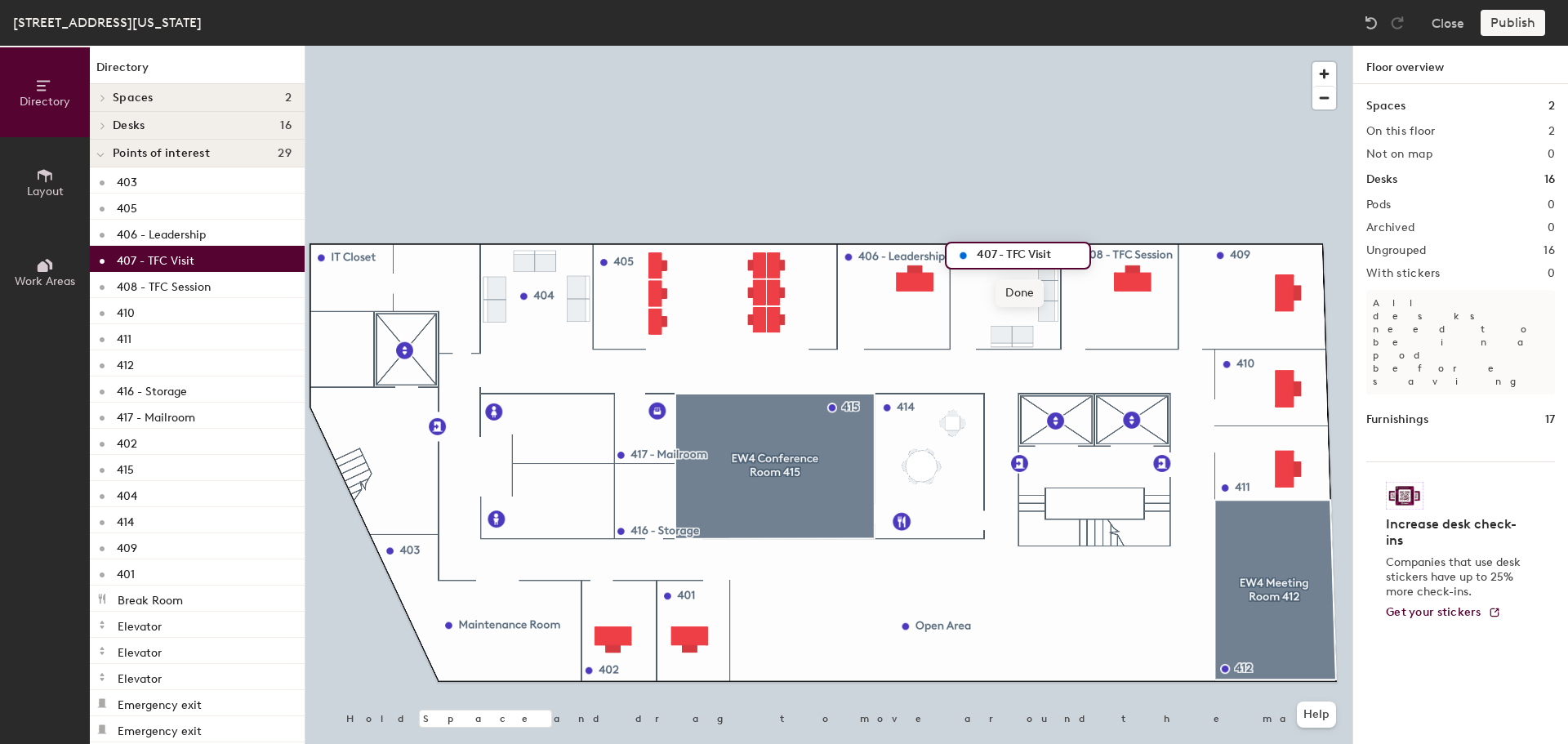
type input "407 - TFC Visit"
click at [1003, 285] on span "Done" at bounding box center [1019, 293] width 48 height 28
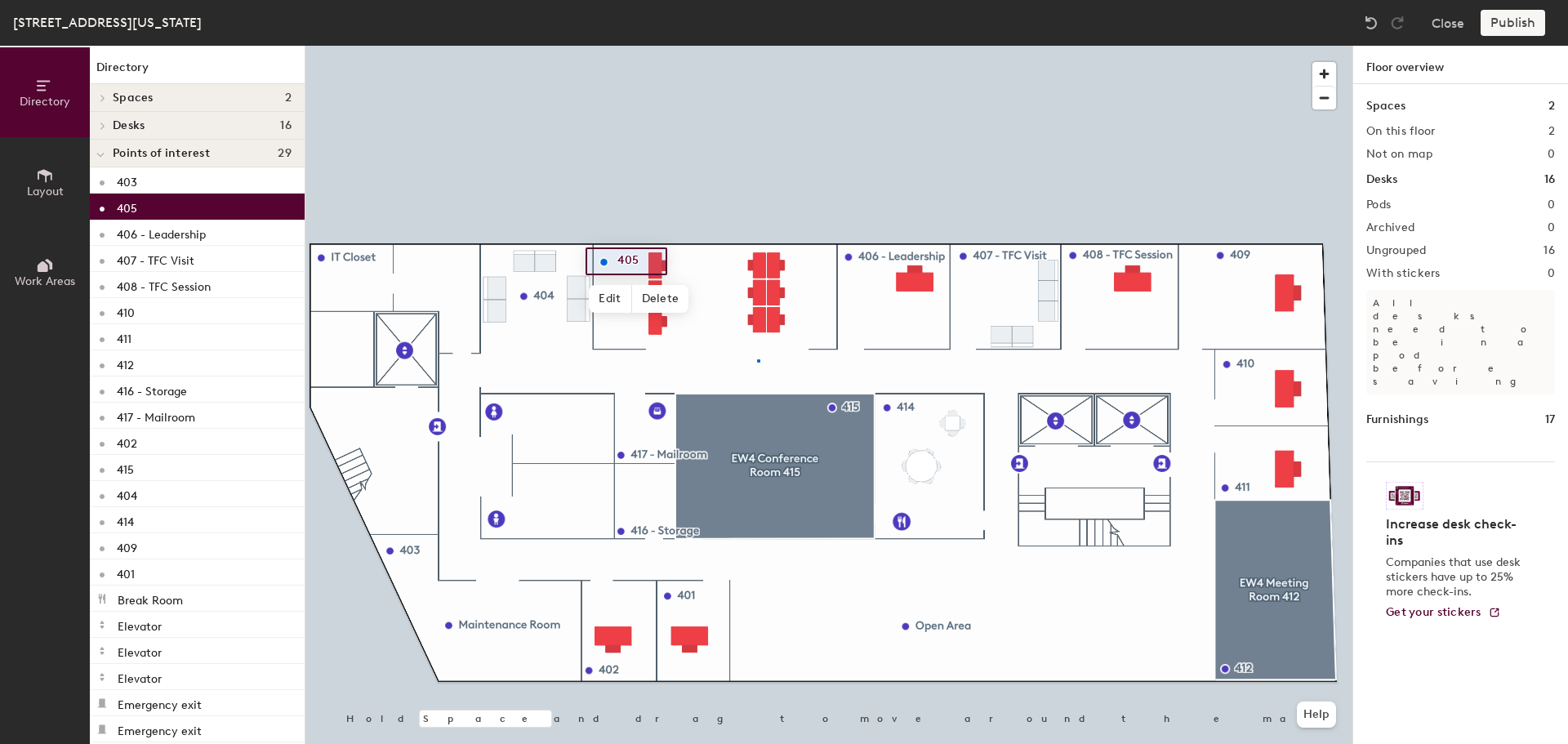
click at [758, 46] on div at bounding box center [829, 46] width 1047 height 0
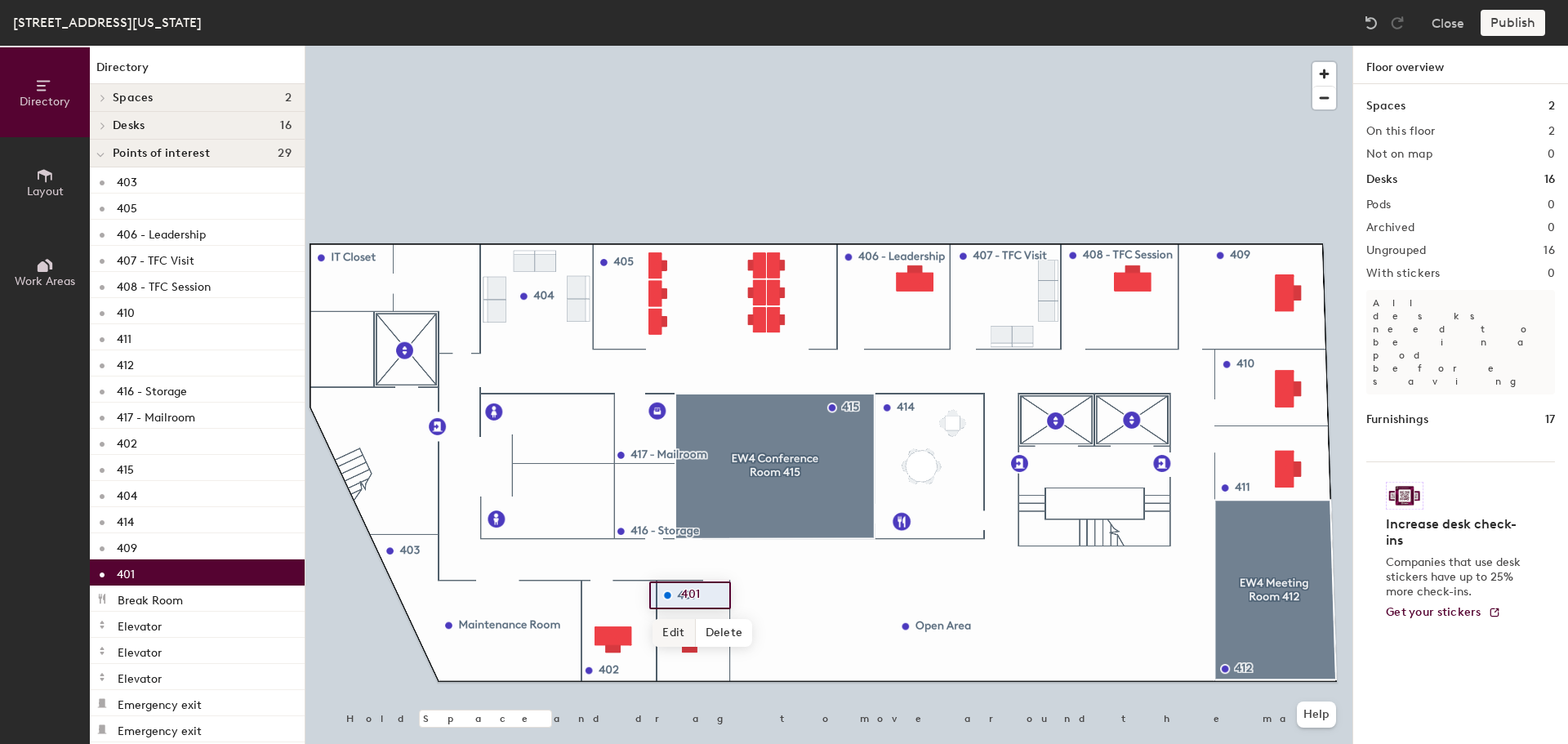
click at [673, 632] on span "Edit" at bounding box center [673, 633] width 42 height 28
click at [712, 593] on input "401" at bounding box center [703, 595] width 53 height 23
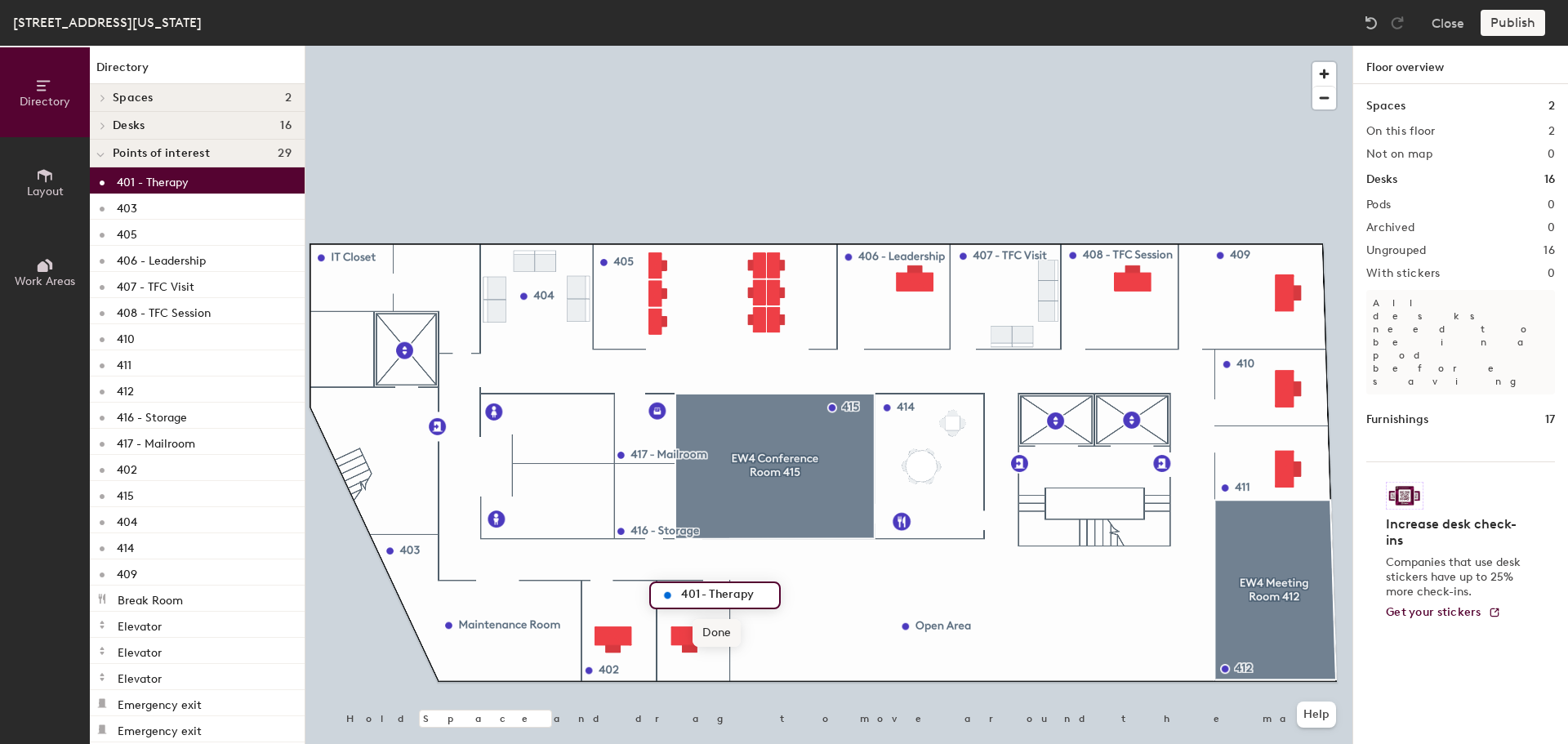
type input "401 - Therapy"
click at [728, 627] on span "Done" at bounding box center [716, 633] width 48 height 28
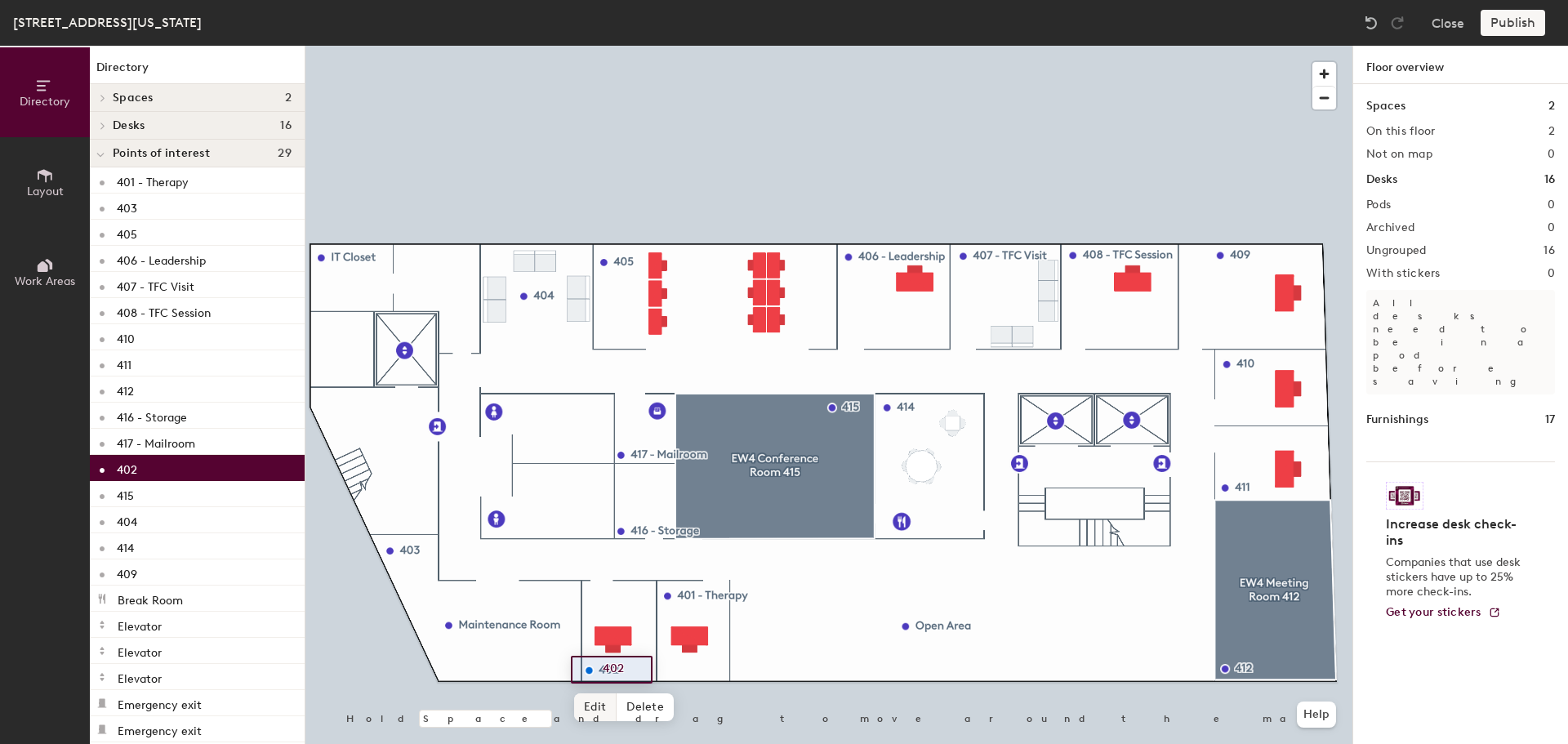
click at [600, 702] on span "Edit" at bounding box center [595, 707] width 42 height 28
click at [635, 672] on input "402" at bounding box center [625, 670] width 53 height 23
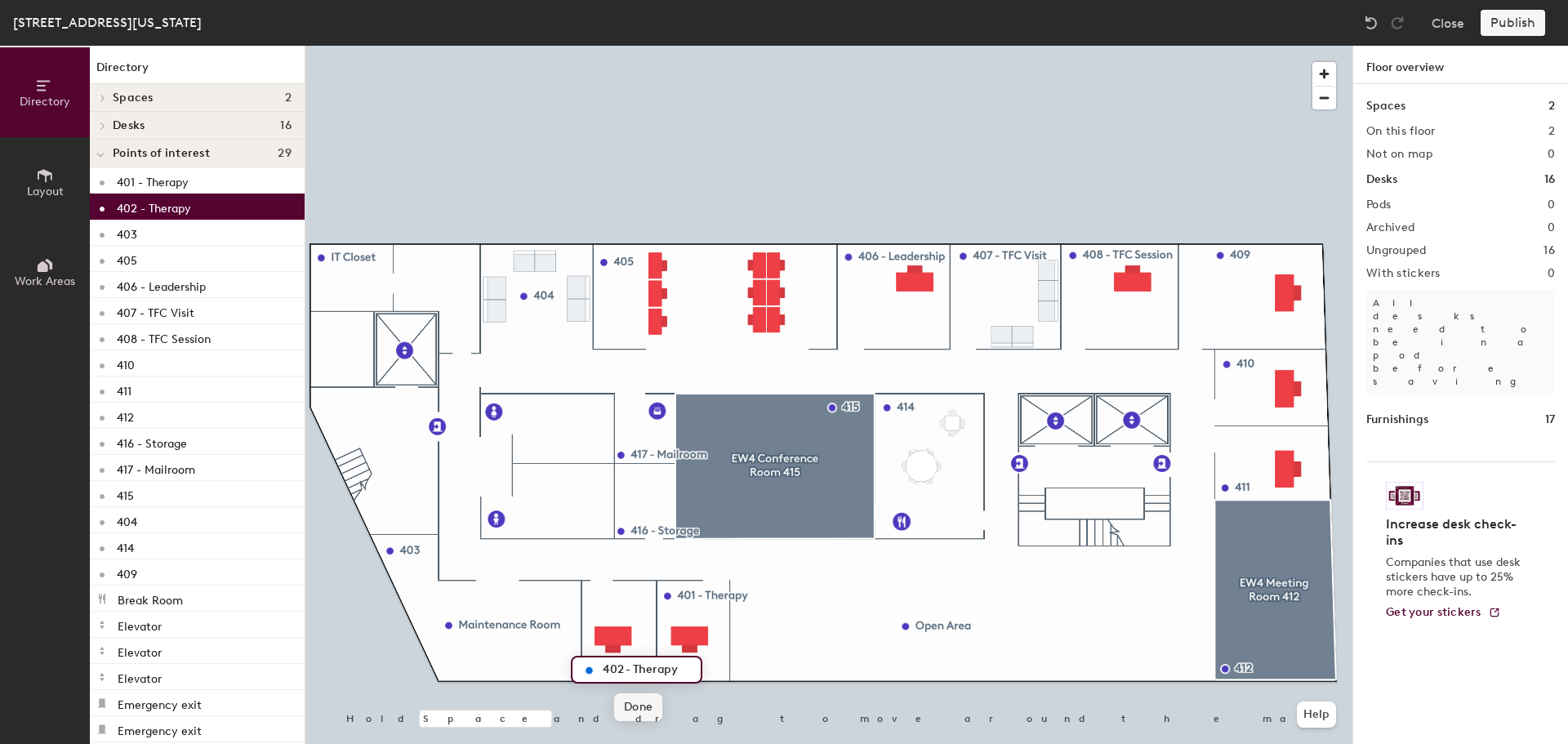
type input "402 - Therapy"
click at [622, 714] on span "Done" at bounding box center [637, 707] width 48 height 28
click at [805, 46] on div at bounding box center [829, 46] width 1047 height 0
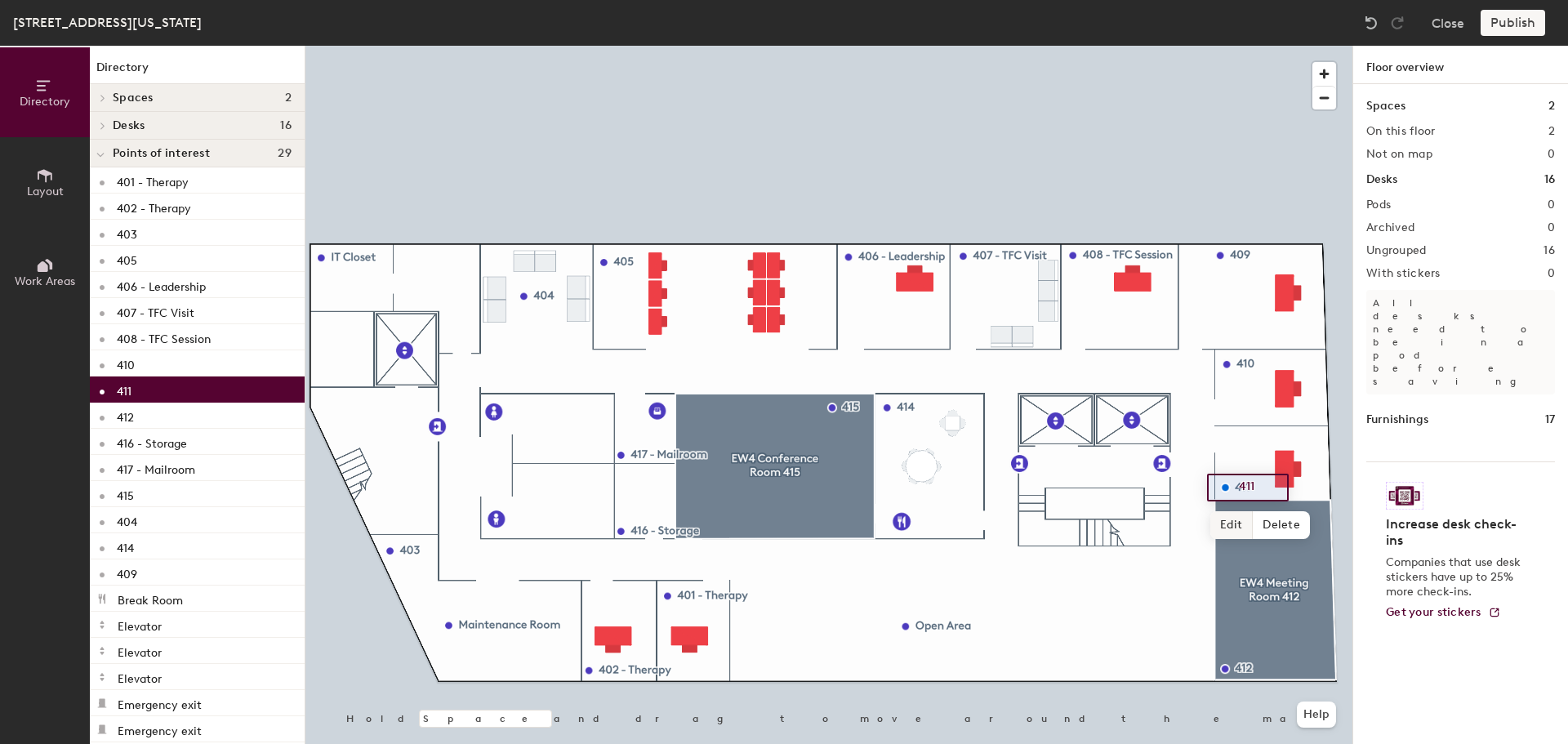
click at [1241, 519] on span "Edit" at bounding box center [1231, 526] width 42 height 28
click at [1271, 488] on input "411" at bounding box center [1261, 487] width 53 height 23
type input "411 - Skills Supplies Old"
click at [1309, 532] on span "Done" at bounding box center [1318, 526] width 48 height 28
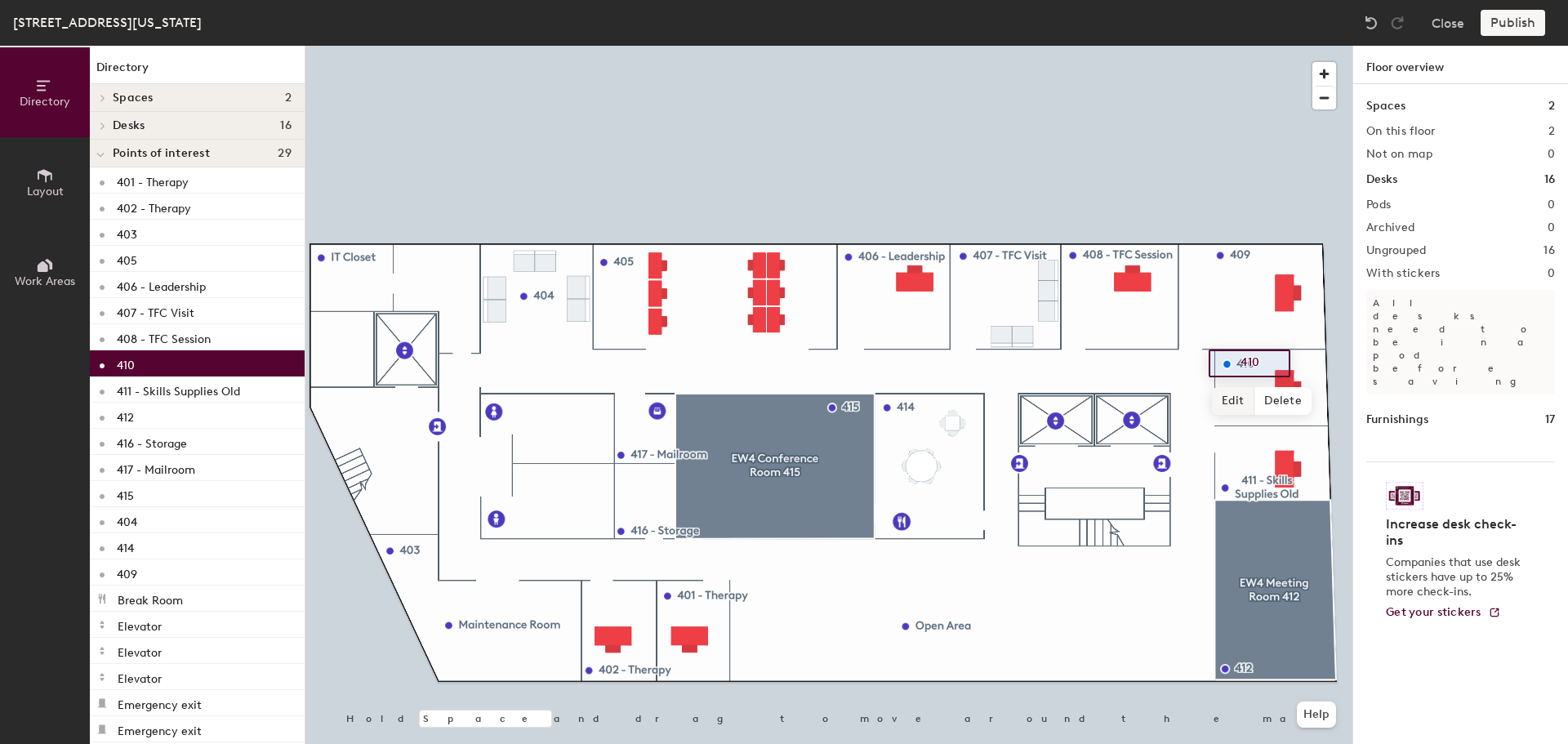
click at [1242, 404] on span "Edit" at bounding box center [1232, 402] width 42 height 28
click at [1275, 357] on input "410" at bounding box center [1262, 363] width 53 height 23
type input "410 - Skills Supplies Young"
click at [1321, 404] on span "Done" at bounding box center [1320, 402] width 48 height 28
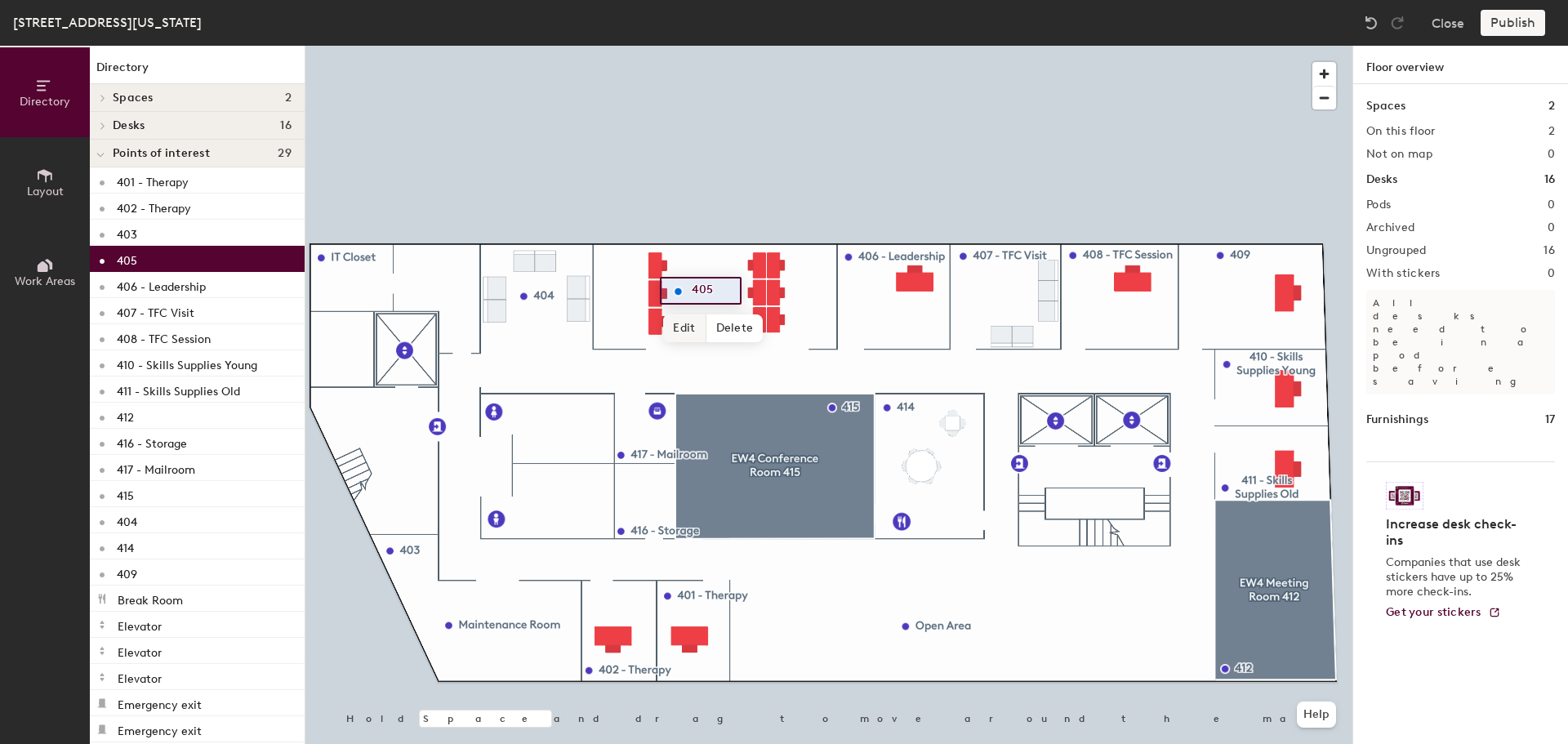
click at [689, 326] on span "Edit" at bounding box center [683, 328] width 42 height 28
click at [728, 289] on input "405" at bounding box center [713, 291] width 53 height 23
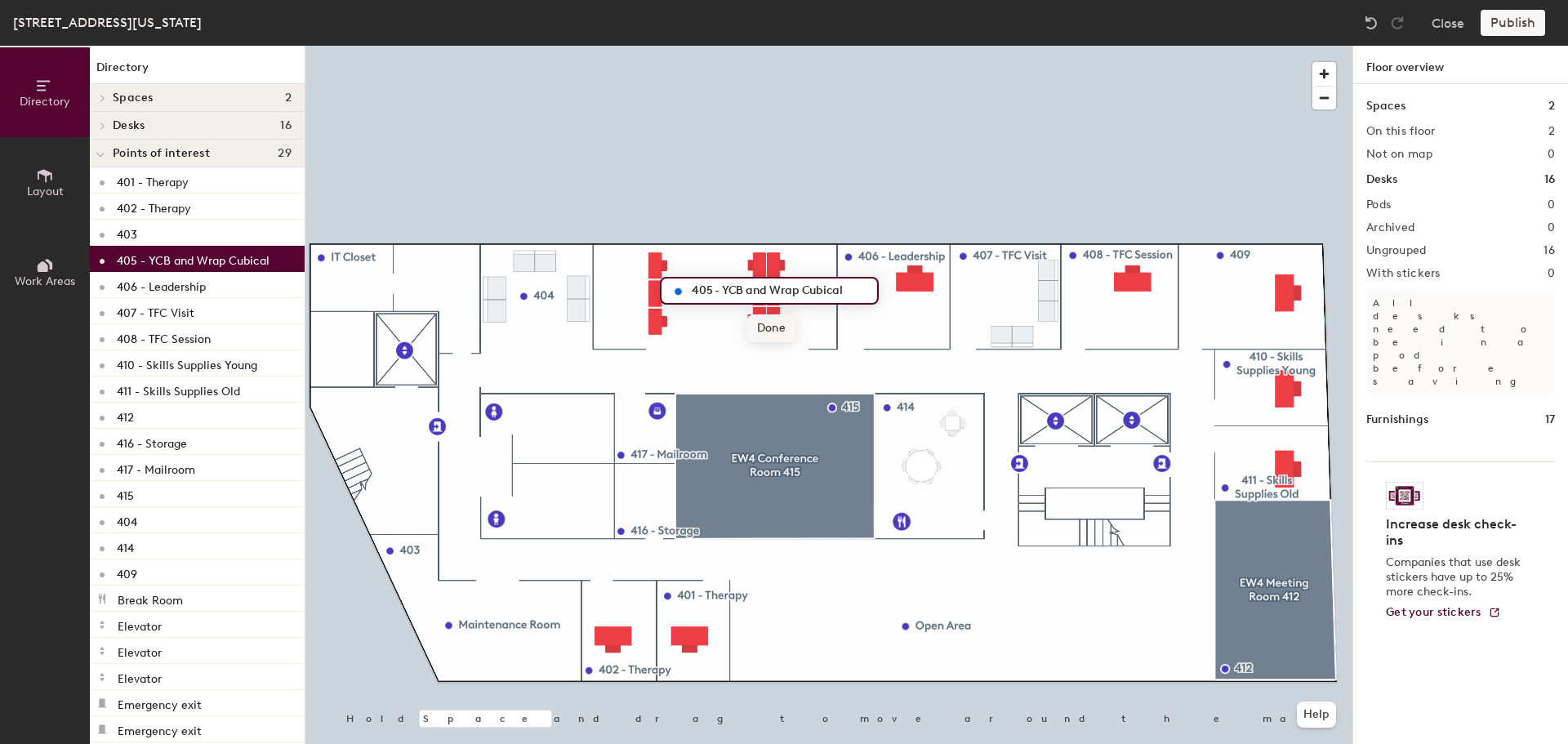
type input "405 - YCB and Wrap Cubical"
click at [775, 338] on span "Done" at bounding box center [771, 328] width 48 height 28
click at [787, 46] on div at bounding box center [829, 46] width 1047 height 0
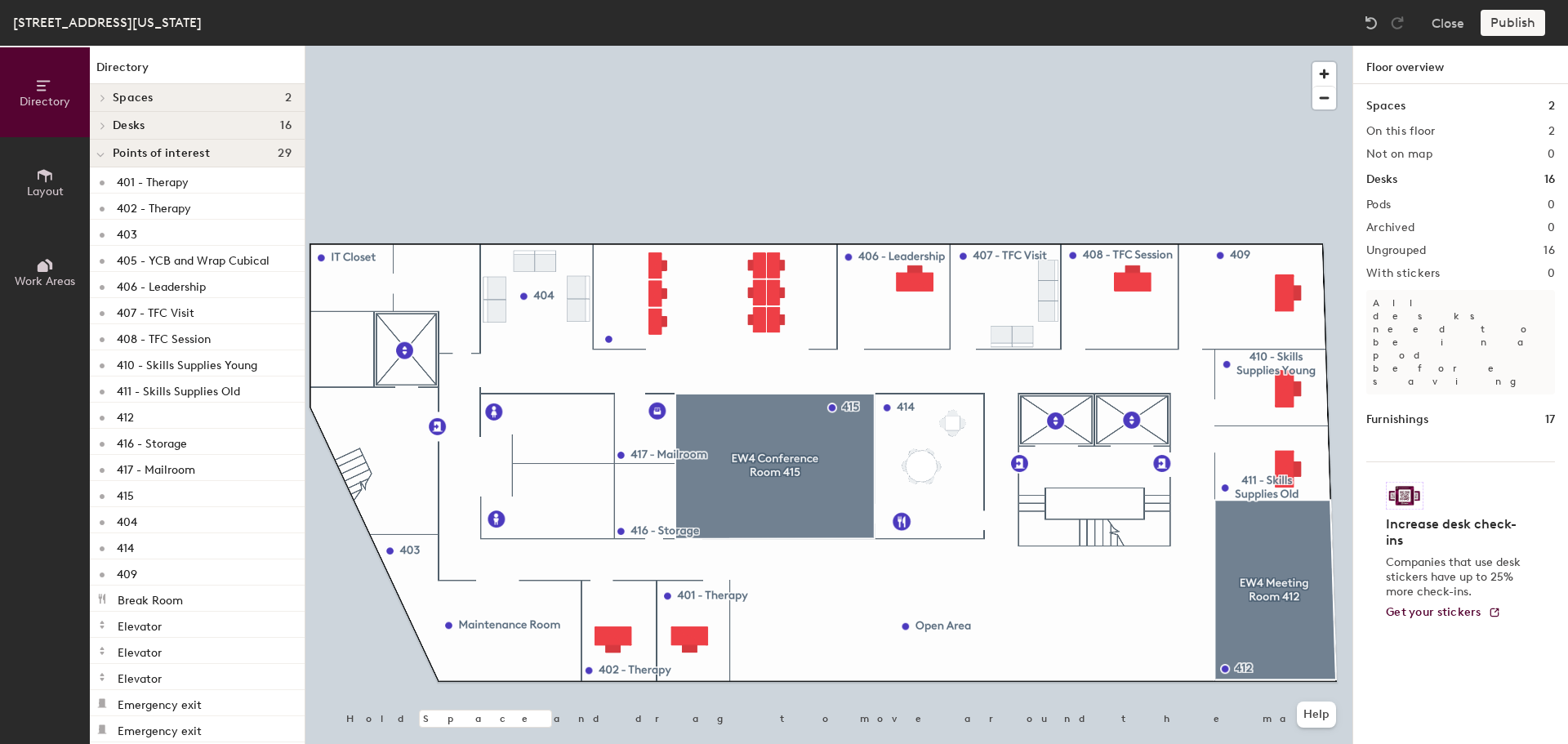
click at [761, 46] on div at bounding box center [829, 46] width 1047 height 0
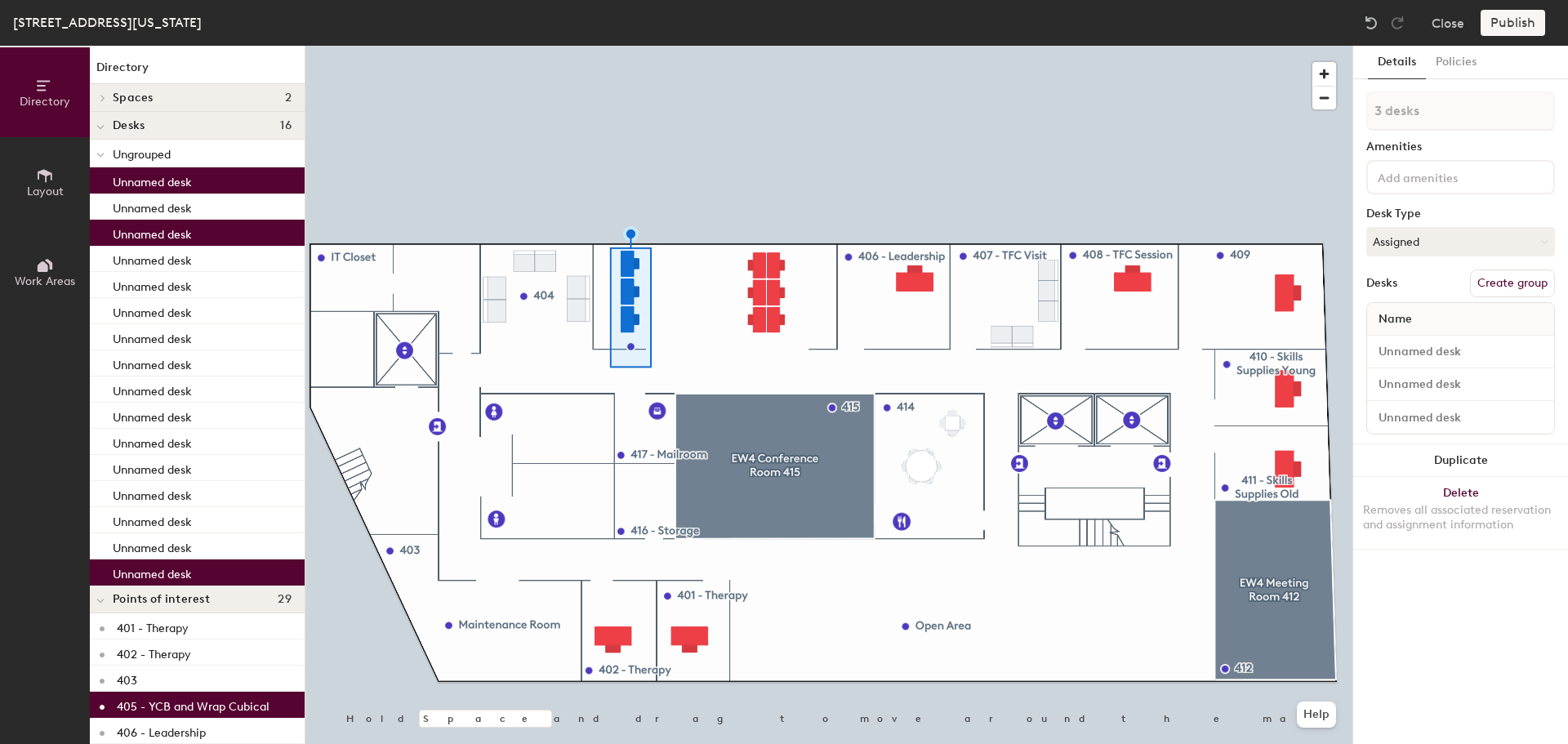
type input "1 desk"
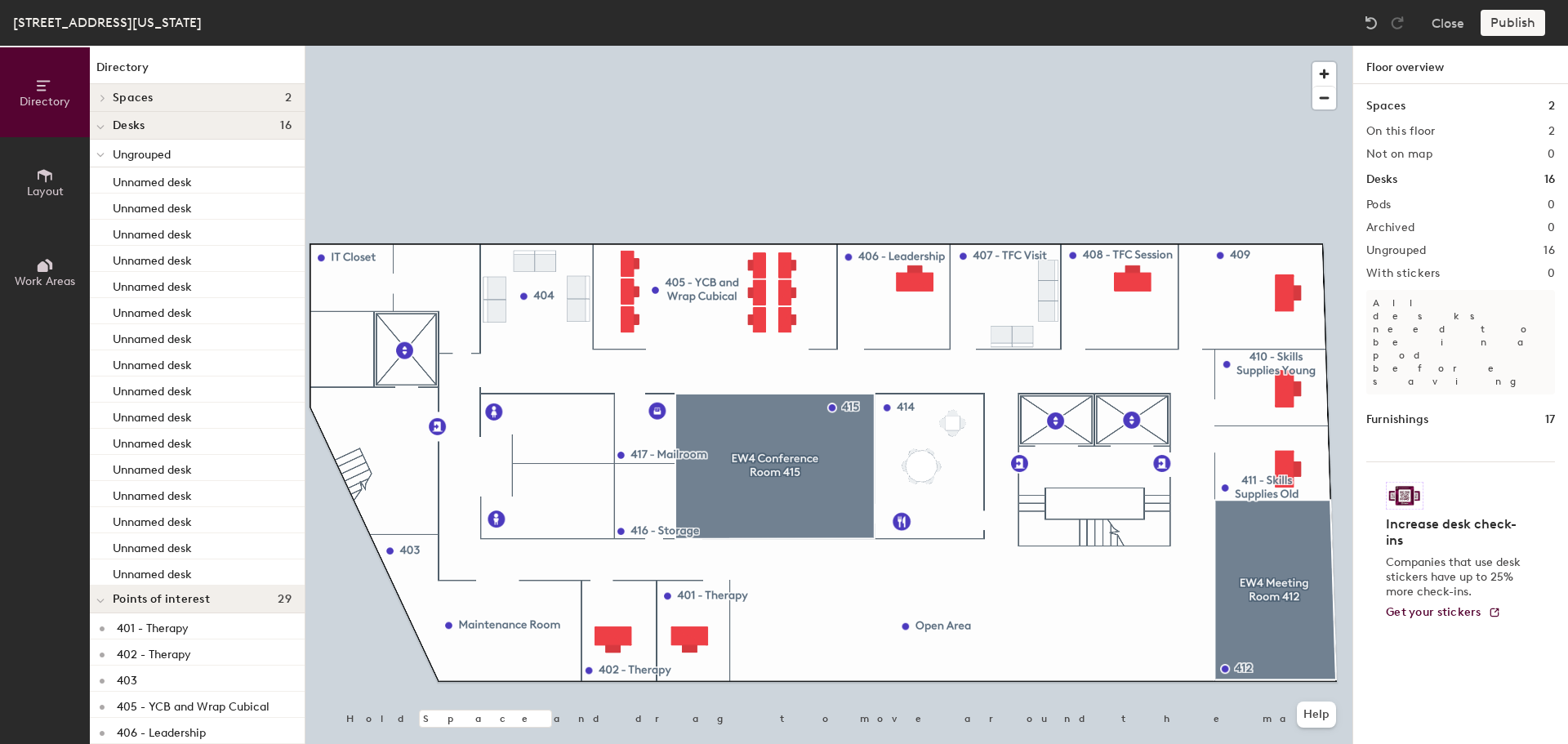
click at [152, 159] on span "Ungrouped" at bounding box center [142, 154] width 58 height 14
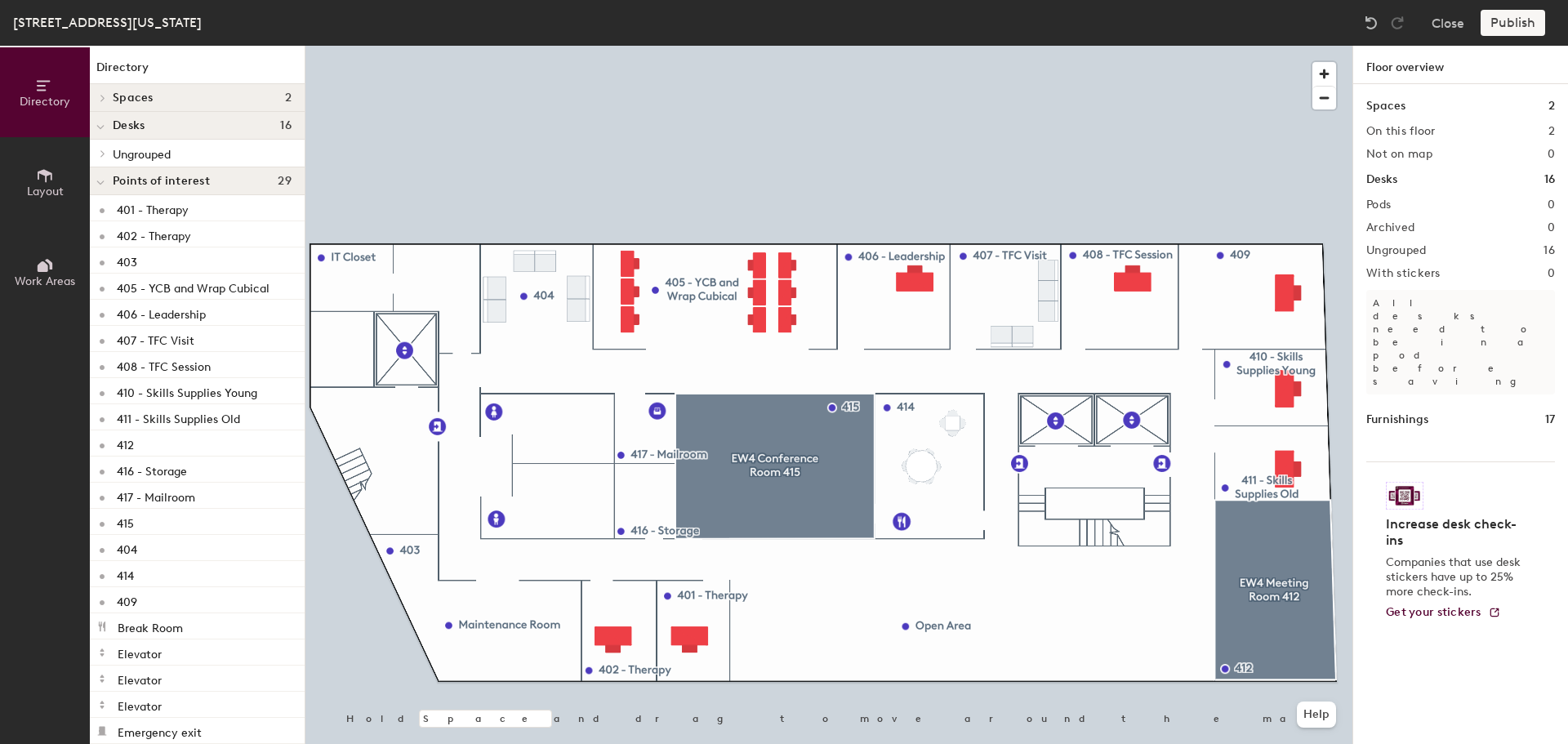
click at [121, 183] on span "Points of interest" at bounding box center [161, 182] width 97 height 13
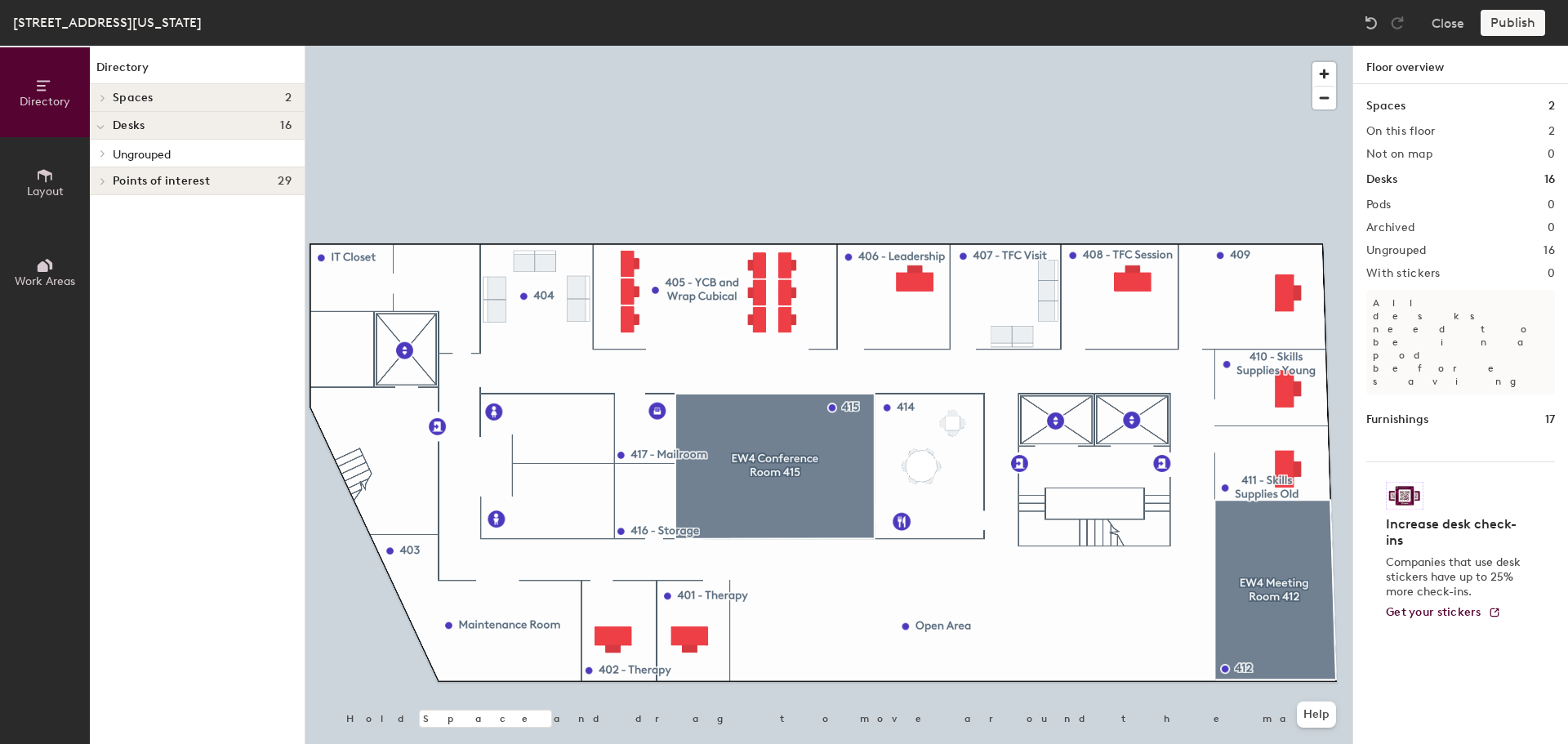
click at [121, 183] on span "Points of interest" at bounding box center [161, 182] width 97 height 13
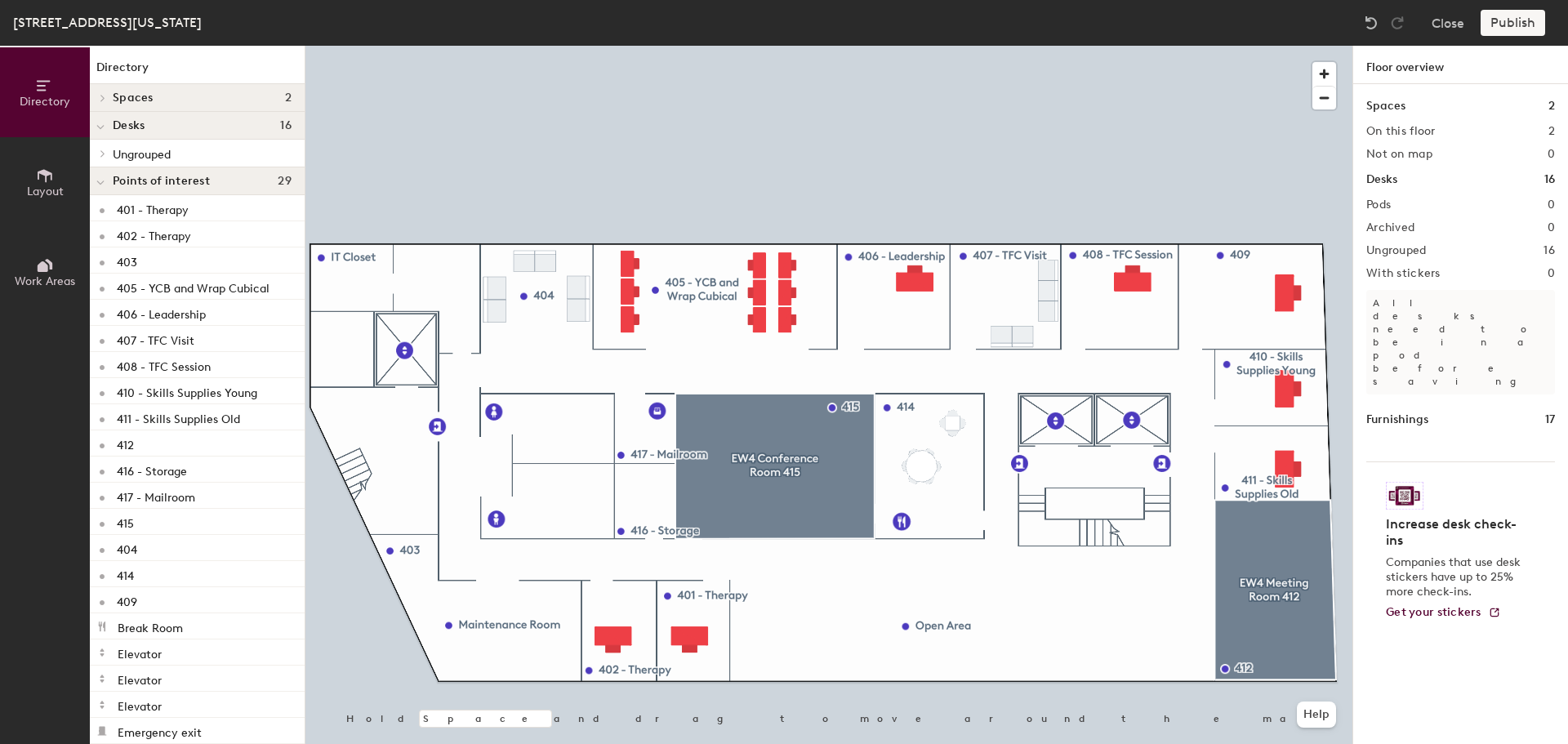
click at [122, 183] on span "Points of interest" at bounding box center [161, 182] width 97 height 13
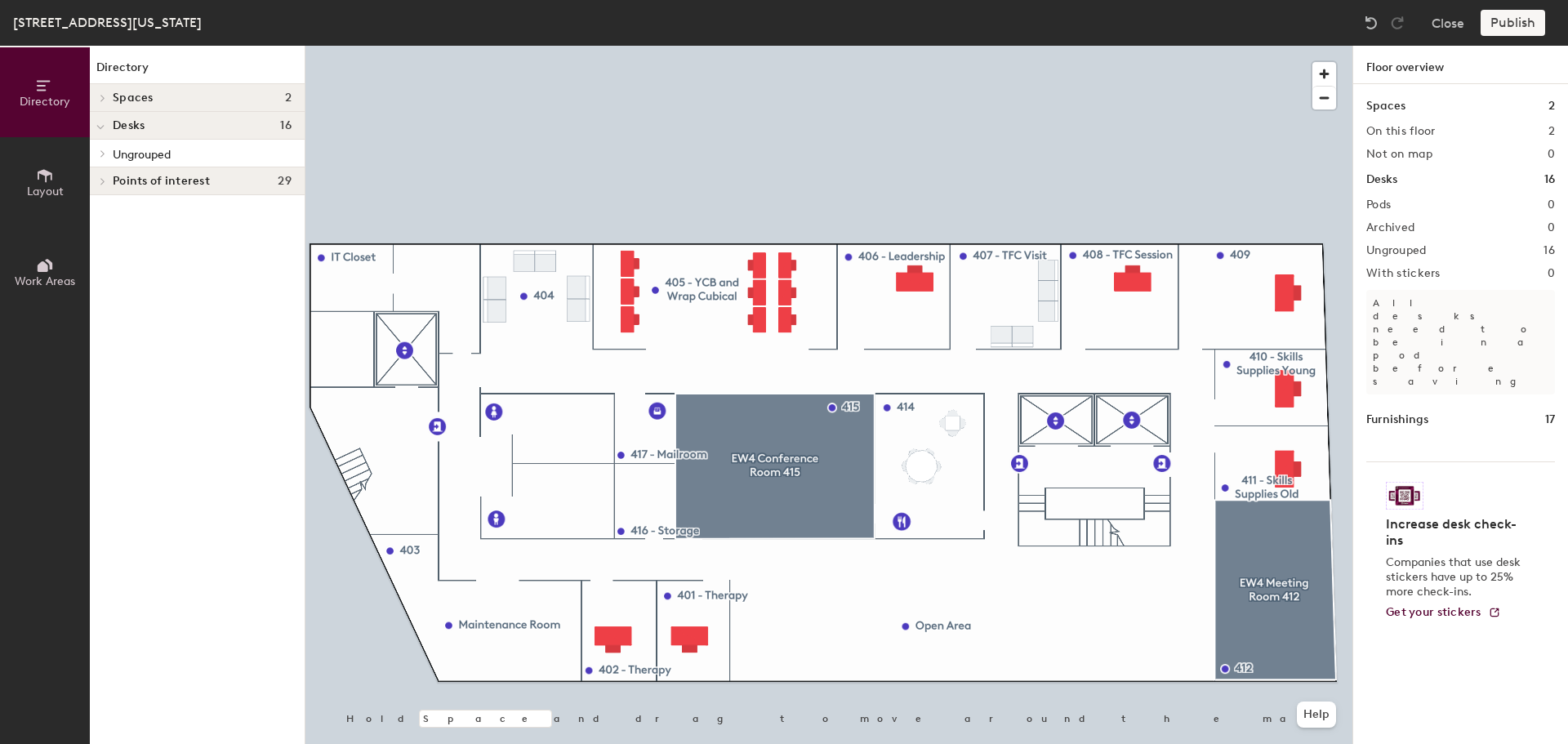
click at [138, 154] on span "Ungrouped" at bounding box center [142, 154] width 58 height 14
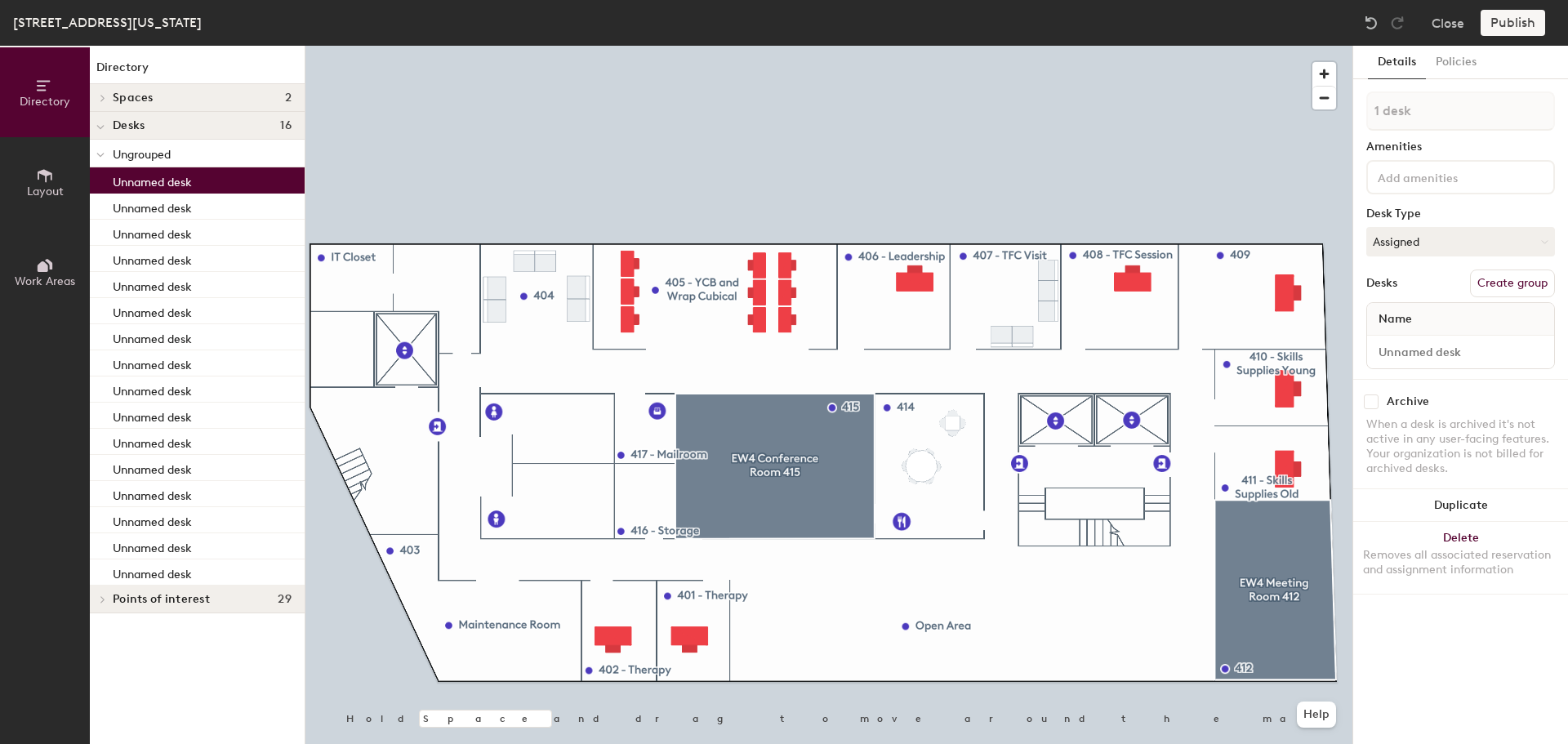
click at [198, 177] on div "Unnamed desk" at bounding box center [197, 181] width 214 height 26
click at [194, 206] on div "Unnamed desk" at bounding box center [197, 207] width 214 height 26
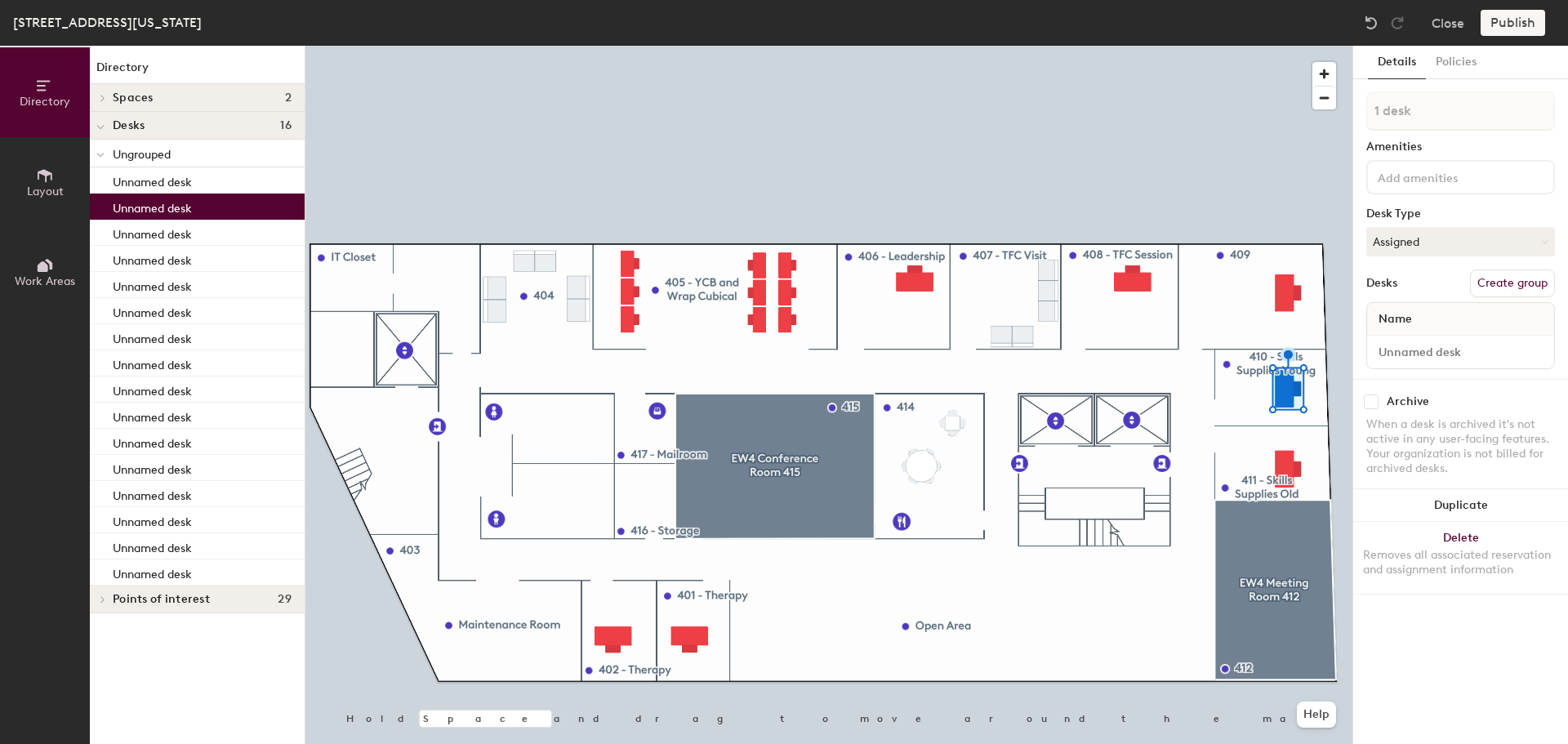
click at [154, 204] on p "Unnamed desk" at bounding box center [152, 206] width 79 height 19
click at [151, 226] on p "Unnamed desk" at bounding box center [152, 232] width 79 height 19
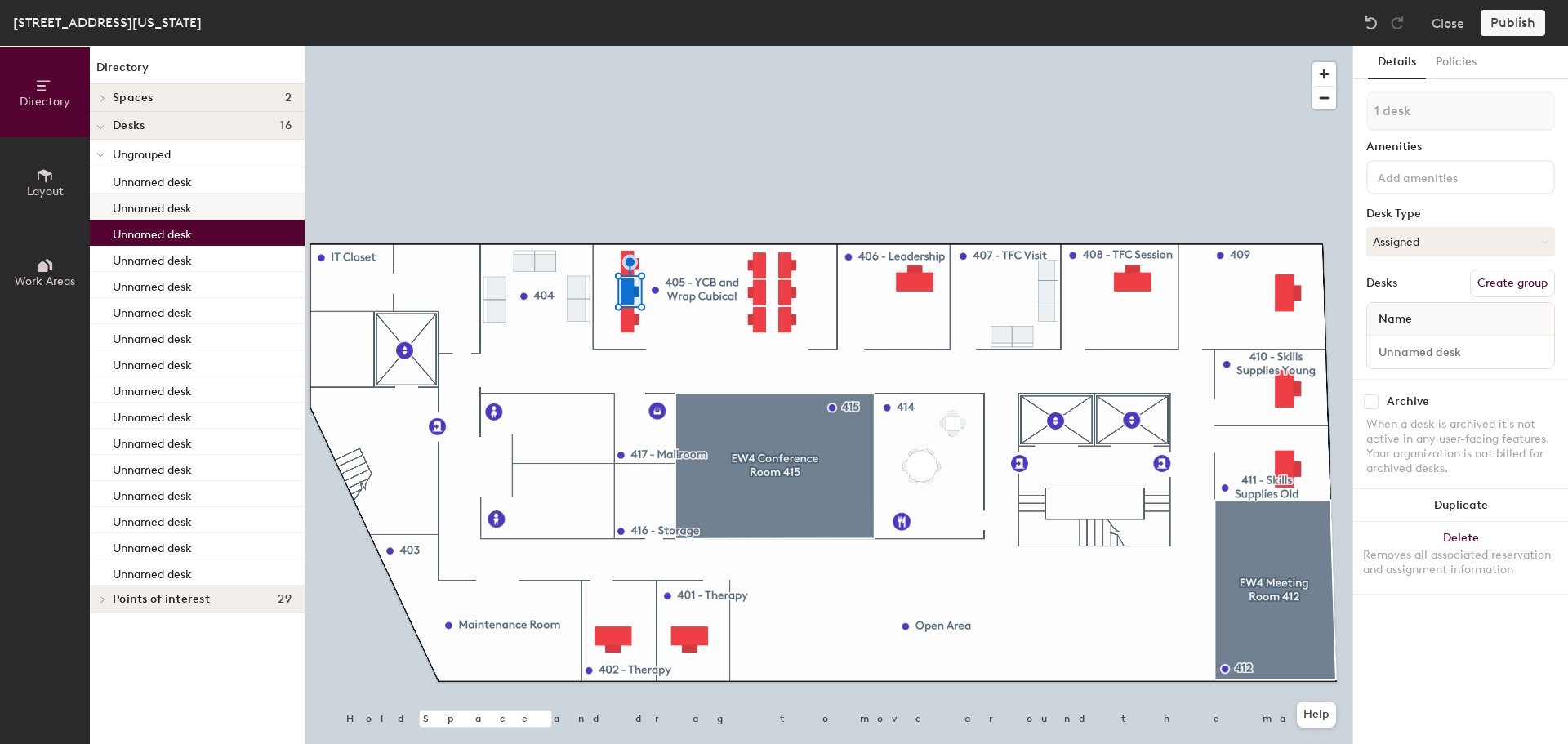
click at [149, 207] on p "Unnamed desk" at bounding box center [152, 206] width 79 height 19
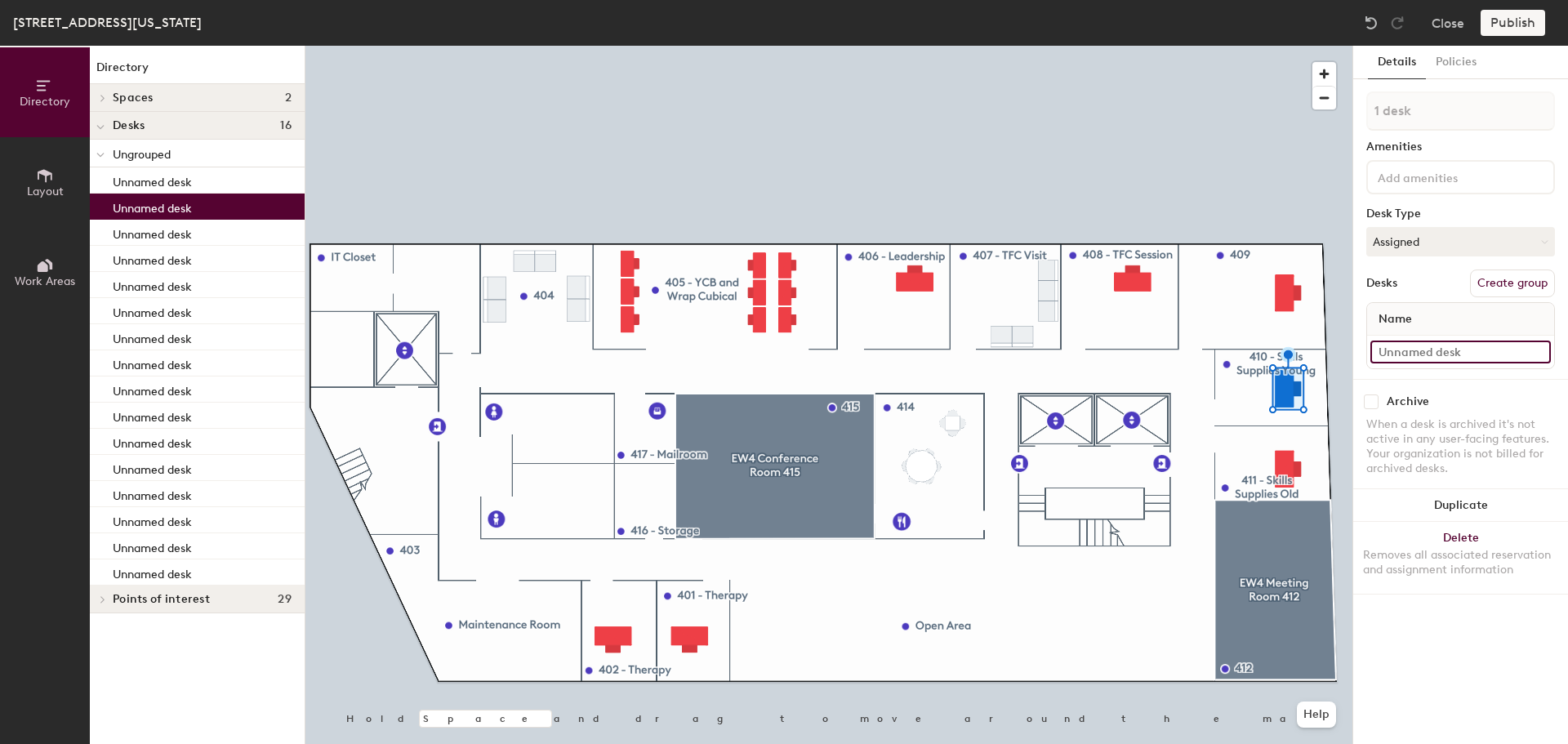
click at [1421, 356] on input at bounding box center [1461, 352] width 180 height 23
type input "410"
click at [1459, 398] on div "Archive" at bounding box center [1460, 403] width 189 height 15
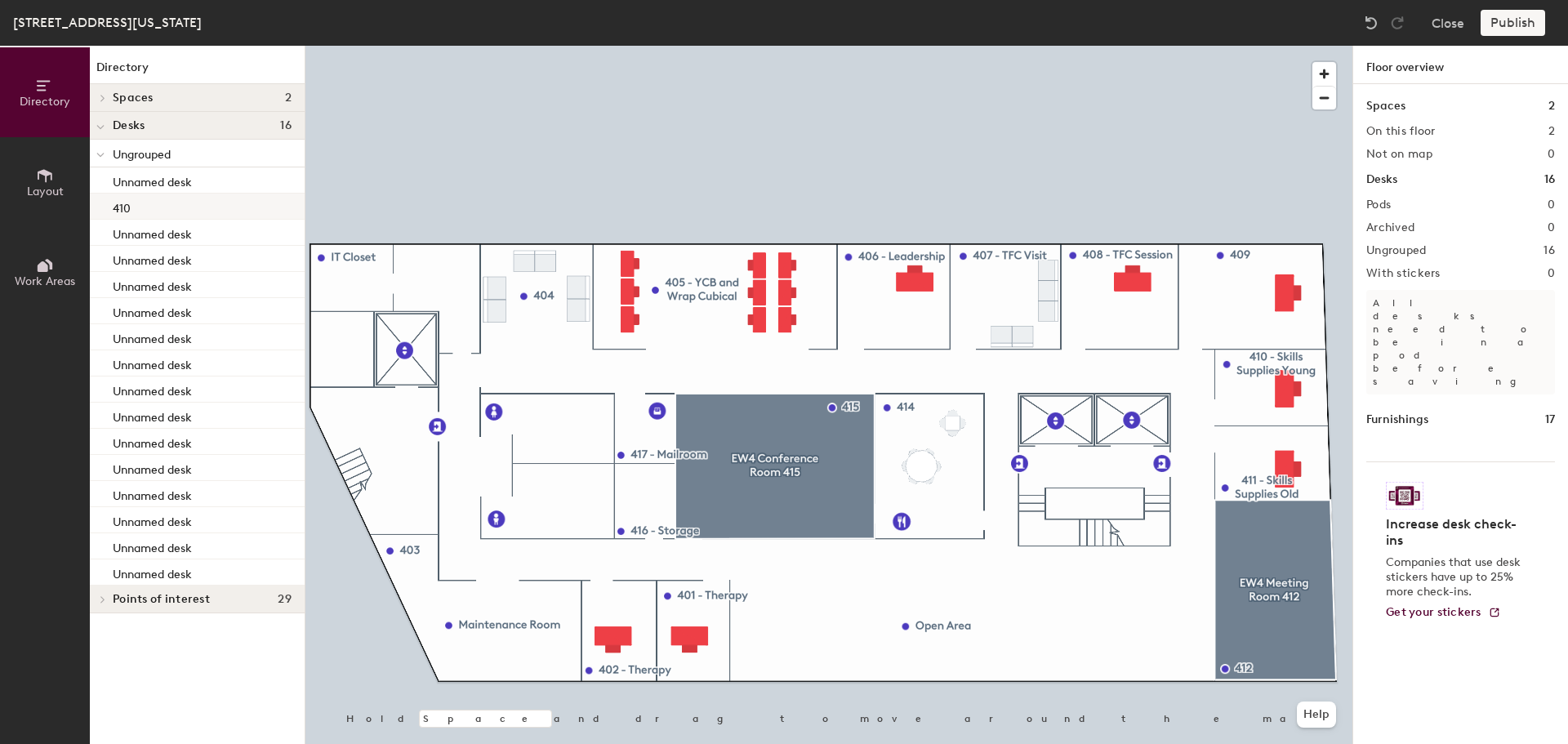
click at [206, 204] on div "410" at bounding box center [197, 207] width 214 height 26
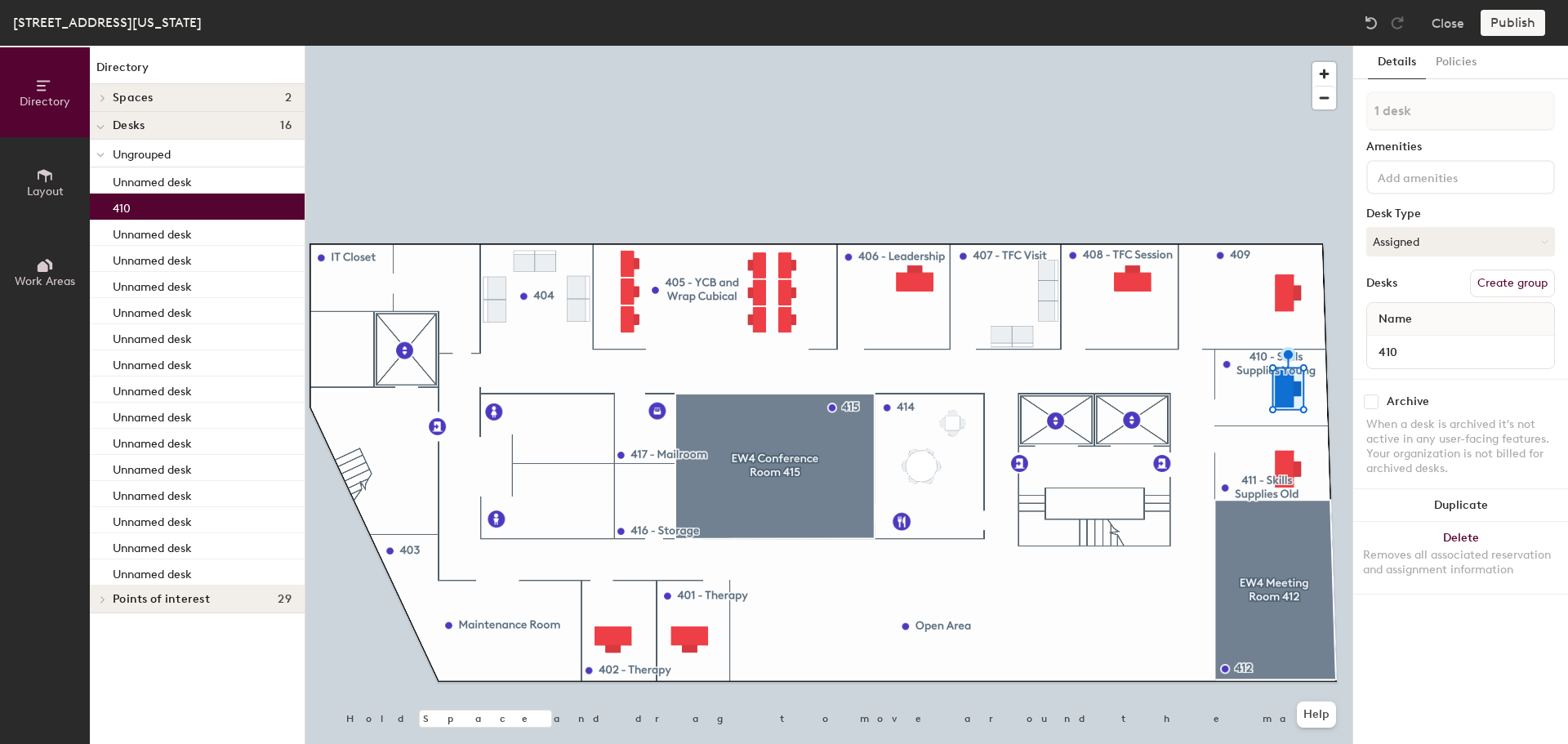
click at [1506, 288] on button "Create group" at bounding box center [1513, 284] width 85 height 28
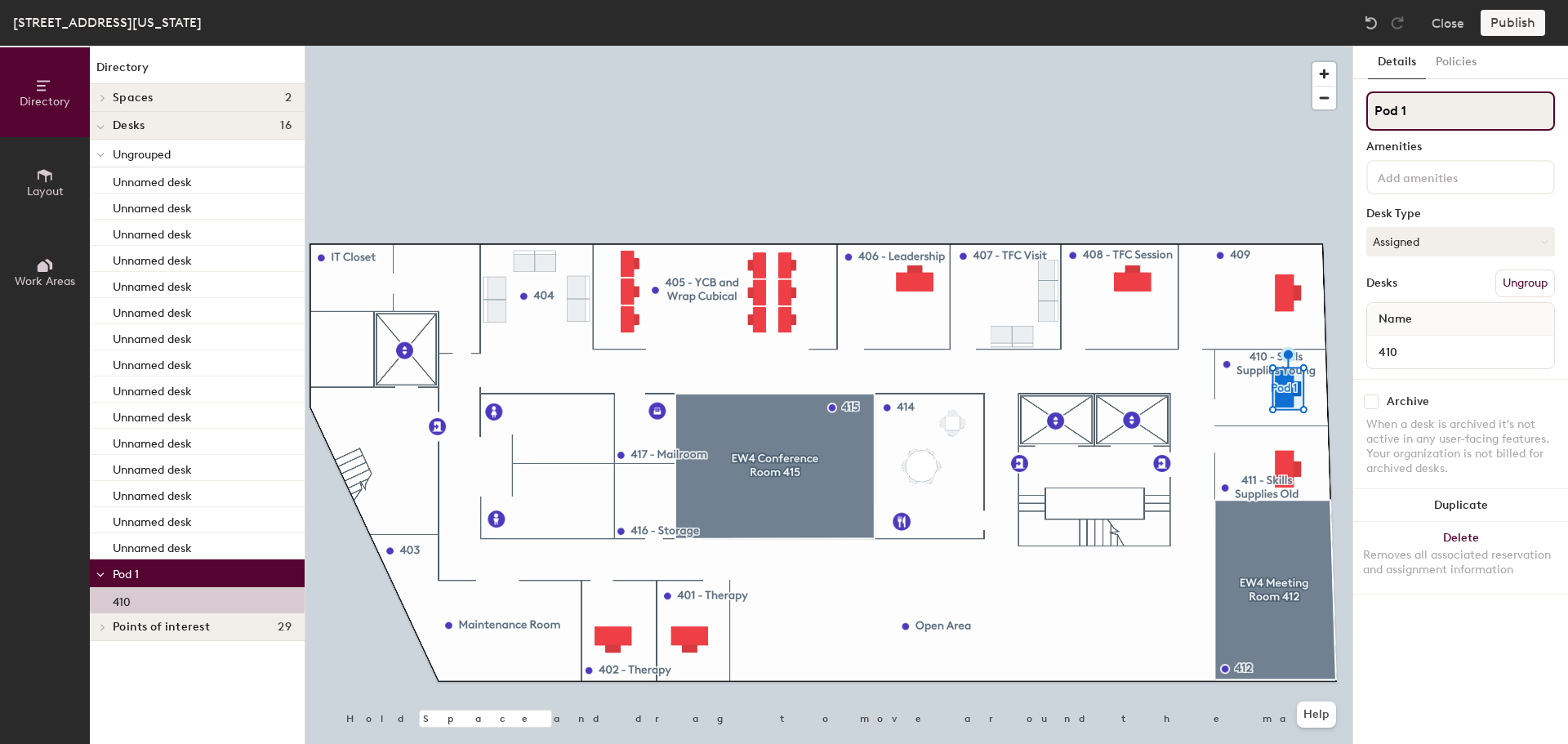
click at [1435, 116] on input "Pod 1" at bounding box center [1460, 111] width 189 height 40
click at [1334, 124] on div "Directory Layout Work Areas Directory Spaces 2 EW4 Conference Room 415 EW4 Meet…" at bounding box center [784, 395] width 1568 height 699
type input "410"
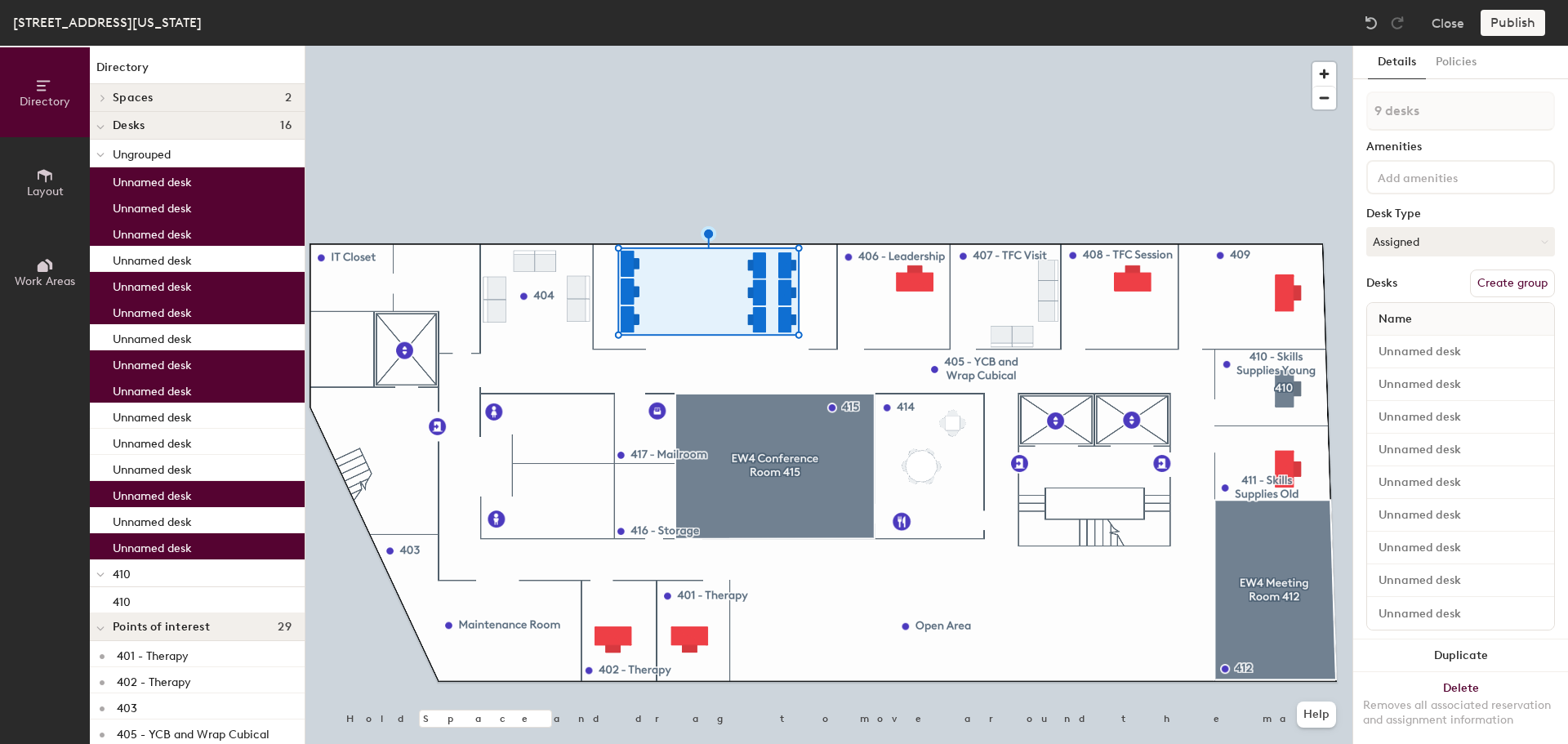
click at [1507, 285] on button "Create group" at bounding box center [1513, 284] width 85 height 28
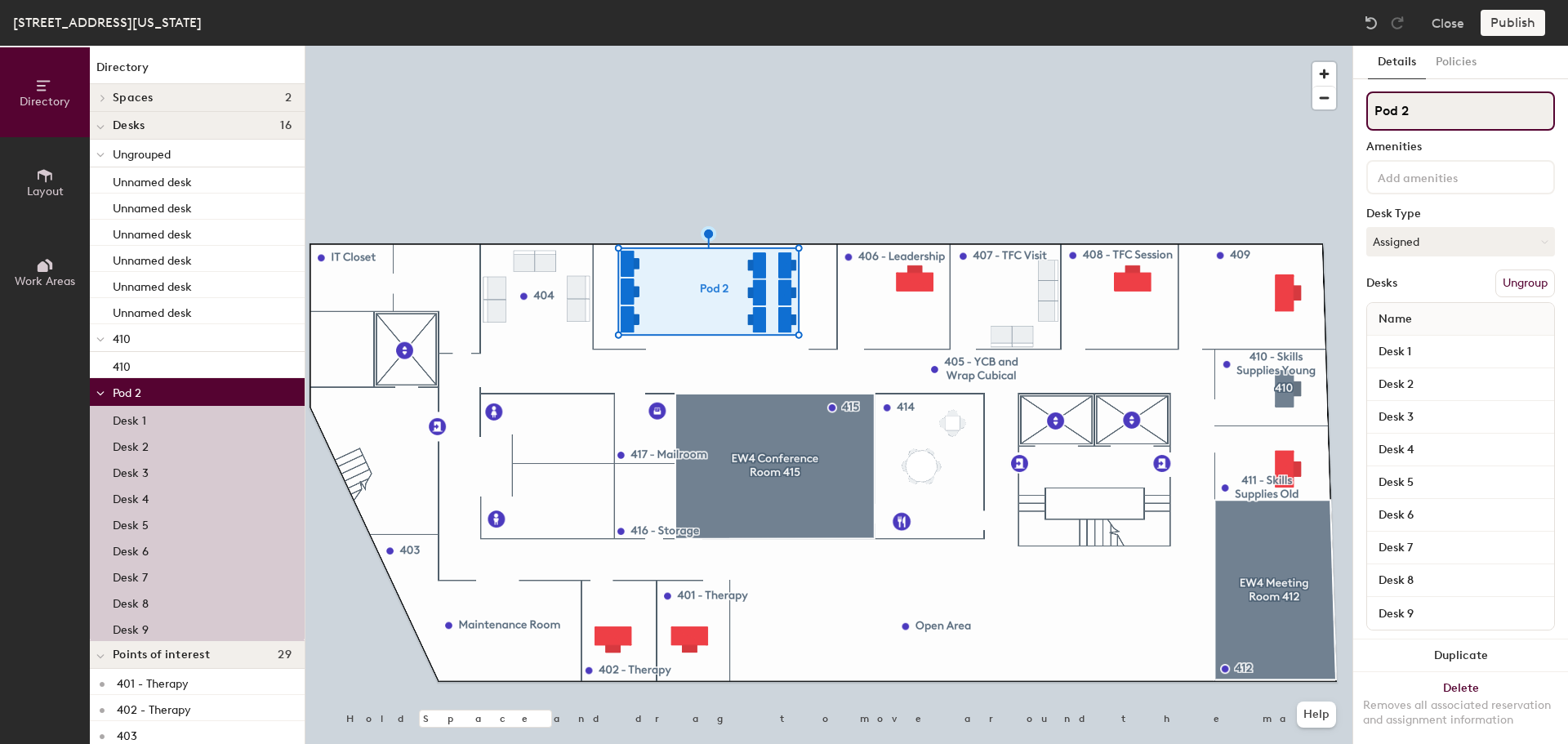
click at [1343, 115] on div "Directory Layout Work Areas Directory Spaces 2 EW4 Conference Room 415 EW4 Meet…" at bounding box center [784, 395] width 1568 height 699
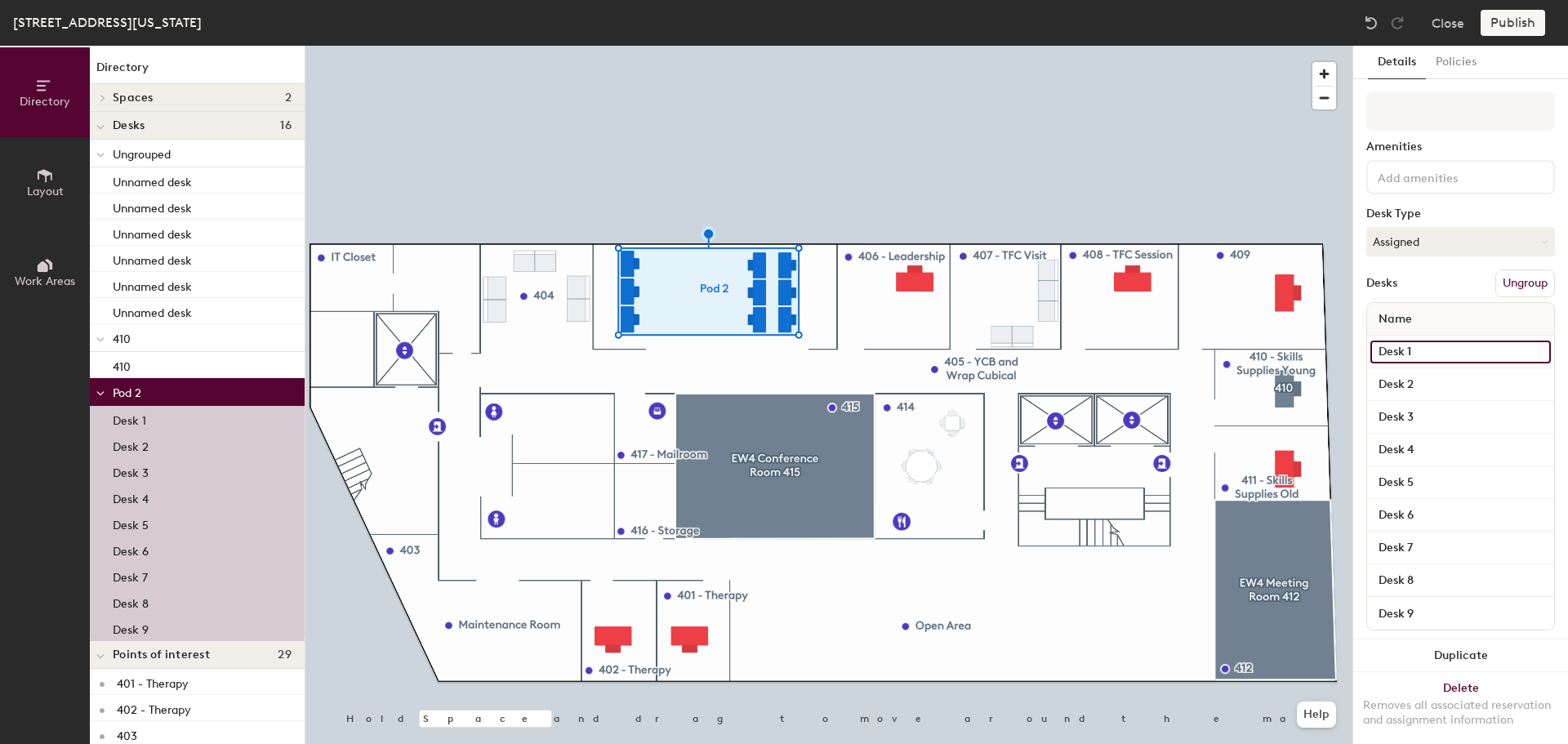
click at [1406, 348] on input "Desk 1" at bounding box center [1461, 352] width 180 height 23
type input "405A"
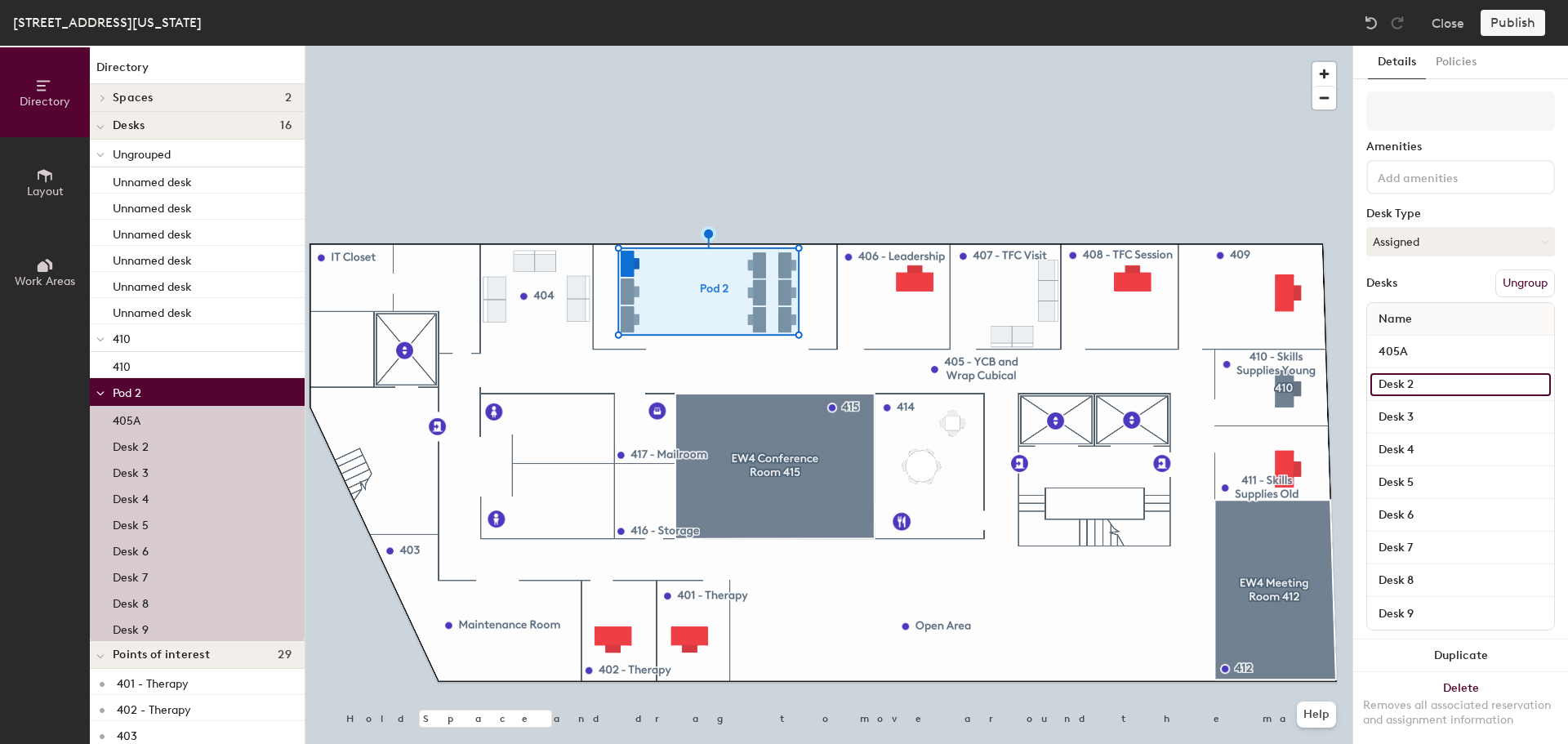
click at [1444, 378] on input "Desk 2" at bounding box center [1461, 385] width 180 height 23
type input "405B"
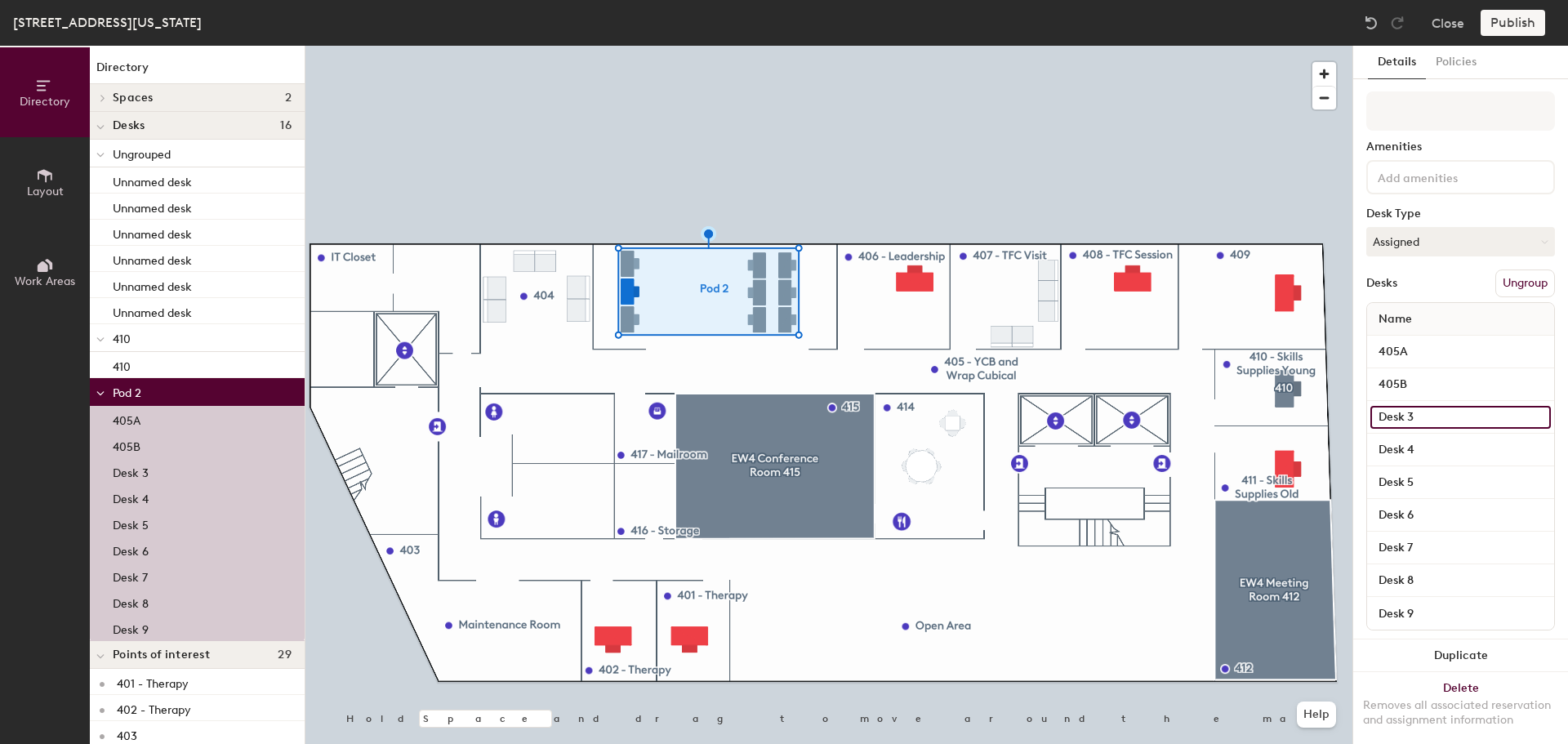
click at [1440, 410] on input "Desk 3" at bounding box center [1461, 418] width 180 height 23
type input "405C"
click at [1427, 456] on input "Desk 4" at bounding box center [1461, 450] width 180 height 23
type input "405D"
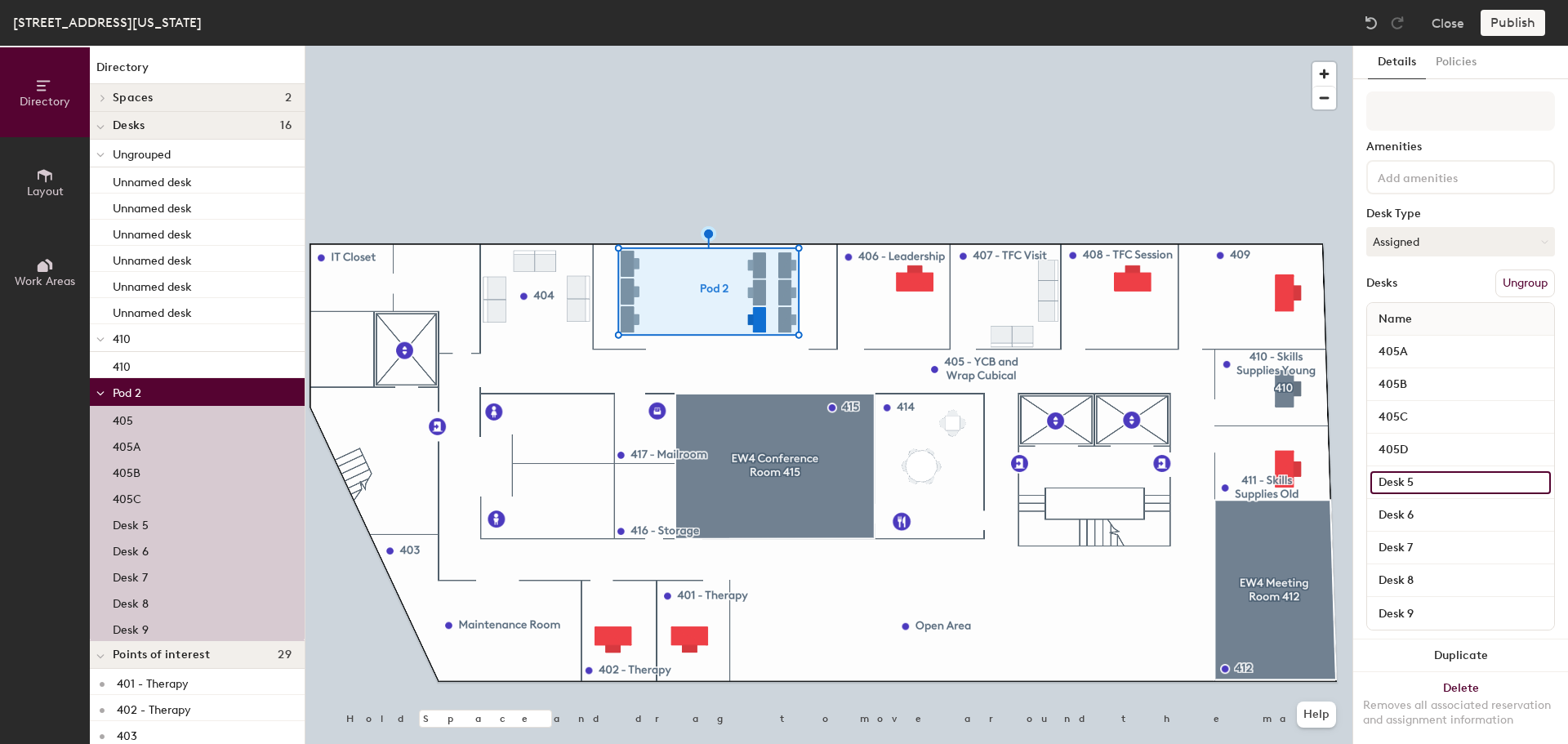
click at [1434, 483] on input "Desk 5" at bounding box center [1461, 483] width 180 height 23
type input "405E"
click at [1352, 514] on div "Directory Layout Work Areas Directory Spaces 2 EW4 Conference Room 415 EW4 Meet…" at bounding box center [784, 395] width 1568 height 699
type input "405F"
click at [1427, 540] on input "Desk 7" at bounding box center [1461, 548] width 180 height 23
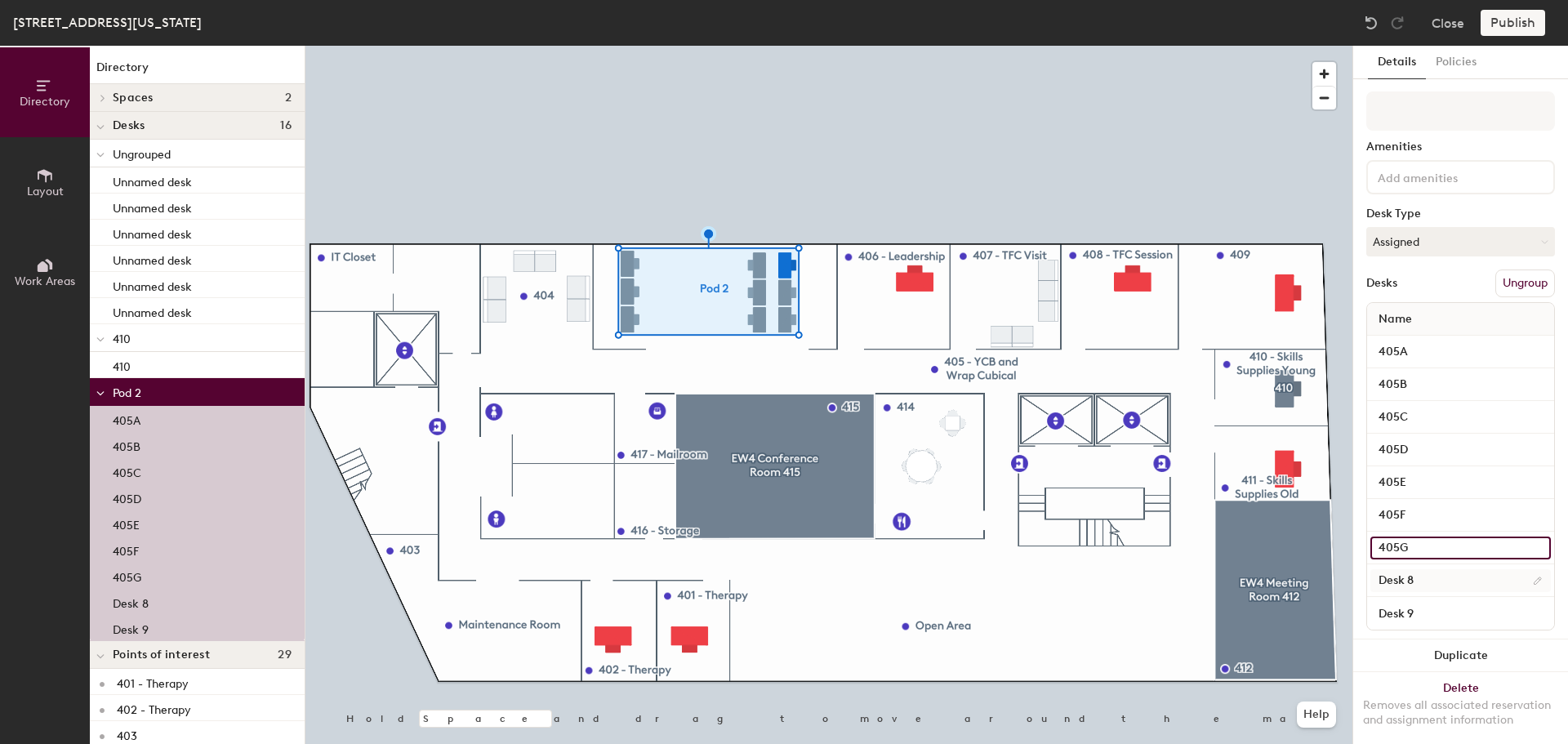
type input "405G"
click at [1442, 570] on input "Desk 8" at bounding box center [1461, 580] width 180 height 23
type input "405H"
click at [1438, 604] on input "Desk 9" at bounding box center [1461, 613] width 180 height 23
type input "405I"
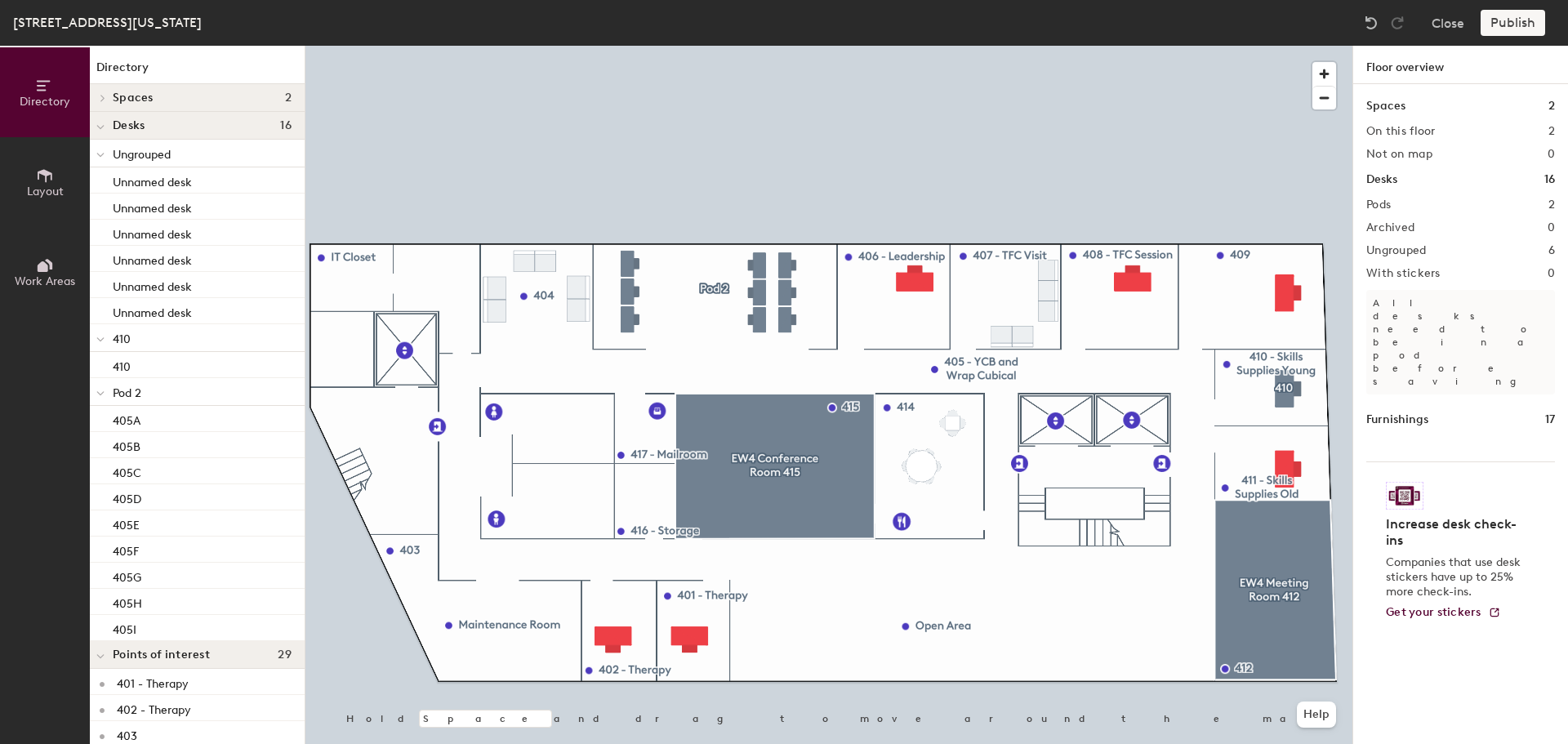
click at [134, 392] on span "Pod 2" at bounding box center [127, 393] width 28 height 14
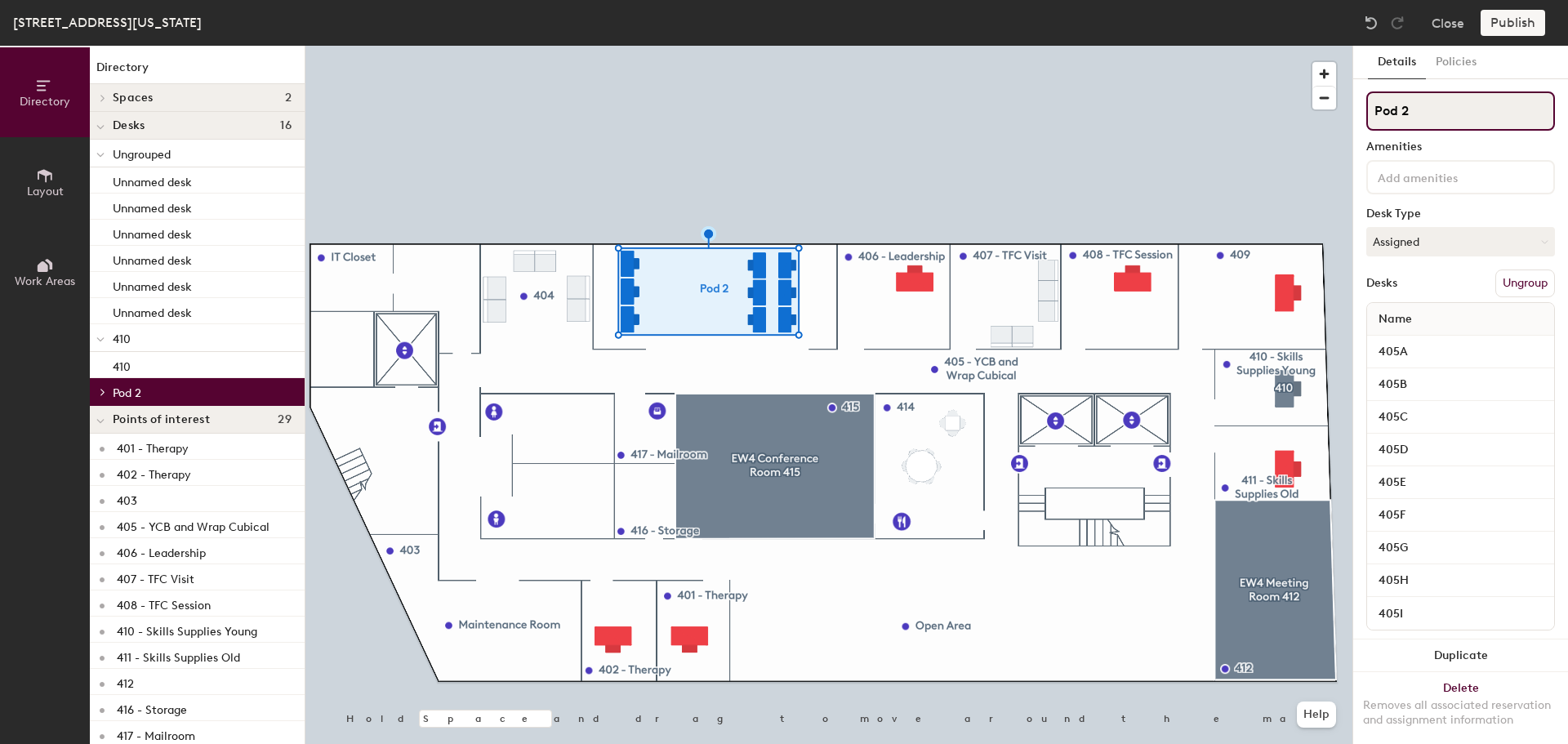
click at [1311, 121] on div "Directory Layout Work Areas Directory Spaces 2 EW4 Conference Room 415 EW4 Meet…" at bounding box center [784, 395] width 1568 height 699
type input "405"
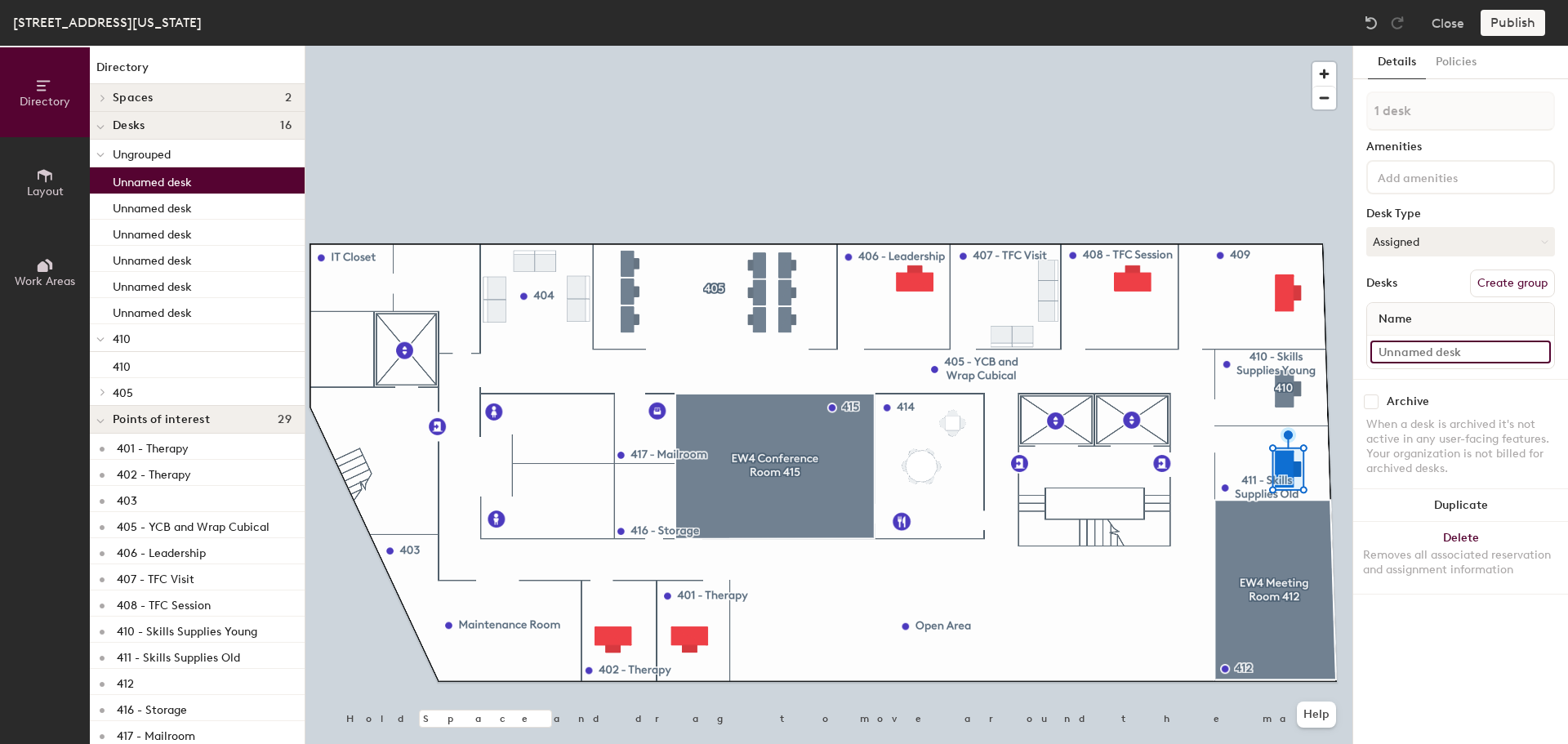
click at [1429, 356] on input at bounding box center [1461, 352] width 180 height 23
type input "411"
click at [1473, 244] on button "Assigned" at bounding box center [1460, 241] width 189 height 29
drag, startPoint x: 1447, startPoint y: 289, endPoint x: 1443, endPoint y: 336, distance: 47.2
click at [1443, 336] on ul "Assigned Hot Hoteled" at bounding box center [1449, 317] width 164 height 73
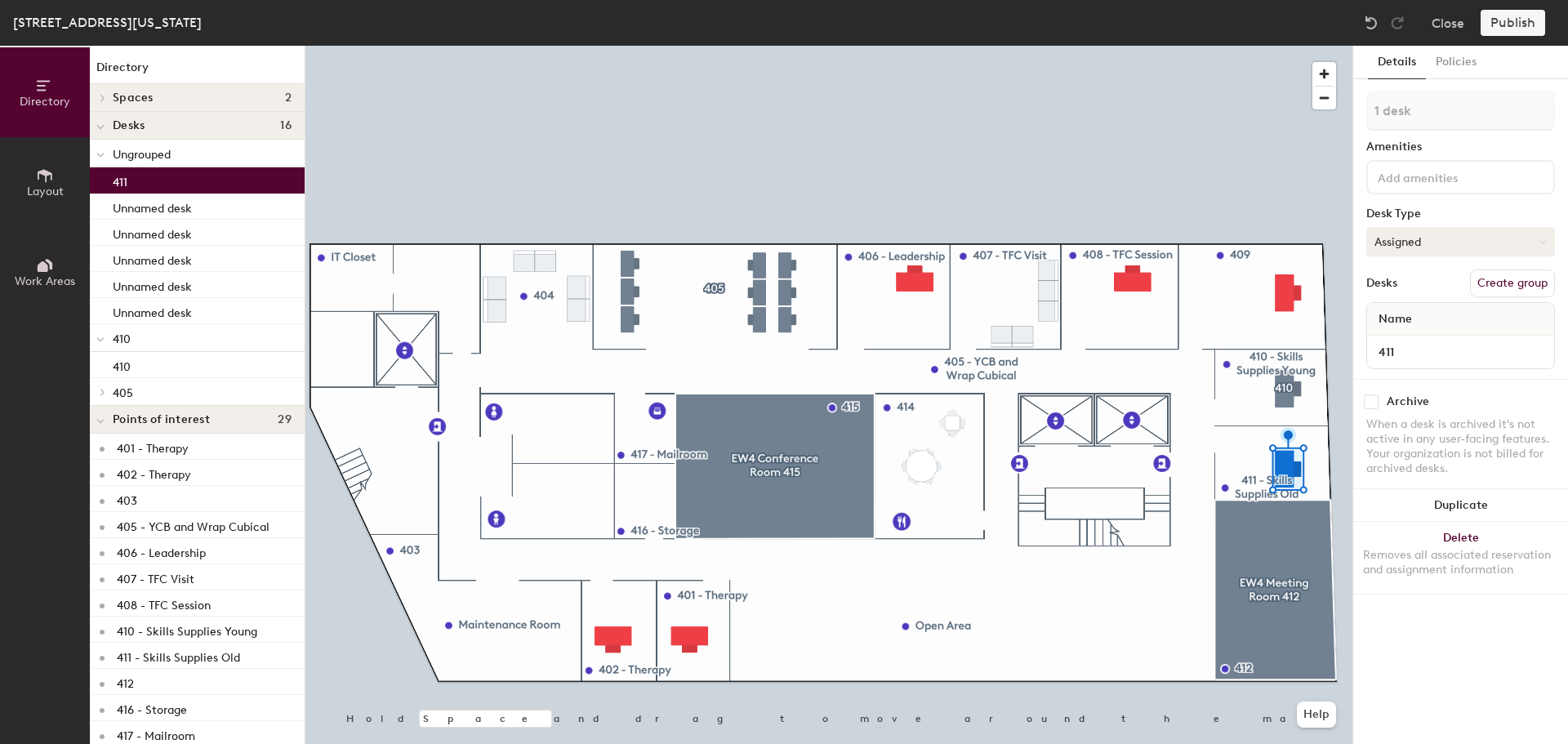
click at [1444, 252] on button "Assigned" at bounding box center [1460, 241] width 189 height 29
click at [1425, 339] on div "Hoteled" at bounding box center [1449, 341] width 164 height 24
click at [1528, 277] on button "Create group" at bounding box center [1513, 284] width 85 height 28
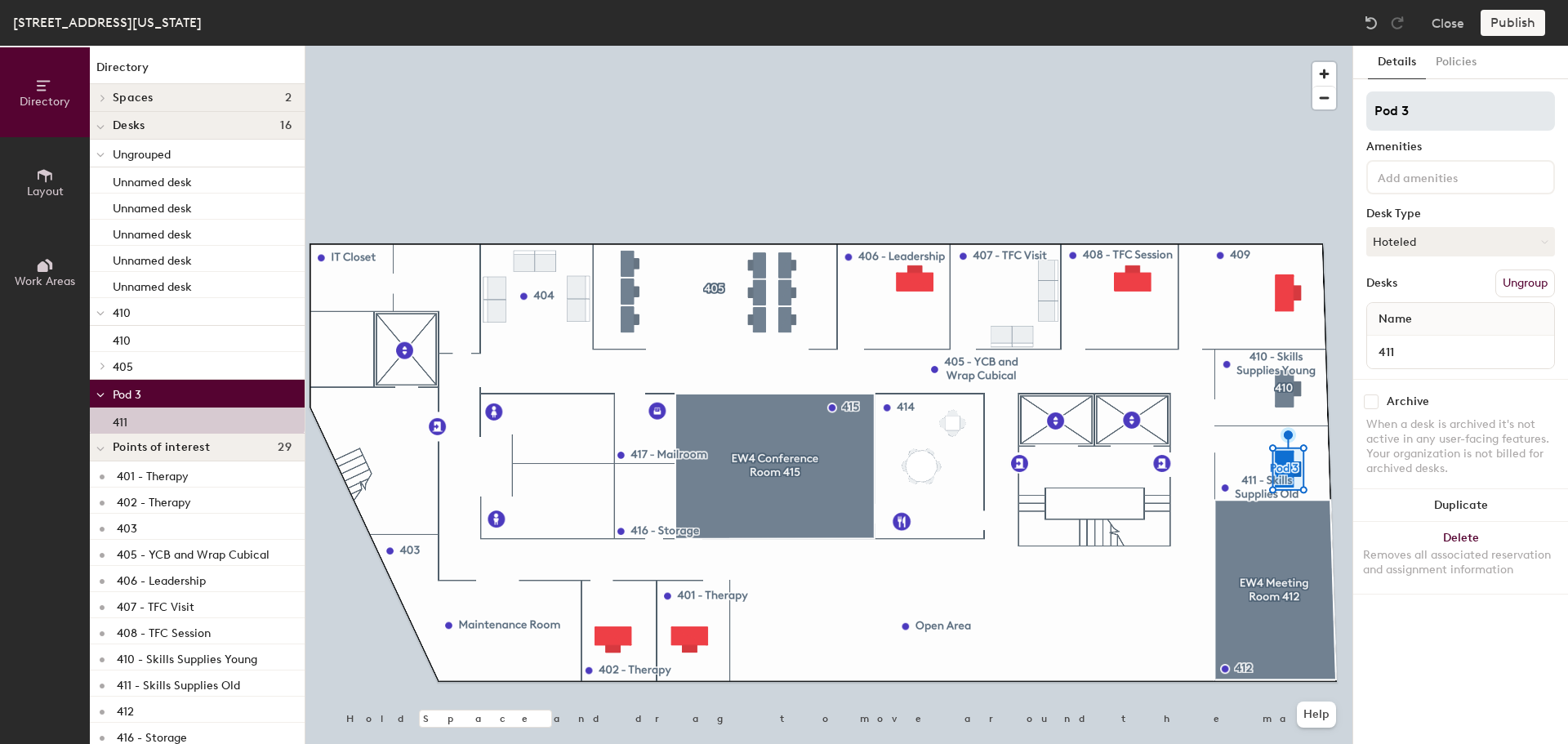
click at [1436, 101] on input "Pod 3" at bounding box center [1460, 111] width 189 height 40
click at [1346, 117] on div "Directory Layout Work Areas Directory Spaces 2 EW4 Conference Room 415 EW4 Meet…" at bounding box center [784, 395] width 1568 height 699
type input "411"
click at [1426, 242] on button "Assigned" at bounding box center [1460, 241] width 189 height 29
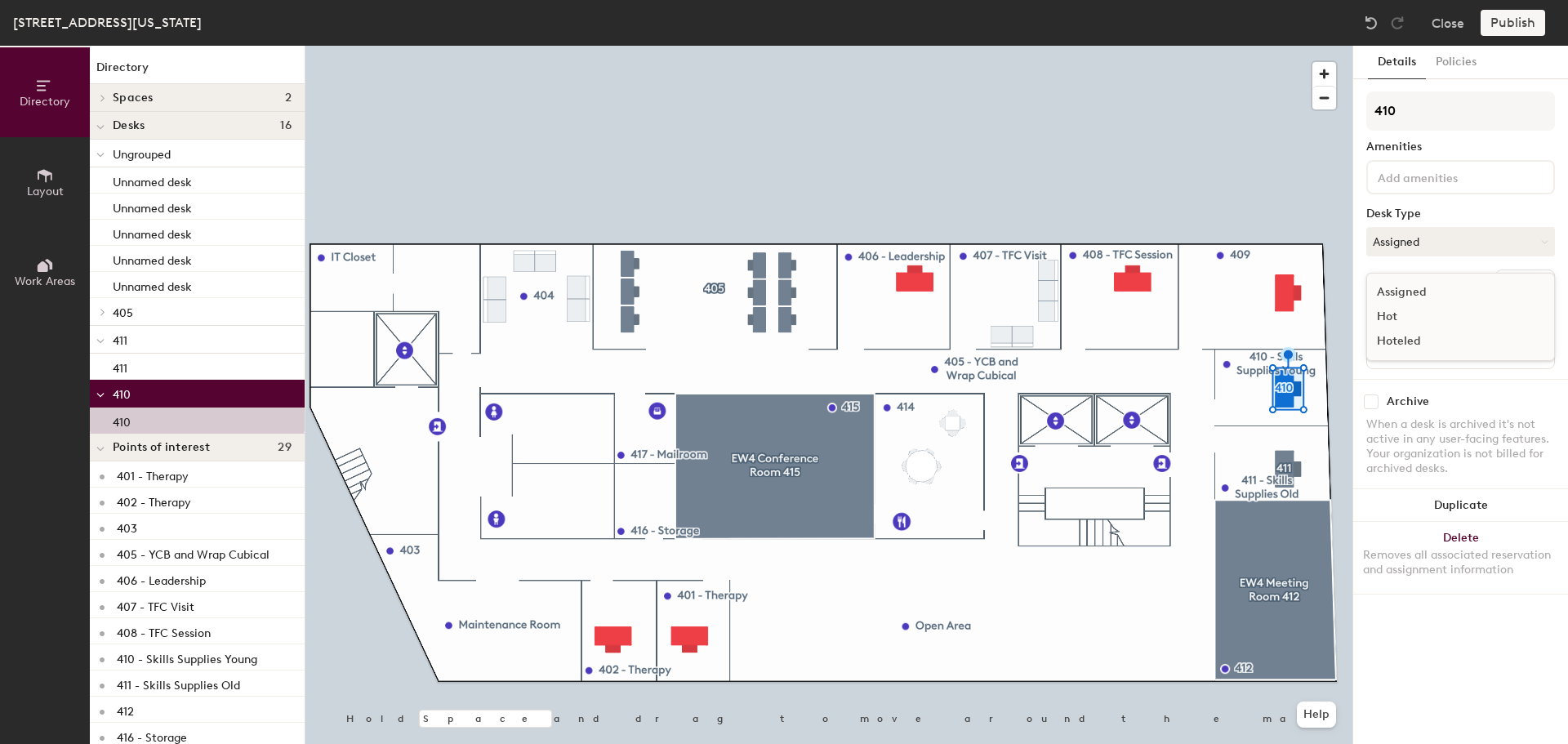
click at [1424, 345] on div "Hoteled" at bounding box center [1449, 341] width 164 height 24
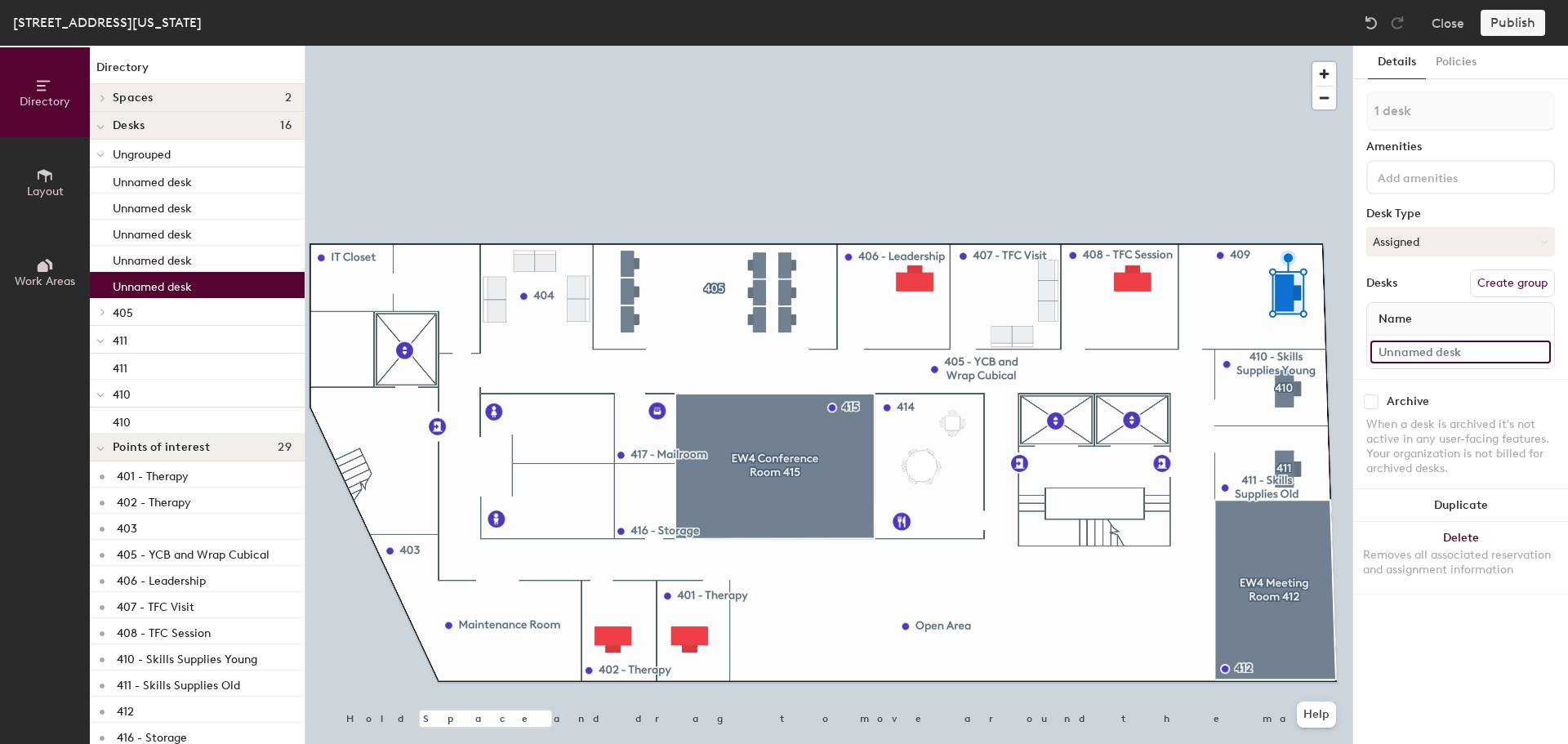
click at [1452, 355] on input at bounding box center [1461, 352] width 180 height 23
type input "409"
click at [1466, 246] on button "Assigned" at bounding box center [1460, 241] width 189 height 29
click at [1436, 345] on div "Hoteled" at bounding box center [1449, 341] width 164 height 24
click at [1497, 291] on button "Create group" at bounding box center [1513, 284] width 85 height 28
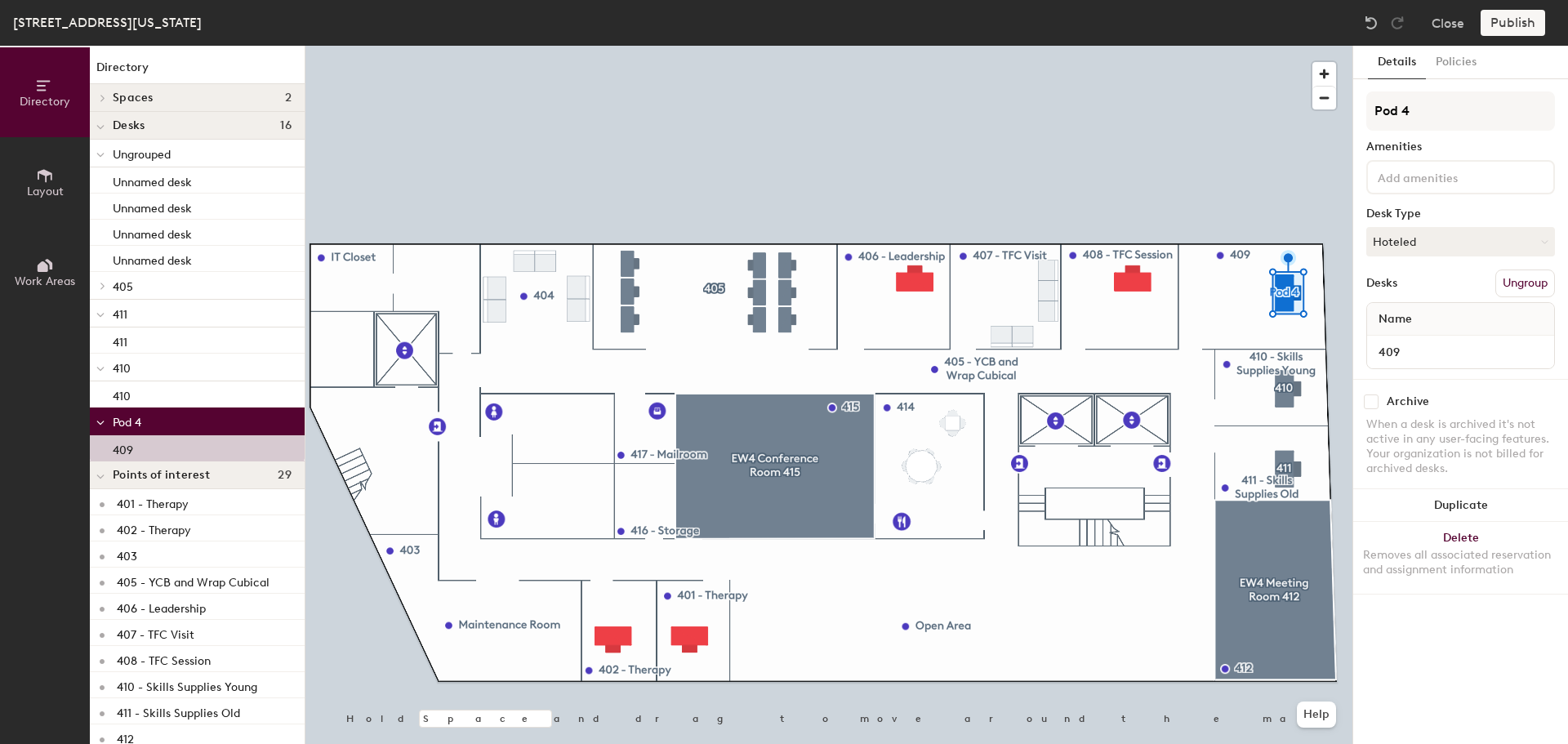
drag, startPoint x: 1465, startPoint y: 84, endPoint x: 1357, endPoint y: 90, distance: 108.2
click at [1357, 90] on div "Details Policies Pod 4 Amenities Desk Type Hoteled Desks Ungroup Name 409 Archi…" at bounding box center [1460, 395] width 214 height 699
click at [1493, 119] on input "Pod 4" at bounding box center [1460, 111] width 189 height 40
click at [1339, 119] on div "Directory Layout Work Areas Directory Spaces 2 EW4 Conference Room 415 EW4 Meet…" at bounding box center [784, 395] width 1568 height 699
type input "409"
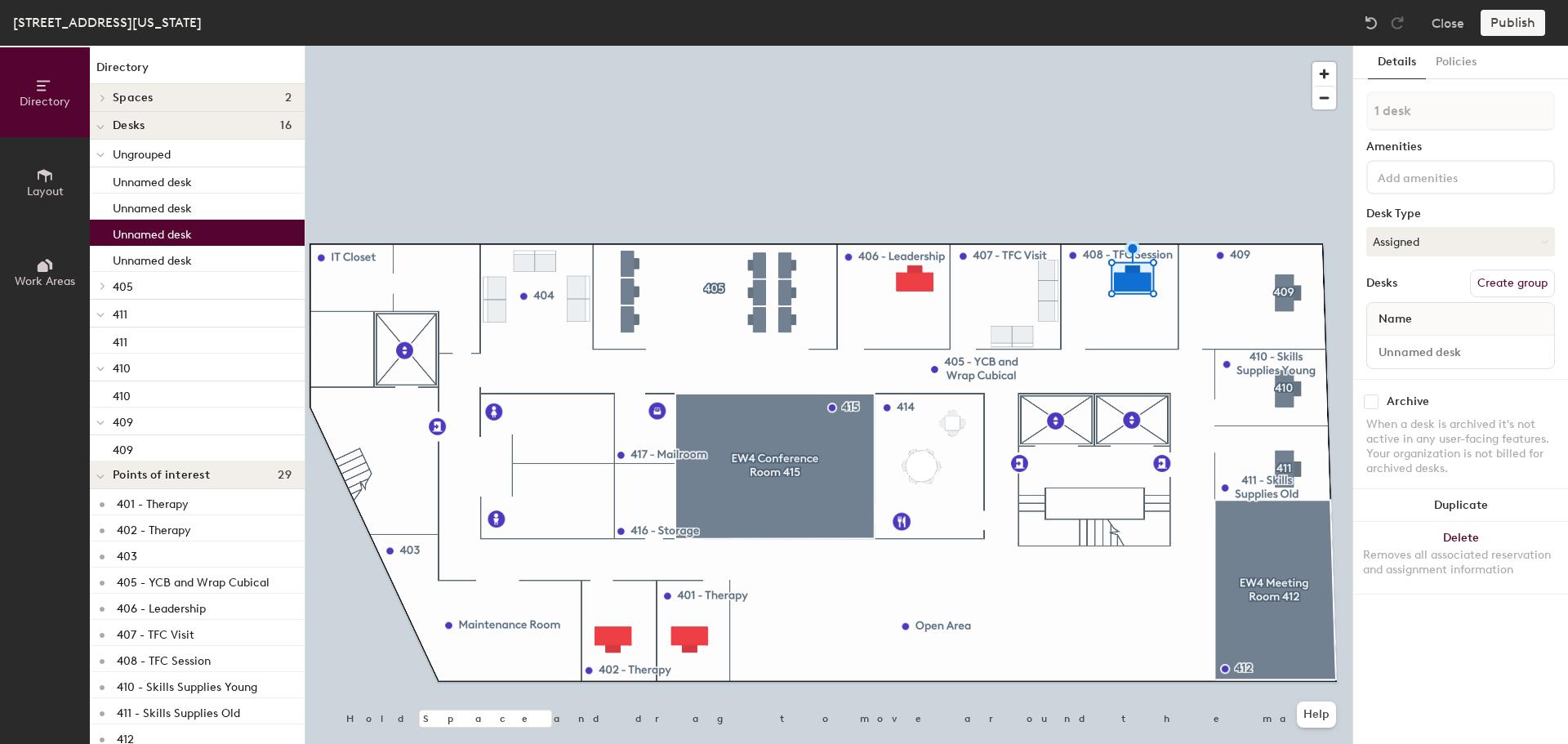
click at [1432, 262] on div "1 desk Amenities Desk Type Assigned Desks Create group Name" at bounding box center [1460, 235] width 189 height 288
click at [1427, 251] on button "Assigned" at bounding box center [1460, 241] width 189 height 29
click at [1419, 343] on div "Hoteled" at bounding box center [1449, 341] width 164 height 24
click at [1427, 354] on input at bounding box center [1461, 352] width 180 height 23
type input "408"
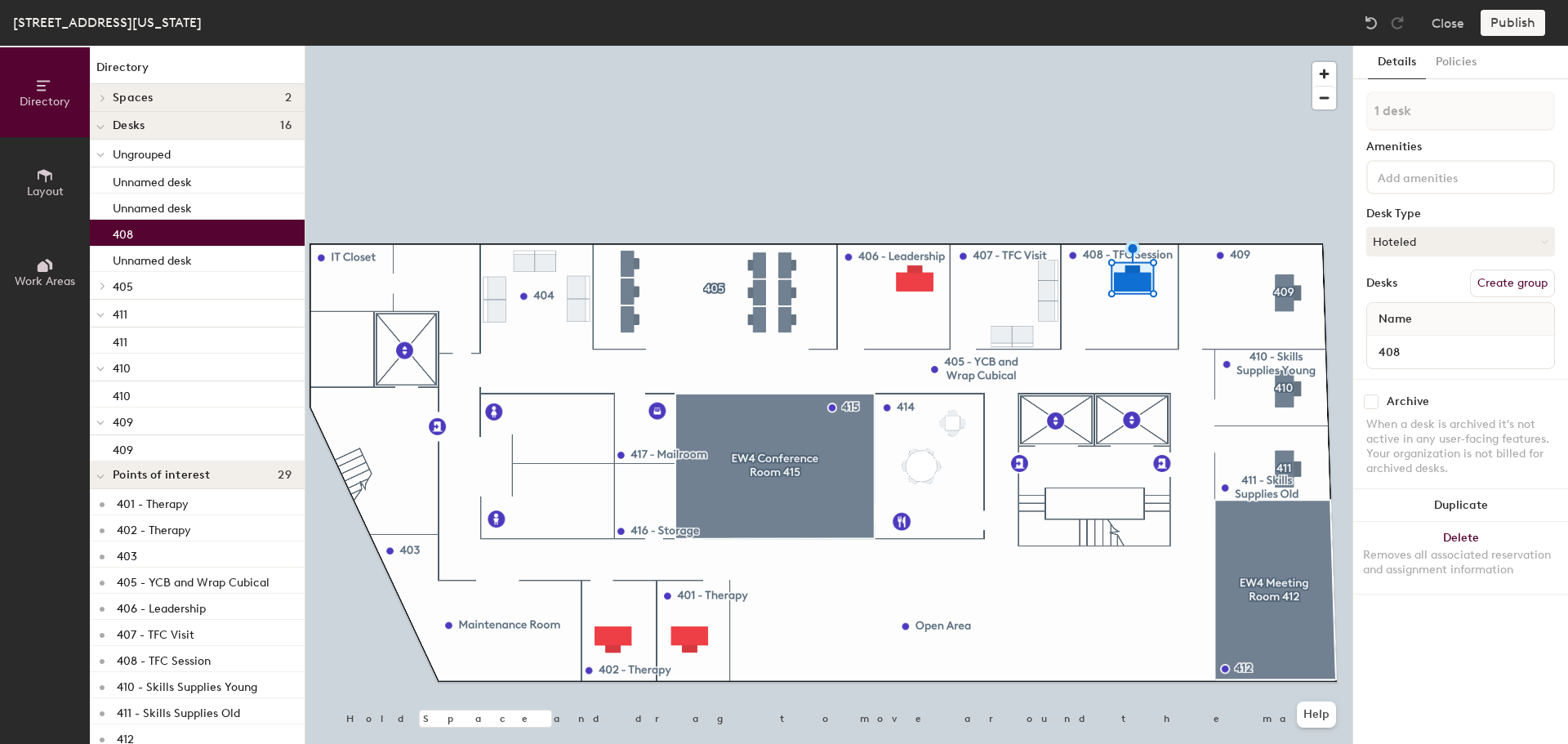
click at [1498, 281] on button "Create group" at bounding box center [1513, 284] width 85 height 28
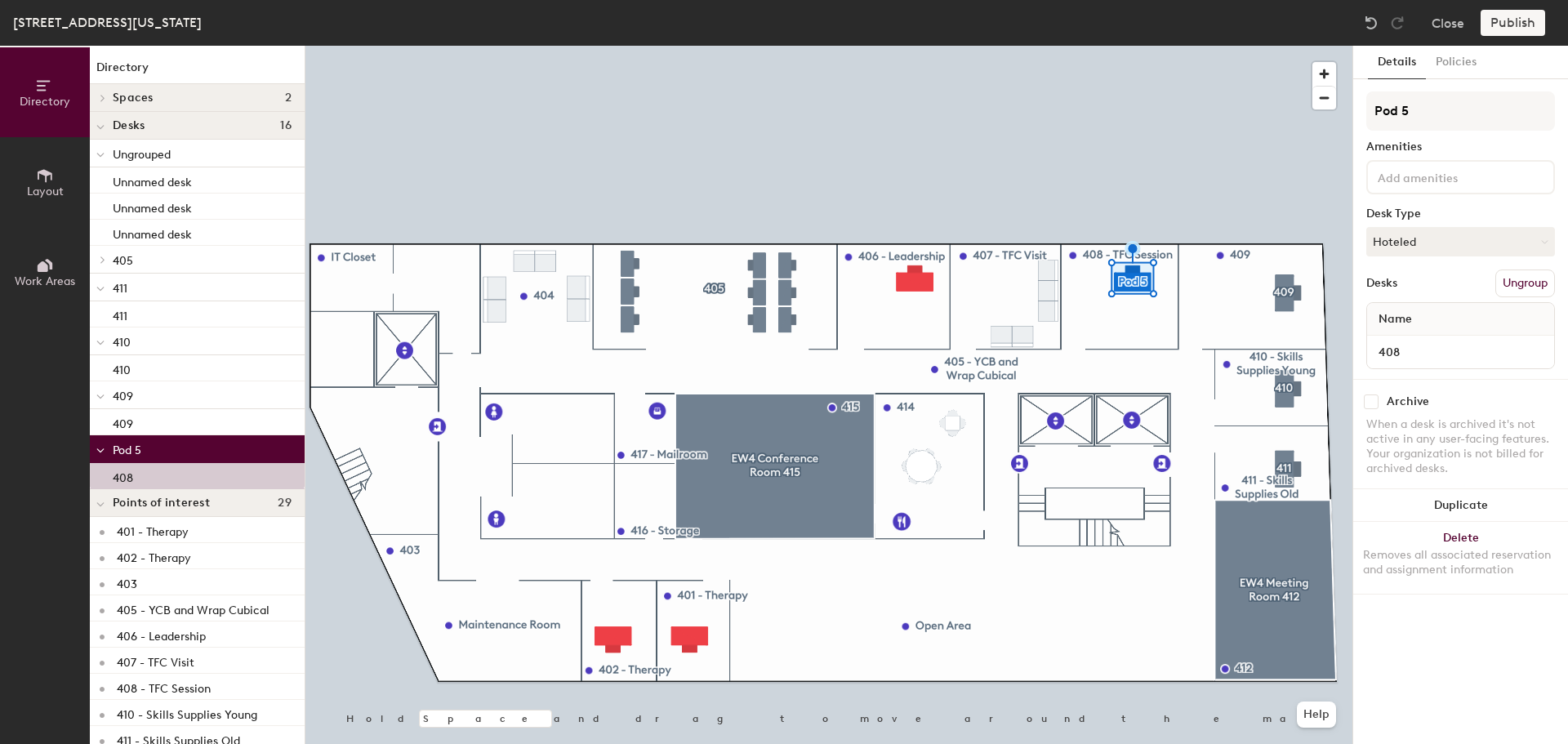
drag, startPoint x: 1447, startPoint y: 109, endPoint x: 1353, endPoint y: 111, distance: 94.0
click at [1353, 111] on div "Details Policies Pod 5 Amenities Desk Type Hoteled Desks Ungroup Name 408 Archi…" at bounding box center [1460, 395] width 215 height 699
type input "408"
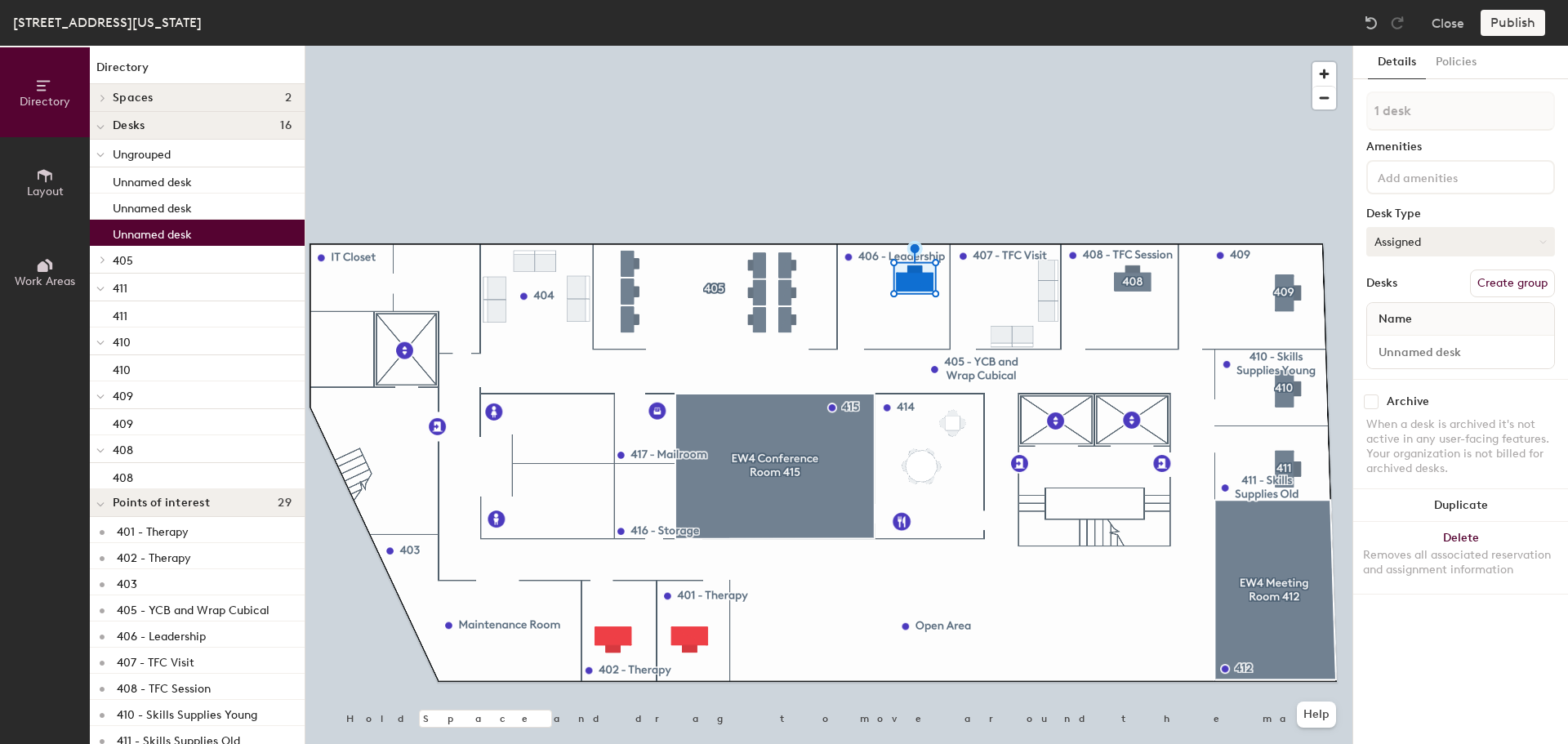
click at [1462, 243] on button "Assigned" at bounding box center [1460, 241] width 189 height 29
click at [1440, 338] on div "Hoteled" at bounding box center [1449, 341] width 164 height 24
click at [1495, 279] on button "Create group" at bounding box center [1513, 284] width 85 height 28
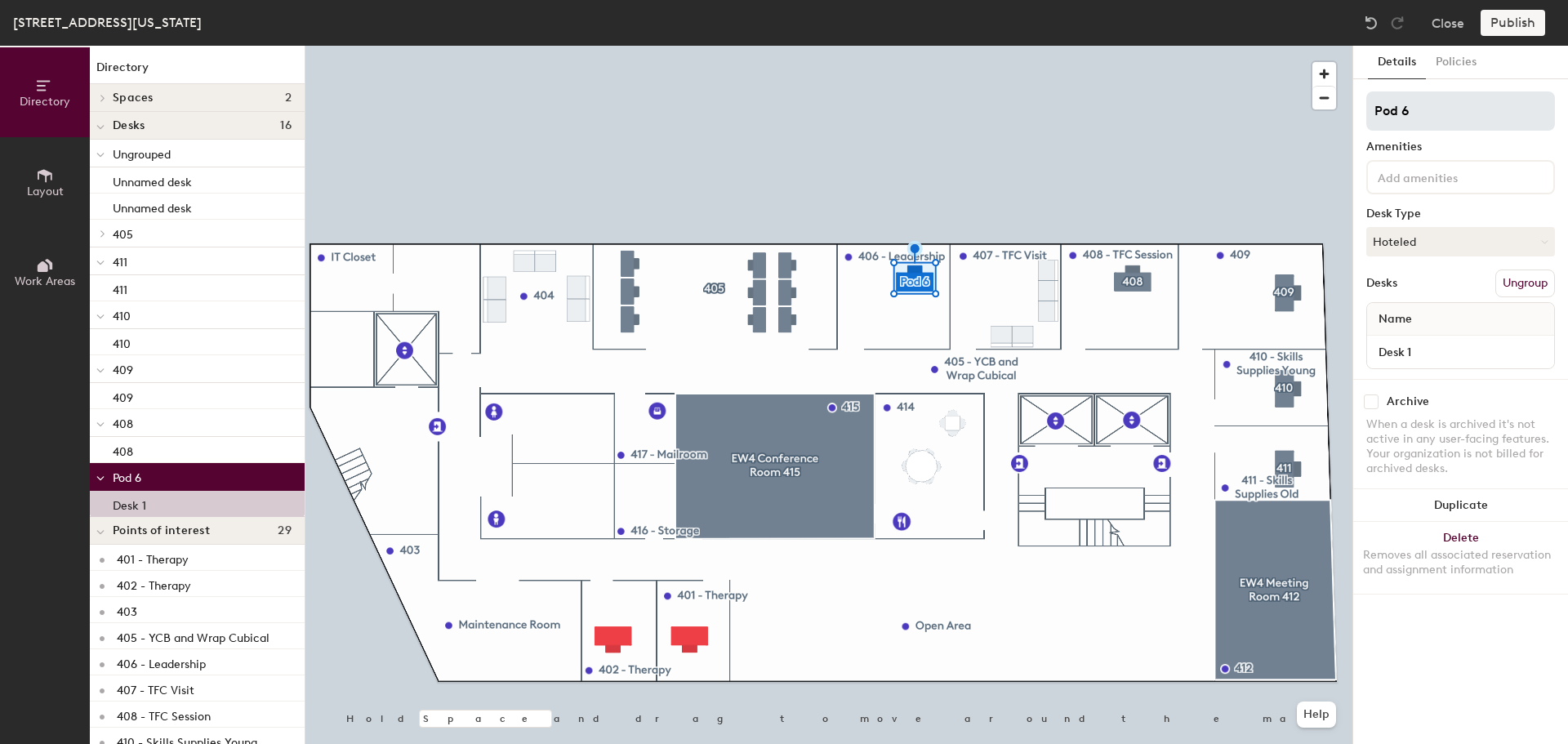
click at [1489, 123] on input "Pod 6" at bounding box center [1460, 111] width 189 height 40
click at [1488, 123] on input "Pod 6" at bounding box center [1460, 111] width 189 height 40
click at [1477, 112] on input "Pod 6" at bounding box center [1460, 111] width 189 height 40
click at [1475, 112] on input "Pod 6" at bounding box center [1460, 111] width 189 height 40
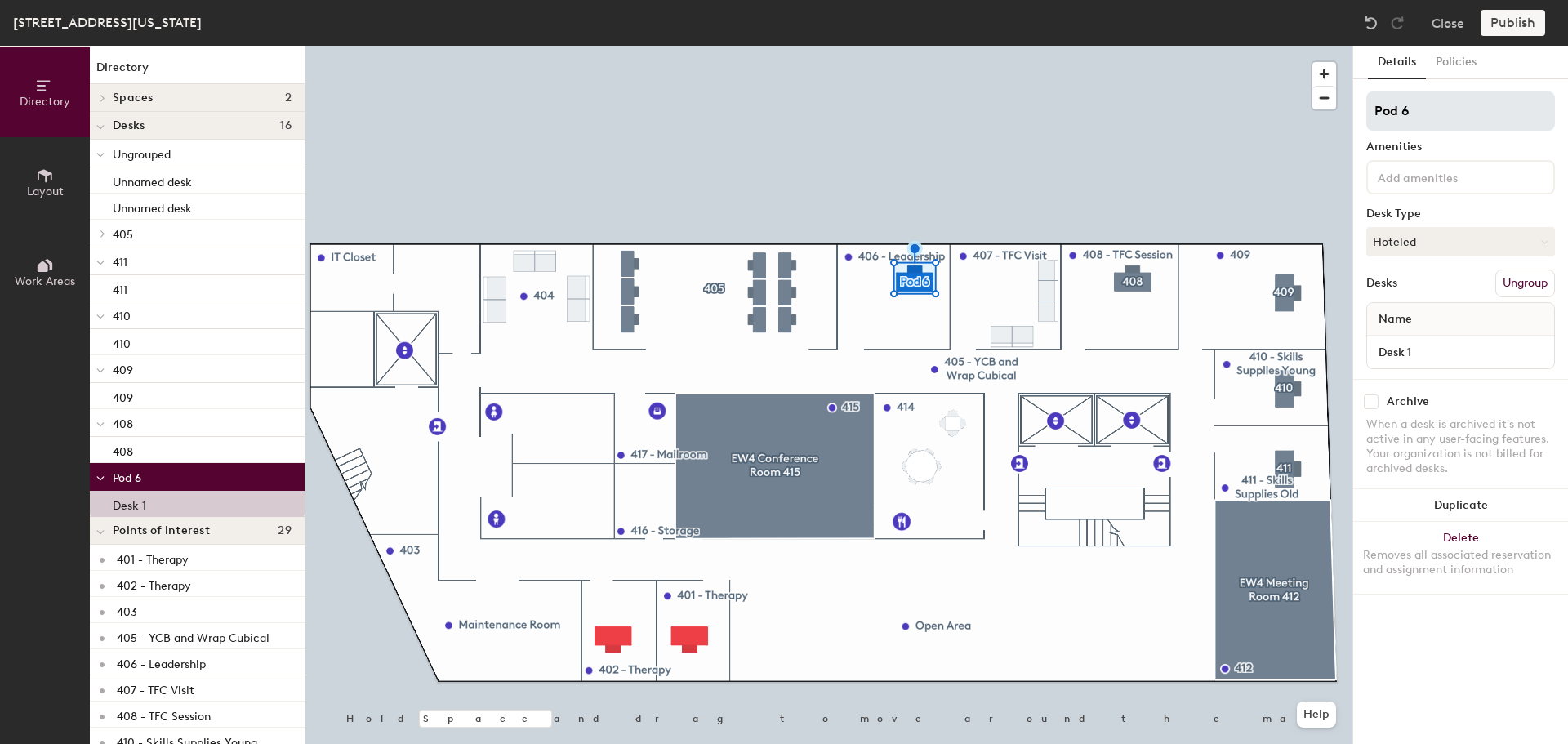
click at [1475, 112] on input "Pod 6" at bounding box center [1460, 111] width 189 height 40
type input "406"
click at [1423, 357] on input "Desk 1" at bounding box center [1461, 352] width 180 height 23
type input "406"
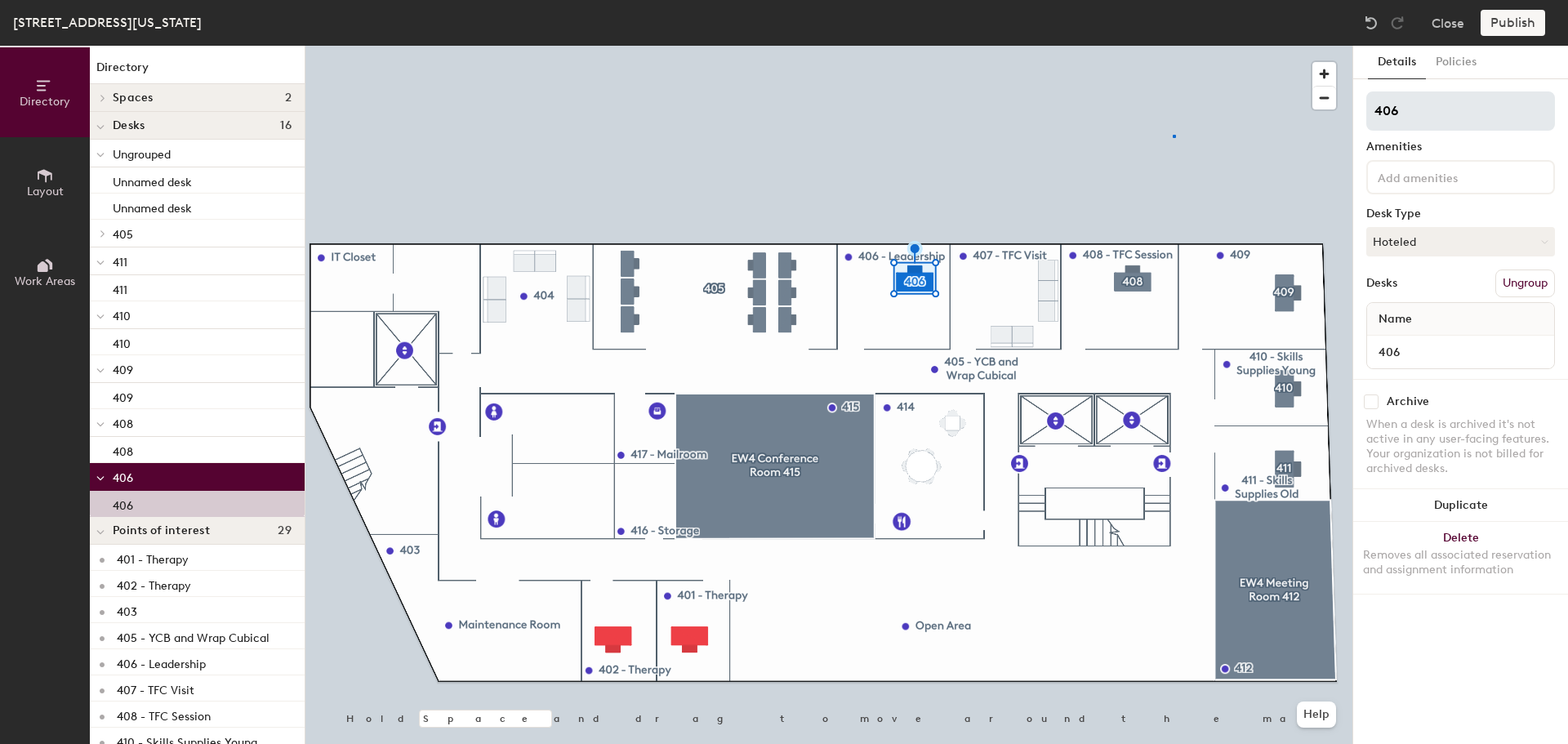
click at [1172, 46] on div at bounding box center [829, 46] width 1047 height 0
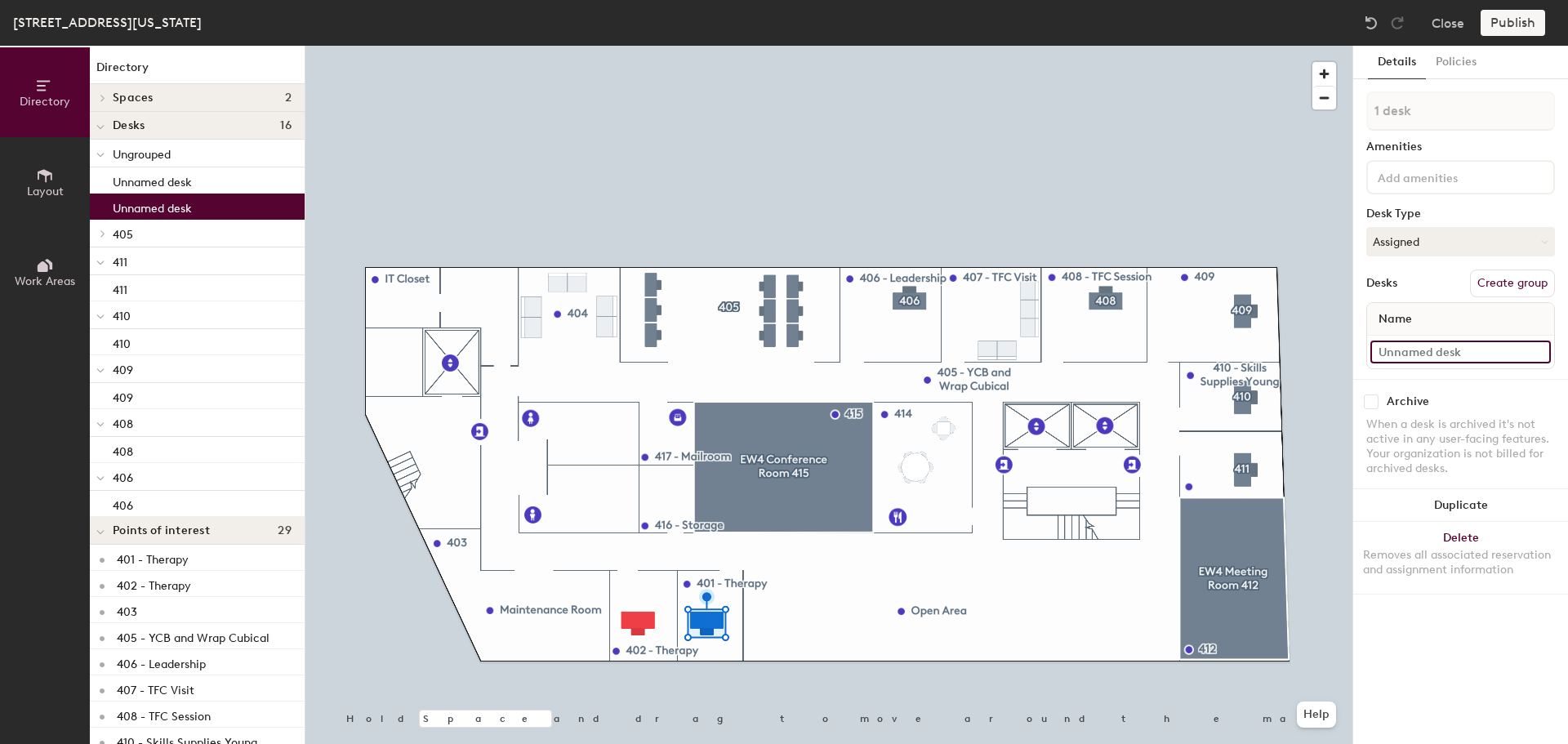
click at [1439, 358] on input at bounding box center [1461, 352] width 180 height 23
type input "401"
click at [1496, 245] on button "Assigned" at bounding box center [1460, 241] width 189 height 29
click at [1464, 333] on div "Hoteled" at bounding box center [1449, 341] width 164 height 24
click at [1505, 287] on button "Create group" at bounding box center [1513, 284] width 85 height 28
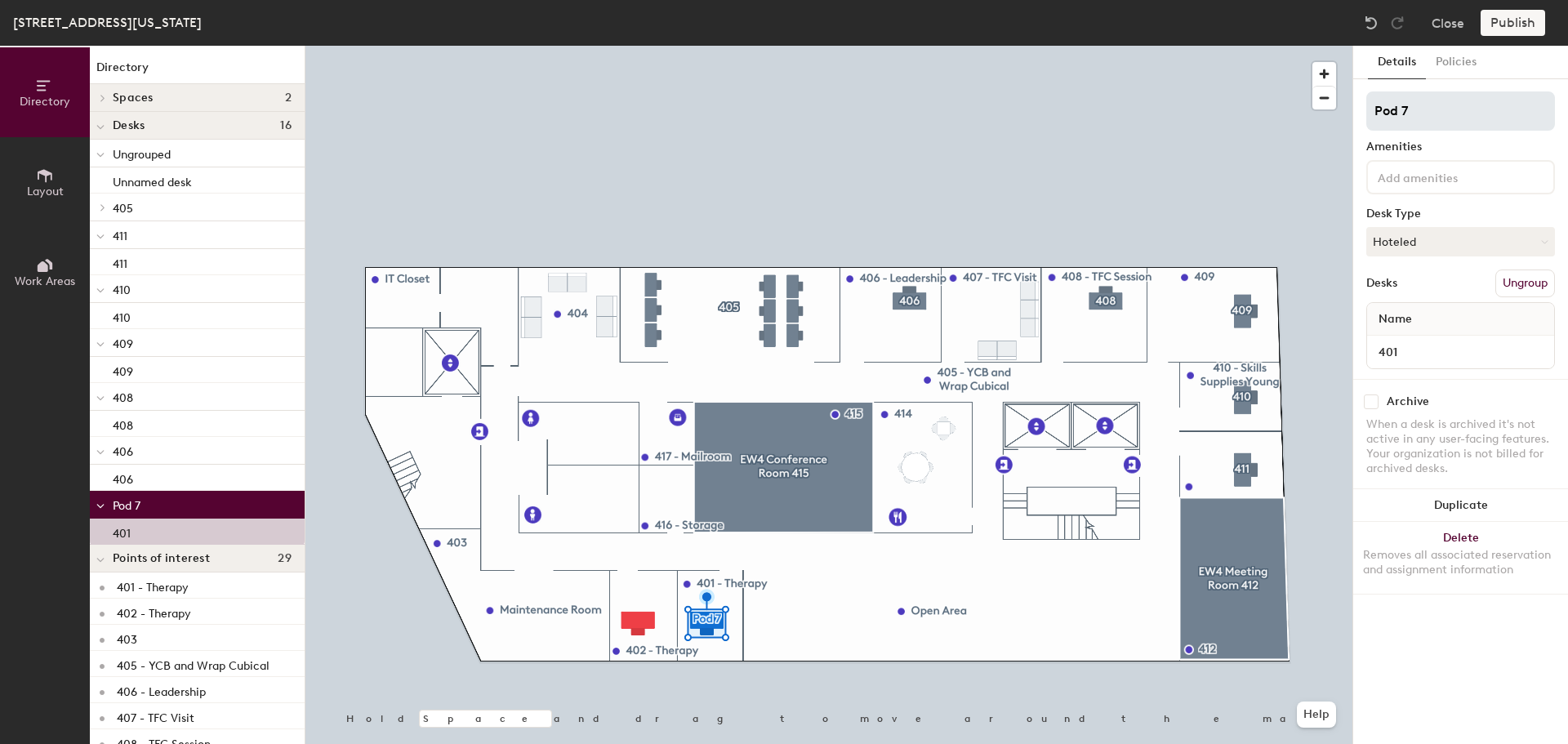
click at [1309, 112] on div "Directory Layout Work Areas Directory Spaces 2 EW4 Conference Room 415 EW4 Meet…" at bounding box center [784, 395] width 1568 height 699
type input "401"
click at [1318, 46] on div at bounding box center [829, 46] width 1047 height 0
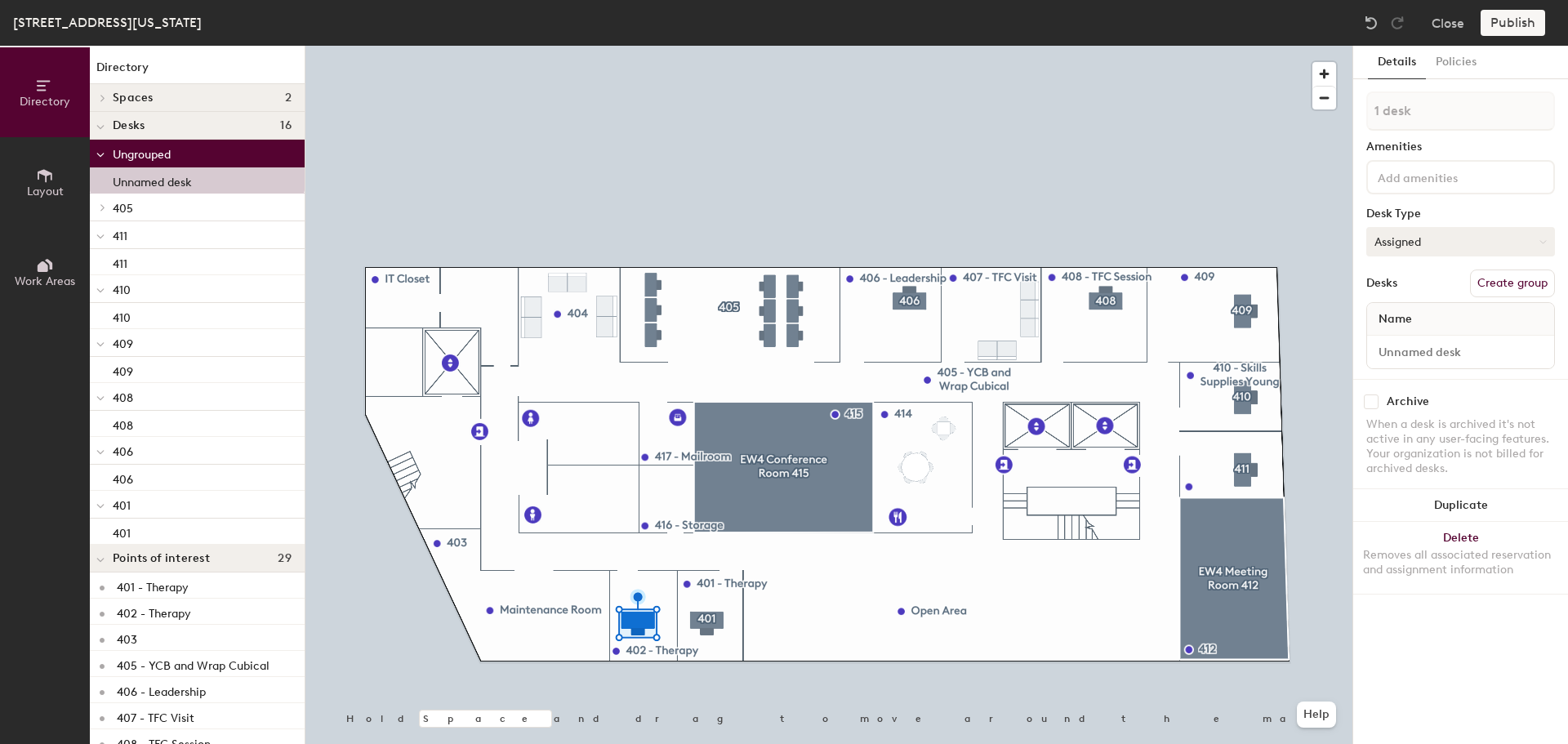
click at [1436, 235] on button "Assigned" at bounding box center [1460, 241] width 189 height 29
click at [1446, 349] on div "Hoteled" at bounding box center [1449, 341] width 164 height 24
click at [1443, 351] on input at bounding box center [1461, 352] width 180 height 23
type input "402"
click at [1498, 275] on button "Create group" at bounding box center [1513, 284] width 85 height 28
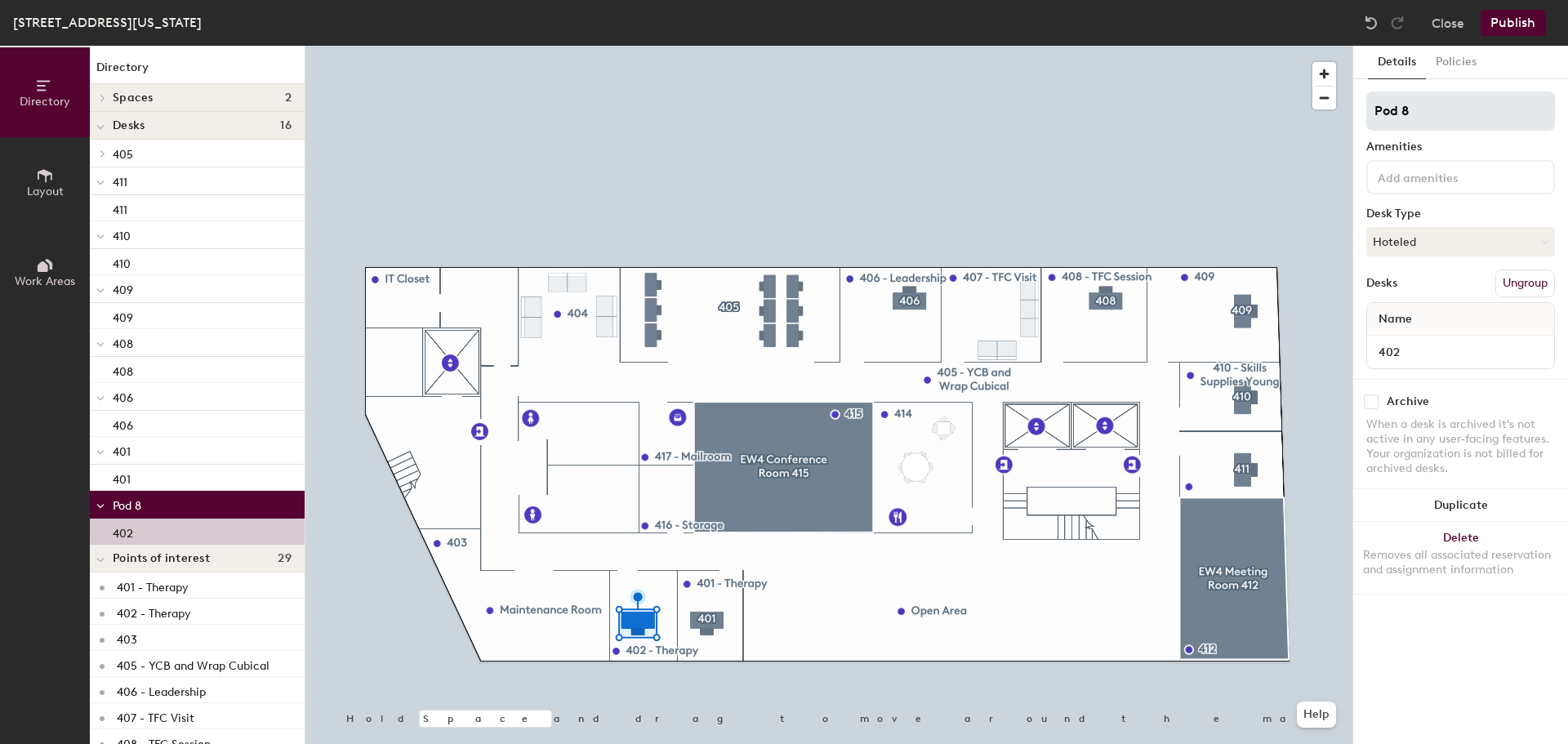
click at [1446, 108] on input "Pod 8" at bounding box center [1460, 111] width 189 height 40
type input "402"
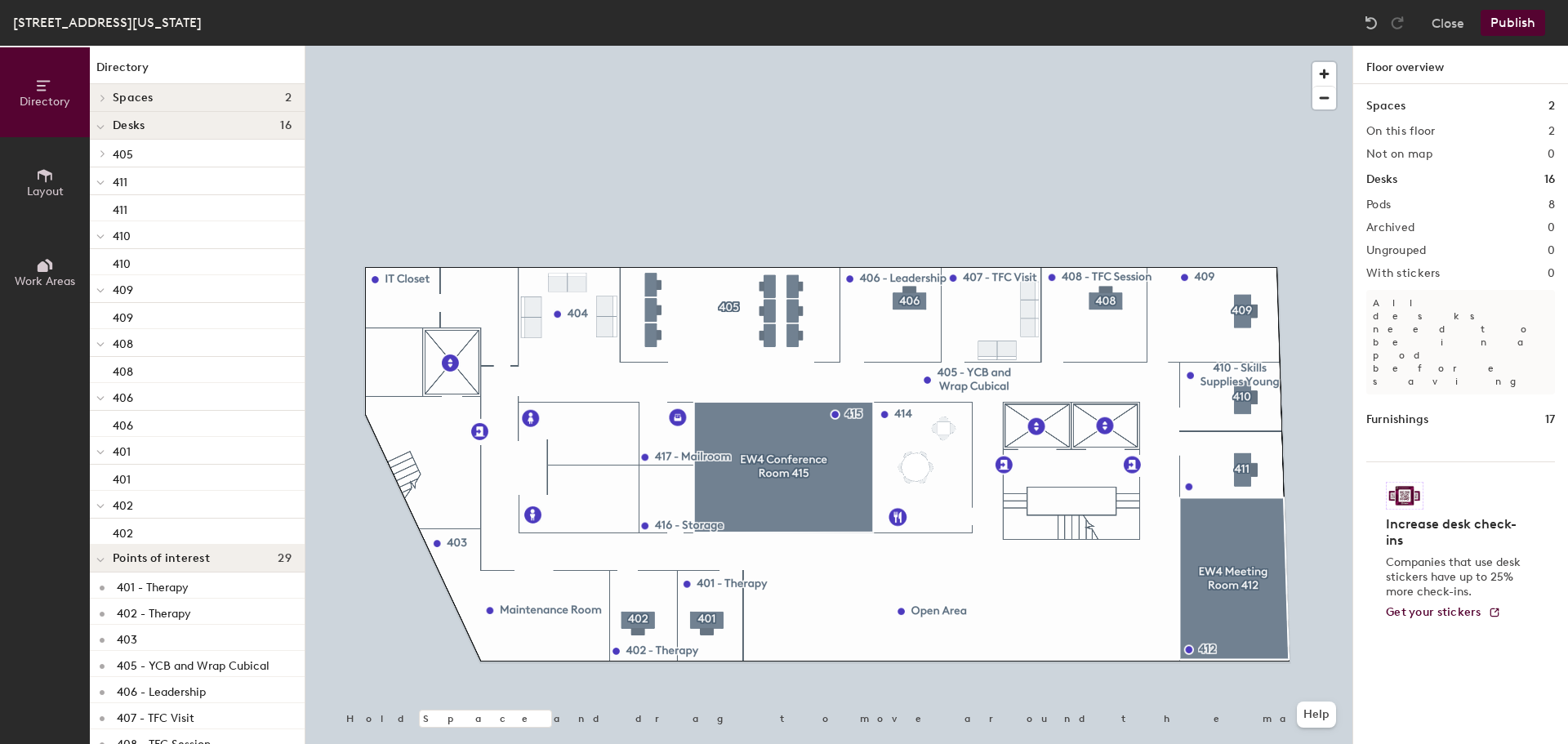
click at [98, 294] on span at bounding box center [101, 290] width 8 height 14
click at [102, 316] on icon at bounding box center [101, 318] width 8 height 7
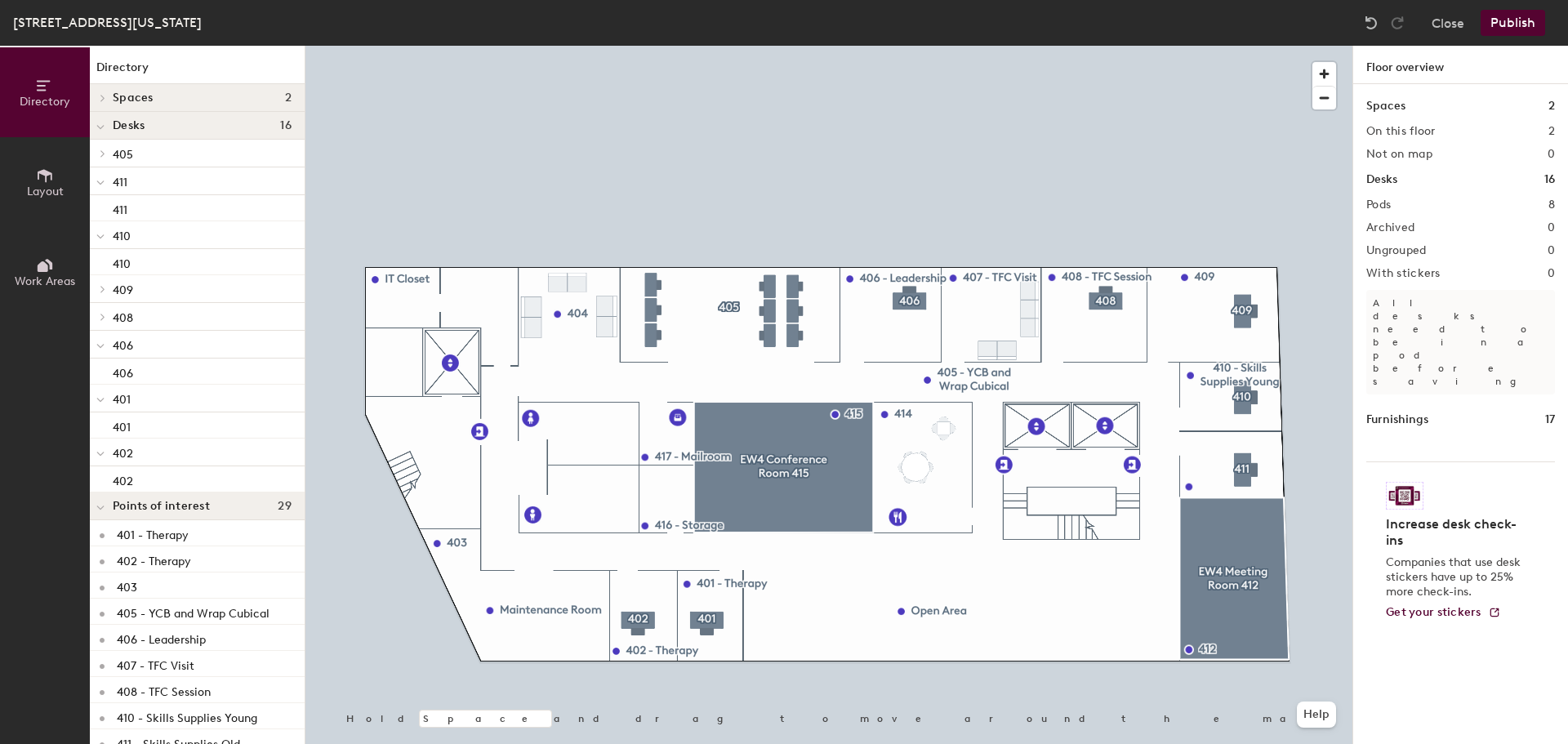
click at [102, 336] on div at bounding box center [101, 344] width 22 height 27
click at [102, 365] on div at bounding box center [101, 373] width 8 height 18
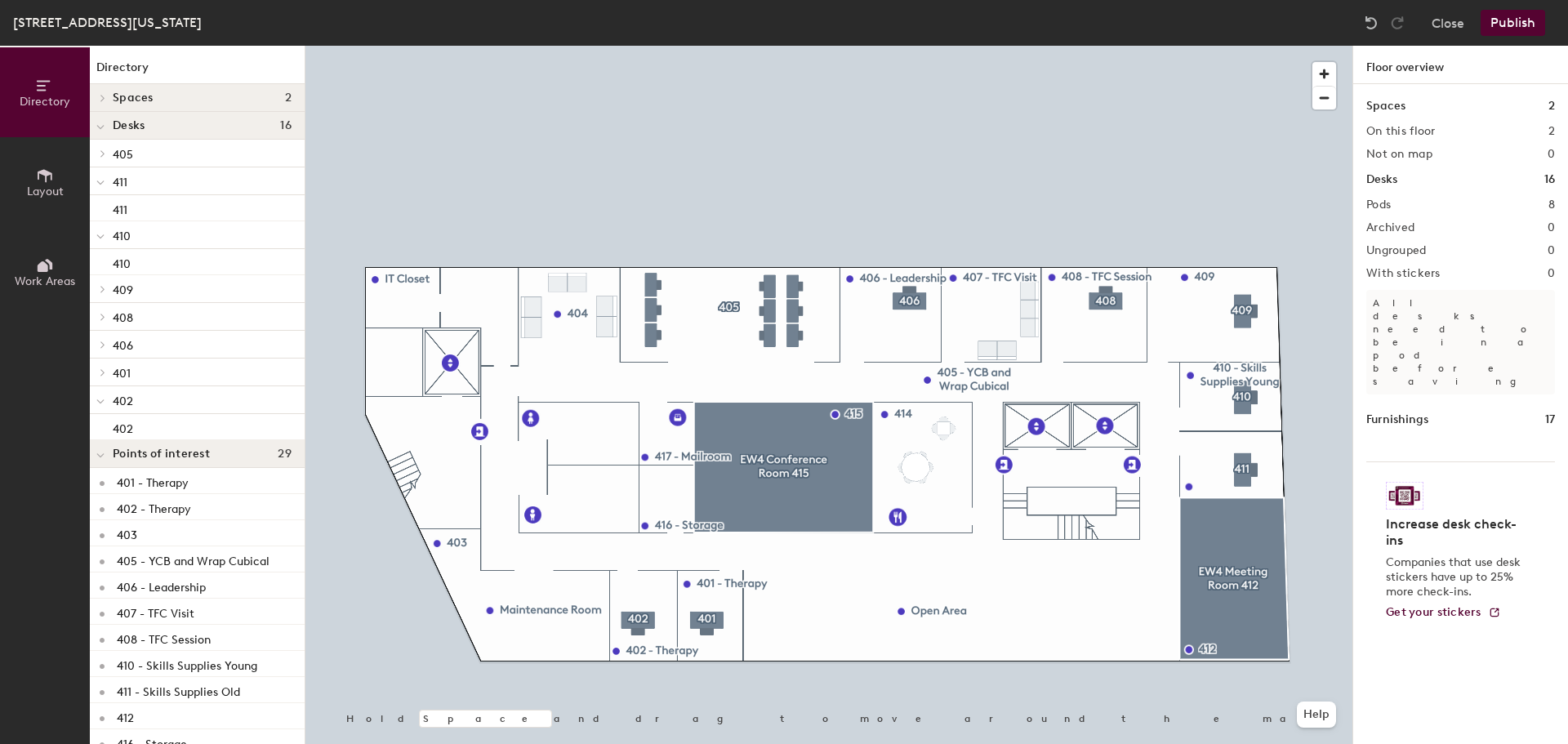
click at [102, 395] on span at bounding box center [101, 402] width 8 height 14
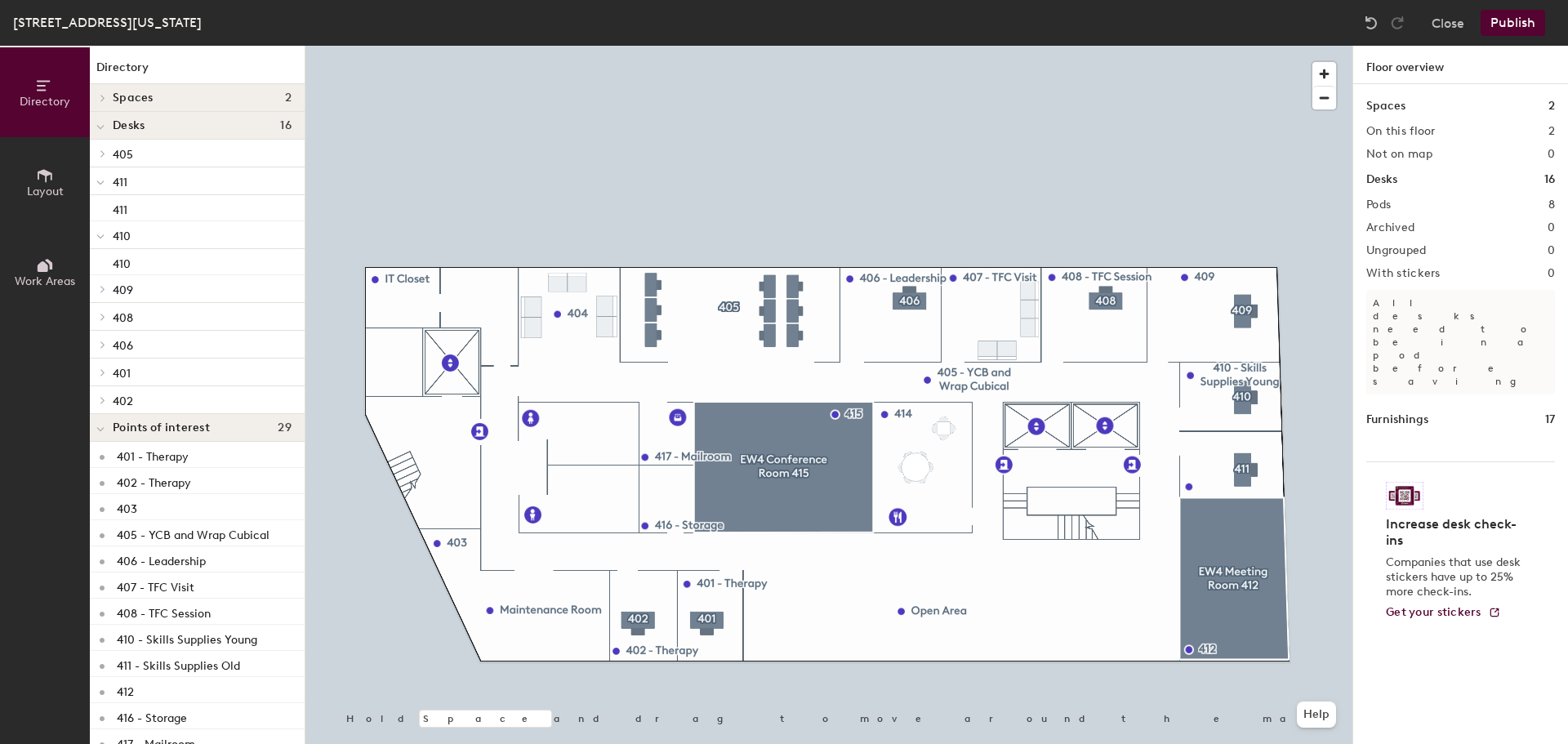
click at [102, 426] on span at bounding box center [101, 429] width 8 height 14
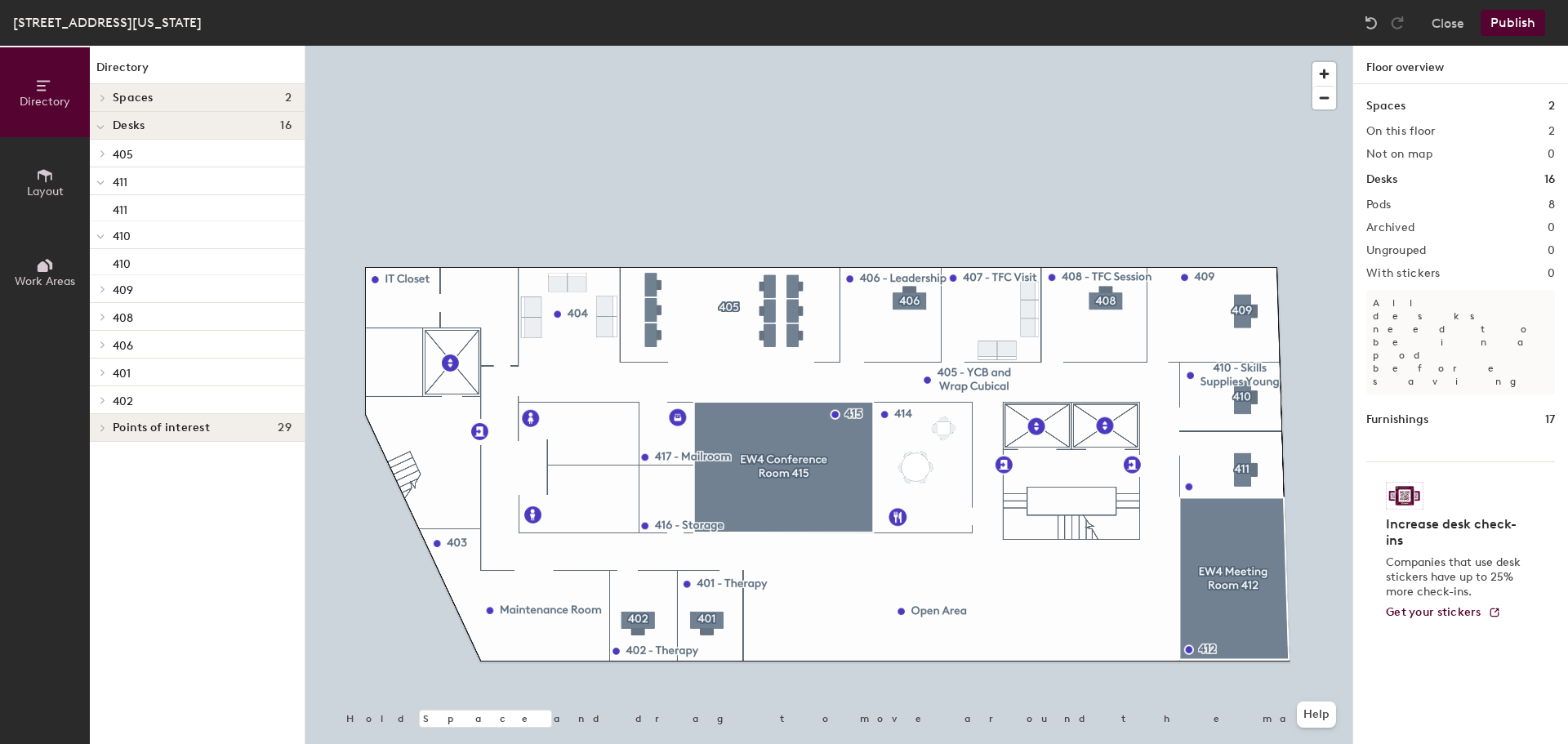
click at [101, 178] on span at bounding box center [101, 182] width 8 height 14
click at [102, 209] on icon at bounding box center [101, 211] width 8 height 7
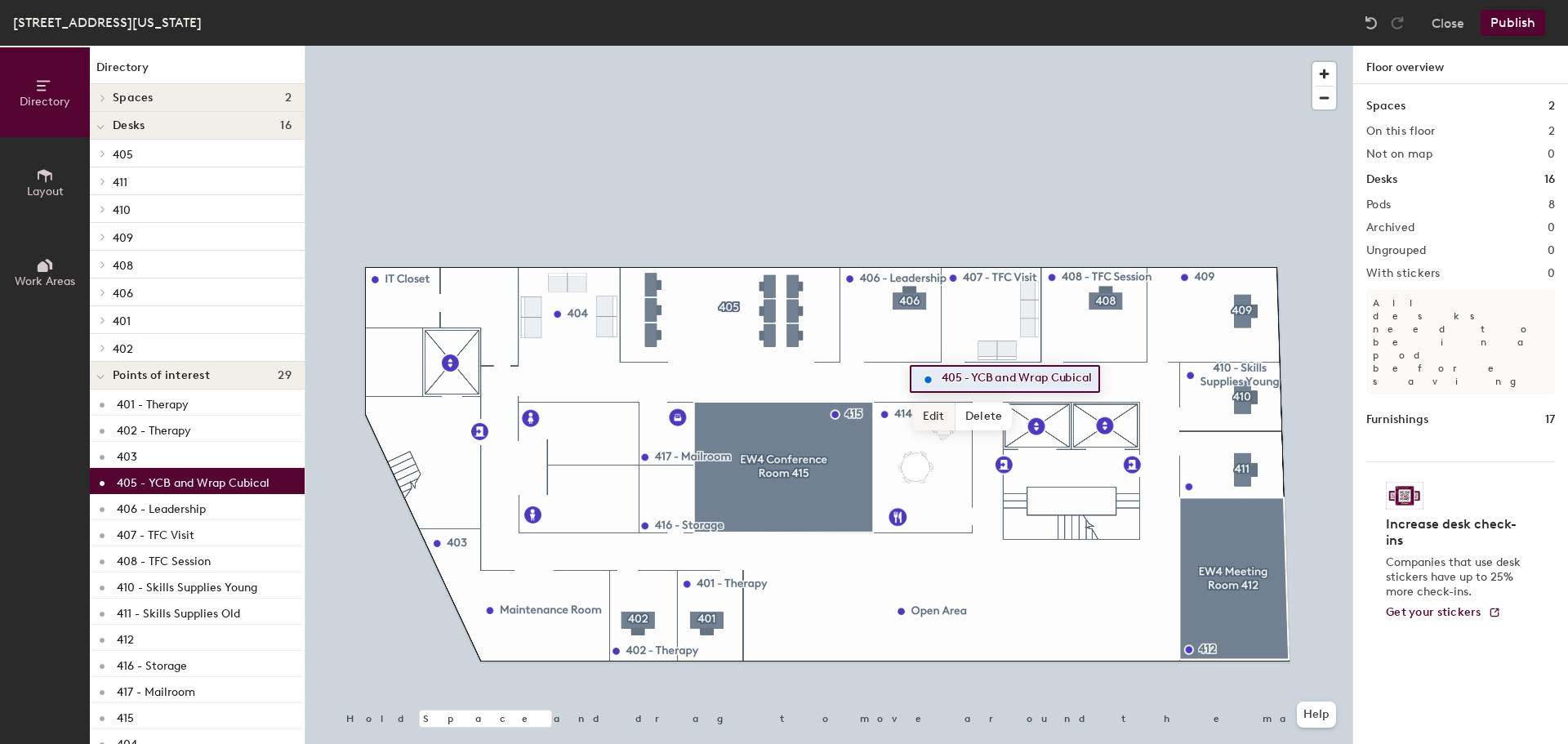
click at [923, 417] on span "Edit" at bounding box center [933, 417] width 42 height 28
click at [1017, 417] on span "Done" at bounding box center [1020, 417] width 48 height 28
click at [980, 414] on span "Delete" at bounding box center [983, 417] width 57 height 28
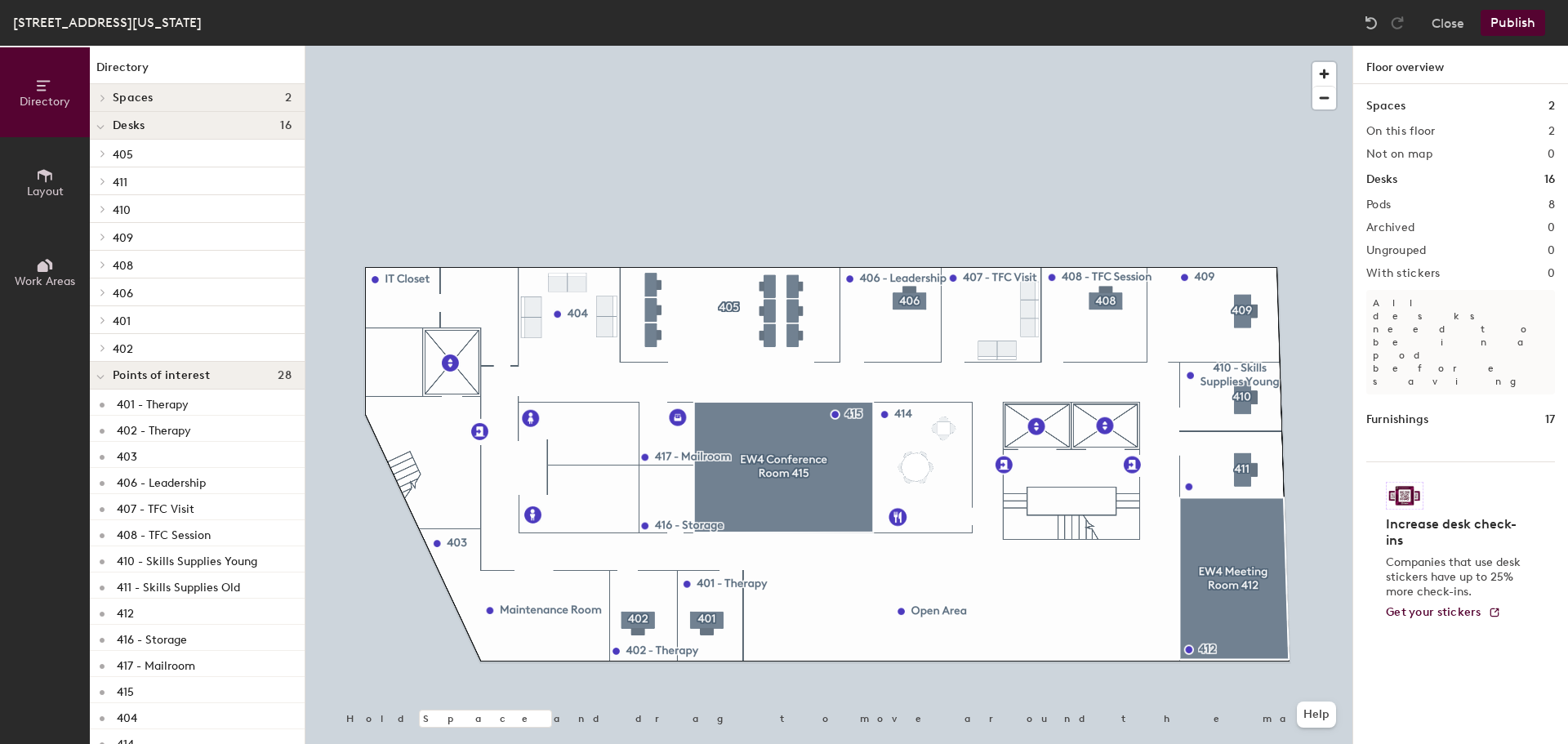
click at [102, 376] on icon at bounding box center [100, 377] width 7 height 3
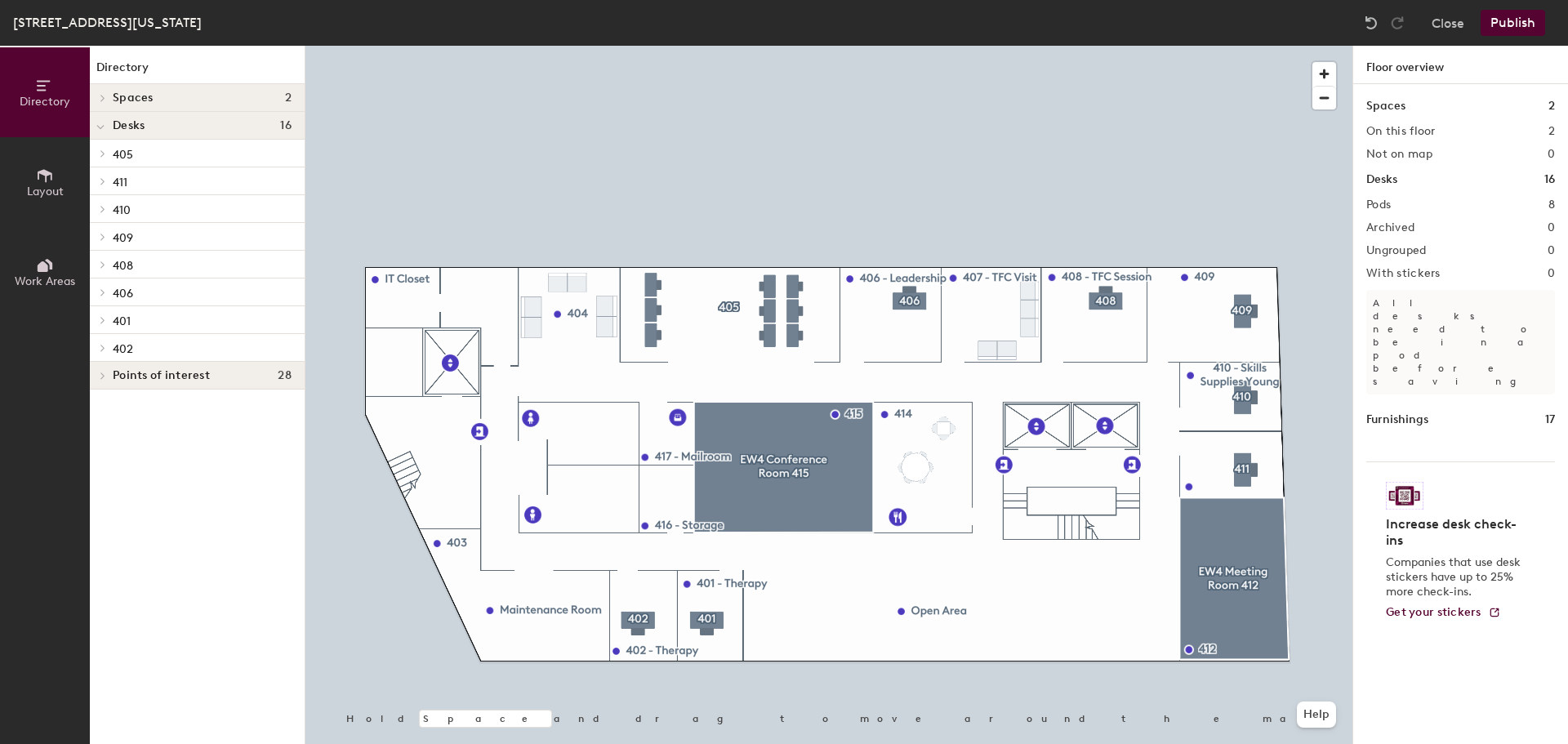
click at [104, 369] on div at bounding box center [101, 375] width 22 height 27
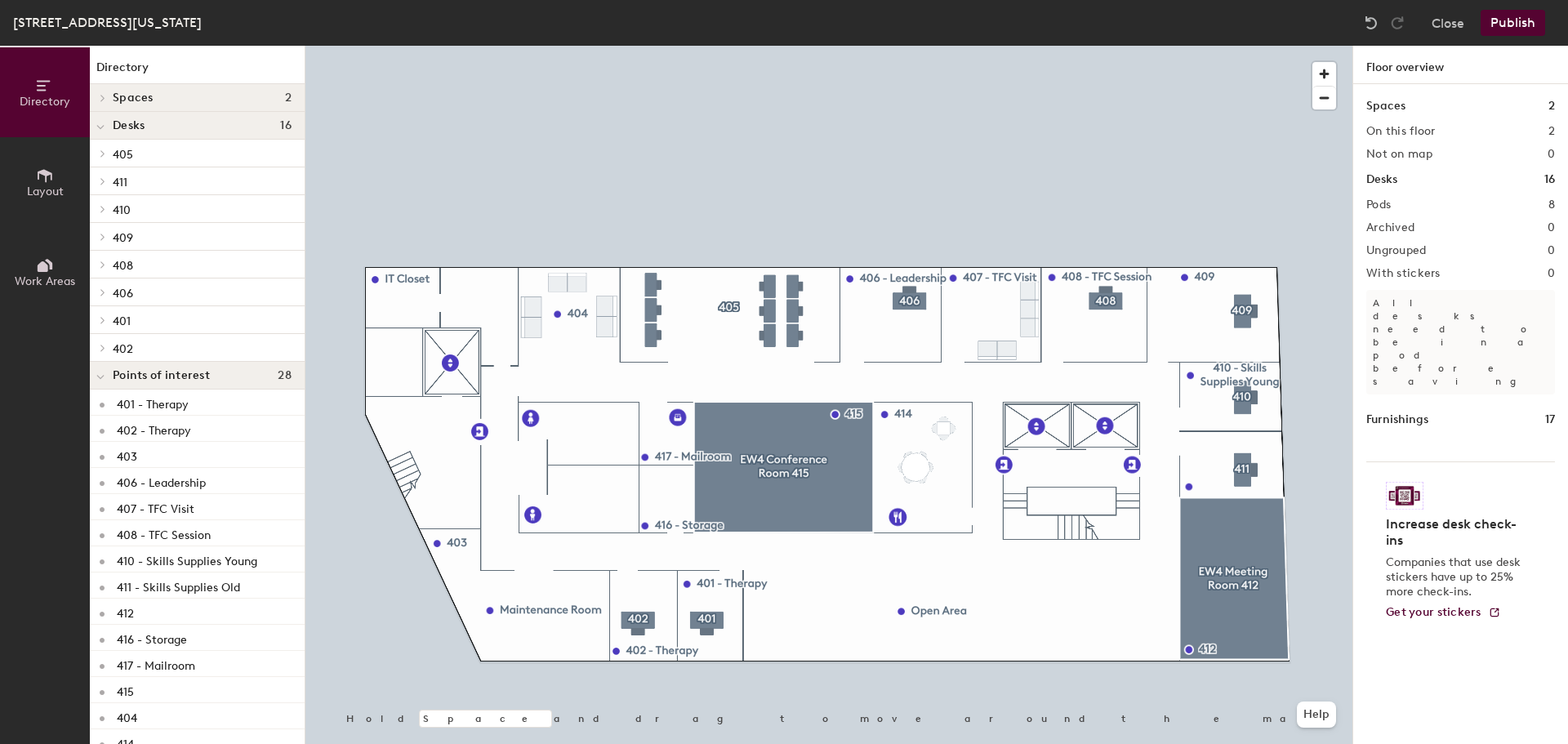
click at [53, 183] on icon at bounding box center [44, 175] width 18 height 18
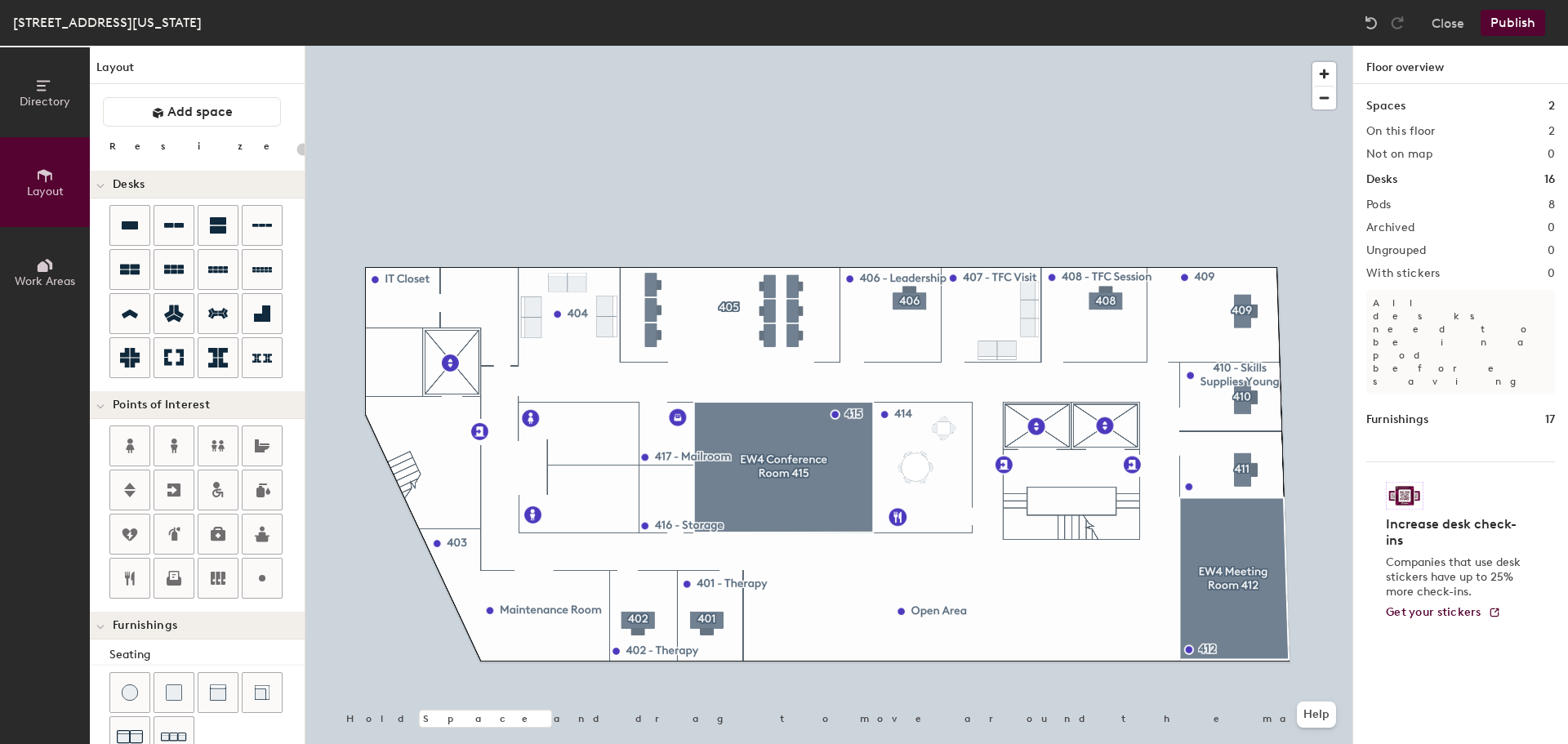
click at [681, 335] on div "Directory Layout Work Areas Layout Add space Resize Desks Points of Interest Fu…" at bounding box center [784, 395] width 1568 height 699
type input "20"
type input "405 Cube Space"
click at [741, 372] on span "Done" at bounding box center [732, 372] width 48 height 28
type input "20"
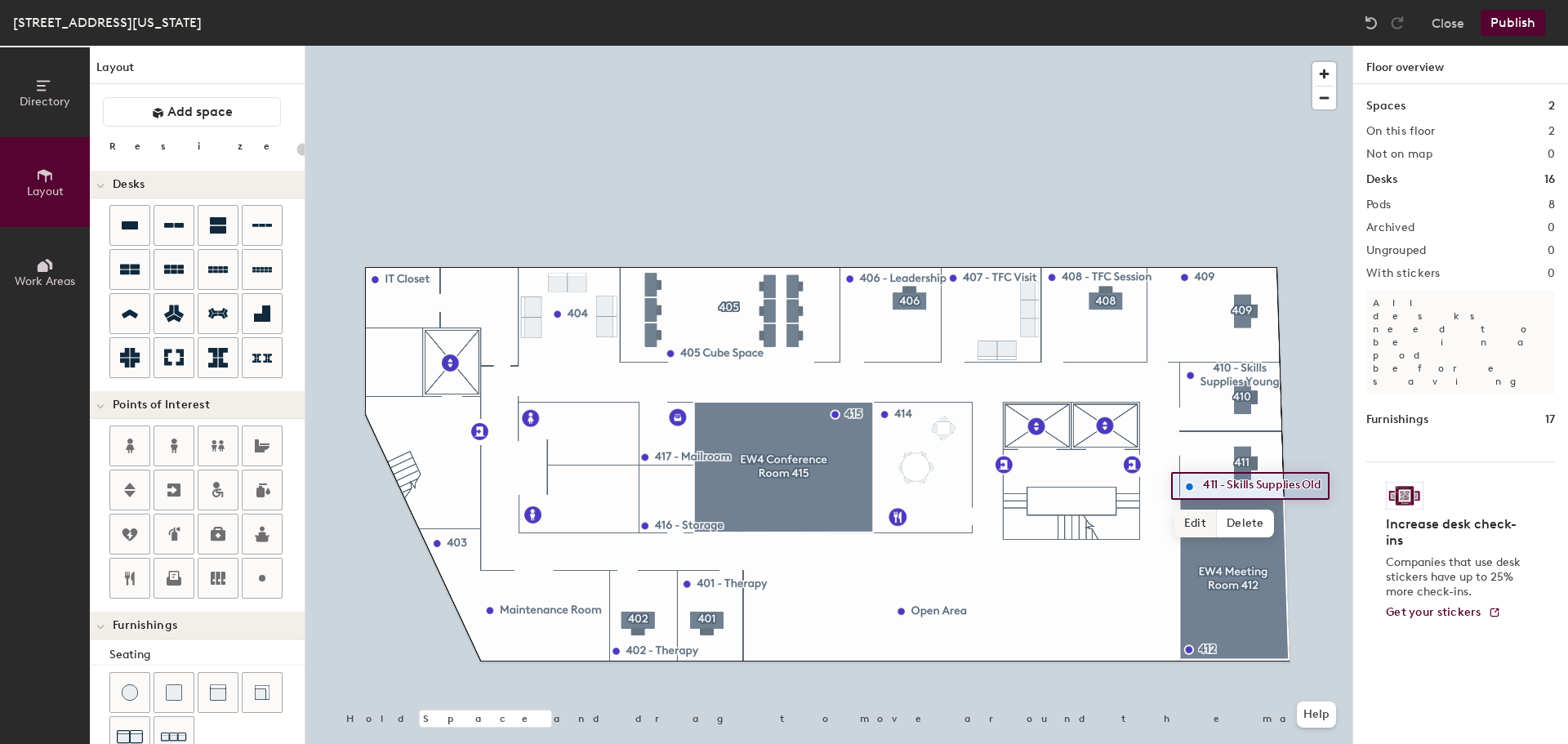
click at [1197, 525] on span "Edit" at bounding box center [1195, 524] width 42 height 28
click at [1327, 488] on input "411 - Skills Supplies Old" at bounding box center [1290, 486] width 183 height 23
drag, startPoint x: 1327, startPoint y: 488, endPoint x: 1227, endPoint y: 492, distance: 100.1
click at [1227, 492] on input "411 - Skills Supplies Old" at bounding box center [1290, 486] width 183 height 23
type input "411"
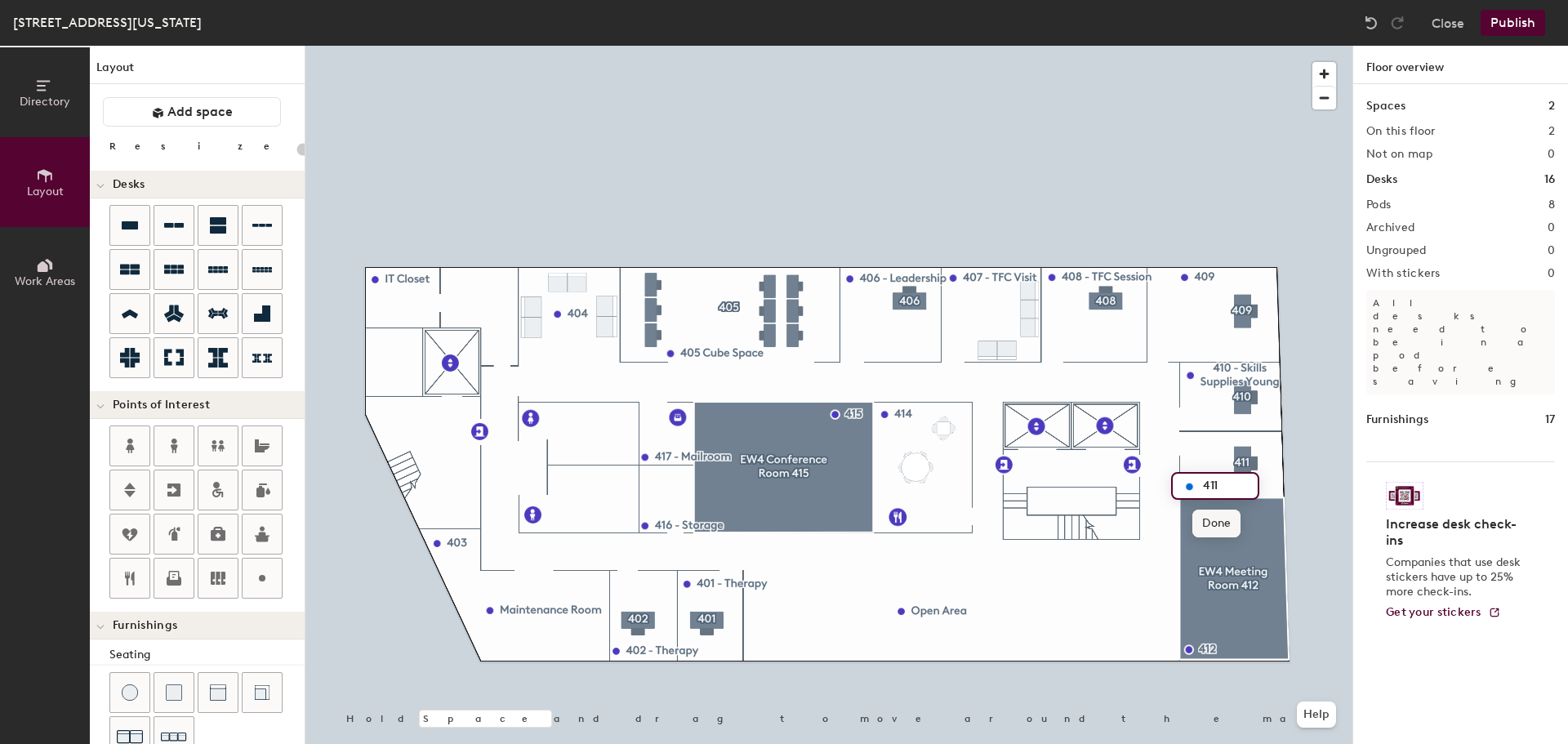
click at [1209, 514] on span "Done" at bounding box center [1215, 524] width 48 height 28
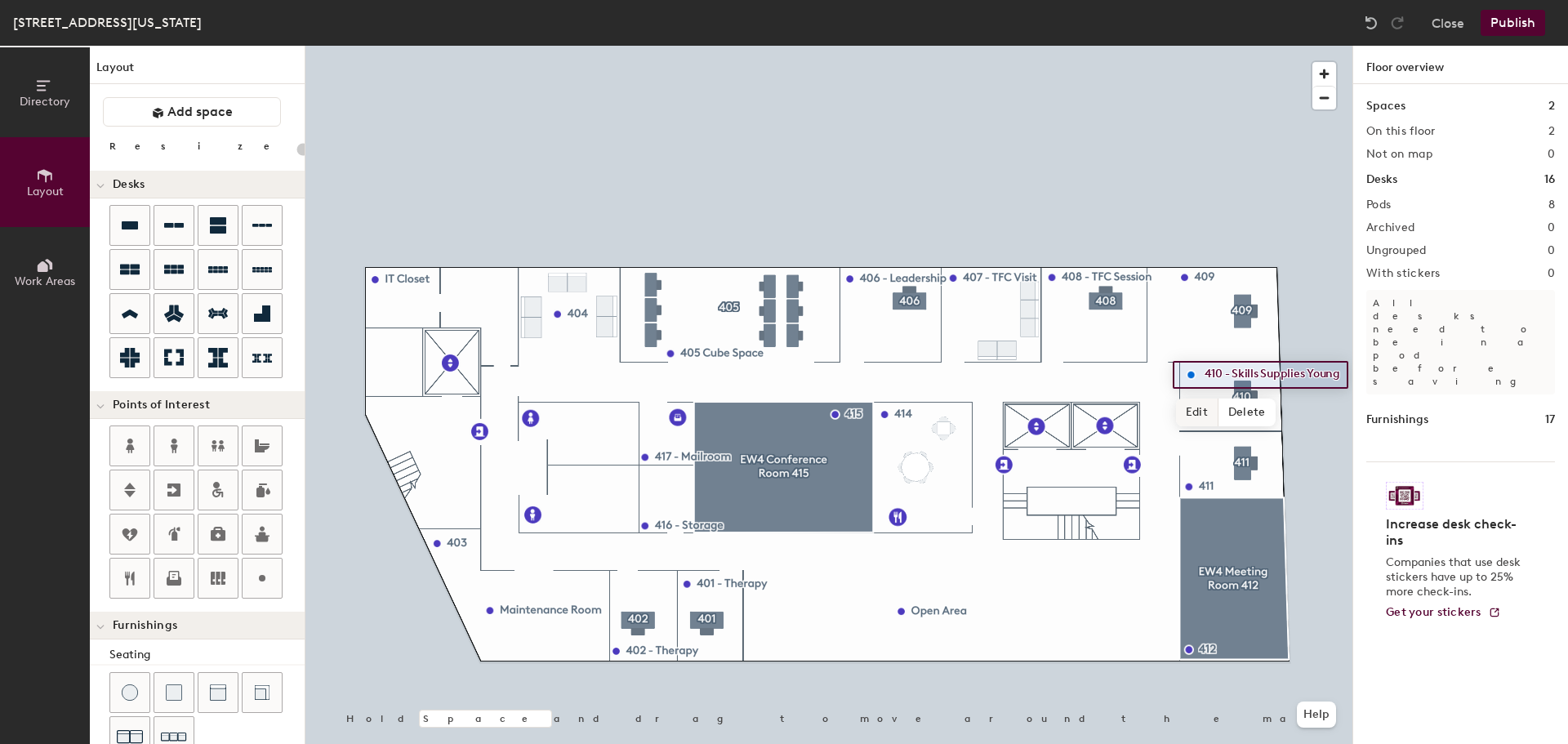
type input "20"
click at [1201, 405] on span "Edit" at bounding box center [1197, 413] width 42 height 28
click at [1327, 380] on input "410 - Skills Supplies Young" at bounding box center [1292, 375] width 183 height 23
click at [1222, 390] on div "410 - Skills Supplies Young Done Hold Space and drag to move around the map. He…" at bounding box center [829, 395] width 1047 height 699
type input "410"
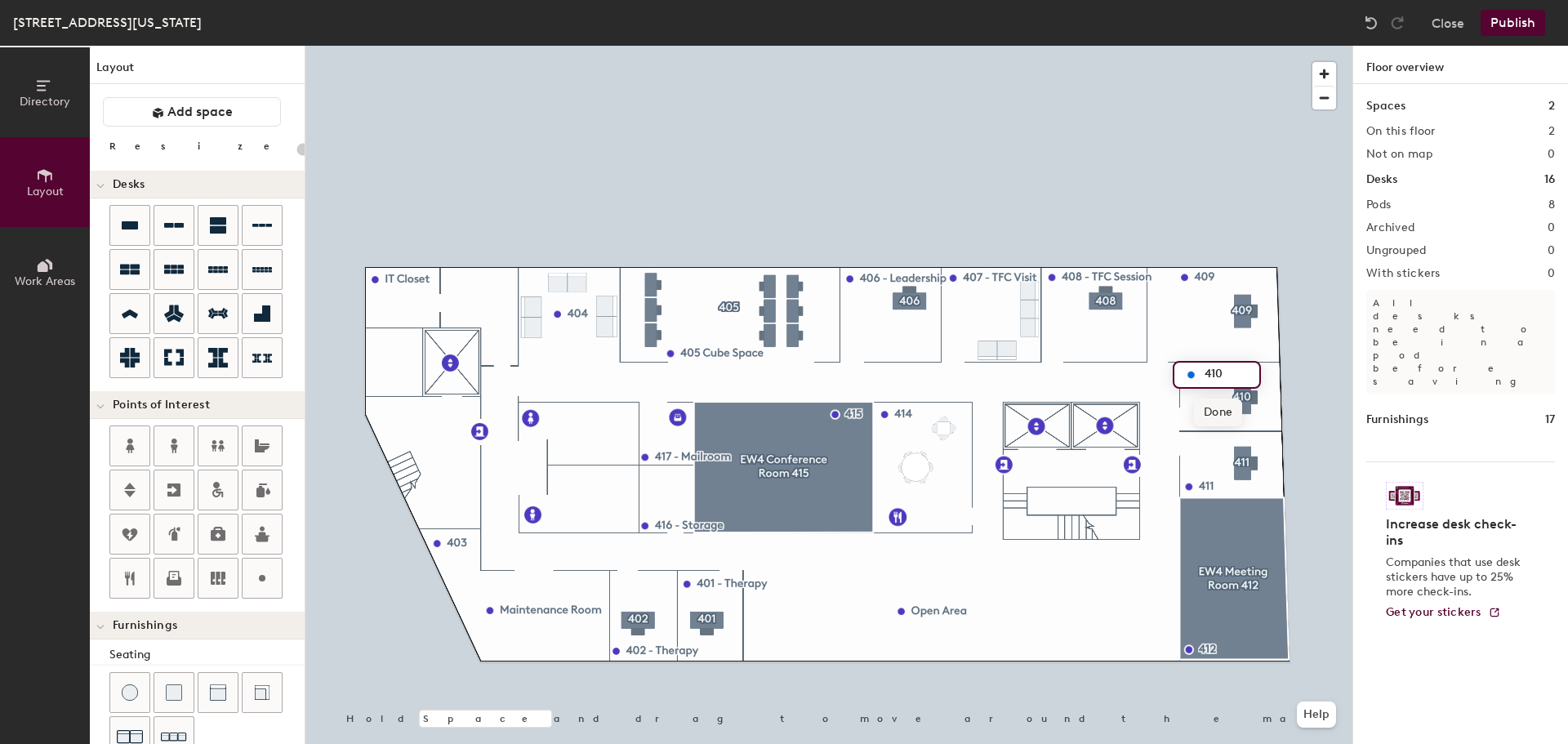
click at [1203, 409] on span "Done" at bounding box center [1217, 413] width 48 height 28
click at [385, 425] on div "Directory Layout Work Areas Layout Add space Resize Desks Points of Interest Fu…" at bounding box center [784, 395] width 1568 height 699
type input "20"
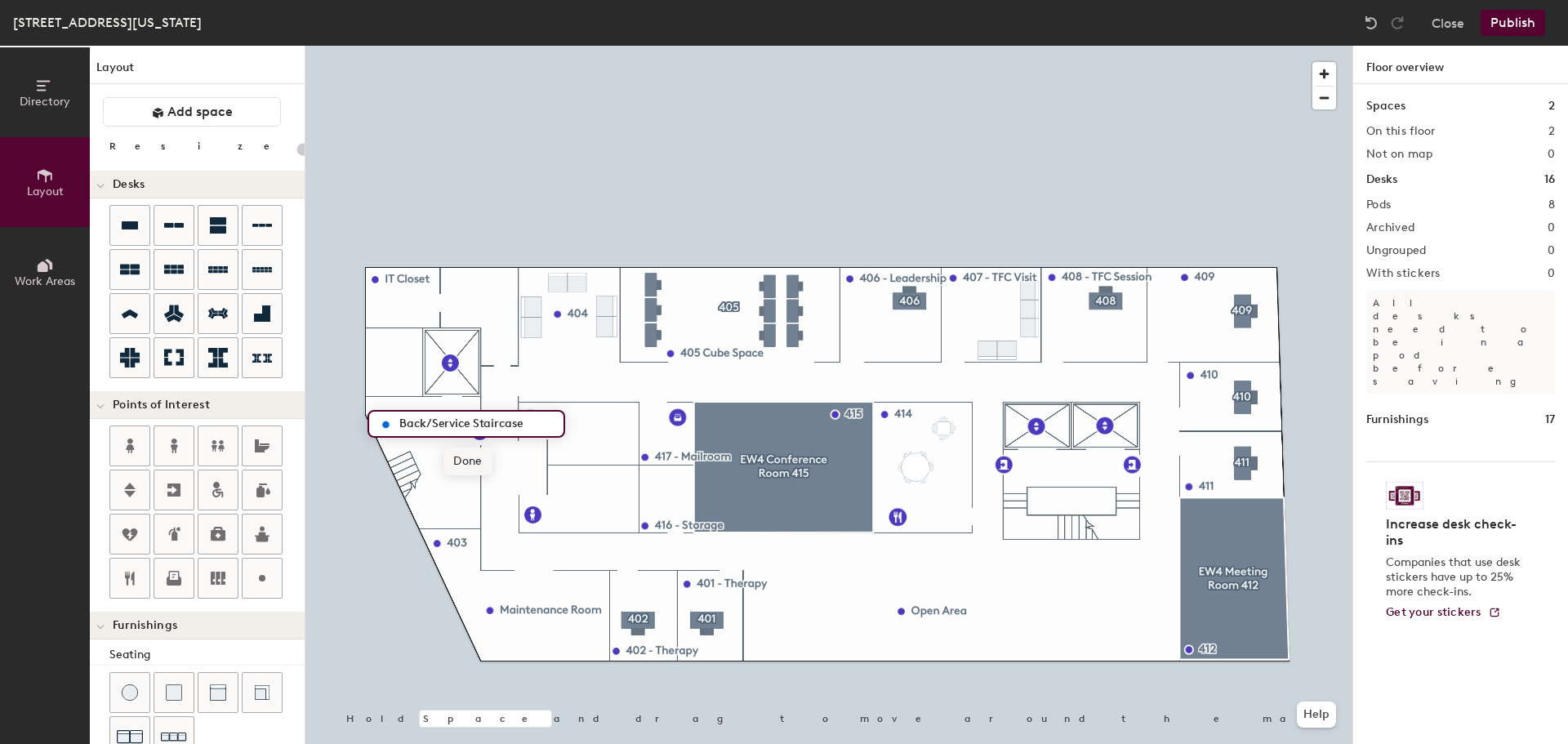
type input "Back/Service Staircase"
click at [470, 475] on span "Done" at bounding box center [467, 462] width 48 height 28
click at [386, 464] on span "Edit" at bounding box center [391, 462] width 42 height 28
type input "20"
click at [468, 422] on input "Back/Service Staircase" at bounding box center [476, 424] width 162 height 23
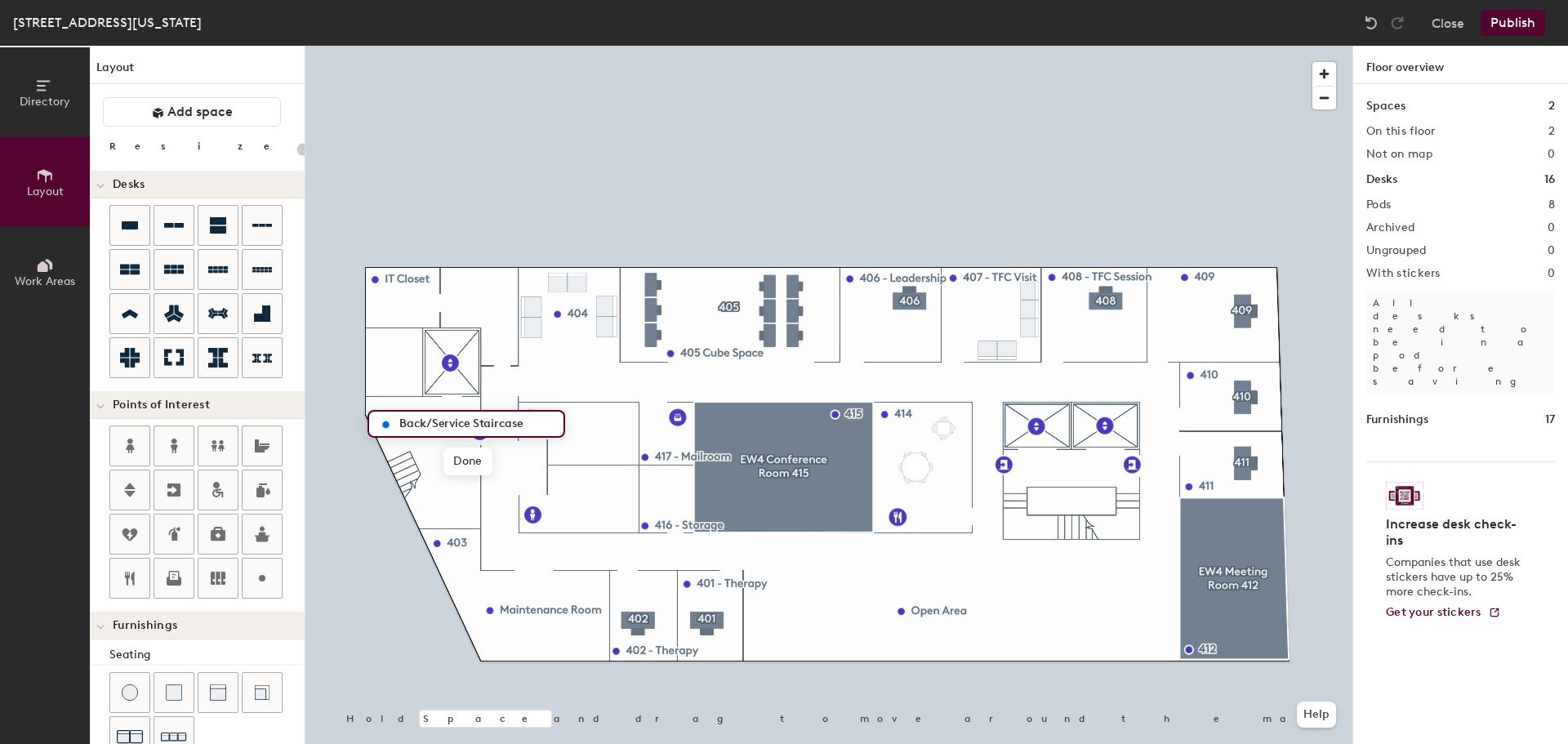
click at [469, 422] on input "Back/Service Staircase" at bounding box center [476, 424] width 162 height 23
drag, startPoint x: 465, startPoint y: 426, endPoint x: 389, endPoint y: 423, distance: 76.1
click at [390, 423] on div "Back/Service Staircase" at bounding box center [466, 424] width 197 height 28
type input "Service Staircase/Elevator"
click at [466, 464] on span "Done" at bounding box center [478, 462] width 48 height 28
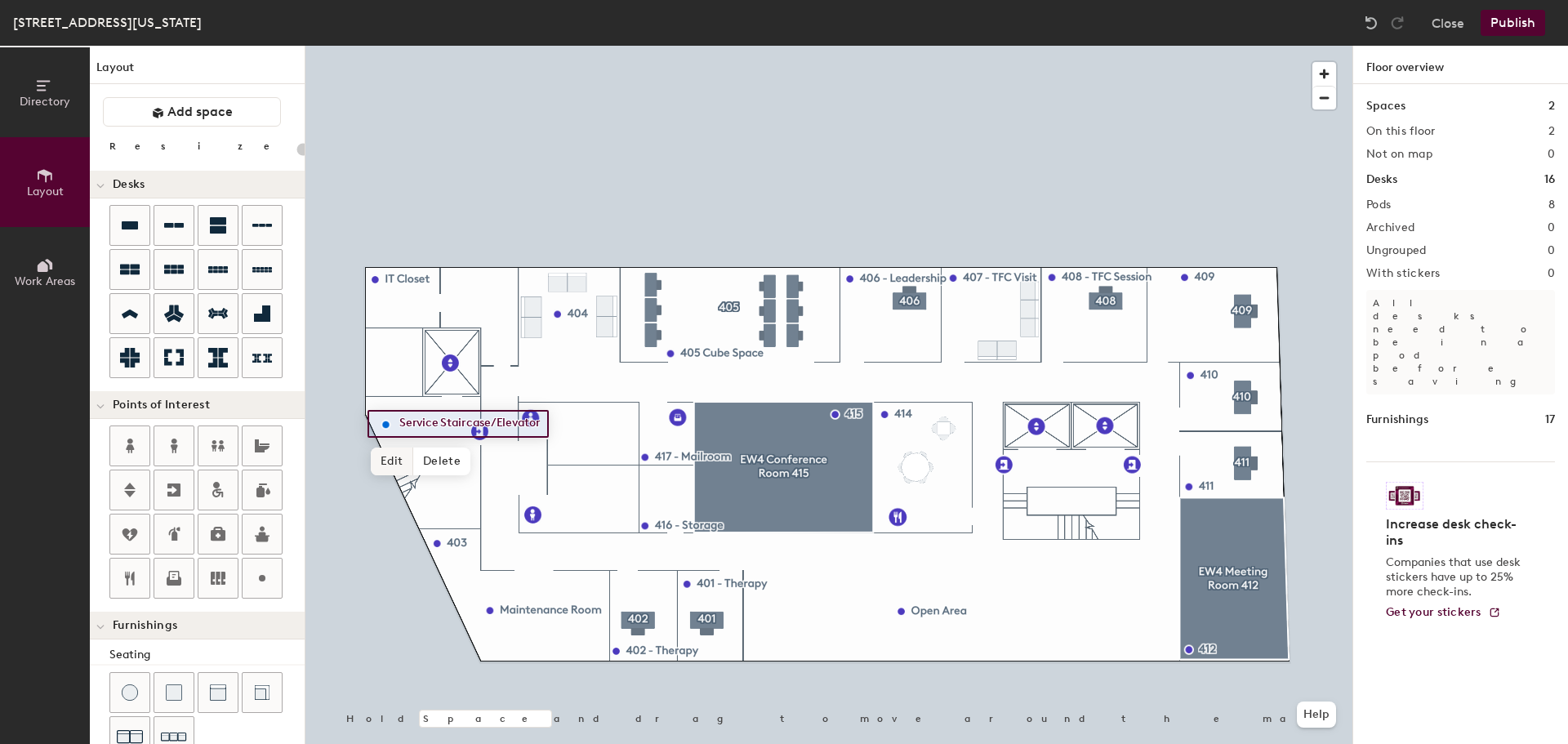
type input "20"
click at [400, 456] on span "Edit" at bounding box center [391, 462] width 42 height 28
click at [557, 430] on input "Service Staircase/Elevator" at bounding box center [486, 424] width 183 height 23
drag, startPoint x: 557, startPoint y: 430, endPoint x: 493, endPoint y: 434, distance: 64.1
click at [493, 434] on input "Service Staircase/Elevator" at bounding box center [486, 424] width 183 height 23
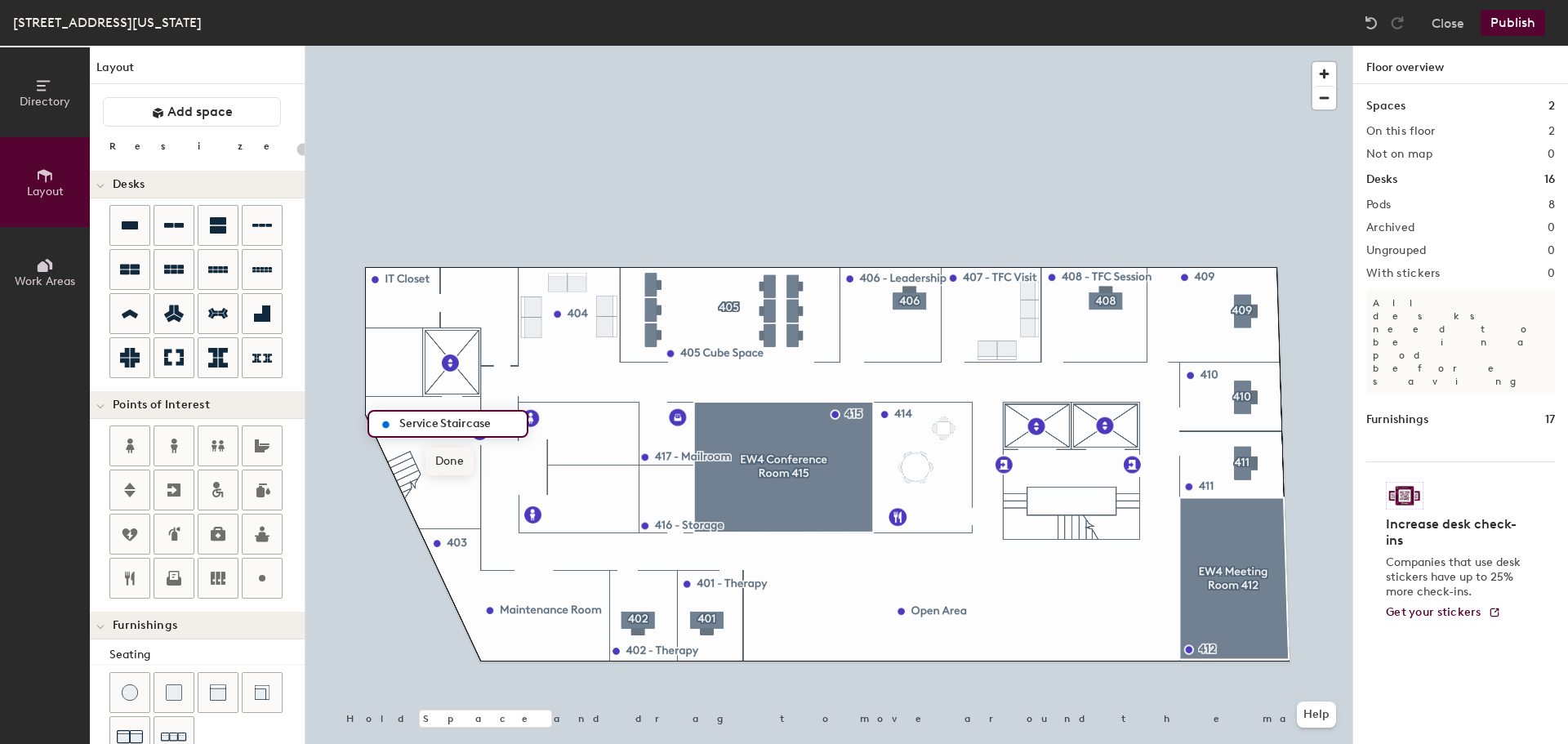
type input "Service Staircase"
click at [454, 452] on span "Done" at bounding box center [449, 462] width 48 height 28
click at [481, 46] on div at bounding box center [829, 46] width 1047 height 0
click at [383, 46] on div at bounding box center [829, 46] width 1047 height 0
click at [477, 46] on div at bounding box center [829, 46] width 1047 height 0
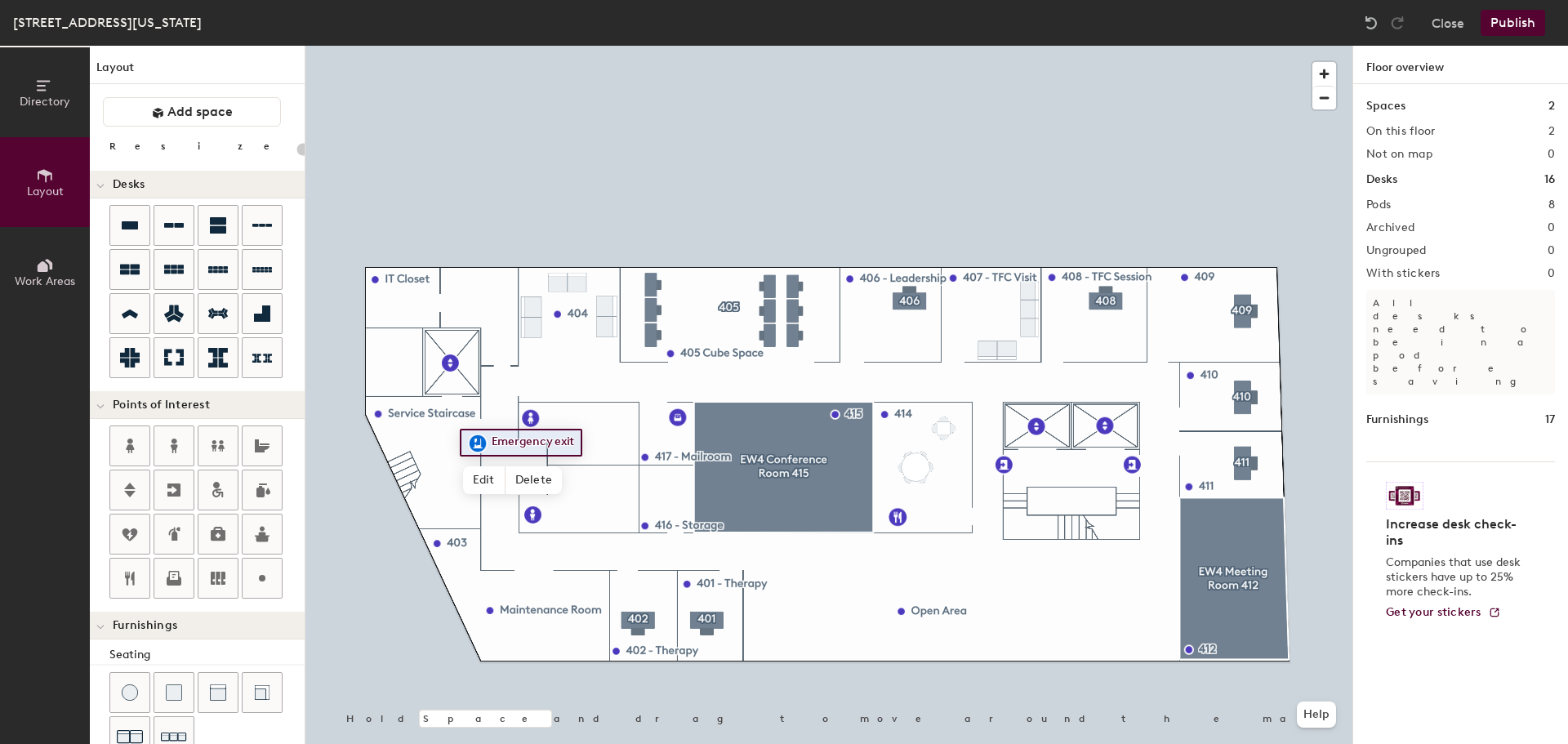
click at [479, 438] on div at bounding box center [478, 442] width 3 height 8
click at [449, 281] on div "Directory Layout Work Areas Layout Add space Resize Desks Points of Interest Fu…" at bounding box center [784, 395] width 1568 height 699
type input "20"
type input "El"
type input "20"
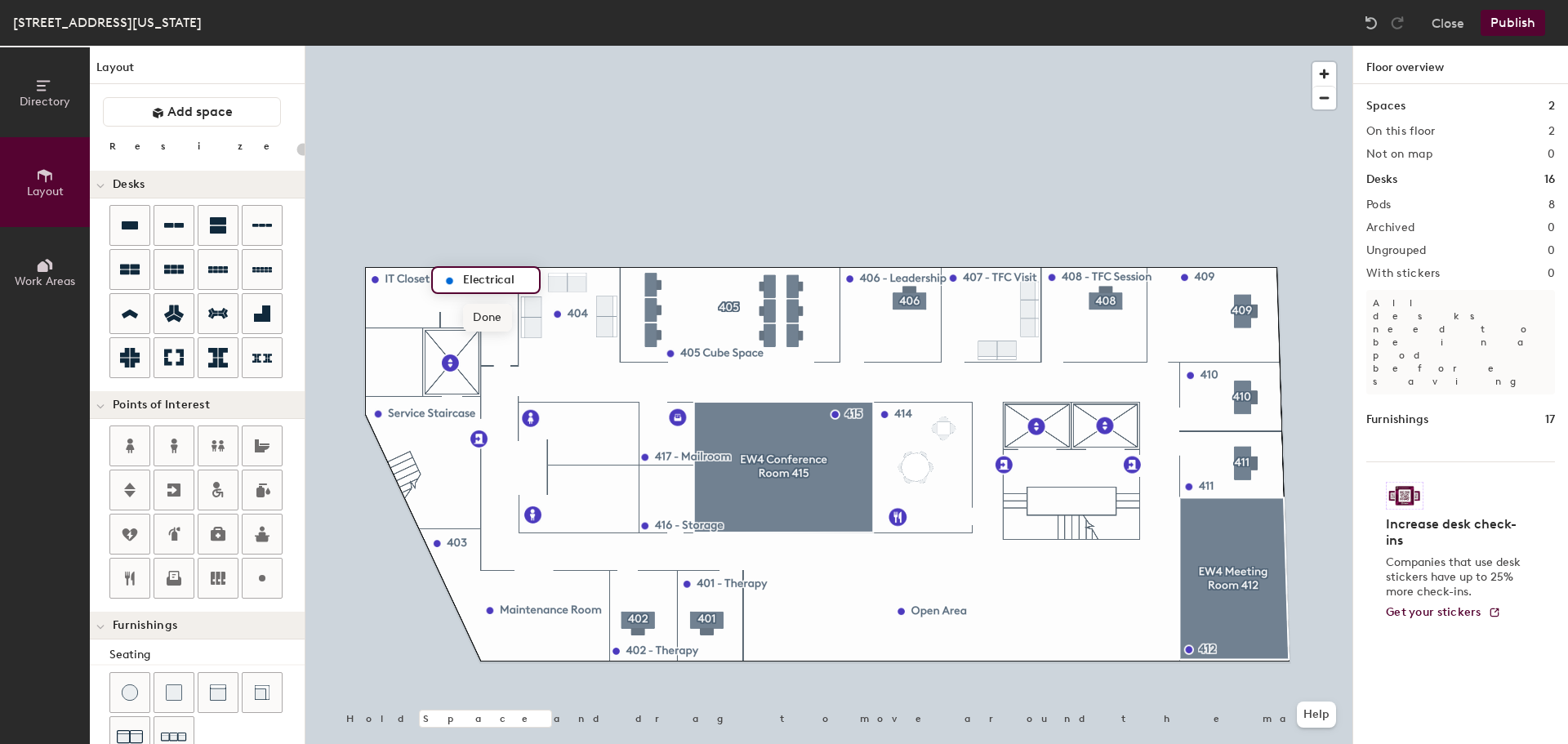
type input "Electrical"
click at [493, 313] on span "Done" at bounding box center [487, 318] width 48 height 28
click at [1497, 22] on button "Publish" at bounding box center [1513, 23] width 65 height 26
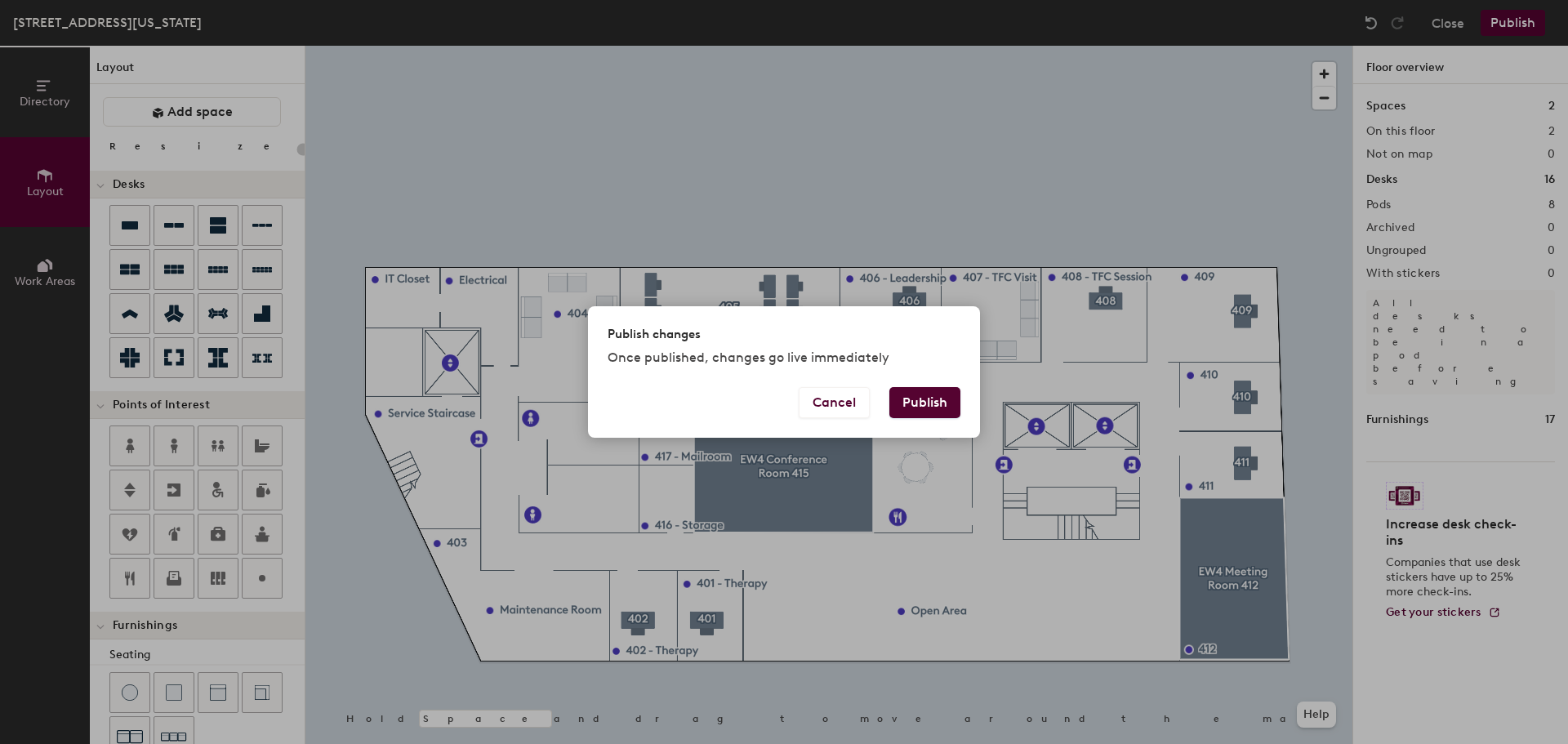
click at [930, 407] on button "Publish" at bounding box center [925, 403] width 71 height 31
type input "20"
